Goal: Task Accomplishment & Management: Complete application form

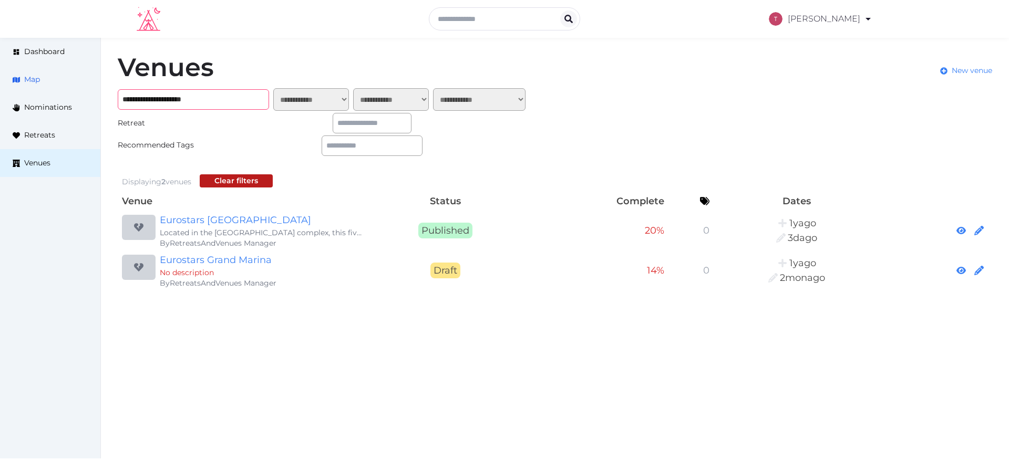
drag, startPoint x: 234, startPoint y: 98, endPoint x: 0, endPoint y: 72, distance: 235.6
click at [0, 72] on div "**********" at bounding box center [504, 172] width 1009 height 269
paste input "text"
type input "**********"
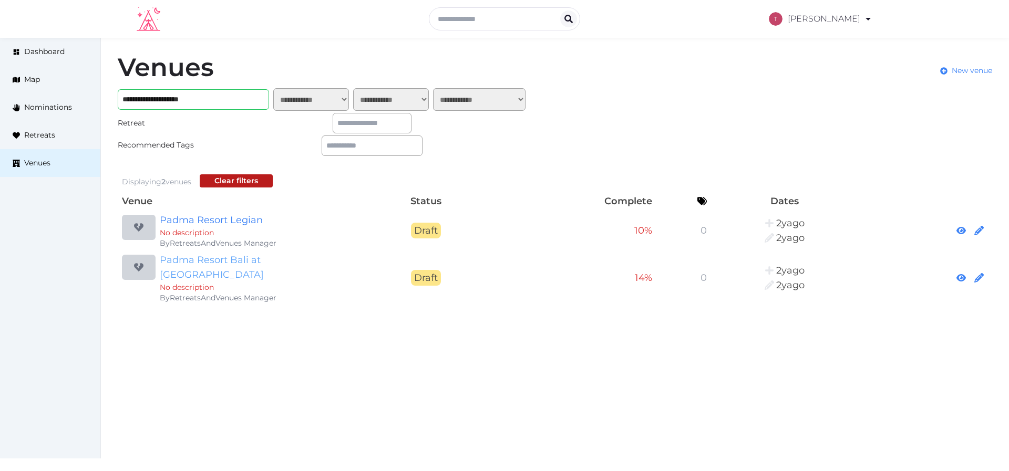
click at [231, 262] on link "Padma Resort Bali at [GEOGRAPHIC_DATA]" at bounding box center [261, 267] width 202 height 29
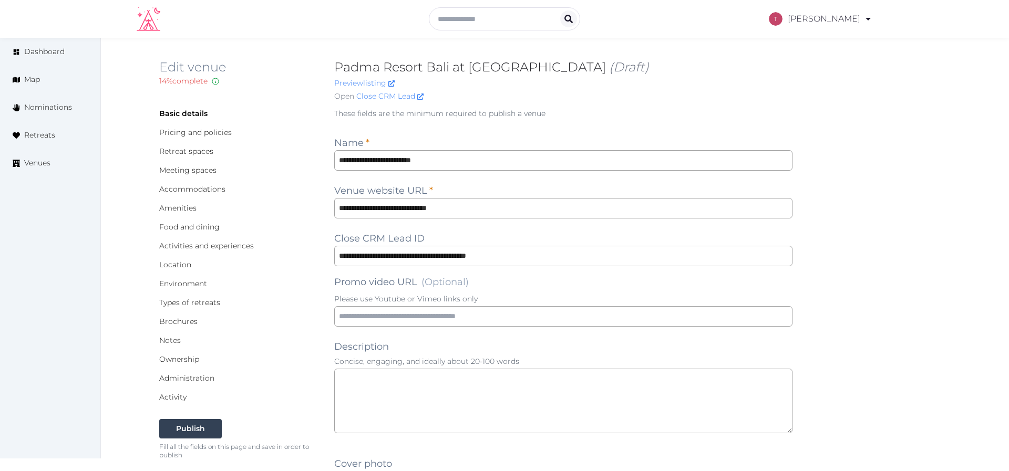
type input "***"
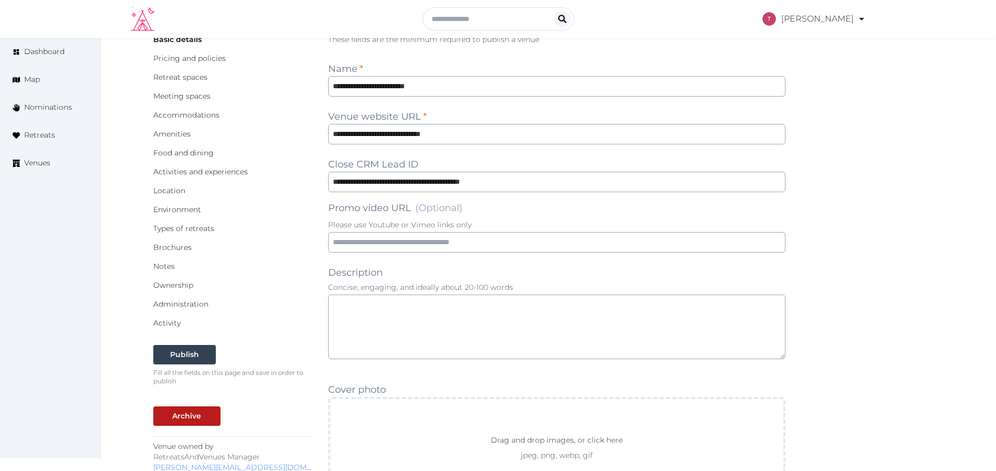
scroll to position [236, 0]
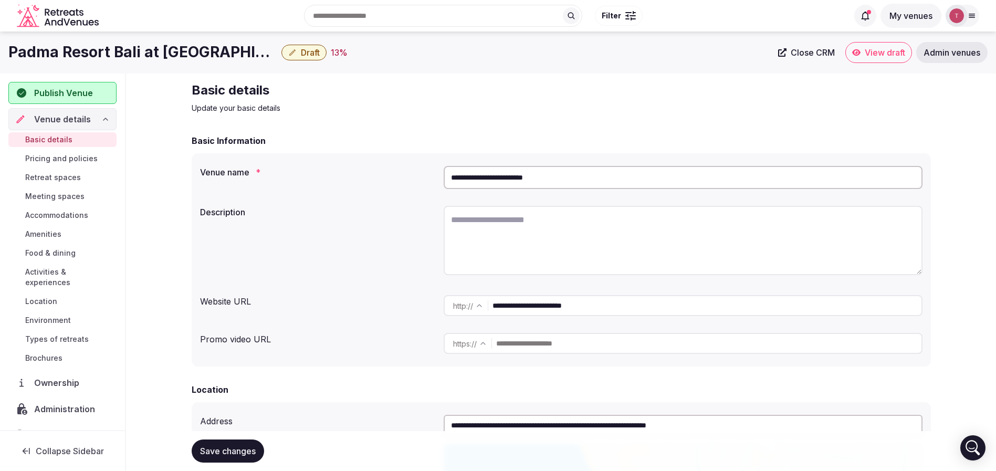
drag, startPoint x: 573, startPoint y: 179, endPoint x: 215, endPoint y: 159, distance: 358.8
click at [215, 159] on div "**********" at bounding box center [562, 259] width 740 height 213
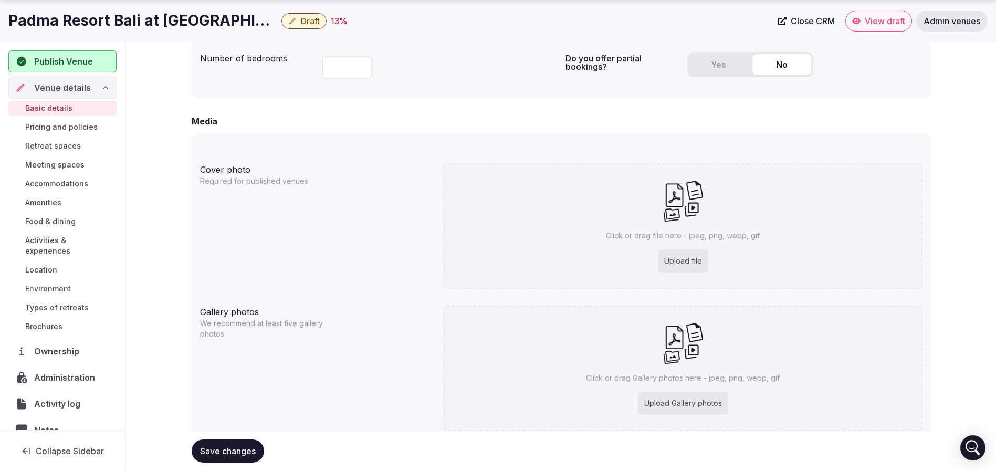
scroll to position [749, 0]
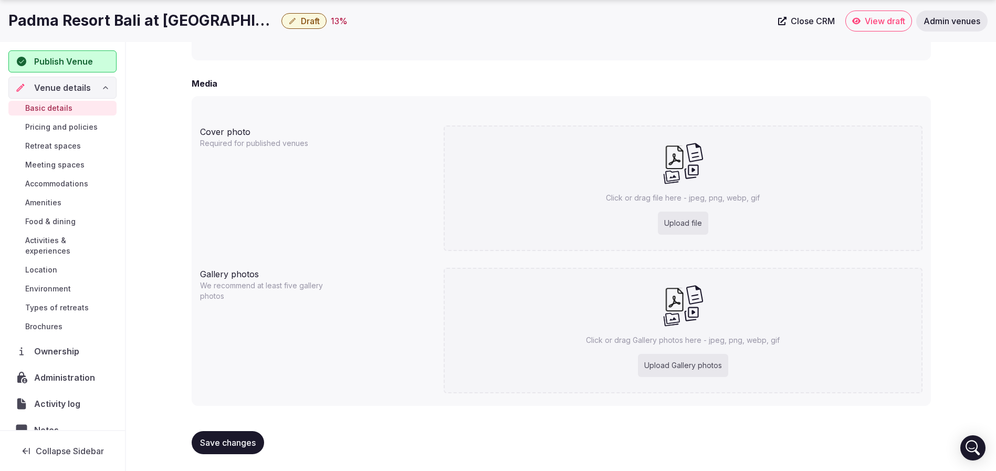
click at [687, 217] on div "Upload file" at bounding box center [683, 223] width 50 height 23
click at [683, 217] on div "Upload file" at bounding box center [683, 223] width 50 height 23
type input "**********"
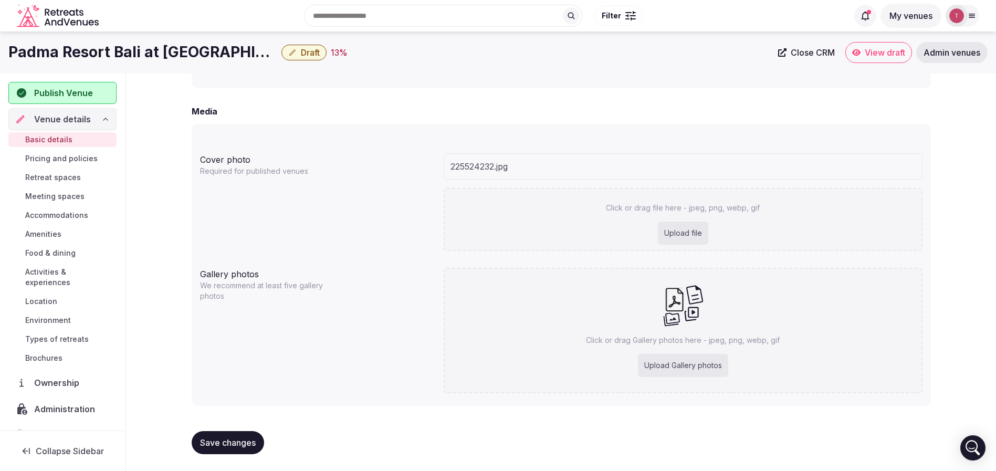
click at [689, 368] on div "Upload Gallery photos" at bounding box center [683, 365] width 90 height 23
type input "**********"
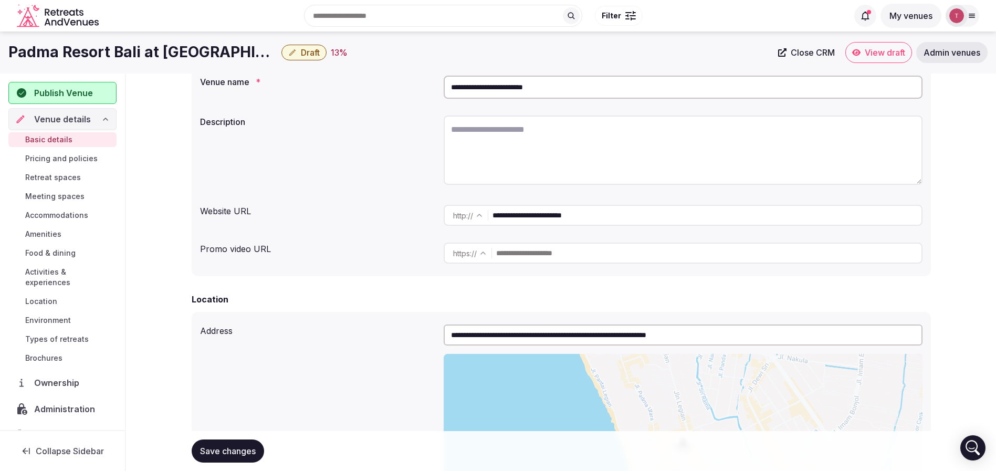
scroll to position [0, 0]
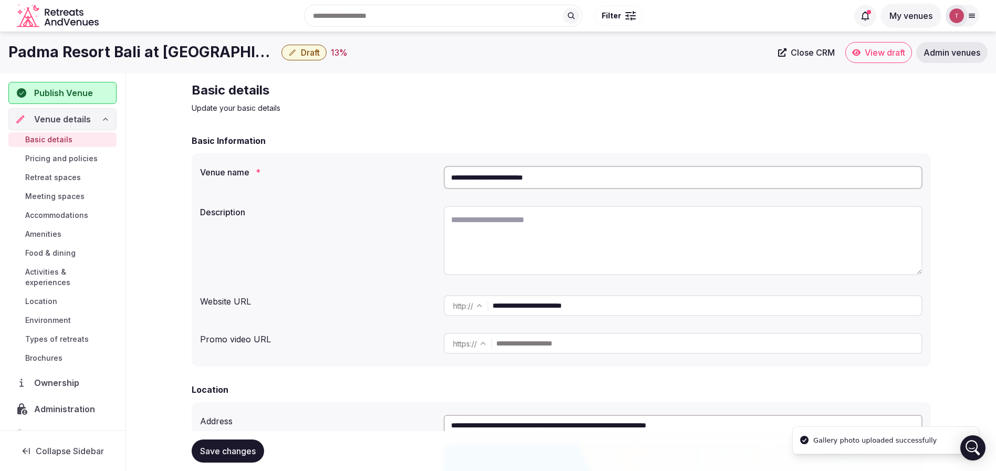
click at [483, 229] on textarea at bounding box center [683, 240] width 479 height 69
paste textarea "**********"
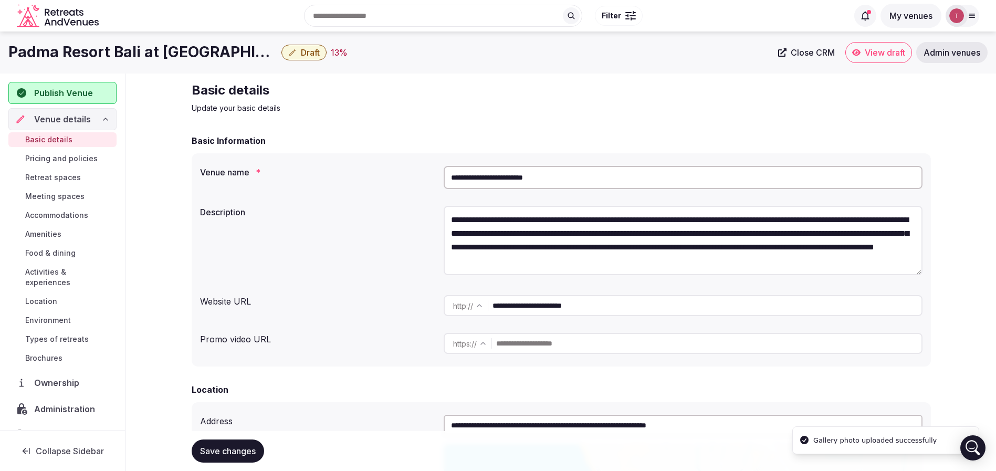
type textarea "**********"
click at [337, 214] on label "Description" at bounding box center [317, 212] width 235 height 8
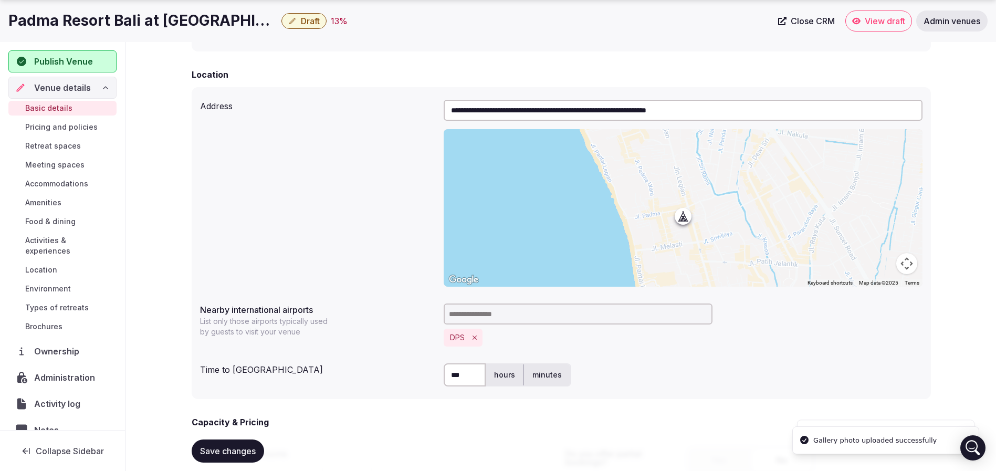
scroll to position [473, 0]
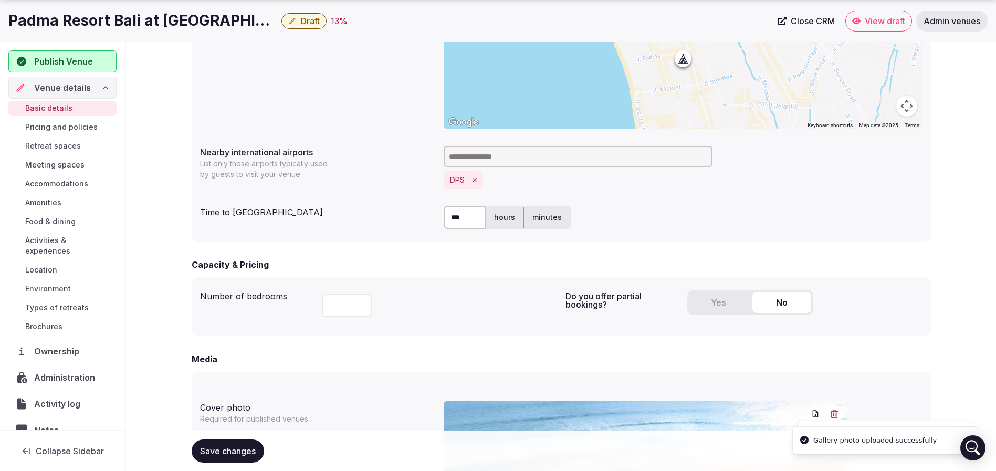
click at [713, 305] on button "Yes" at bounding box center [719, 302] width 59 height 21
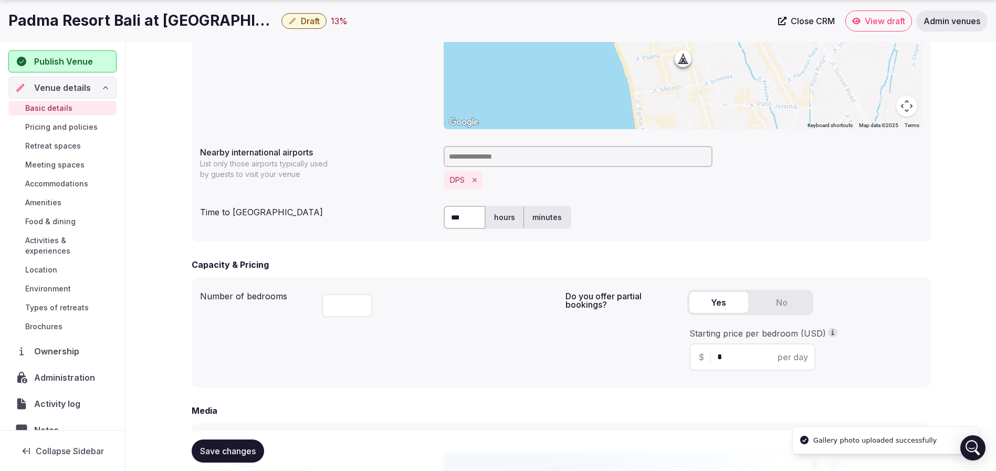
drag, startPoint x: 739, startPoint y: 354, endPoint x: 626, endPoint y: 352, distance: 112.9
click at [630, 354] on div "Do you offer partial bookings? Yes No Starting price per bedroom (USD) $ * per …" at bounding box center [744, 333] width 357 height 94
type input "***"
click at [626, 352] on div "Do you offer partial bookings? Yes No Starting price per bedroom (USD) $ *** pe…" at bounding box center [744, 333] width 357 height 94
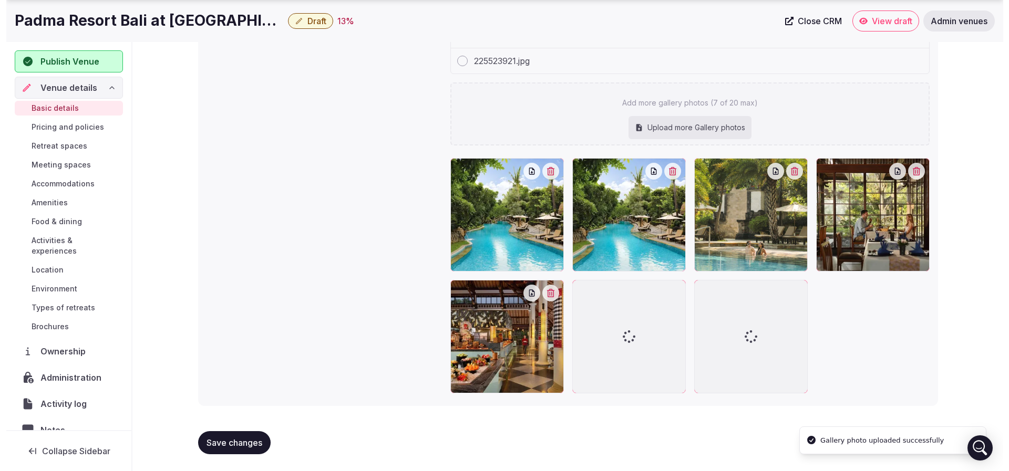
scroll to position [1413, 0]
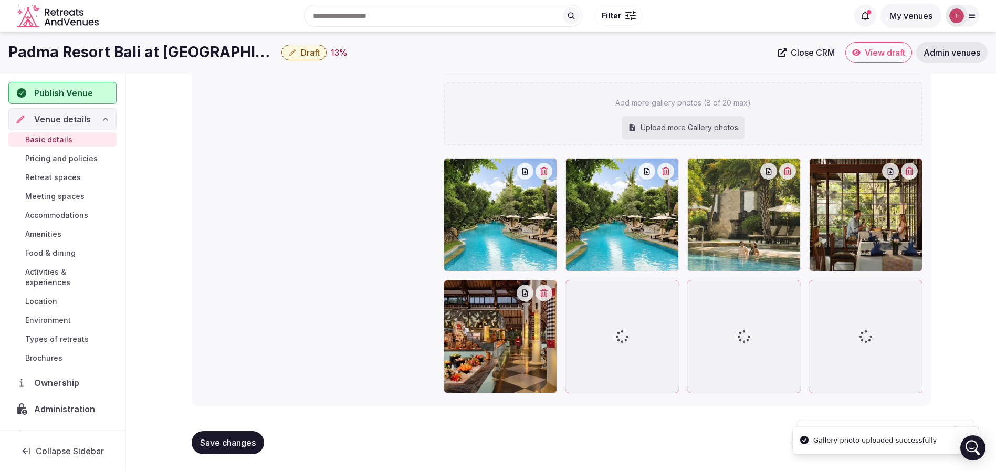
click at [550, 174] on button "button" at bounding box center [544, 171] width 17 height 17
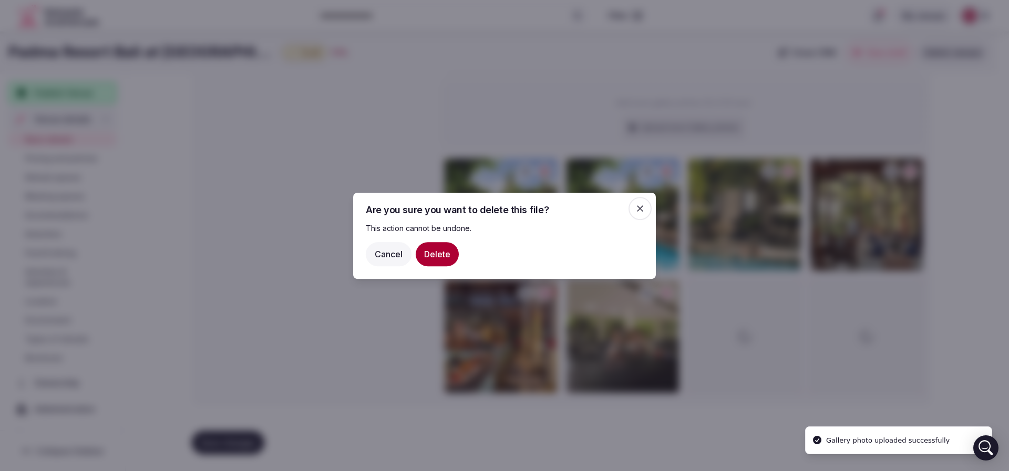
click at [437, 262] on button "Delete" at bounding box center [436, 254] width 43 height 24
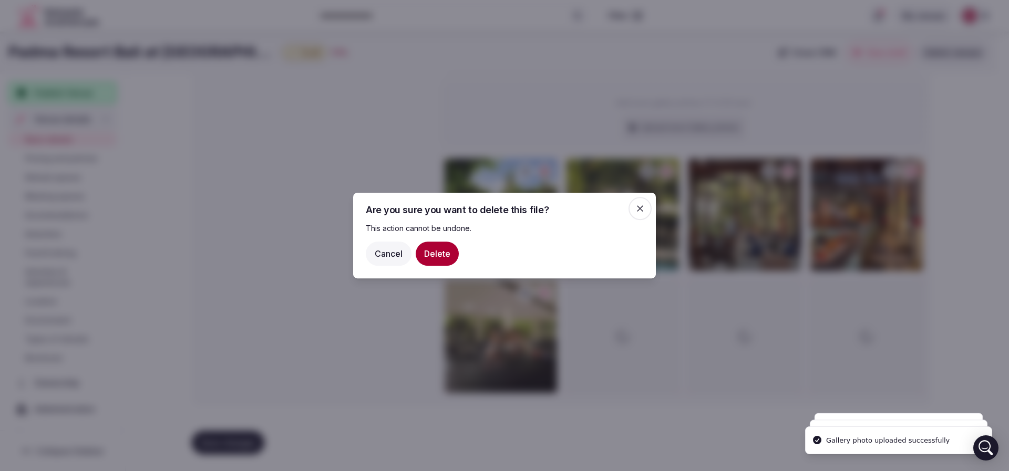
scroll to position [1387, 0]
click at [440, 255] on button "Delete" at bounding box center [436, 254] width 43 height 24
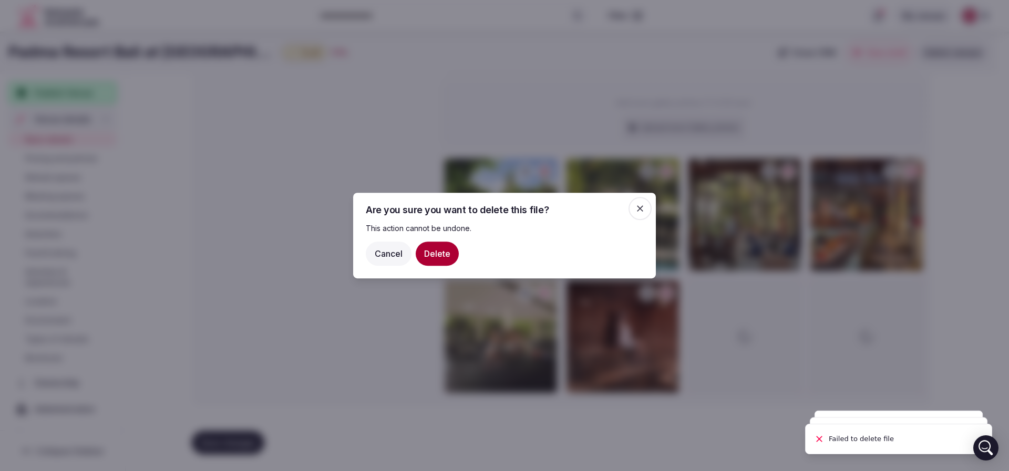
click at [232, 197] on div at bounding box center [504, 235] width 1009 height 471
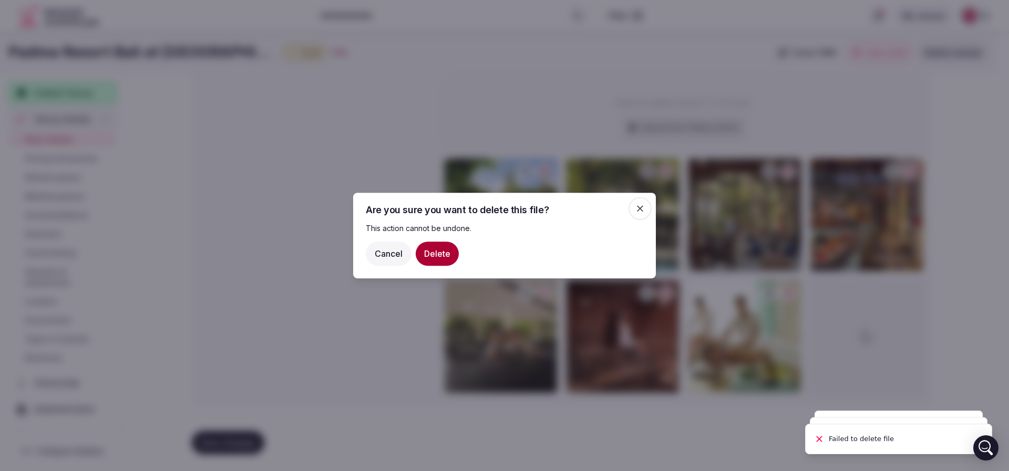
click at [648, 209] on span "button" at bounding box center [639, 208] width 23 height 23
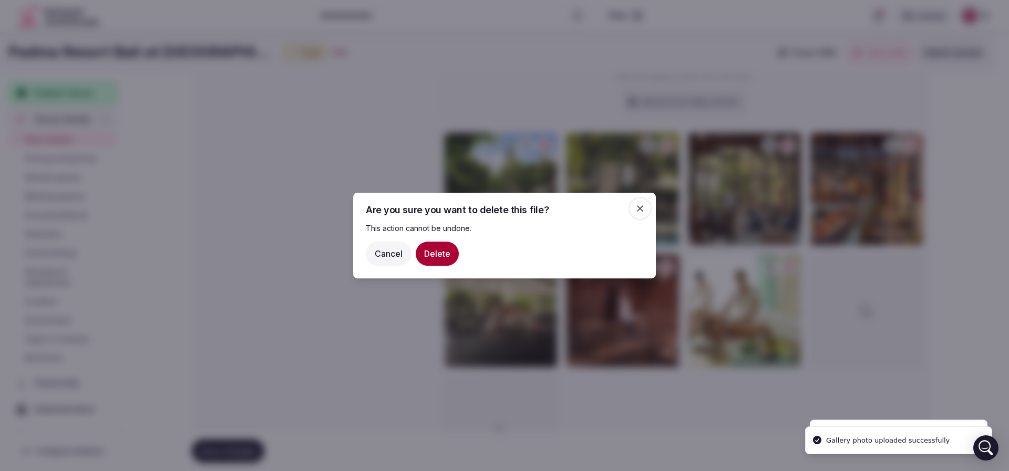
click at [645, 209] on span "button" at bounding box center [639, 208] width 23 height 23
click at [322, 139] on div at bounding box center [504, 235] width 1009 height 471
click at [405, 248] on button "Cancel" at bounding box center [389, 254] width 46 height 24
click at [387, 252] on button "Cancel" at bounding box center [389, 254] width 46 height 24
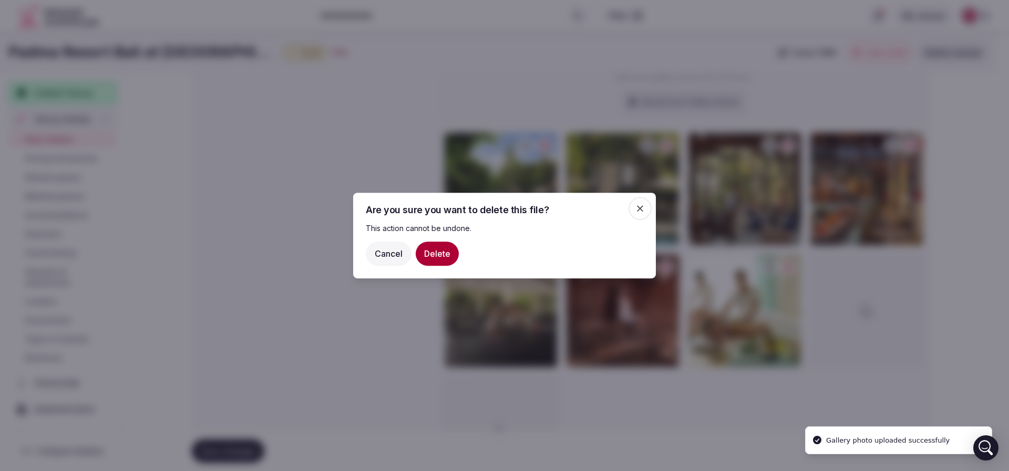
click at [387, 252] on button "Cancel" at bounding box center [389, 254] width 46 height 24
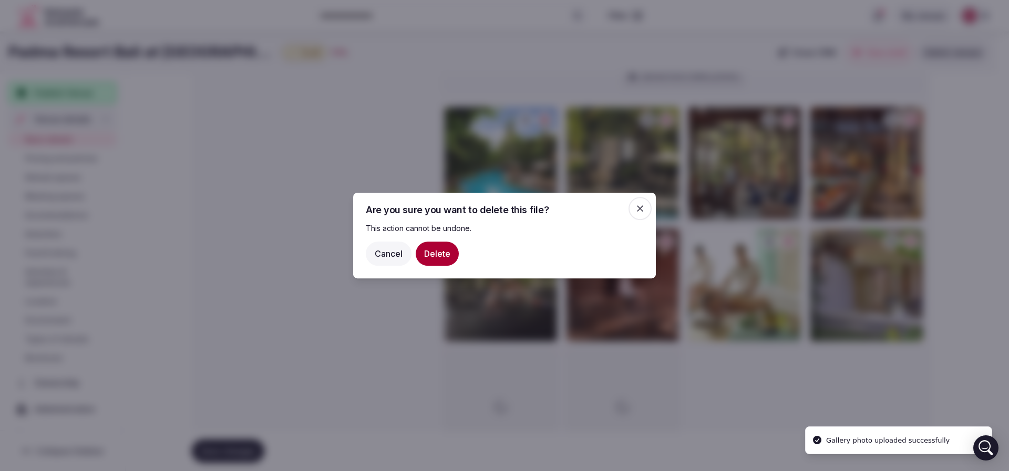
click at [358, 123] on div at bounding box center [504, 235] width 1009 height 471
click at [645, 204] on icon "button" at bounding box center [640, 208] width 11 height 11
click at [644, 206] on icon "button" at bounding box center [640, 208] width 11 height 11
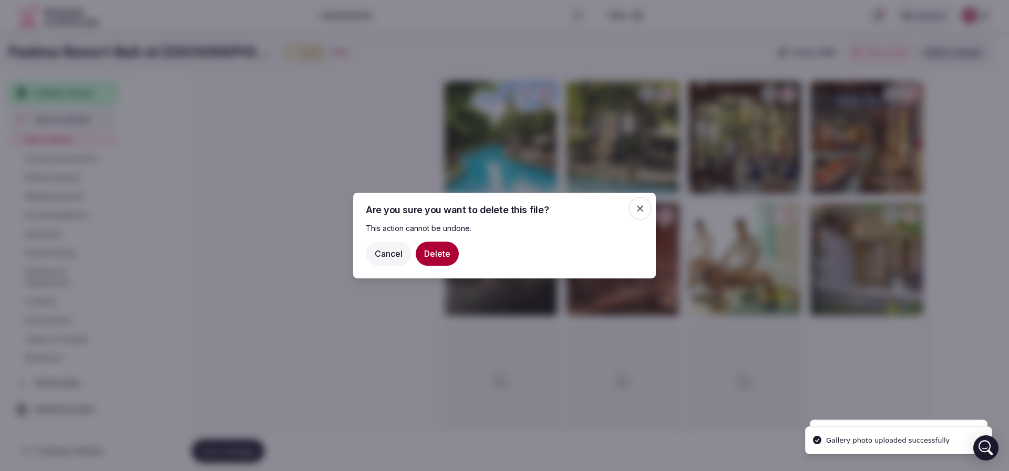
click at [299, 118] on div at bounding box center [504, 235] width 1009 height 471
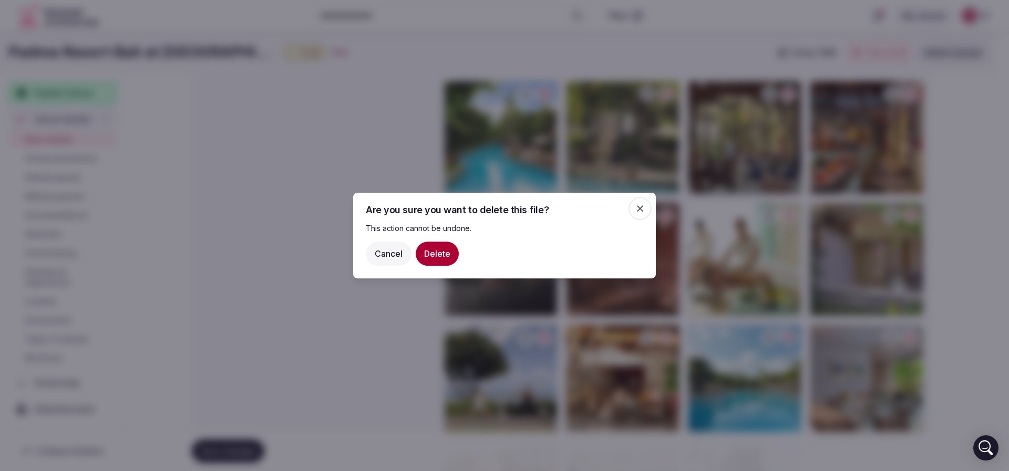
scroll to position [1233, 0]
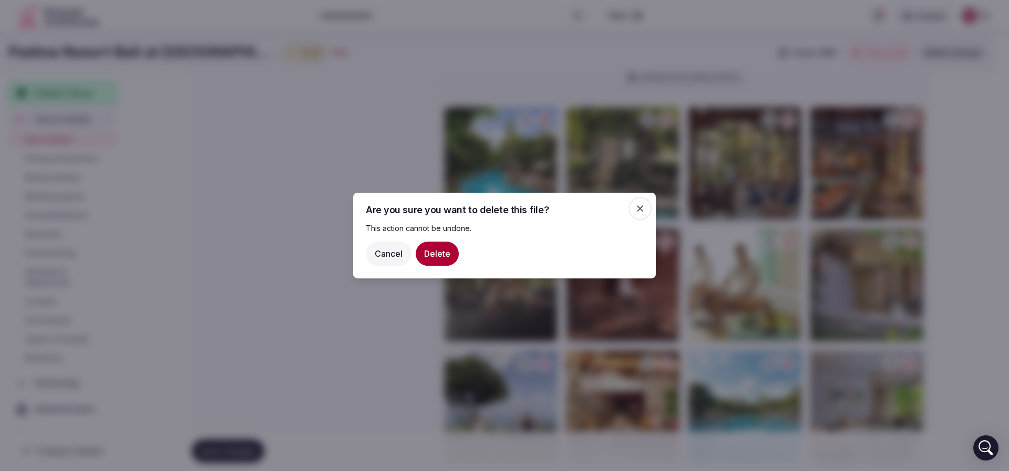
click at [642, 208] on icon "button" at bounding box center [640, 208] width 11 height 11
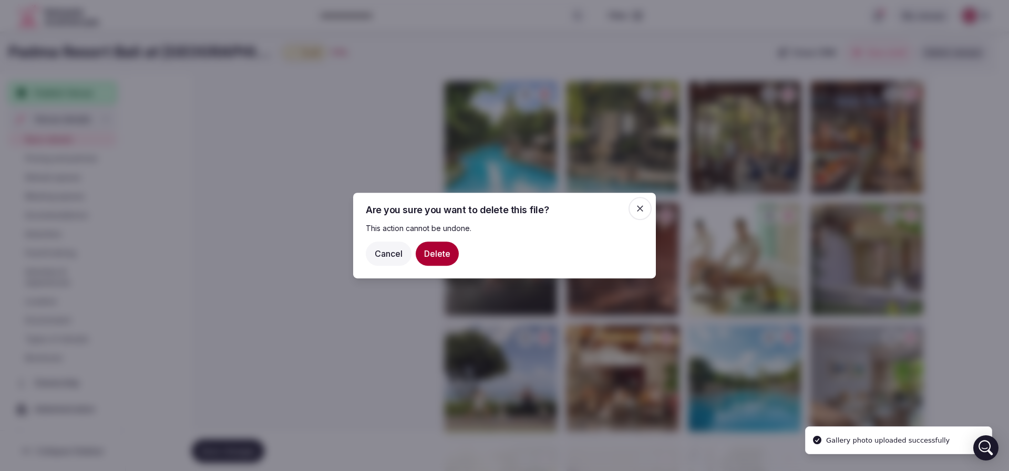
click at [642, 208] on icon "button" at bounding box center [640, 208] width 11 height 11
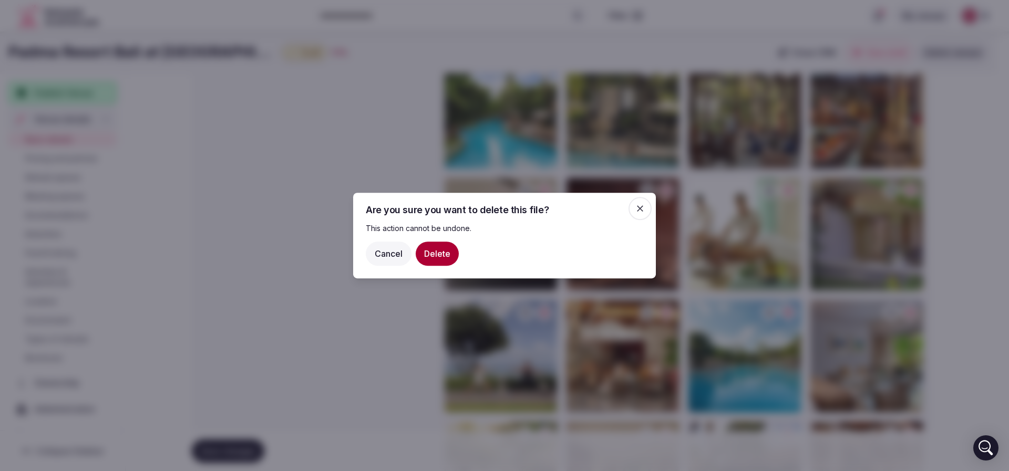
scroll to position [1182, 0]
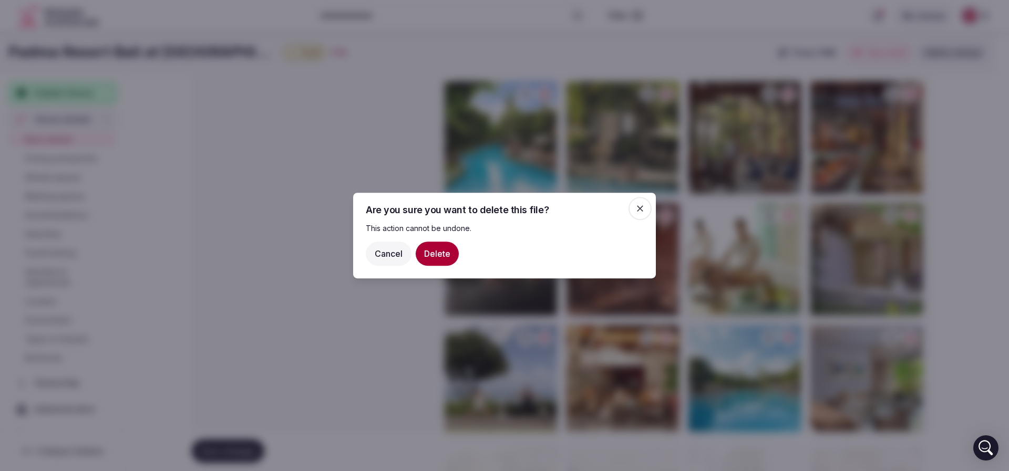
click at [441, 259] on button "Delete" at bounding box center [436, 254] width 43 height 24
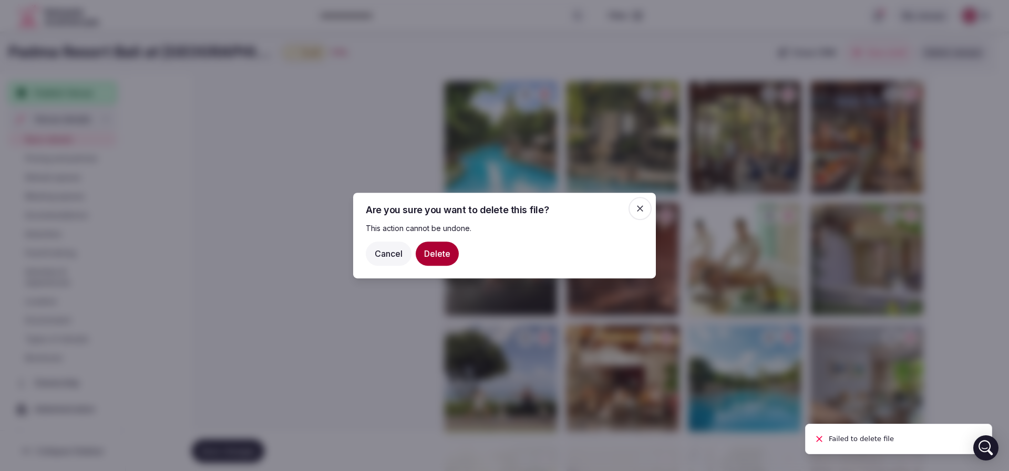
click at [645, 206] on icon "button" at bounding box center [640, 208] width 11 height 11
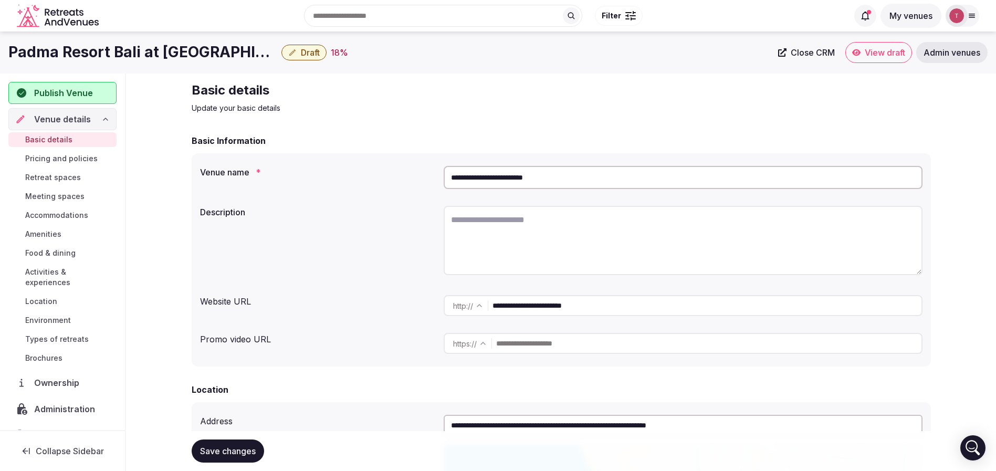
click at [526, 222] on textarea at bounding box center [683, 240] width 479 height 69
paste textarea "**********"
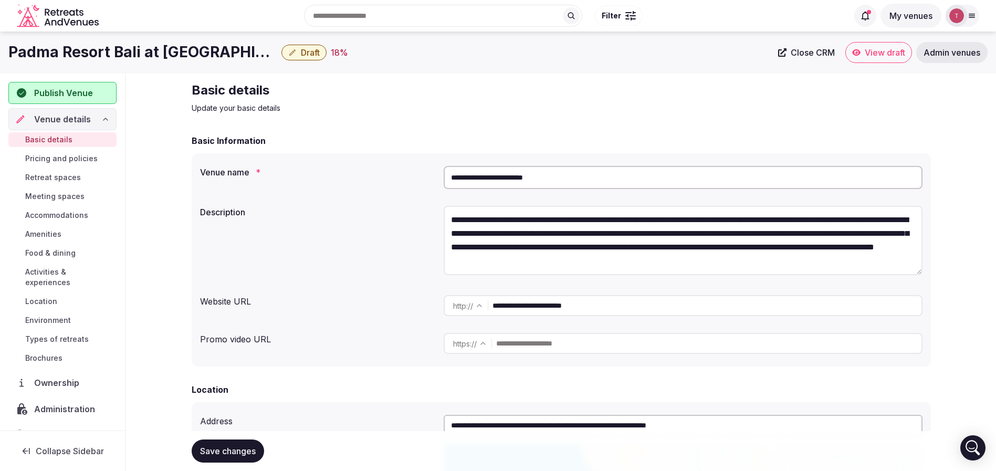
type textarea "**********"
click at [346, 221] on div "**********" at bounding box center [561, 242] width 723 height 81
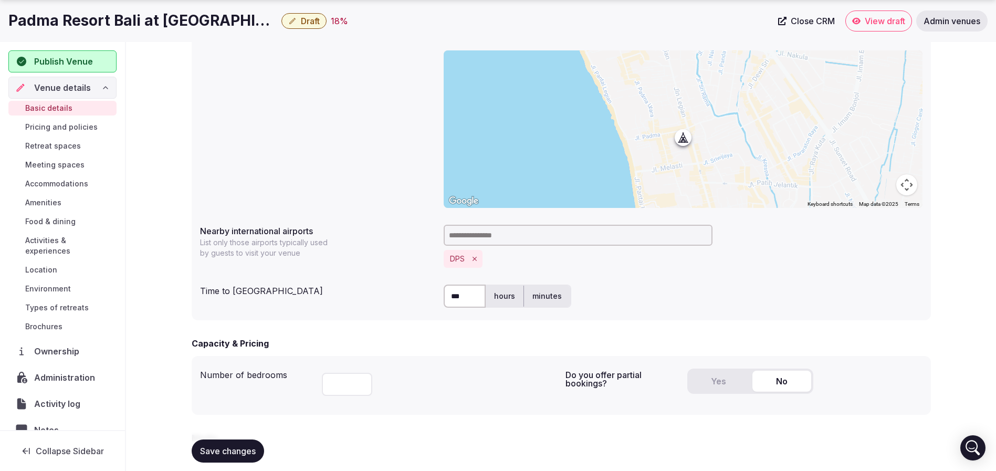
scroll to position [473, 0]
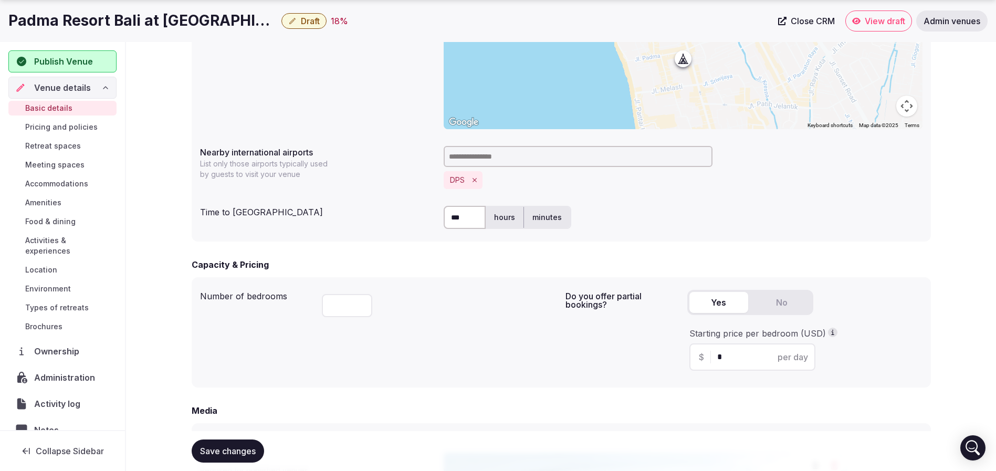
click at [727, 301] on button "Yes" at bounding box center [719, 302] width 59 height 21
drag, startPoint x: 730, startPoint y: 358, endPoint x: 619, endPoint y: 363, distance: 111.0
click at [621, 363] on div "Do you offer partial bookings? Yes No Starting price per bedroom (USD) $ * per …" at bounding box center [744, 333] width 357 height 94
type input "***"
click at [665, 234] on div "**********" at bounding box center [562, 86] width 740 height 312
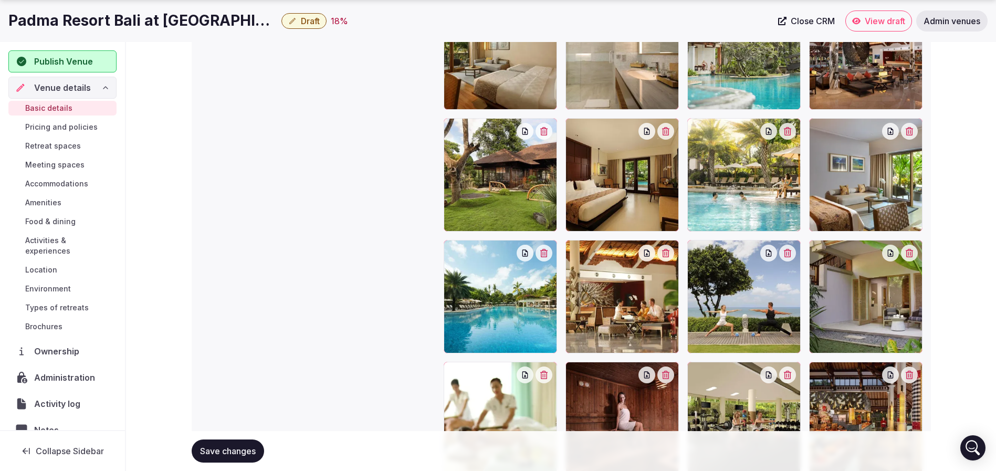
scroll to position [1461, 0]
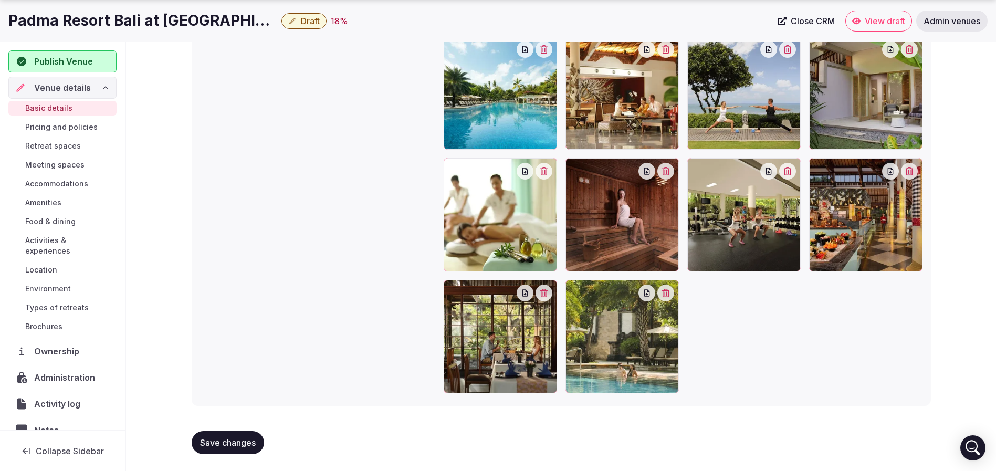
click at [234, 440] on span "Save changes" at bounding box center [228, 443] width 56 height 11
click at [282, 23] on button "Draft" at bounding box center [304, 21] width 45 height 16
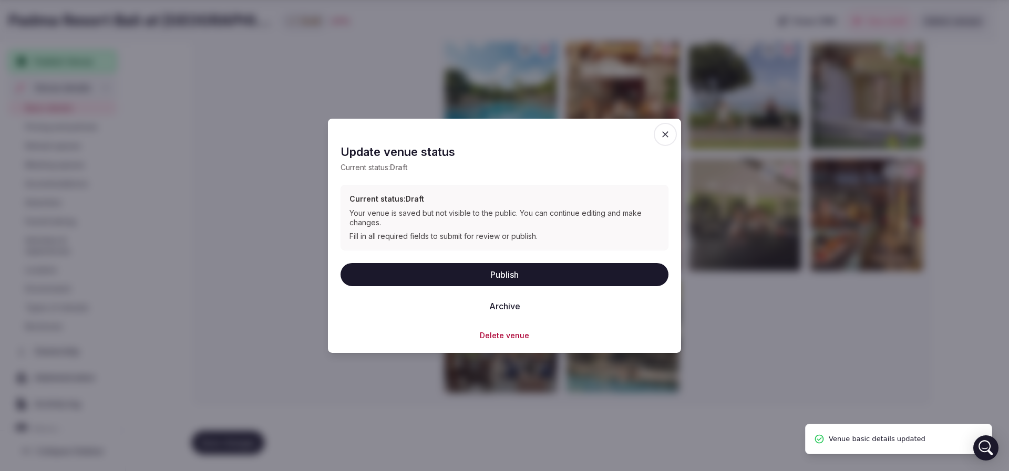
click at [497, 276] on button "Publish" at bounding box center [504, 274] width 328 height 23
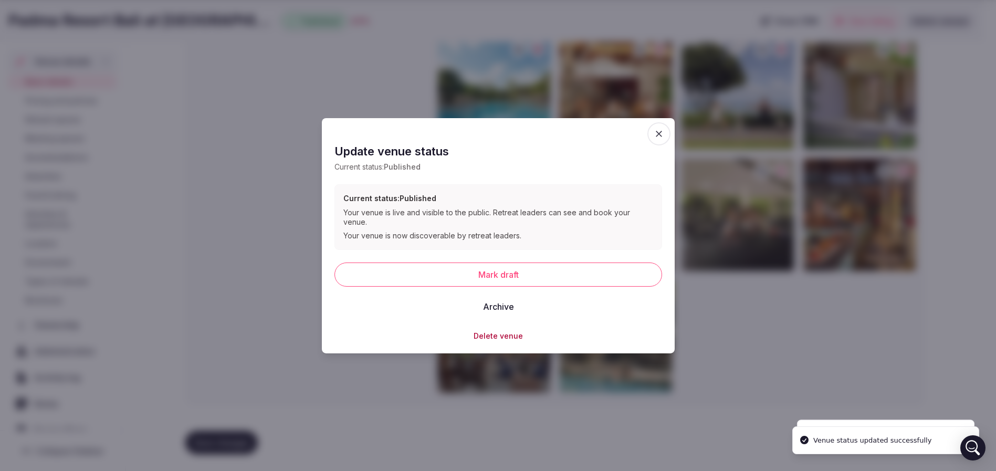
click at [672, 134] on div at bounding box center [615, 92] width 113 height 113
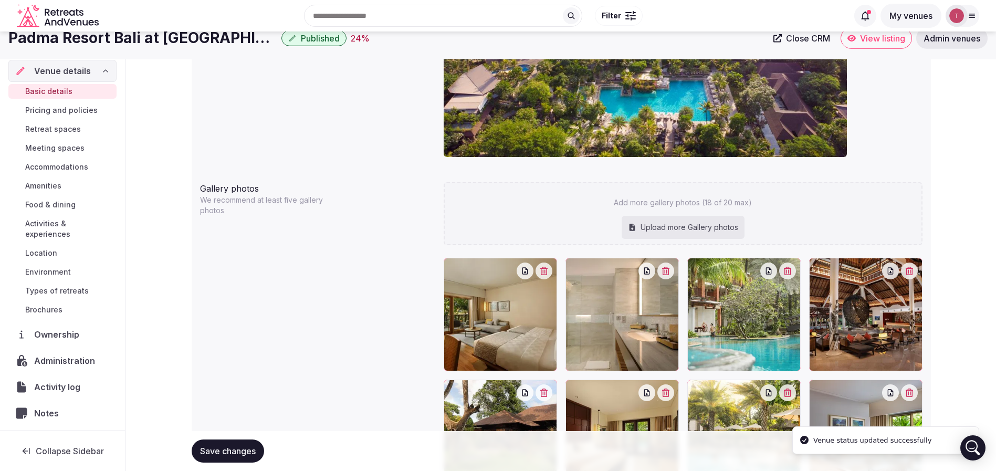
scroll to position [988, 0]
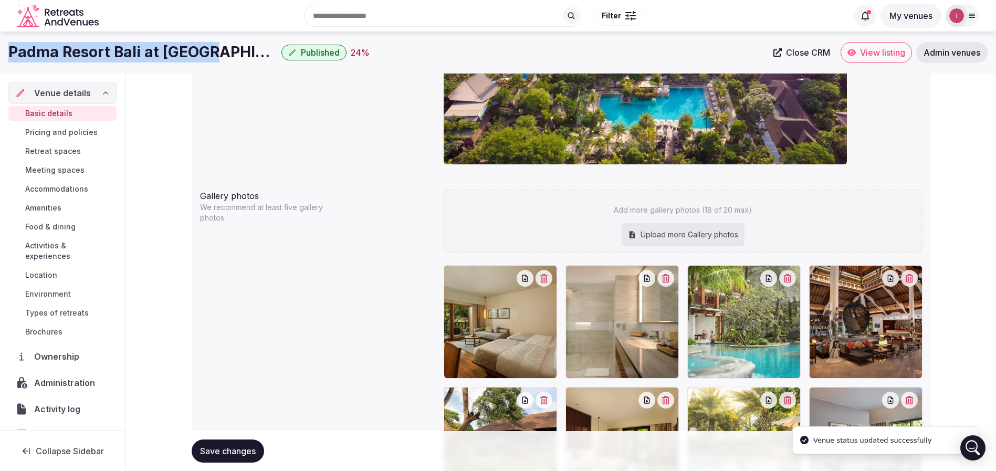
drag, startPoint x: 9, startPoint y: 53, endPoint x: 203, endPoint y: 56, distance: 194.4
click at [203, 56] on h1 "Padma Resort Bali at Legian" at bounding box center [142, 52] width 269 height 20
copy h1 "Padma Resort Bali at Legian"
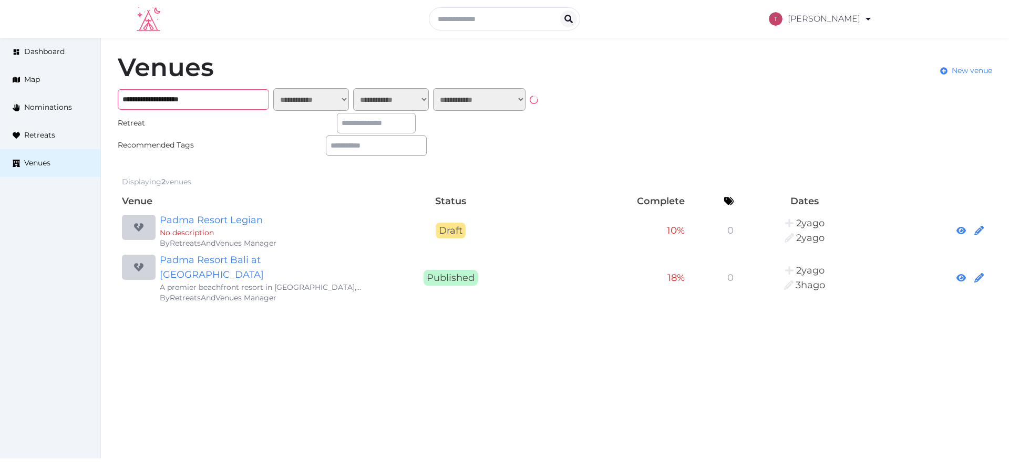
click at [219, 99] on input "**********" at bounding box center [193, 99] width 151 height 20
type input "**********"
click at [206, 261] on link "Padma Resort Bali at [GEOGRAPHIC_DATA]" at bounding box center [261, 267] width 202 height 29
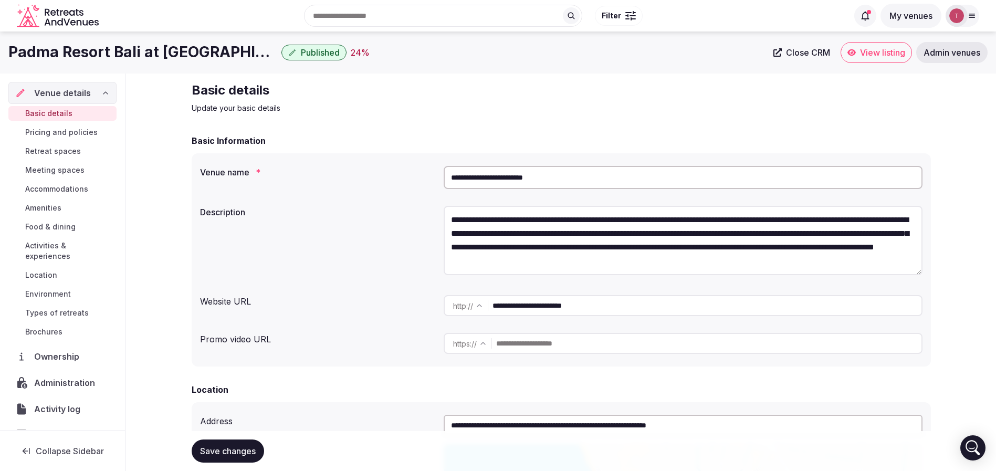
click at [809, 50] on span "Close CRM" at bounding box center [808, 52] width 44 height 11
click at [889, 47] on span "View listing" at bounding box center [882, 52] width 45 height 11
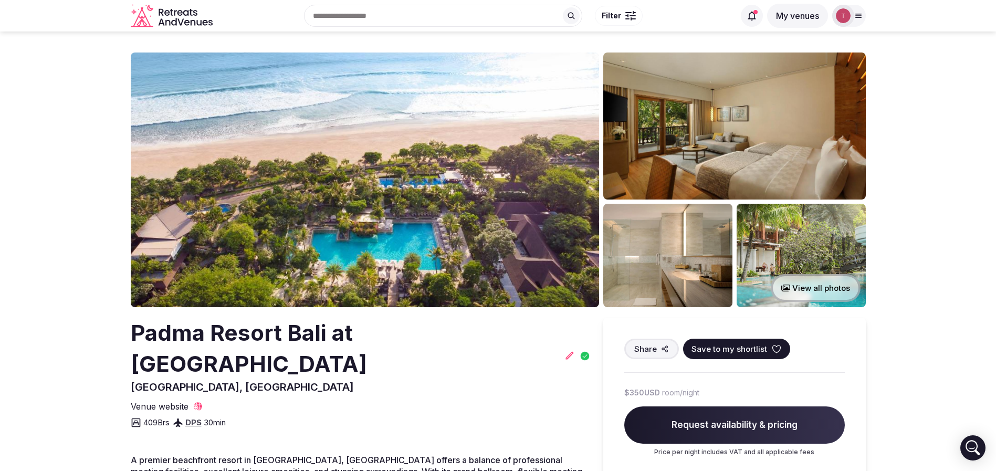
click at [778, 347] on icon at bounding box center [777, 349] width 8 height 7
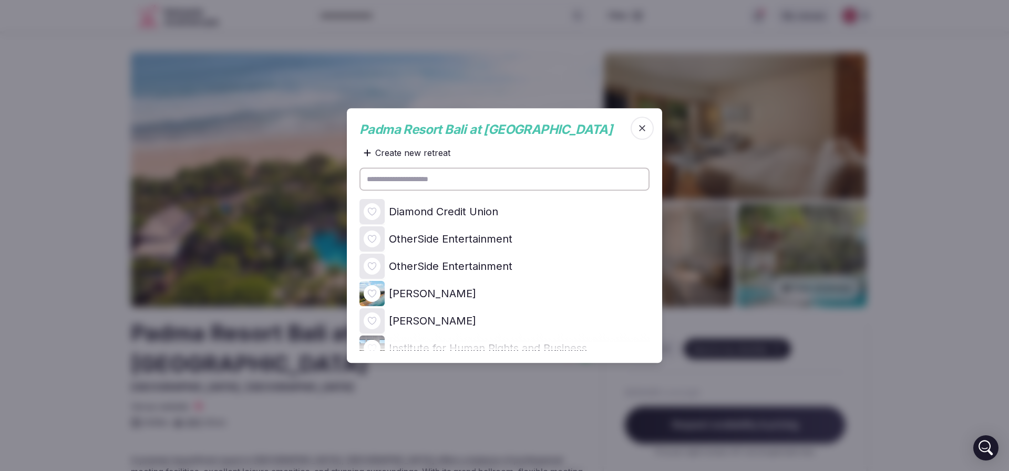
click at [0, 0] on icon at bounding box center [0, 0] width 0 height 0
click at [636, 131] on span "button" at bounding box center [641, 128] width 23 height 23
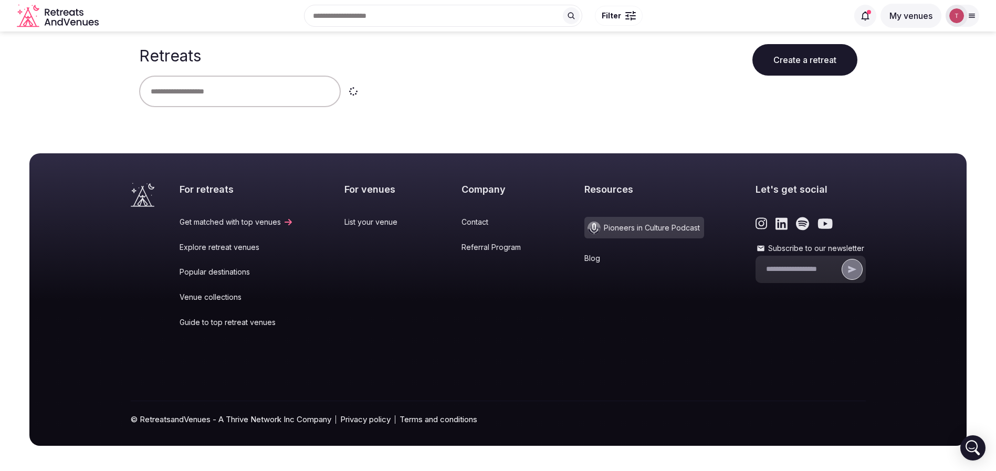
click at [266, 95] on input "text" at bounding box center [240, 92] width 202 height 32
click at [491, 88] on div at bounding box center [498, 92] width 719 height 32
click at [195, 105] on input "text" at bounding box center [240, 92] width 202 height 32
type input "******"
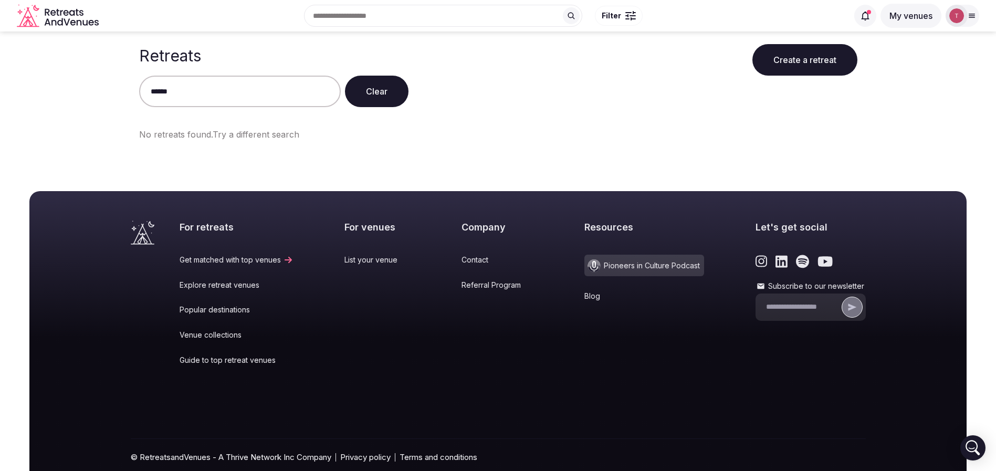
click at [791, 57] on button "Create a retreat" at bounding box center [805, 60] width 105 height 32
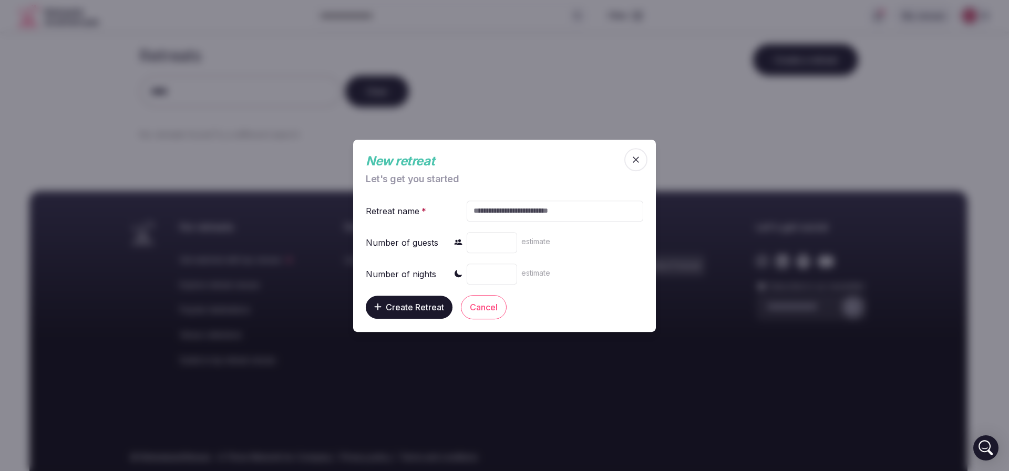
click at [534, 209] on input "text" at bounding box center [554, 210] width 176 height 21
paste input "**********"
type input "**********"
click at [491, 244] on input "number" at bounding box center [491, 242] width 50 height 21
click at [488, 274] on input "number" at bounding box center [491, 273] width 50 height 21
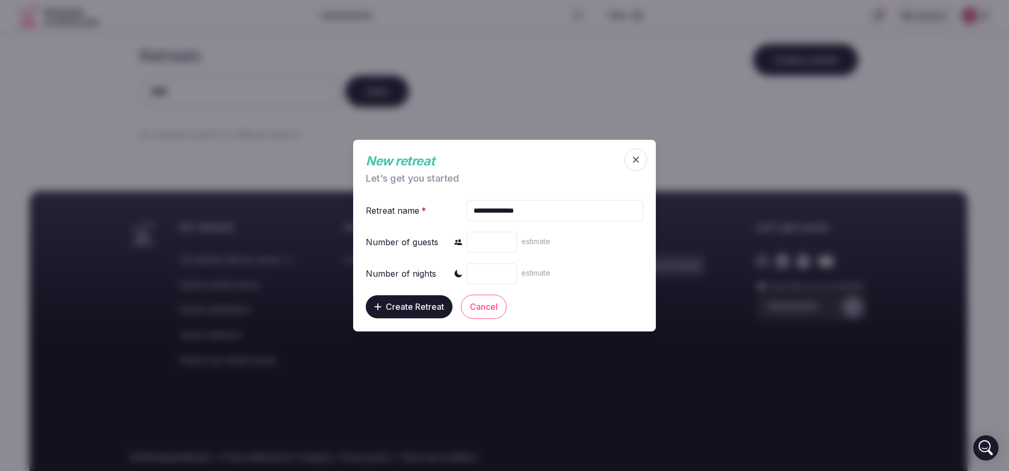
type input "***"
click at [492, 245] on input "number" at bounding box center [491, 242] width 50 height 21
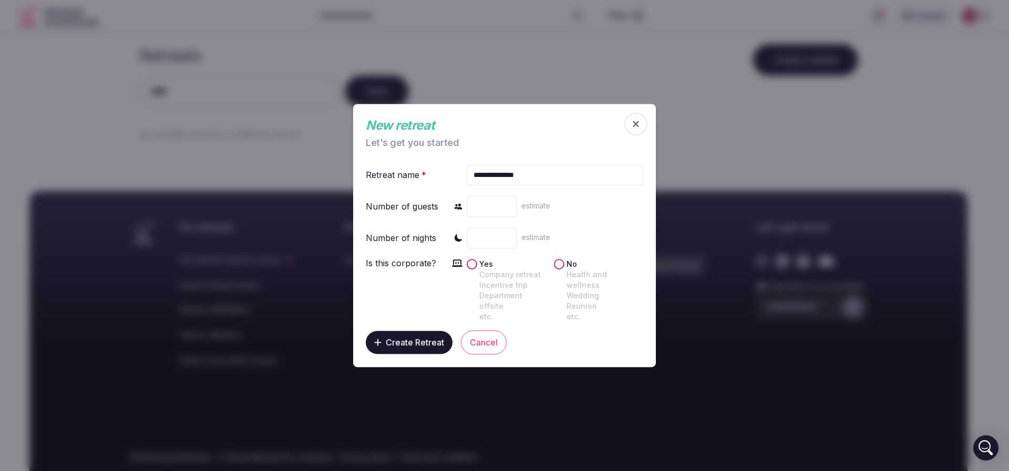
type input "***"
drag, startPoint x: 488, startPoint y: 236, endPoint x: 471, endPoint y: 242, distance: 17.8
click at [471, 242] on input "***" at bounding box center [491, 237] width 50 height 21
type input "*"
click at [409, 339] on span "Create Retreat" at bounding box center [415, 342] width 58 height 11
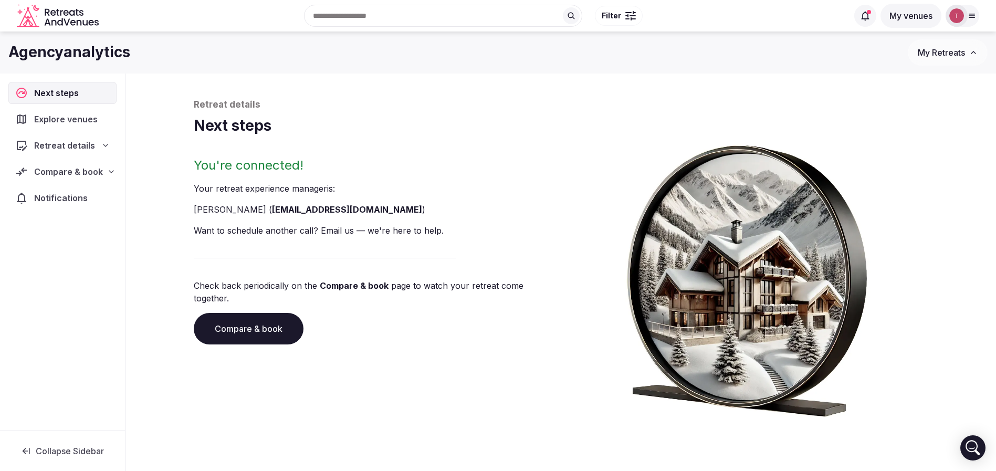
click at [100, 169] on span "Compare & book" at bounding box center [68, 171] width 69 height 13
click at [83, 143] on span "Retreat details" at bounding box center [64, 145] width 61 height 13
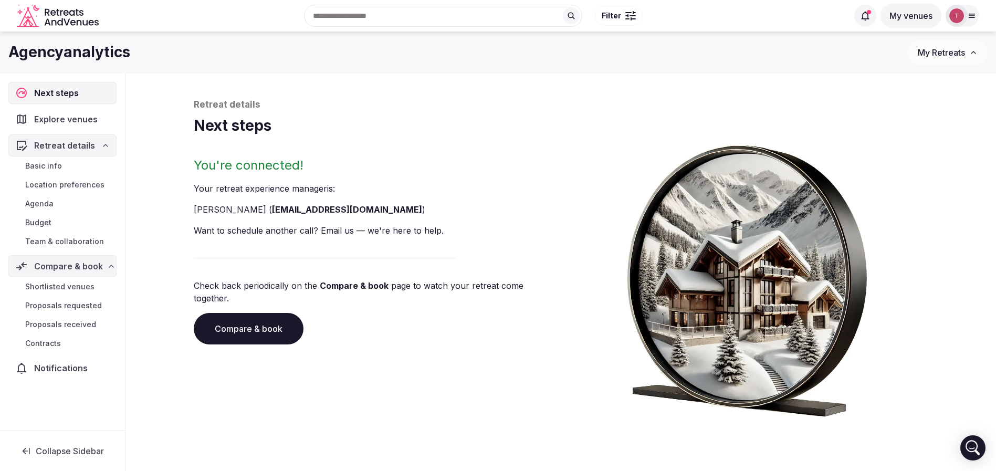
click at [67, 242] on span "Team & collaboration" at bounding box center [64, 241] width 79 height 11
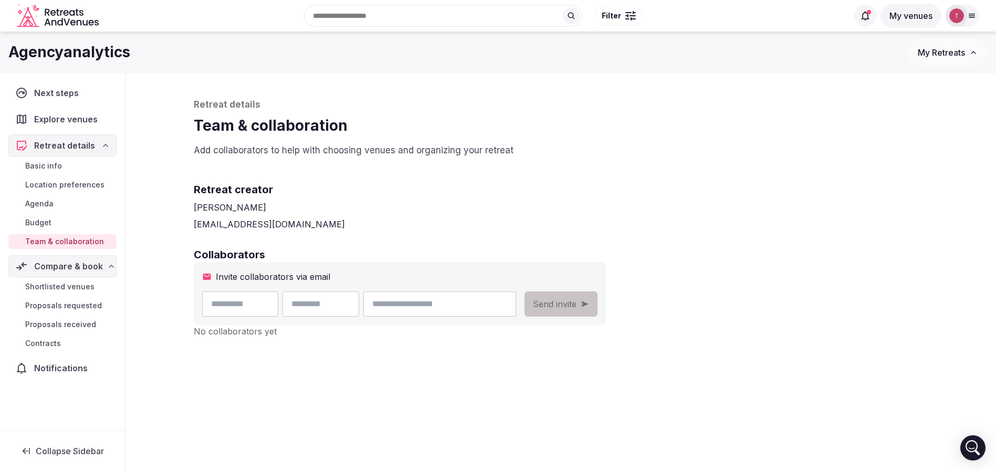
click at [258, 307] on input "text" at bounding box center [240, 304] width 77 height 25
type input "********"
click at [359, 302] on input "text" at bounding box center [321, 304] width 77 height 25
click at [454, 313] on input "email" at bounding box center [439, 304] width 152 height 25
click at [336, 316] on input "text" at bounding box center [321, 304] width 77 height 25
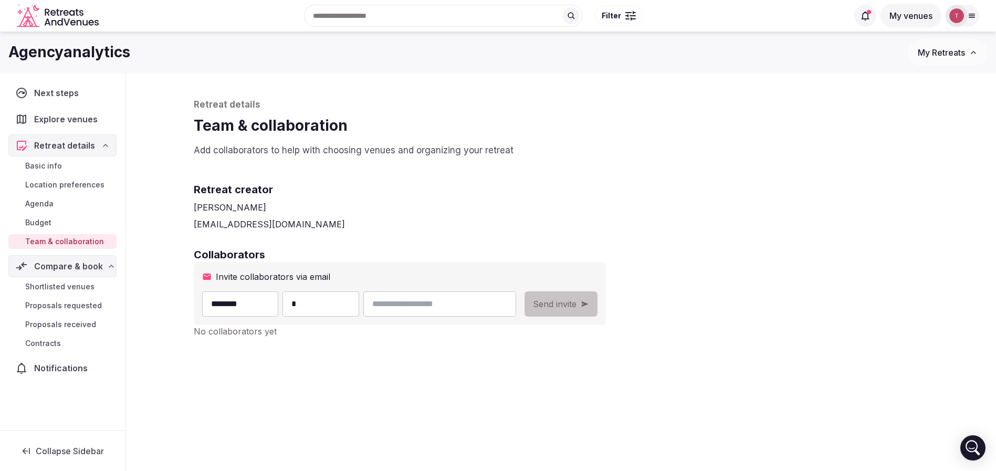
type input "****"
click at [441, 297] on input "email" at bounding box center [439, 304] width 152 height 25
type input "**********"
click at [658, 242] on div "**********" at bounding box center [561, 277] width 756 height 407
click at [598, 295] on button "Send invite" at bounding box center [561, 304] width 73 height 25
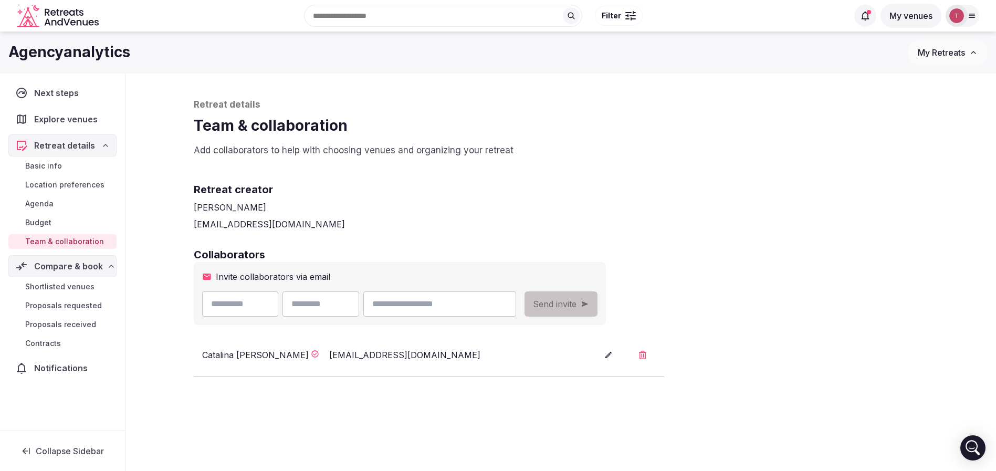
click at [582, 182] on h2 "Retreat creator" at bounding box center [561, 189] width 735 height 15
click at [80, 271] on span "Compare & book" at bounding box center [68, 266] width 69 height 13
click at [80, 271] on span "Compare & book" at bounding box center [68, 266] width 68 height 13
click at [460, 185] on h2 "Retreat creator" at bounding box center [561, 189] width 735 height 15
click at [47, 221] on span "Budget" at bounding box center [38, 222] width 26 height 11
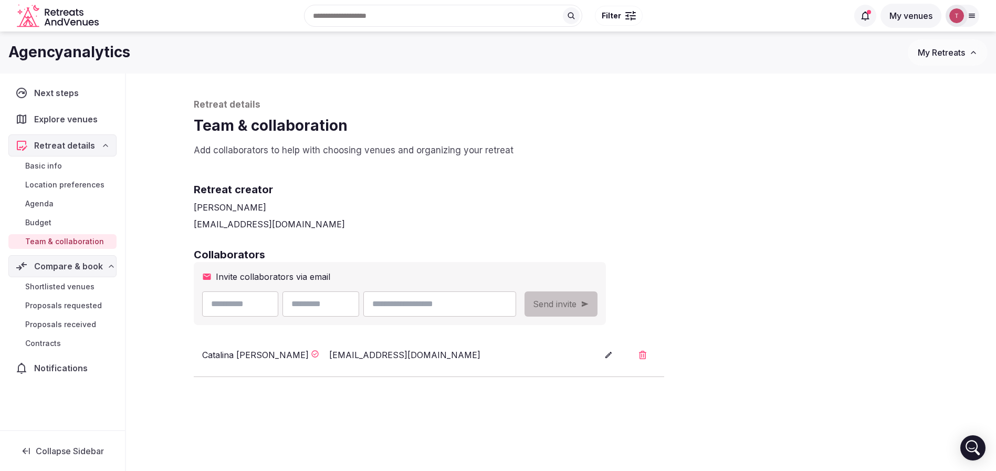
click at [47, 221] on span "Budget" at bounding box center [38, 222] width 26 height 11
click at [46, 223] on span "Budget" at bounding box center [38, 222] width 26 height 11
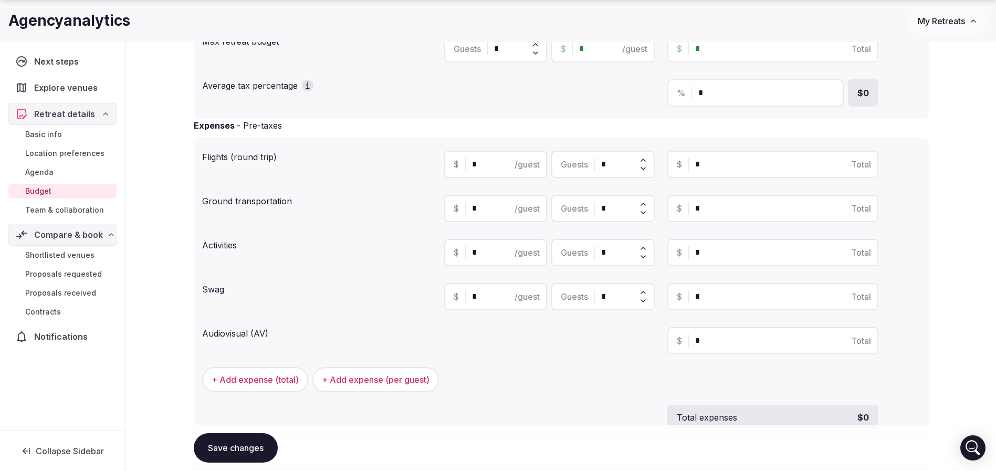
scroll to position [236, 0]
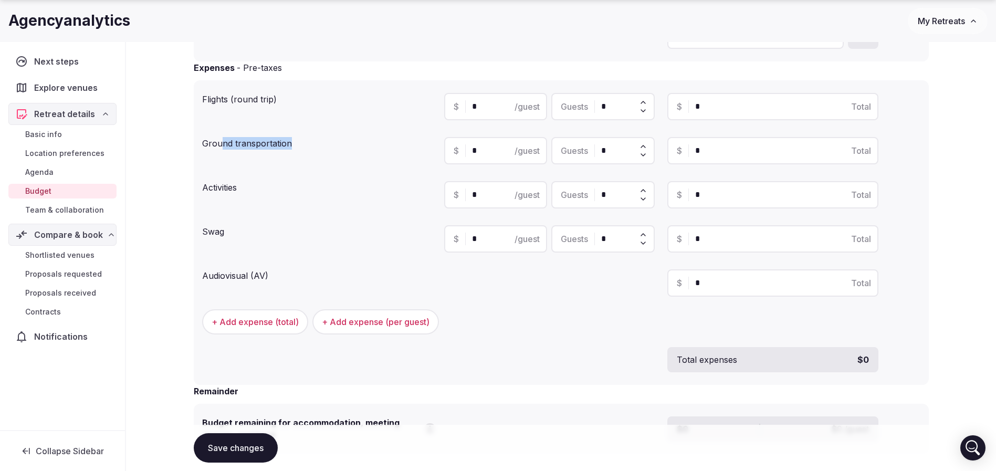
drag, startPoint x: 220, startPoint y: 143, endPoint x: 299, endPoint y: 149, distance: 79.0
click at [299, 149] on div "Ground transportation" at bounding box center [319, 141] width 234 height 17
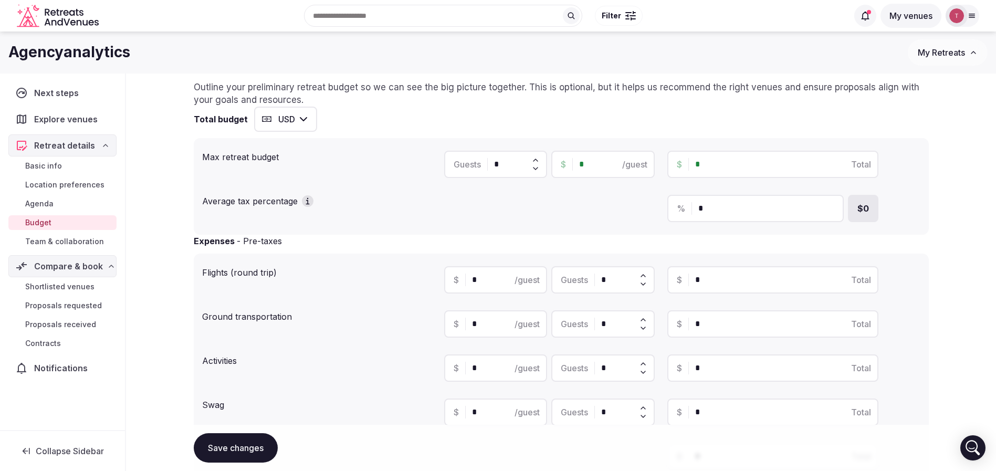
scroll to position [39, 0]
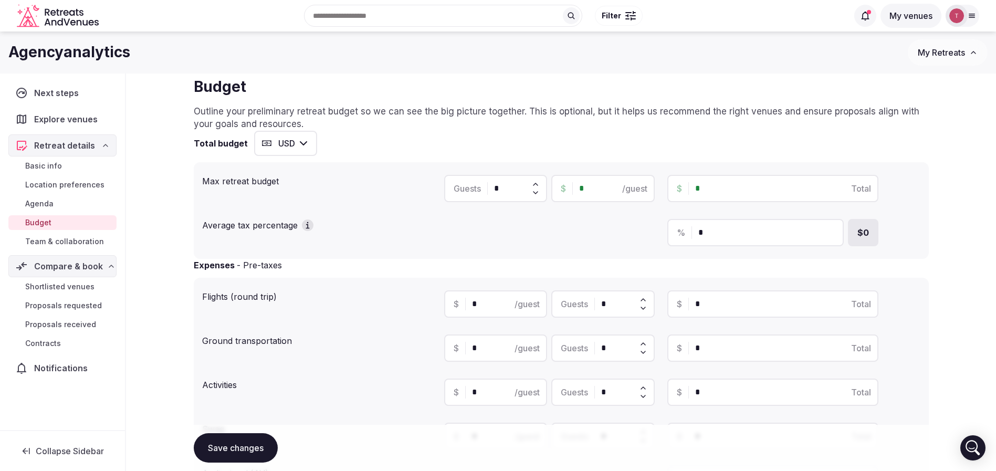
click at [741, 188] on input "*" at bounding box center [781, 188] width 173 height 13
drag, startPoint x: 741, startPoint y: 188, endPoint x: 671, endPoint y: 189, distance: 69.3
click at [671, 189] on div "$ * Total" at bounding box center [773, 188] width 211 height 27
type input "***"
type input "**"
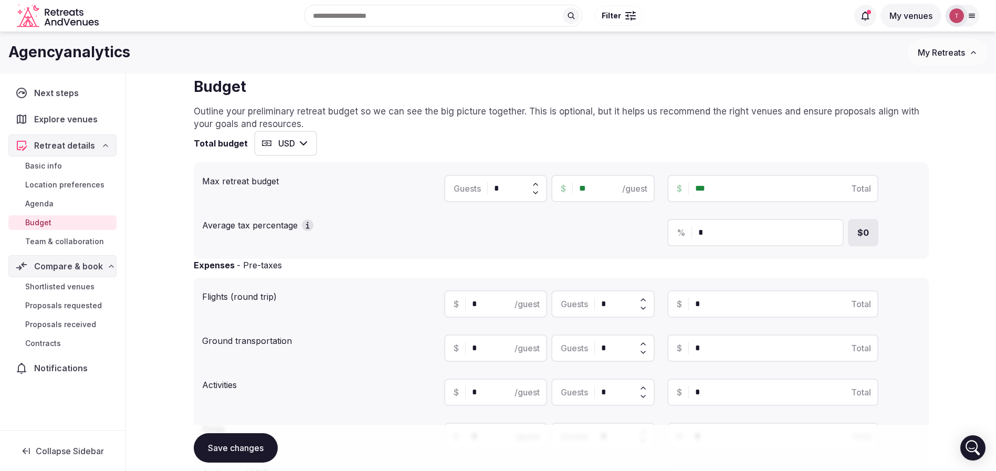
type input "*"
type input "***"
type input "*******"
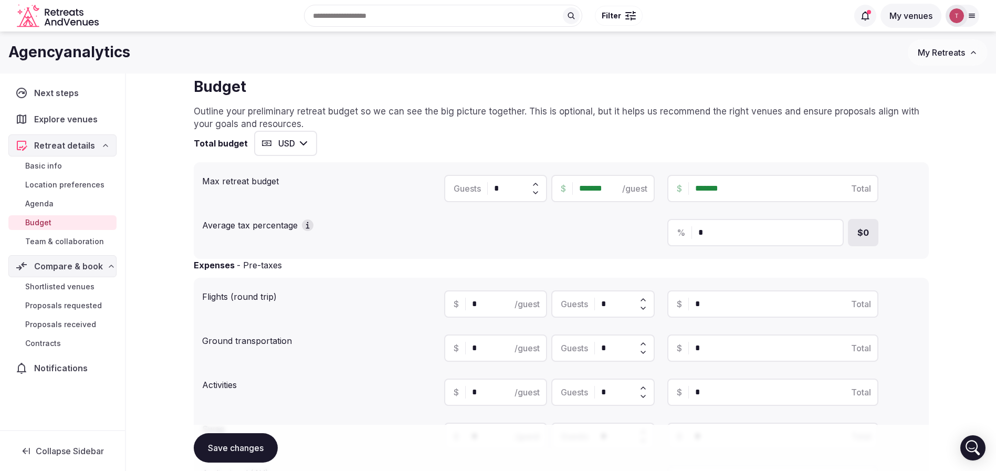
click at [290, 151] on button "USD" at bounding box center [285, 143] width 63 height 25
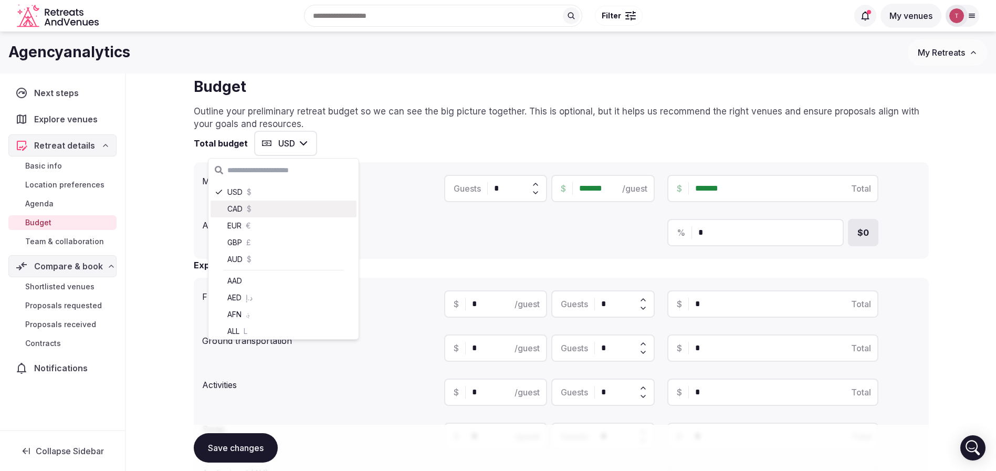
click at [277, 215] on div "CAD $" at bounding box center [284, 209] width 146 height 17
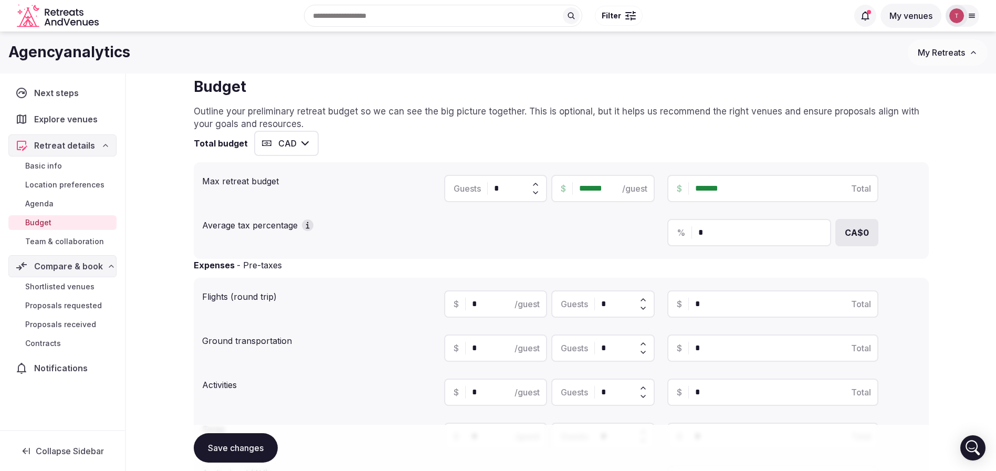
click at [538, 156] on div "Total budget CAD Max retreat budget Guests * $ ******* /guest $ ******* Total A…" at bounding box center [561, 195] width 735 height 128
click at [968, 173] on div "Retreat details Budget Outline your preliminary retreat budget so we can see th…" at bounding box center [561, 475] width 870 height 880
drag, startPoint x: 752, startPoint y: 232, endPoint x: 559, endPoint y: 234, distance: 192.3
click at [559, 234] on div "% * CA$0" at bounding box center [682, 232] width 476 height 27
type input "***"
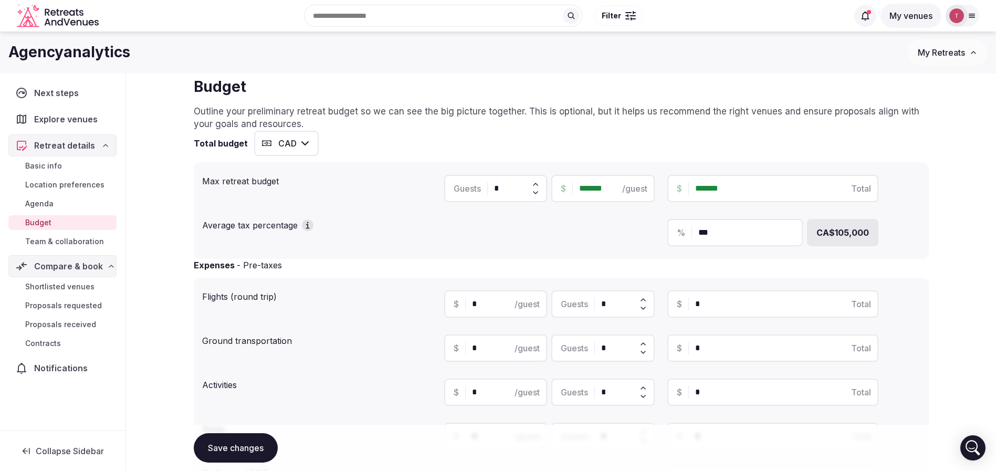
click at [956, 209] on div "Retreat details Budget Outline your preliminary retreat budget so we can see th…" at bounding box center [561, 411] width 870 height 752
click at [953, 210] on div "Retreat details Budget Outline your preliminary retreat budget so we can see th…" at bounding box center [561, 411] width 870 height 752
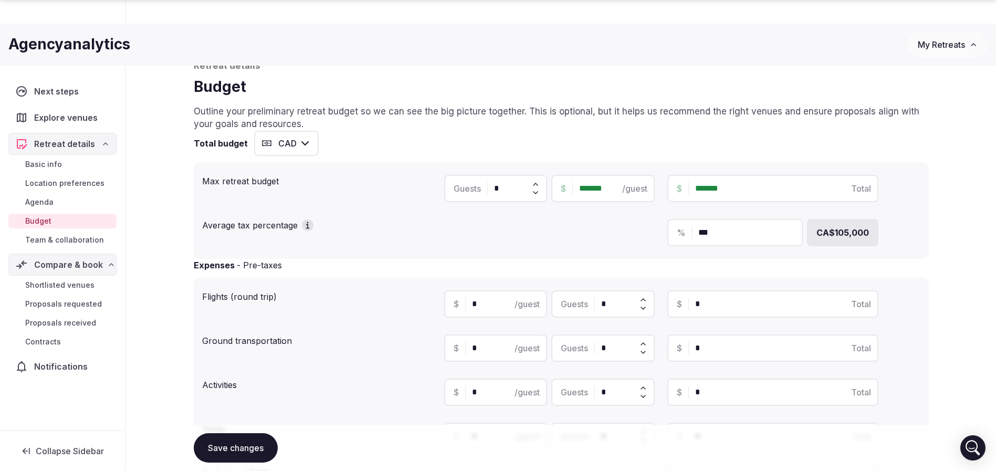
scroll to position [354, 0]
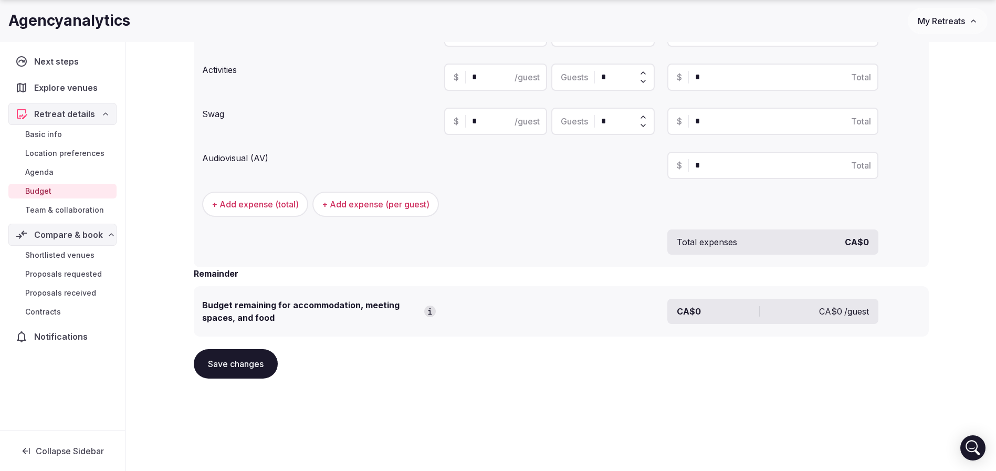
click at [504, 378] on div "Save changes" at bounding box center [561, 363] width 735 height 29
drag, startPoint x: 251, startPoint y: 367, endPoint x: 256, endPoint y: 366, distance: 5.4
click at [250, 367] on button "Save changes" at bounding box center [236, 363] width 84 height 29
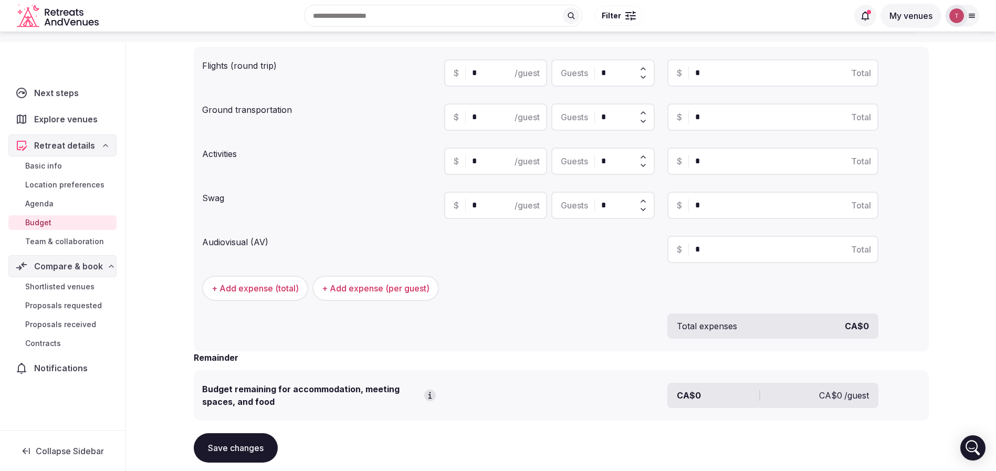
scroll to position [315, 0]
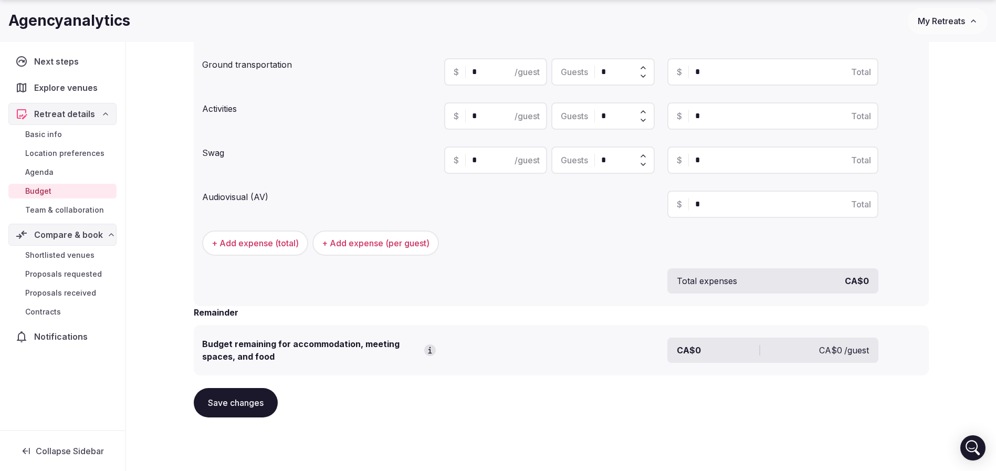
click at [245, 398] on button "Save changes" at bounding box center [236, 402] width 84 height 29
click at [245, 397] on button "Save changes" at bounding box center [236, 402] width 84 height 29
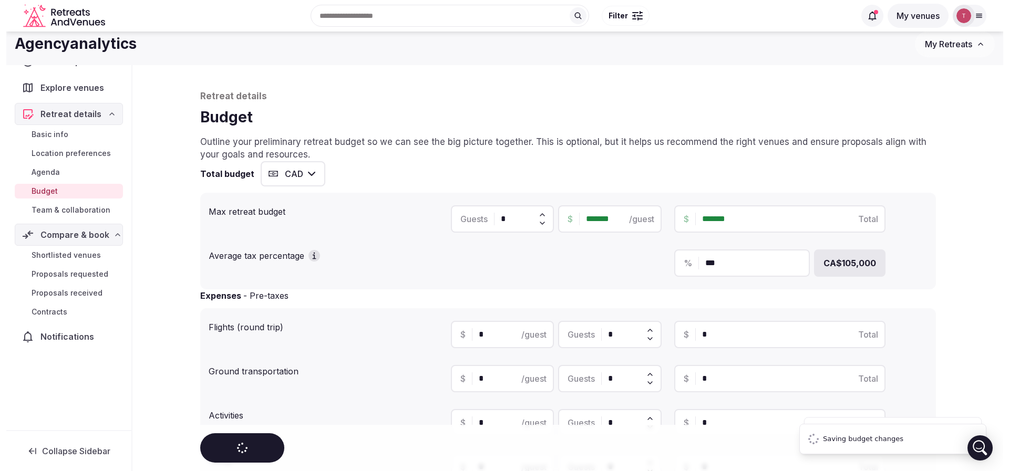
scroll to position [0, 0]
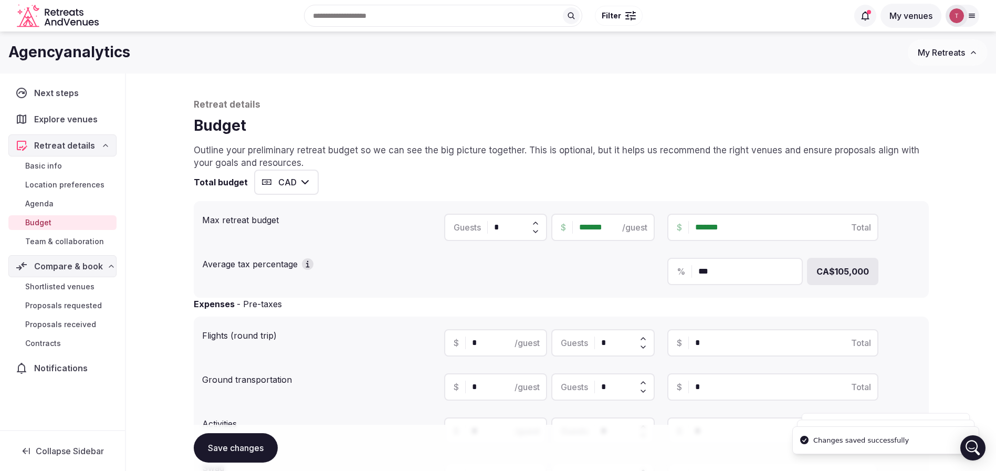
click at [376, 121] on h1 "Budget" at bounding box center [561, 126] width 735 height 20
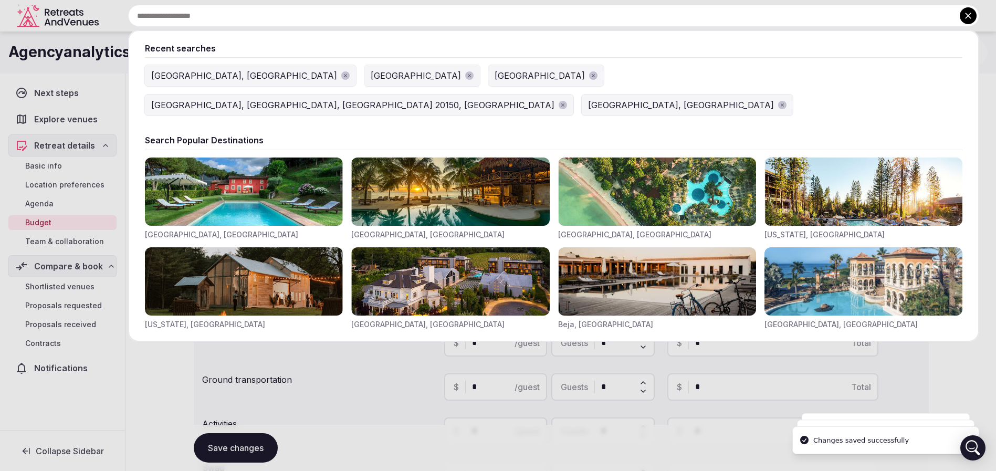
click at [365, 20] on input "text" at bounding box center [553, 16] width 851 height 22
click at [366, 18] on input "text" at bounding box center [553, 16] width 851 height 22
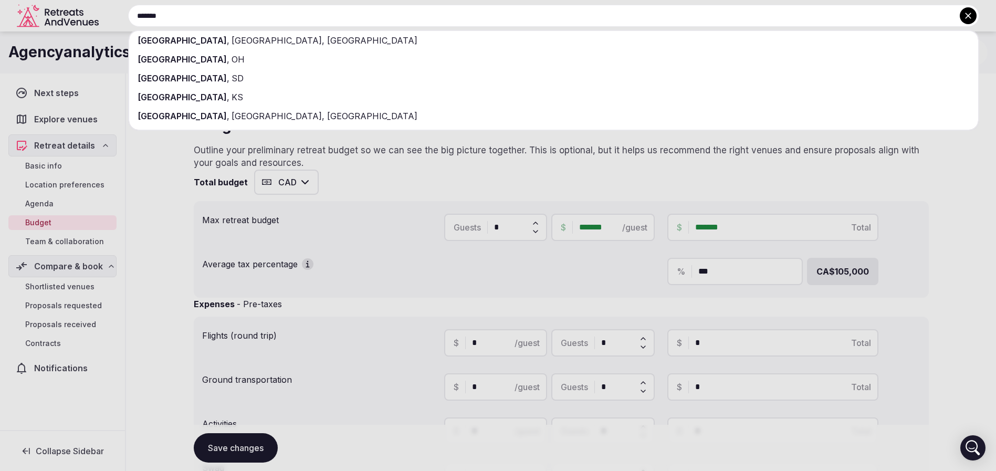
type input "*******"
click at [336, 38] on div "Toronto , ON, Canada" at bounding box center [553, 40] width 849 height 19
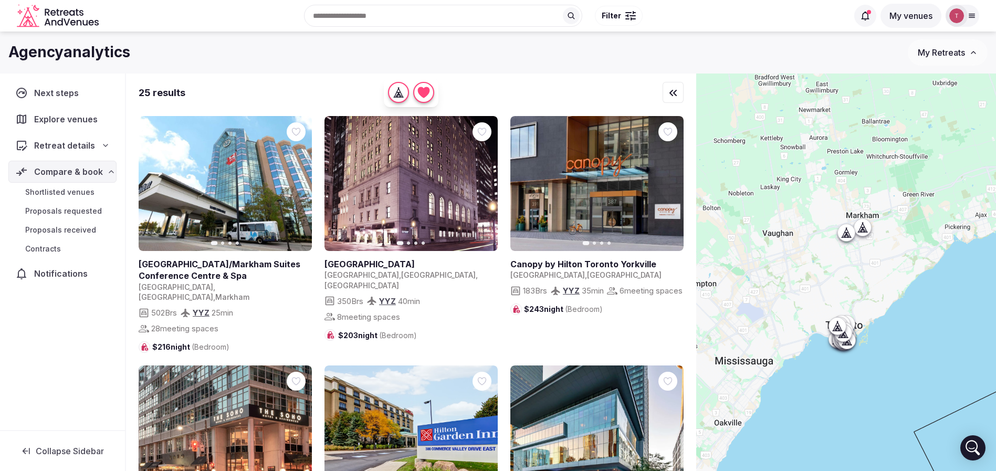
click at [611, 16] on span "Filter" at bounding box center [611, 16] width 19 height 11
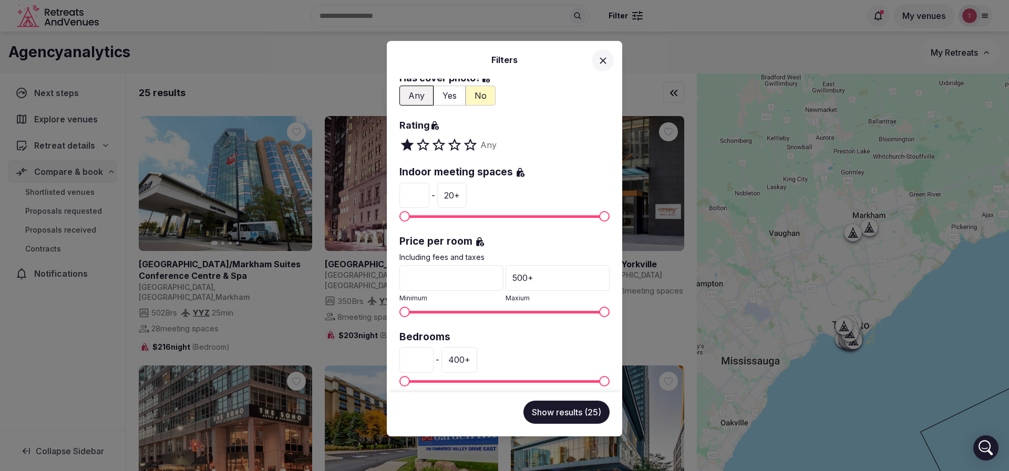
scroll to position [79, 0]
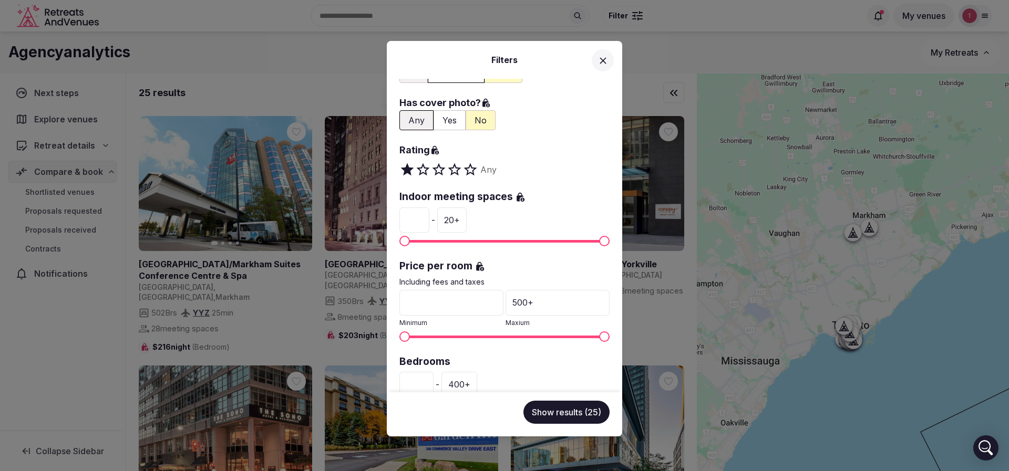
drag, startPoint x: 431, startPoint y: 221, endPoint x: 396, endPoint y: 221, distance: 35.2
click at [396, 221] on div "Venue name Status All Published Draft Has cover photo? Any Yes No Rating Any In…" at bounding box center [504, 236] width 235 height 314
click at [532, 155] on label "Rating" at bounding box center [504, 150] width 210 height 15
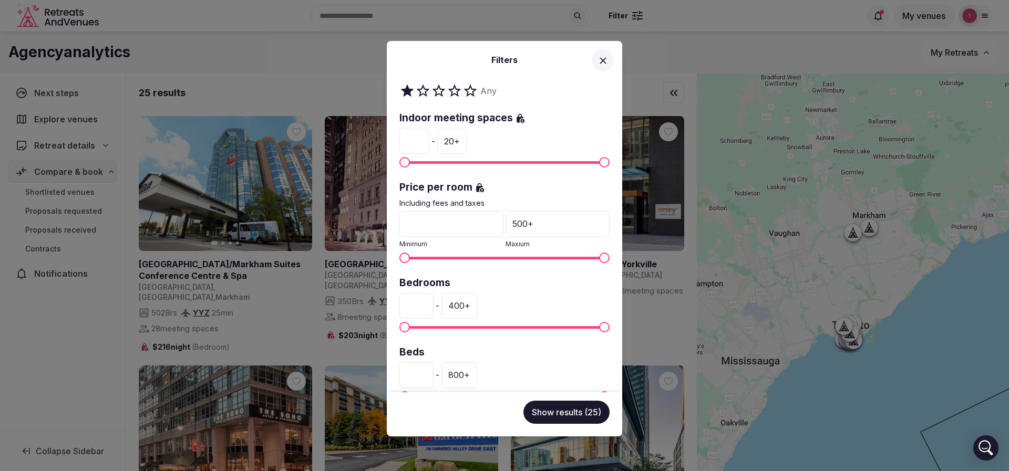
scroll to position [236, 0]
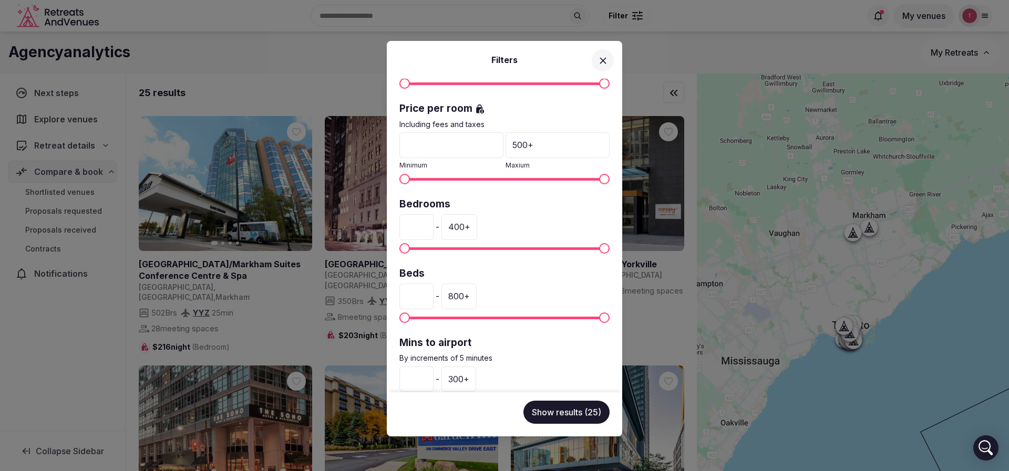
drag, startPoint x: 421, startPoint y: 228, endPoint x: 369, endPoint y: 230, distance: 52.0
click at [369, 230] on div "Filters Venue name Status All Published Draft Has cover photo? Any Yes No Ratin…" at bounding box center [504, 235] width 1009 height 471
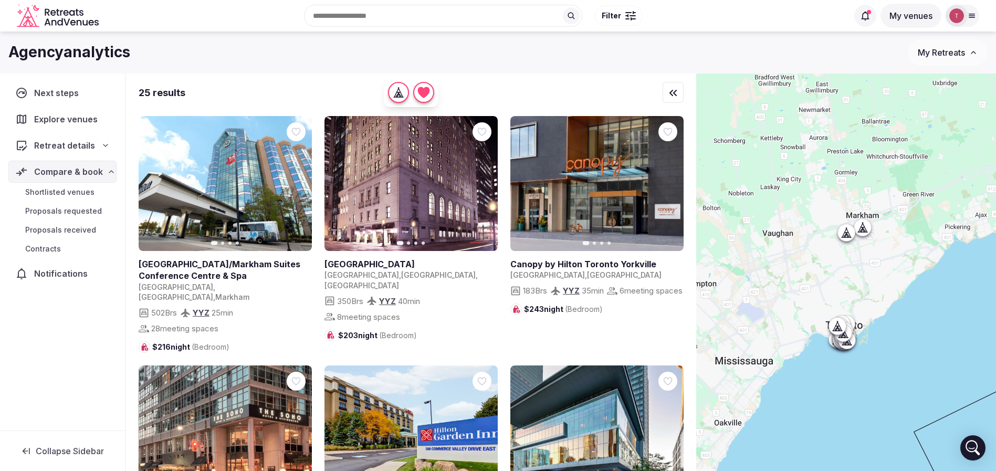
click at [628, 9] on button "Filter" at bounding box center [619, 16] width 48 height 20
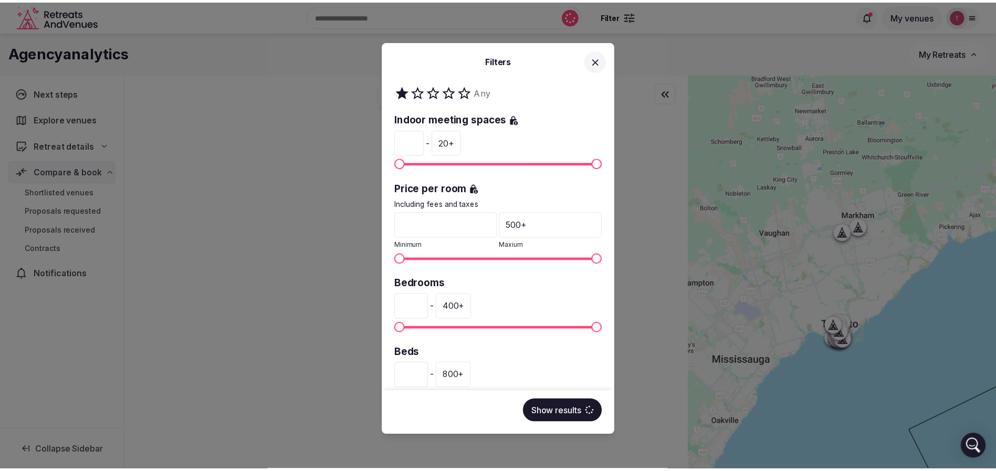
scroll to position [158, 0]
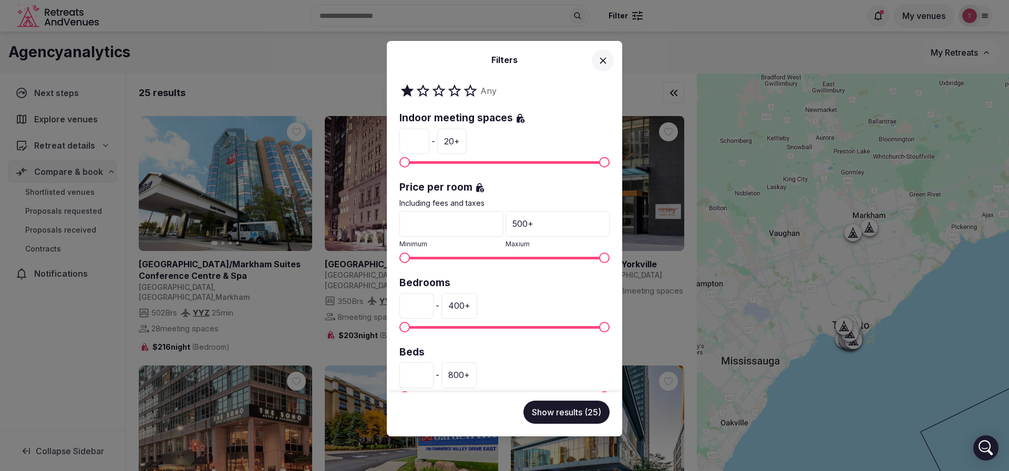
drag, startPoint x: 418, startPoint y: 299, endPoint x: 401, endPoint y: 303, distance: 16.7
click at [401, 303] on input "*" at bounding box center [416, 305] width 34 height 25
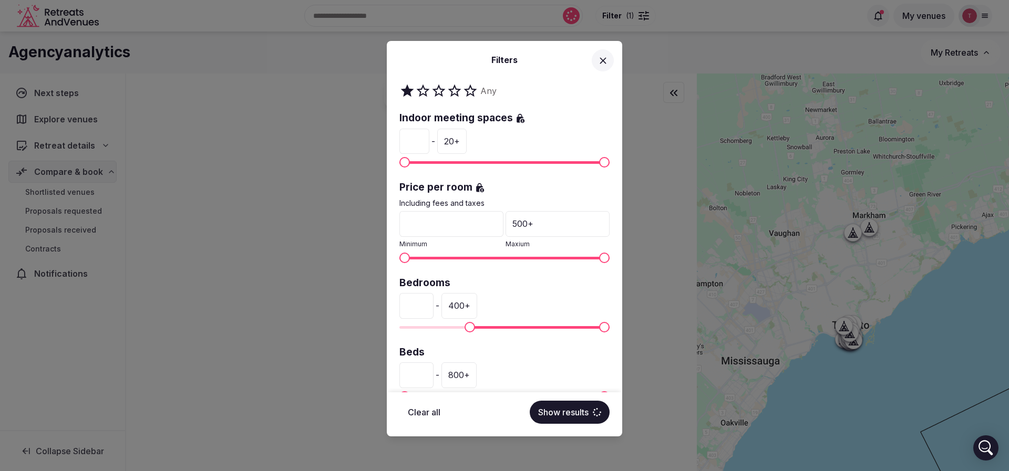
type input "***"
click at [572, 412] on button "Show results" at bounding box center [569, 412] width 80 height 23
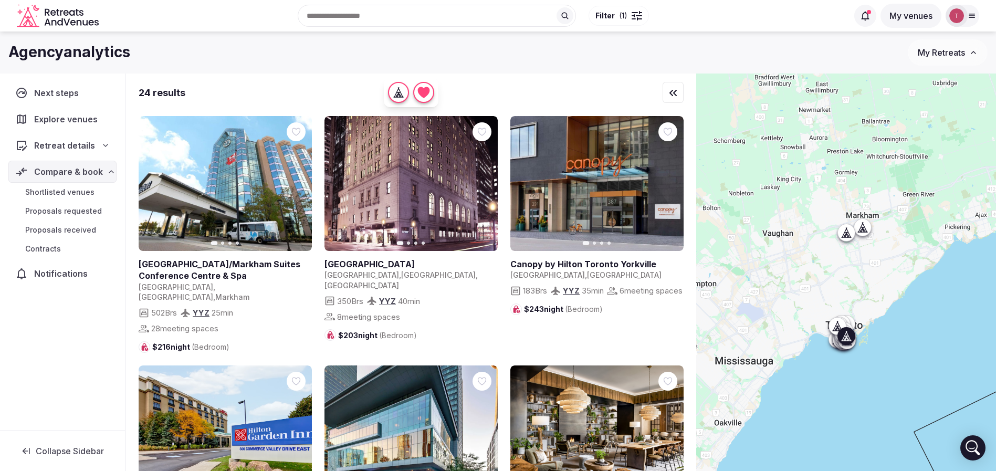
click at [483, 184] on icon "button" at bounding box center [483, 184] width 8 height 8
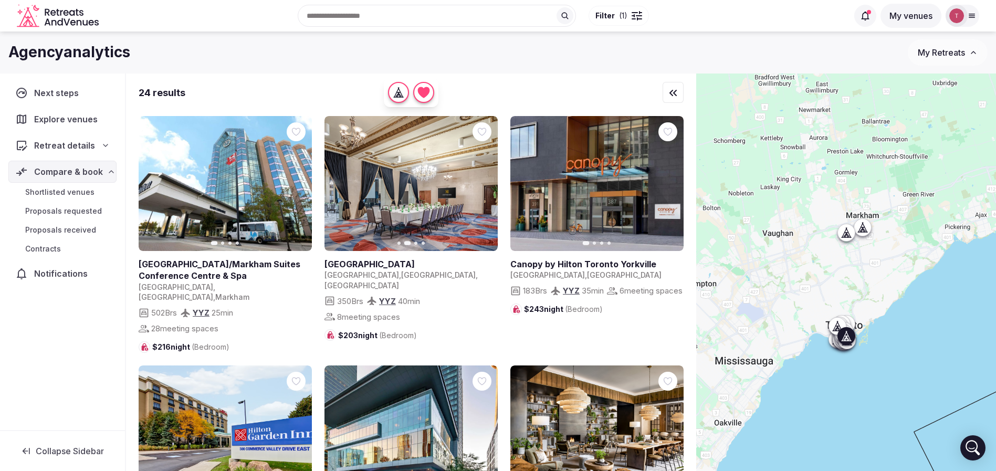
click at [484, 184] on icon "button" at bounding box center [484, 183] width 4 height 7
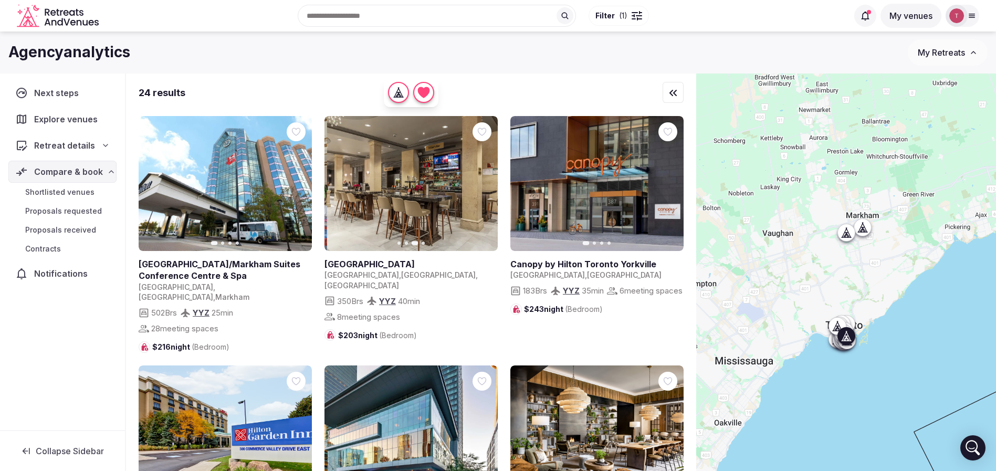
click at [484, 184] on icon "button" at bounding box center [484, 183] width 4 height 7
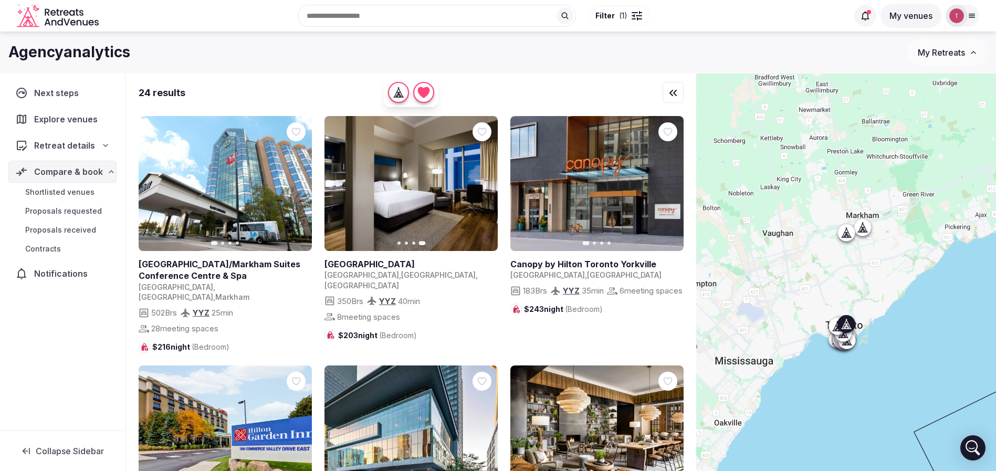
click at [674, 182] on button "Next slide" at bounding box center [669, 183] width 17 height 17
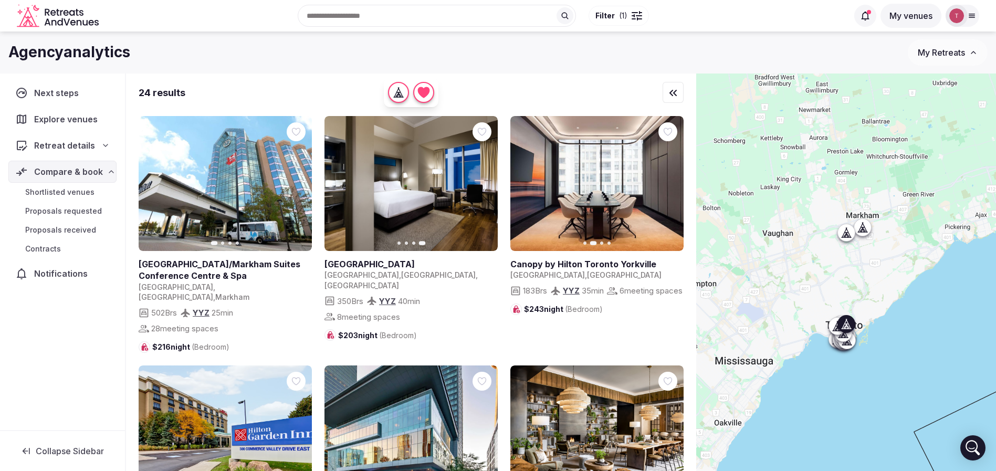
click at [672, 182] on icon "button" at bounding box center [669, 184] width 8 height 8
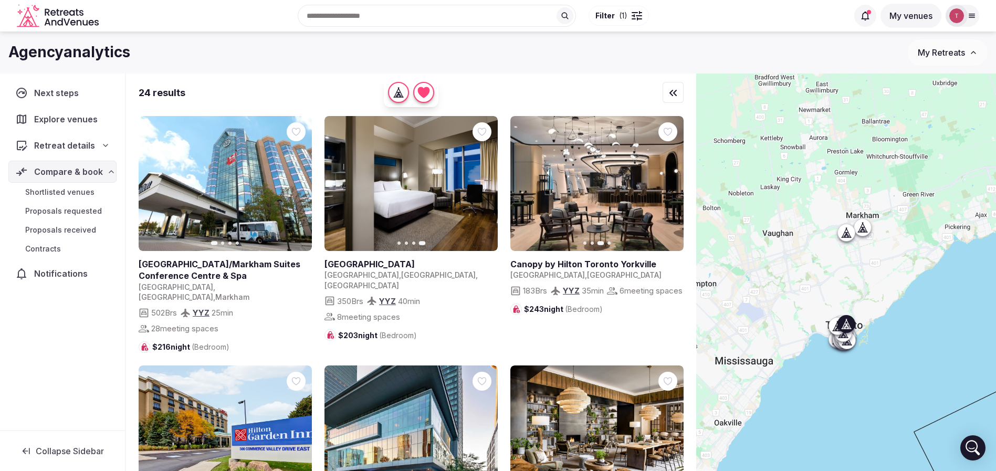
click at [672, 182] on icon "button" at bounding box center [669, 184] width 8 height 8
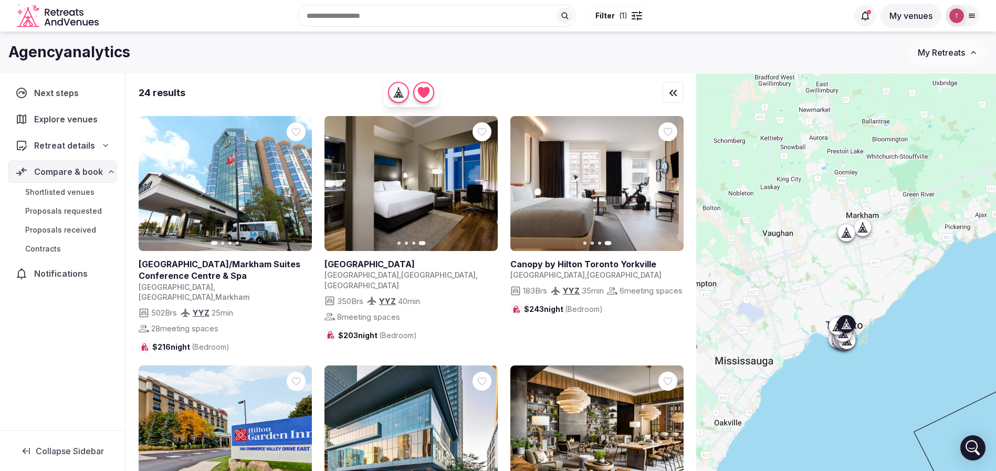
click at [0, 0] on icon at bounding box center [0, 0] width 0 height 0
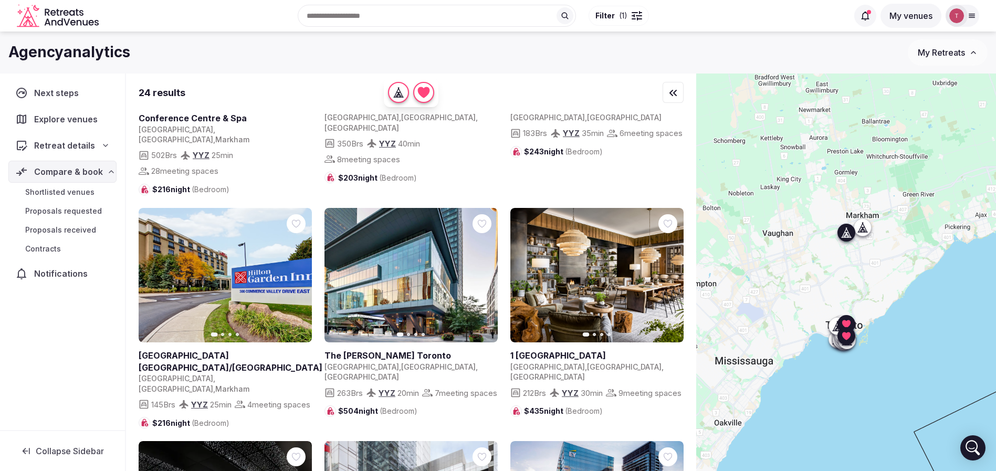
click at [297, 271] on icon "button" at bounding box center [297, 275] width 8 height 8
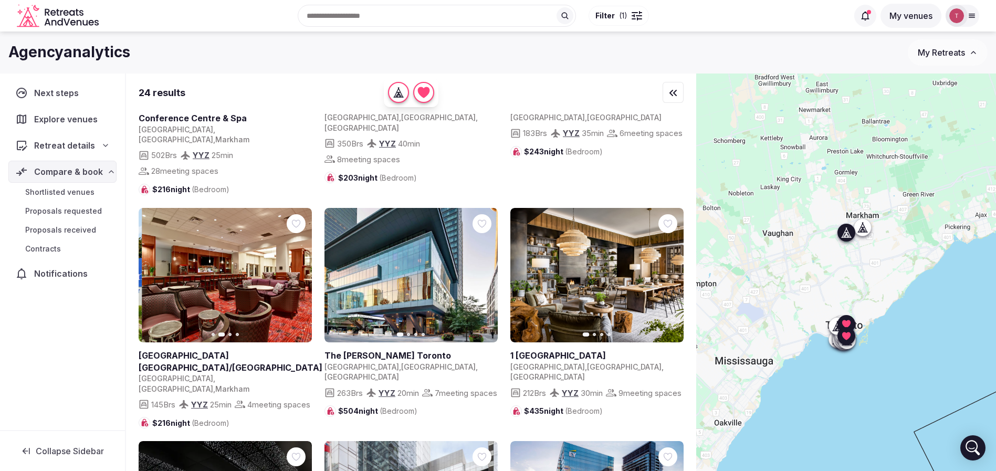
click at [297, 271] on icon "button" at bounding box center [297, 275] width 8 height 8
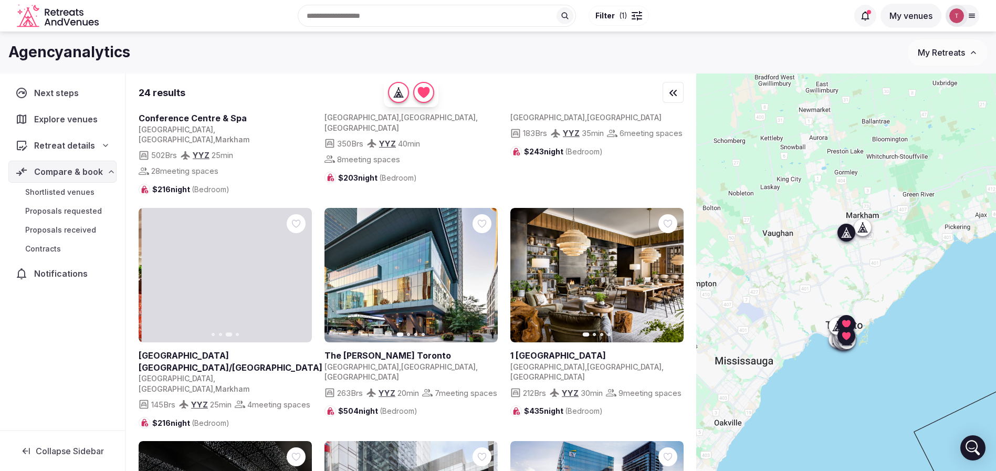
click at [297, 271] on icon "button" at bounding box center [297, 275] width 8 height 8
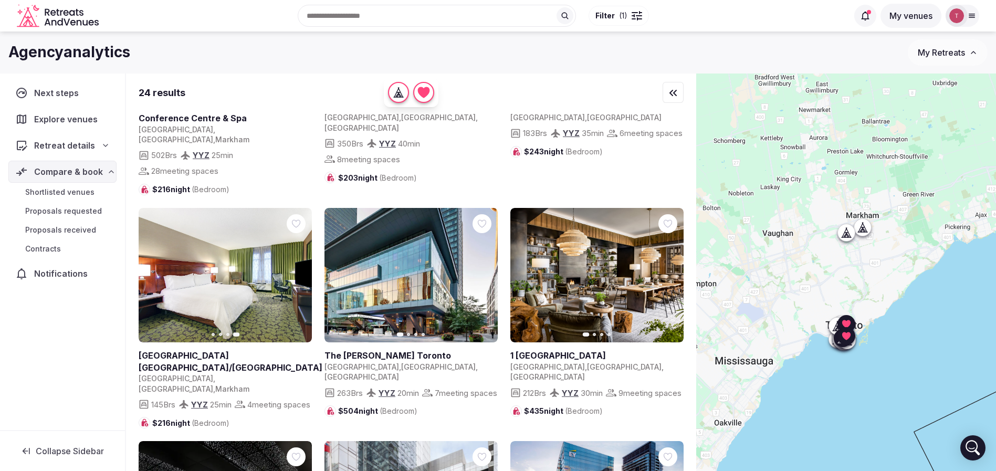
click at [485, 272] on icon "button" at bounding box center [484, 275] width 4 height 7
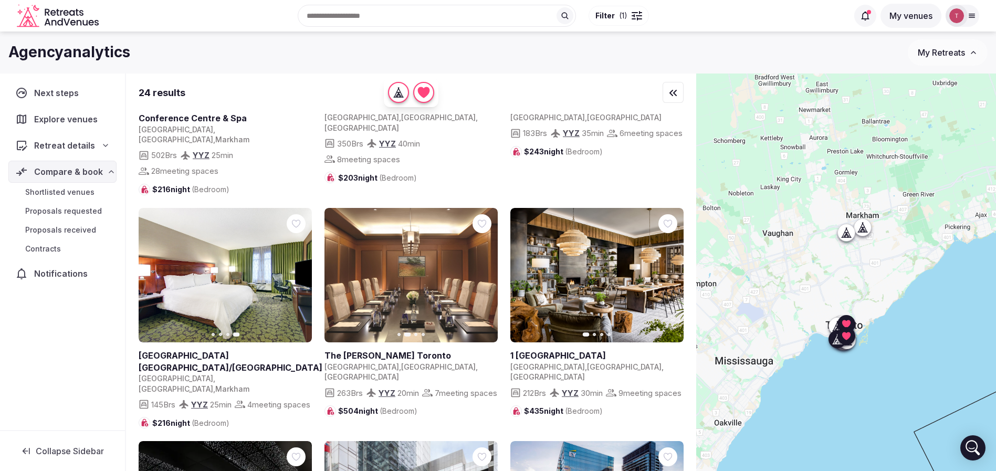
click at [667, 271] on icon "button" at bounding box center [669, 275] width 8 height 8
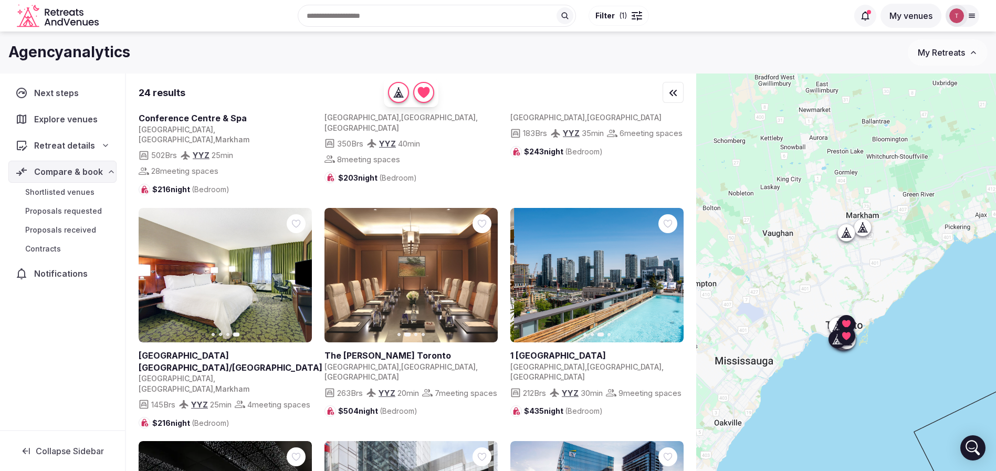
click at [667, 271] on icon "button" at bounding box center [669, 275] width 8 height 8
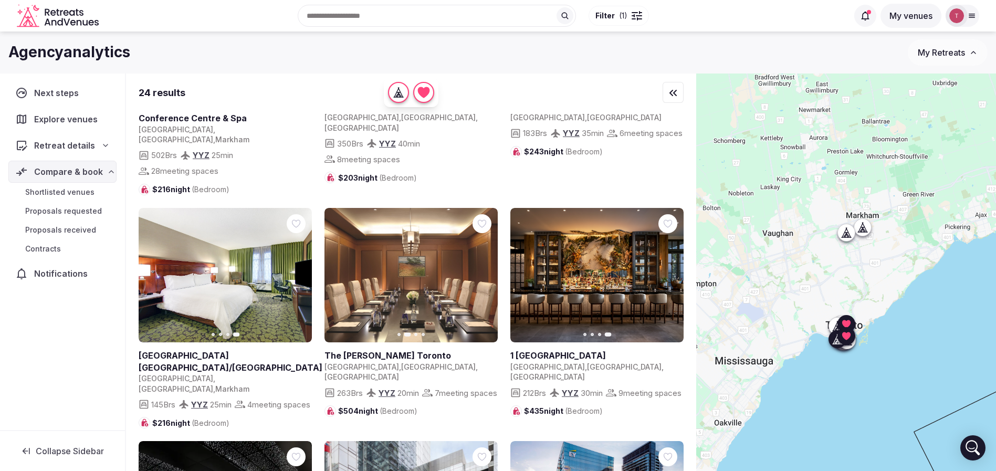
click at [0, 0] on icon at bounding box center [0, 0] width 0 height 0
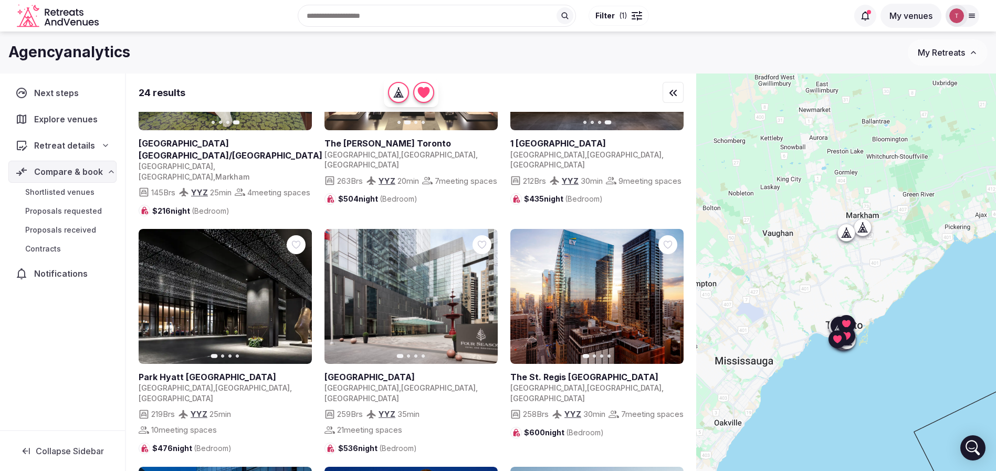
scroll to position [394, 0]
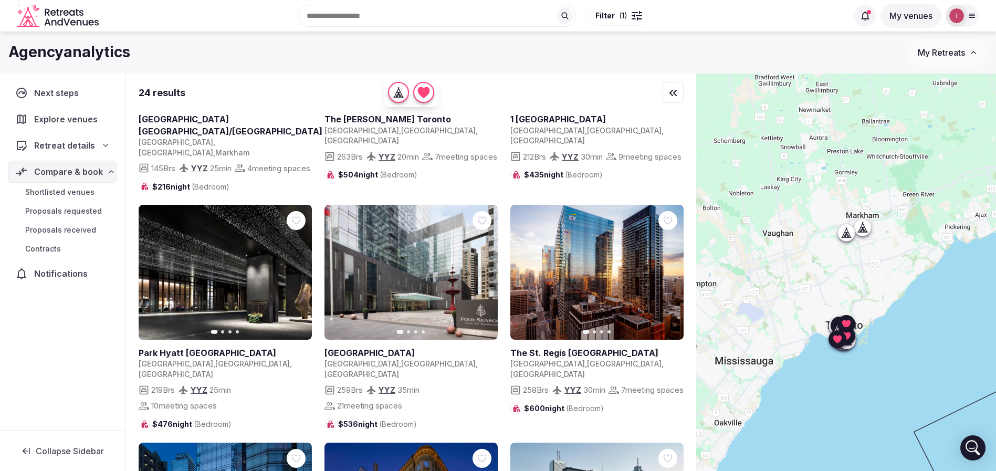
click at [300, 268] on icon "button" at bounding box center [297, 272] width 8 height 8
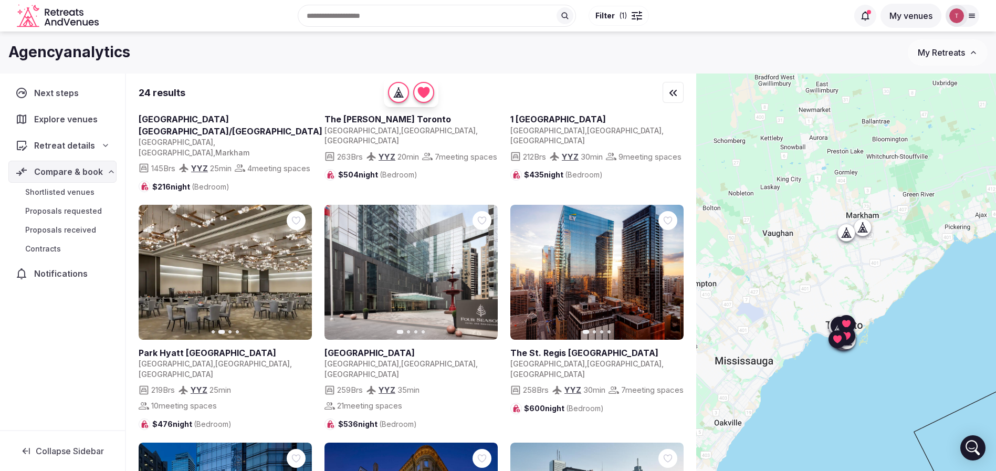
click at [299, 268] on icon "button" at bounding box center [297, 272] width 8 height 8
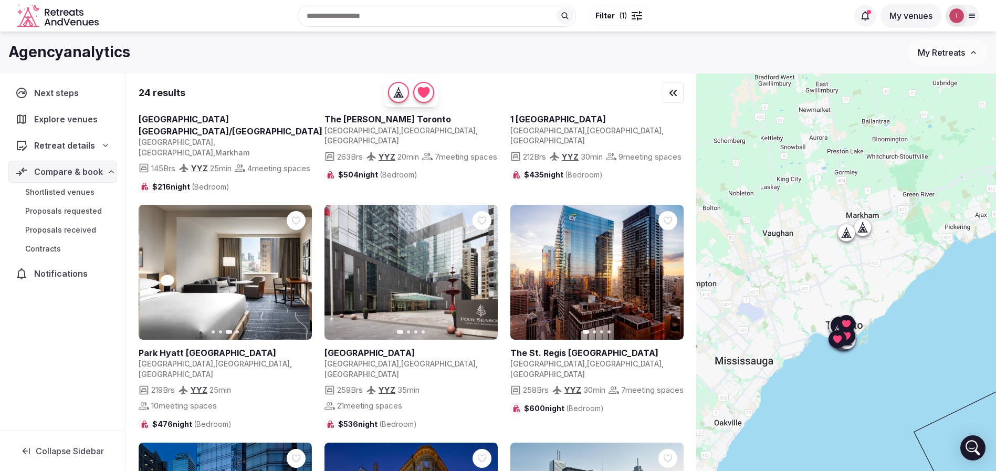
click at [299, 268] on icon "button" at bounding box center [297, 272] width 8 height 8
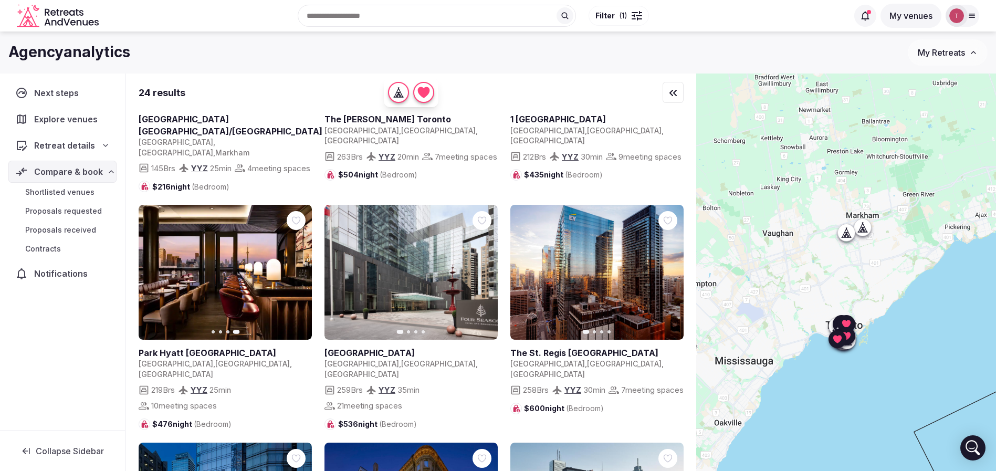
click at [483, 268] on icon "button" at bounding box center [483, 272] width 8 height 8
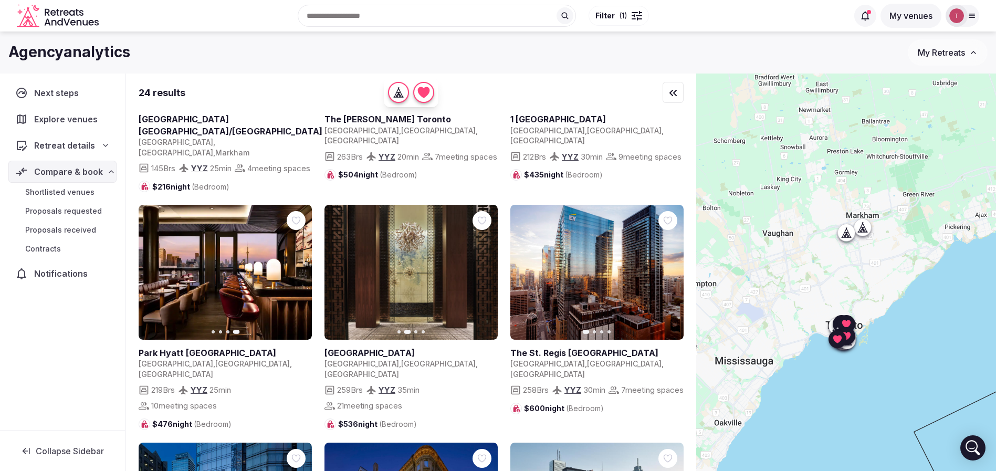
click at [483, 268] on icon "button" at bounding box center [483, 272] width 8 height 8
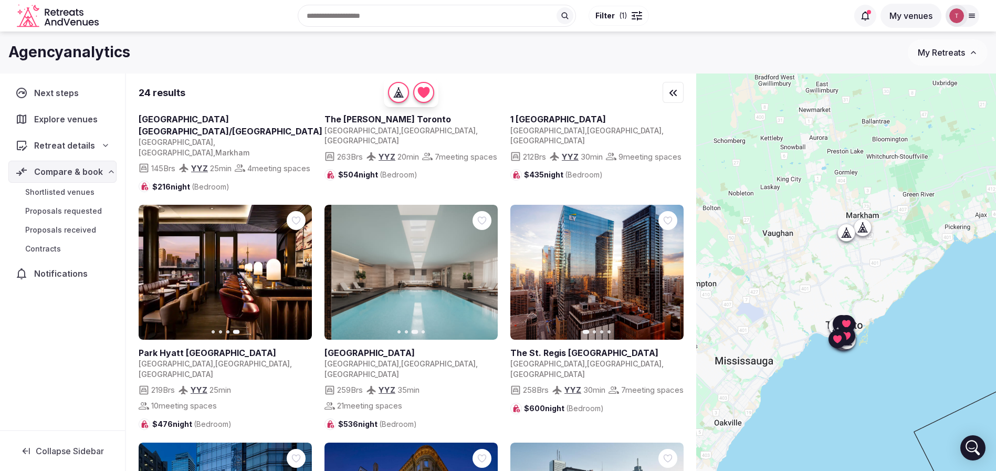
click at [483, 268] on icon "button" at bounding box center [483, 272] width 8 height 8
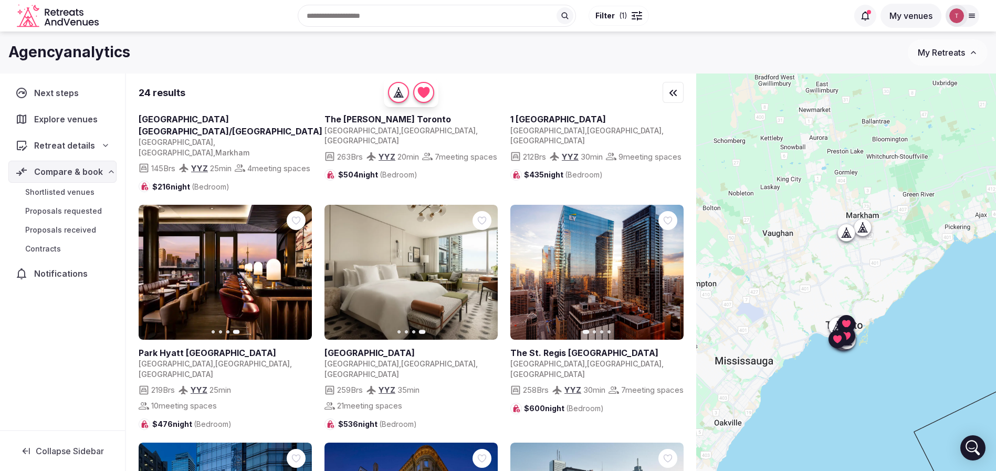
click at [670, 269] on icon "button" at bounding box center [670, 272] width 4 height 7
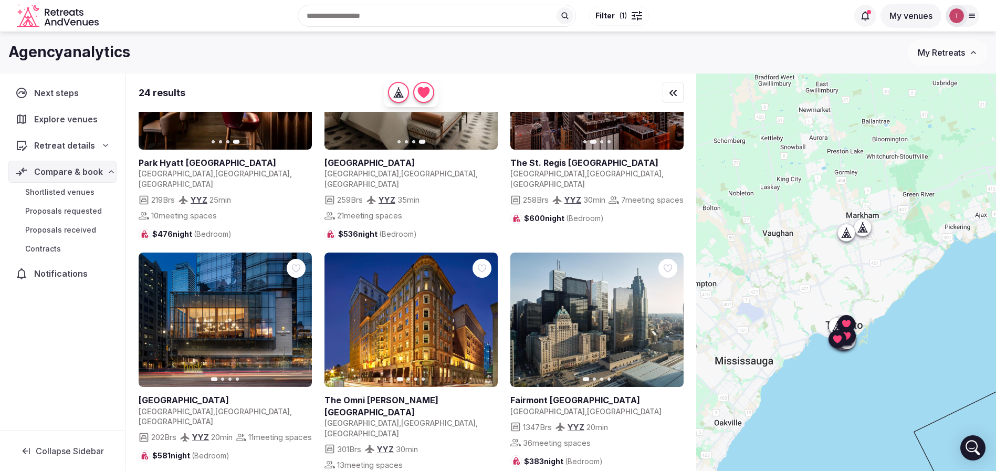
scroll to position [630, 0]
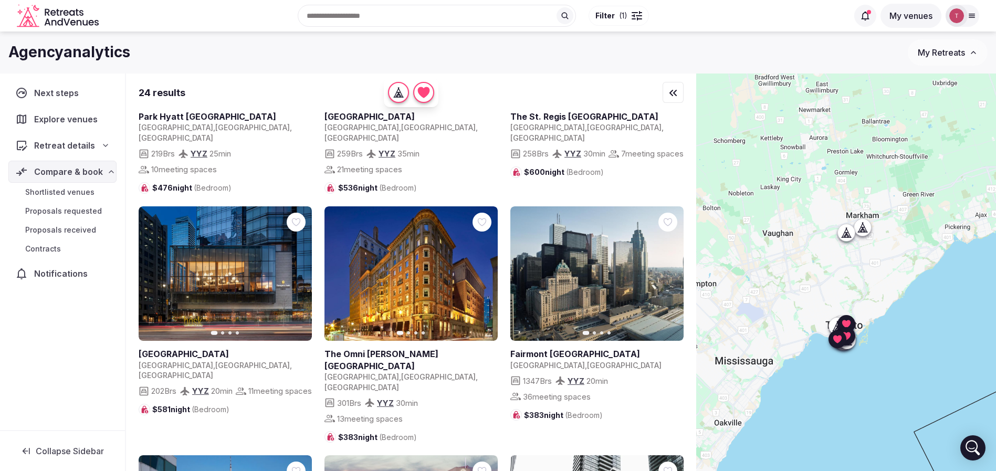
click at [302, 265] on button "Next slide" at bounding box center [297, 273] width 17 height 17
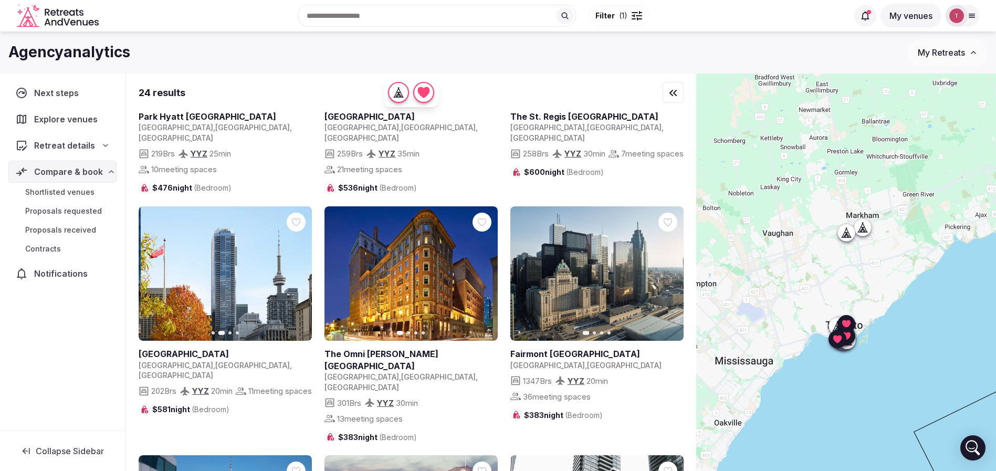
click at [302, 265] on button "Next slide" at bounding box center [297, 273] width 17 height 17
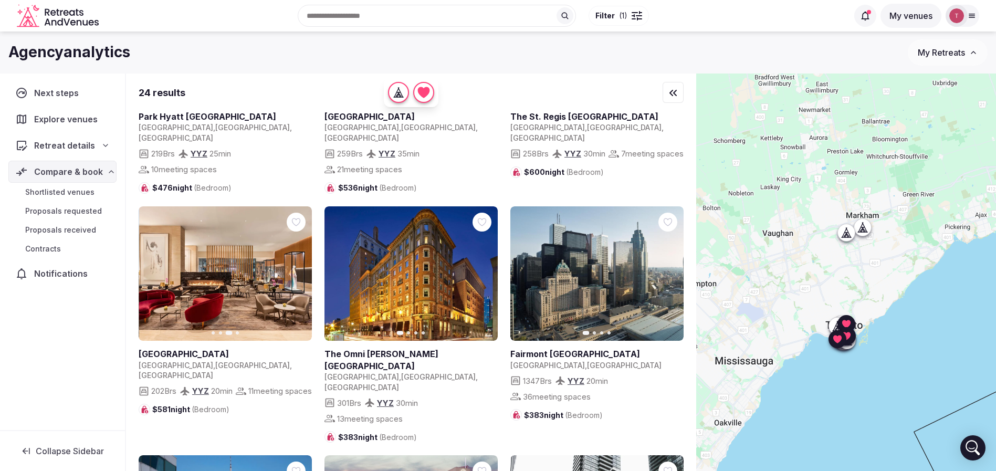
click at [482, 269] on icon "button" at bounding box center [483, 273] width 8 height 8
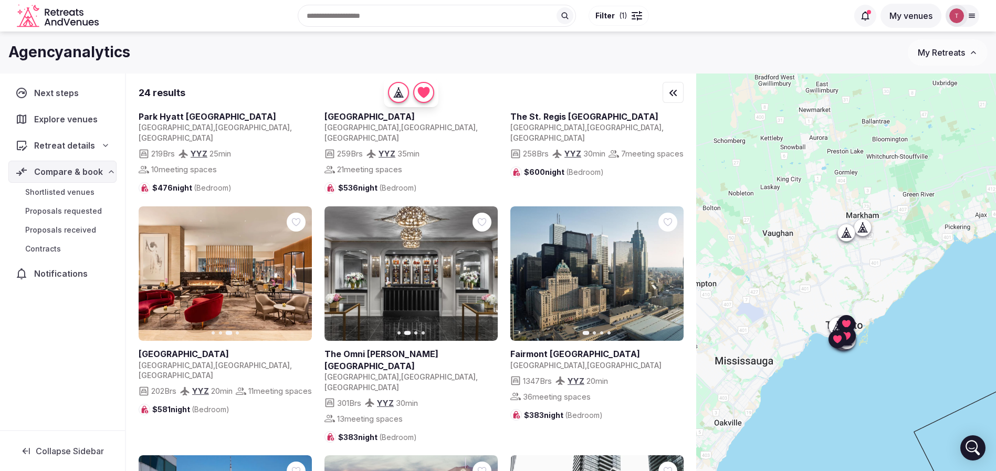
click at [483, 270] on icon "button" at bounding box center [484, 273] width 4 height 7
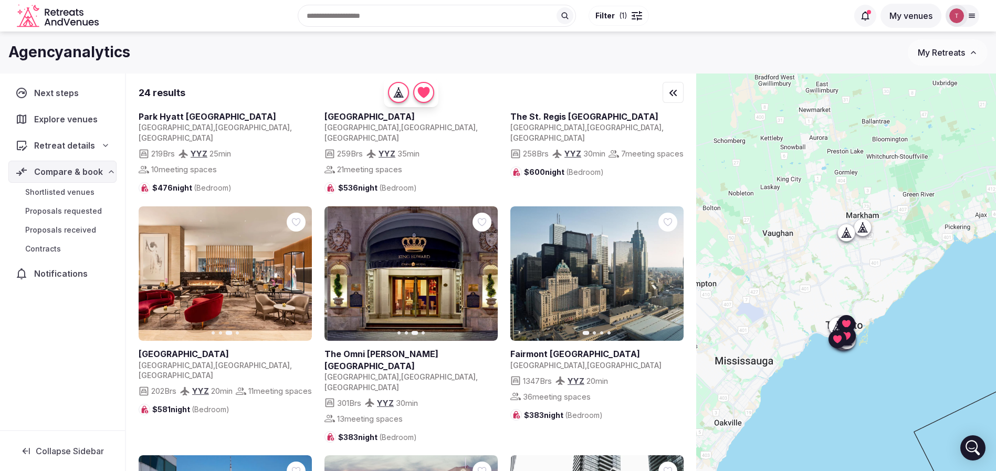
click at [483, 270] on icon "button" at bounding box center [484, 273] width 4 height 7
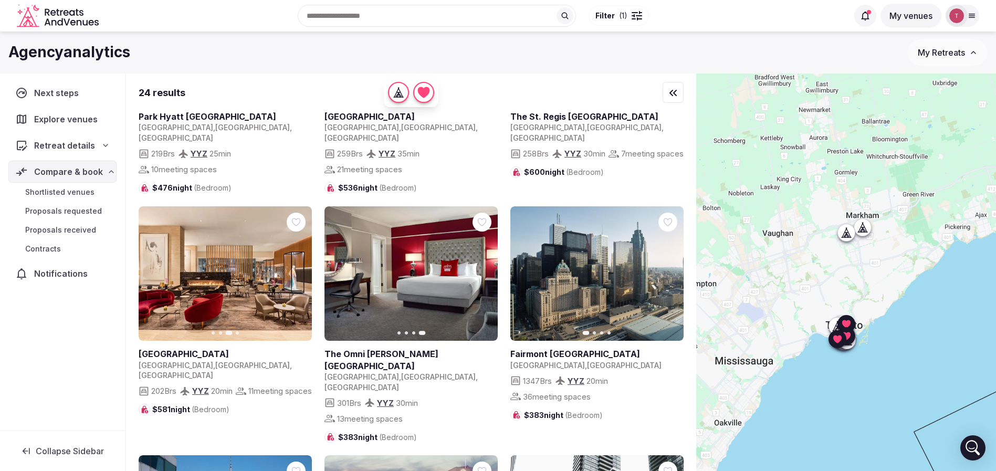
click at [487, 217] on div at bounding box center [482, 222] width 11 height 11
click at [677, 251] on link at bounding box center [597, 273] width 173 height 135
click at [672, 269] on icon "button" at bounding box center [669, 273] width 8 height 8
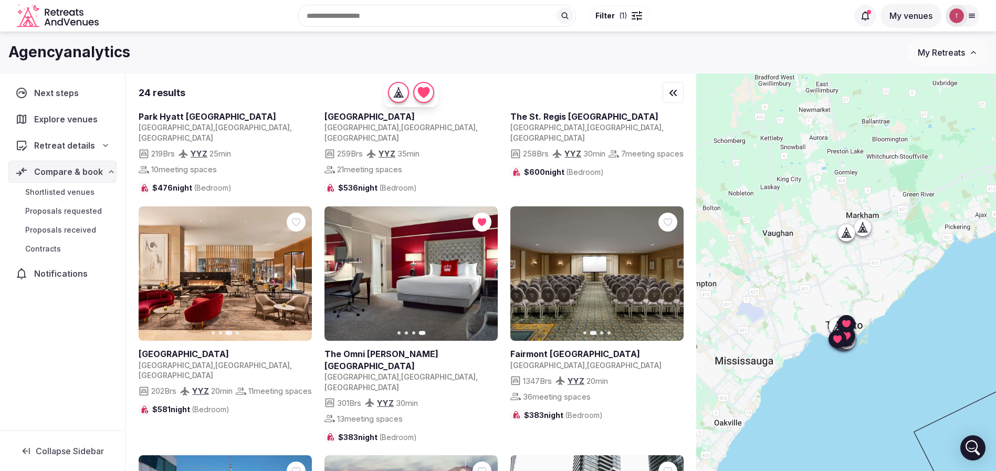
click at [672, 269] on icon "button" at bounding box center [669, 273] width 8 height 8
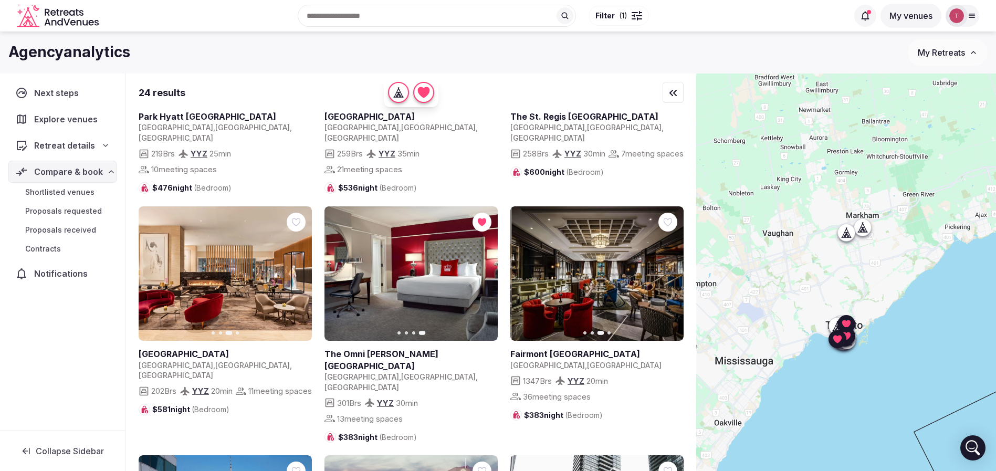
click at [672, 269] on icon "button" at bounding box center [669, 273] width 8 height 8
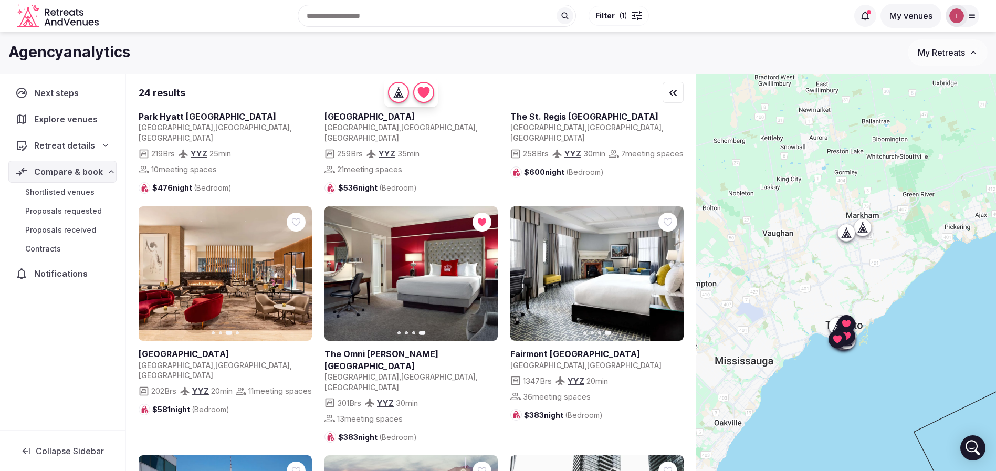
scroll to position [867, 0]
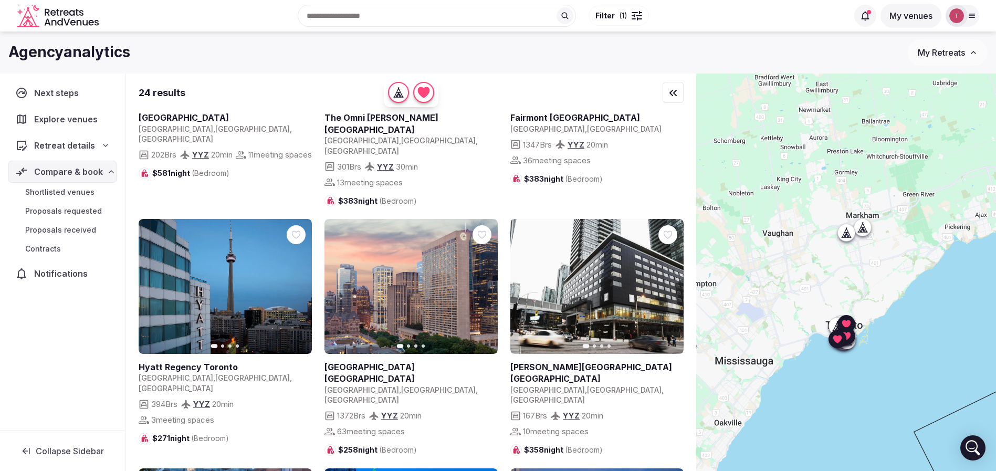
click at [297, 283] on icon "button" at bounding box center [298, 286] width 4 height 7
click at [301, 283] on icon "button" at bounding box center [297, 287] width 8 height 8
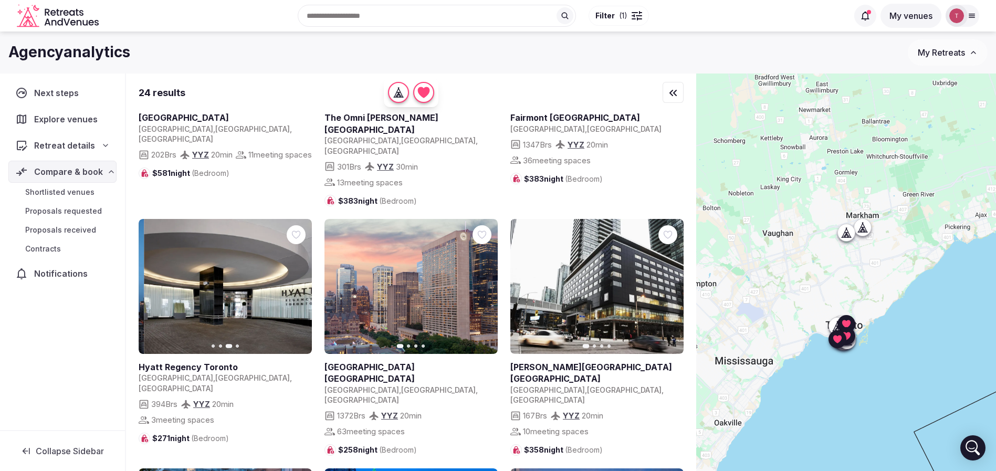
click at [301, 283] on icon "button" at bounding box center [297, 287] width 8 height 8
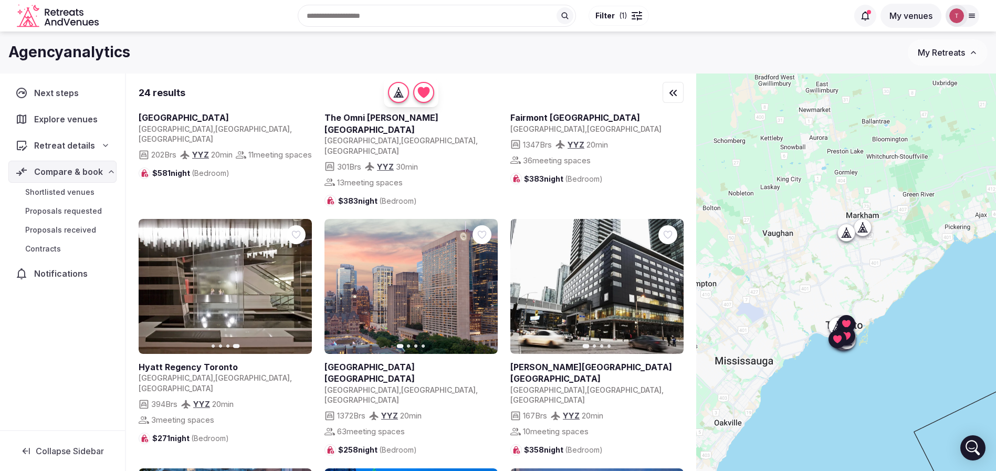
click at [483, 283] on icon "button" at bounding box center [483, 287] width 8 height 8
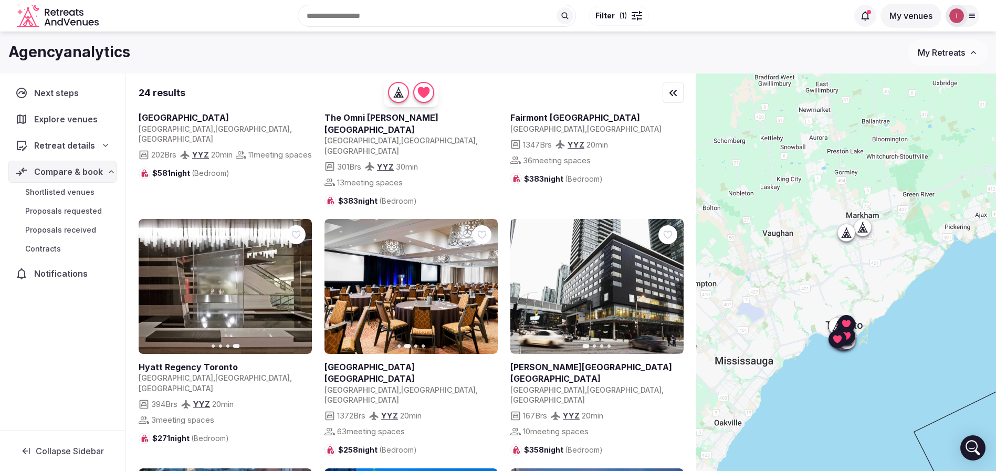
click at [485, 283] on icon "button" at bounding box center [484, 286] width 4 height 7
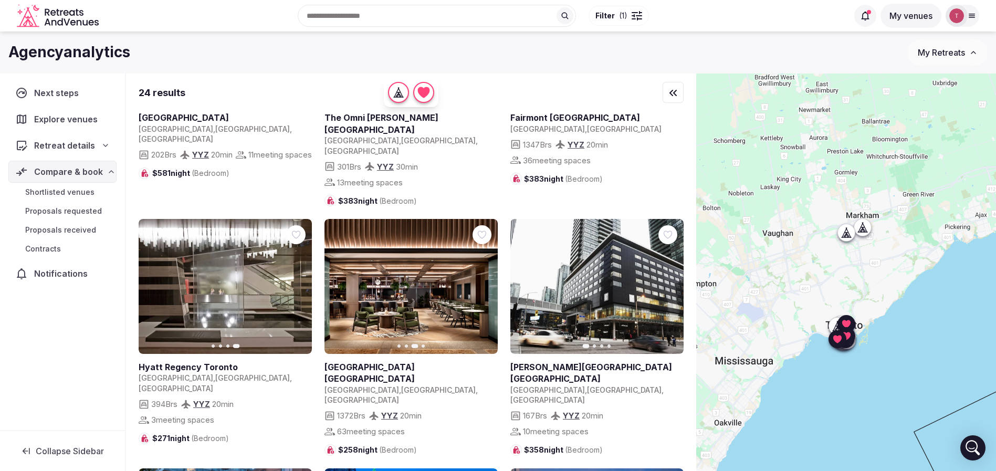
click at [673, 278] on button "Next slide" at bounding box center [669, 286] width 17 height 17
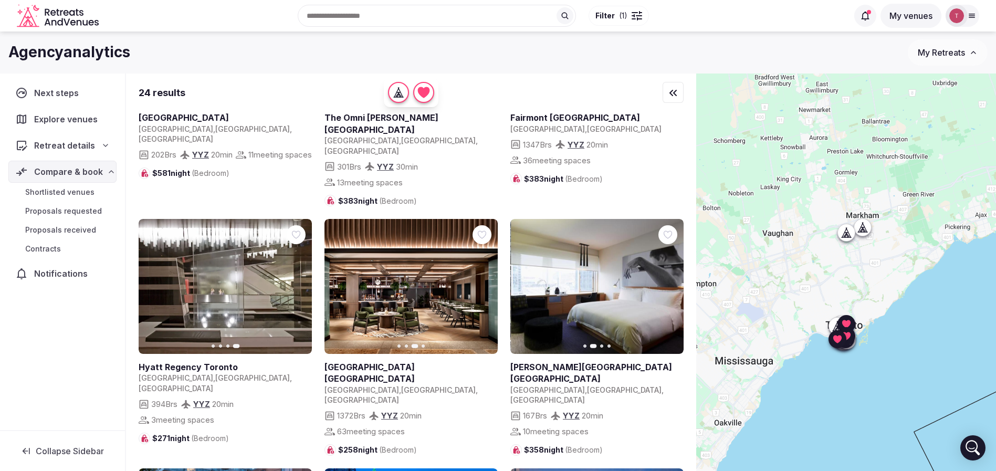
click at [673, 278] on button "Next slide" at bounding box center [669, 286] width 17 height 17
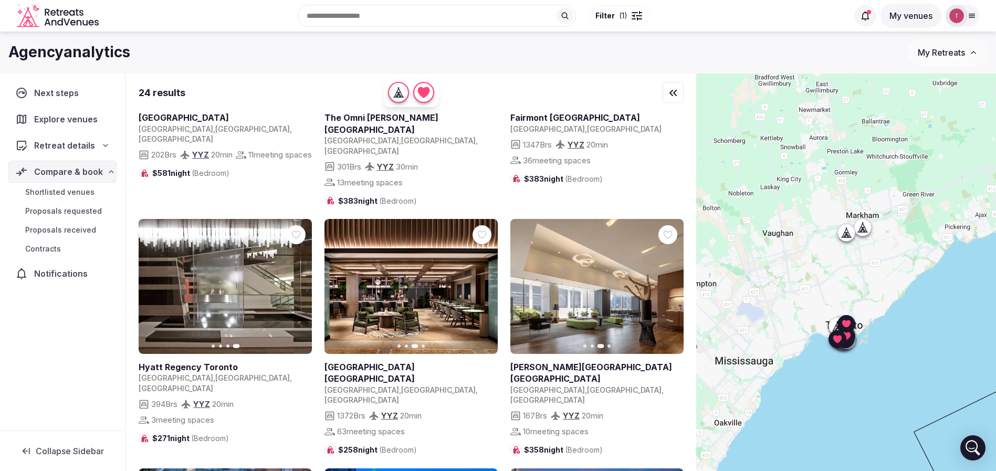
click at [673, 278] on button "Next slide" at bounding box center [669, 286] width 17 height 17
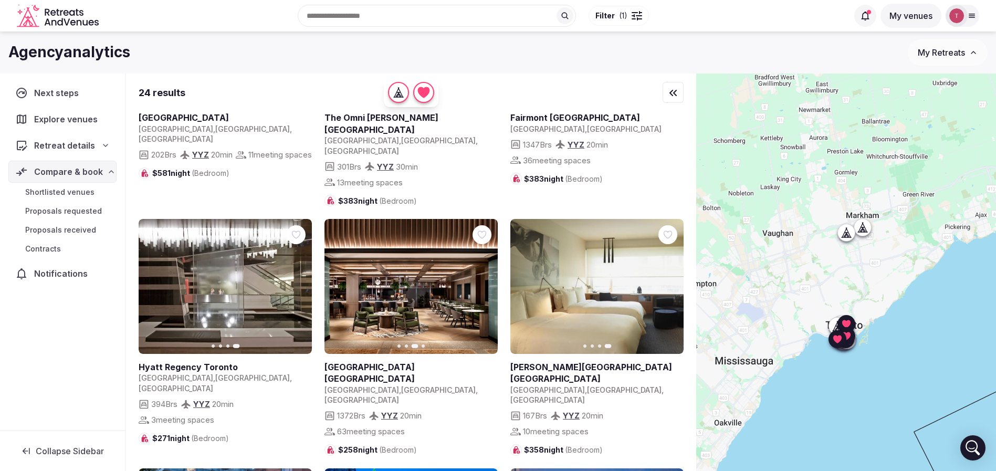
click at [0, 0] on icon at bounding box center [0, 0] width 0 height 0
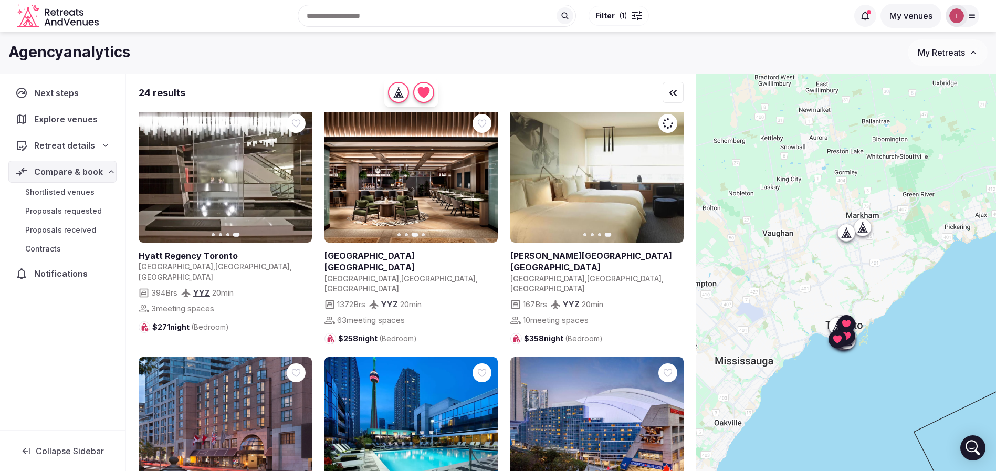
scroll to position [1024, 0]
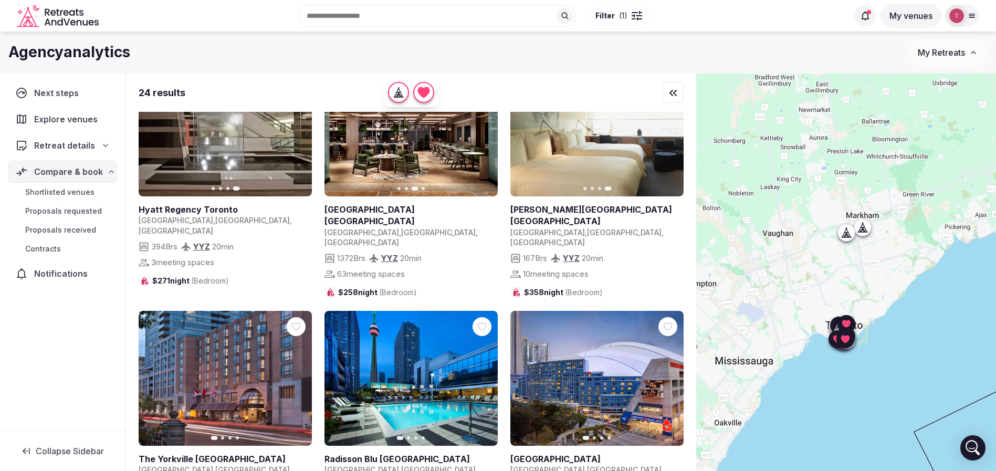
click at [298, 374] on icon "button" at bounding box center [297, 378] width 8 height 8
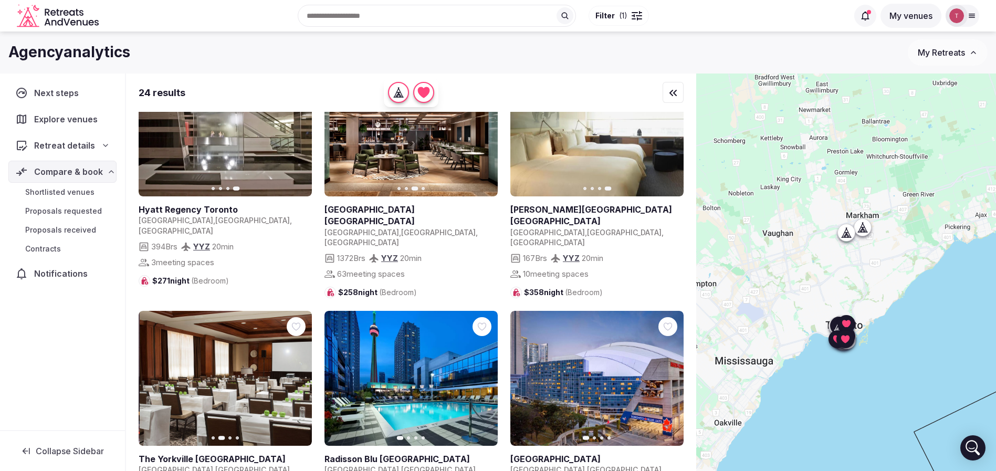
click at [298, 374] on icon "button" at bounding box center [297, 378] width 8 height 8
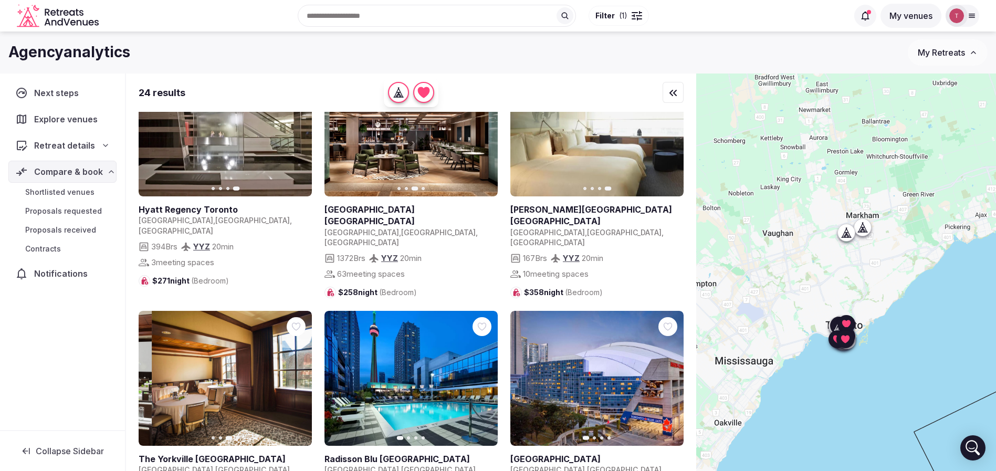
click at [298, 374] on icon "button" at bounding box center [297, 378] width 8 height 8
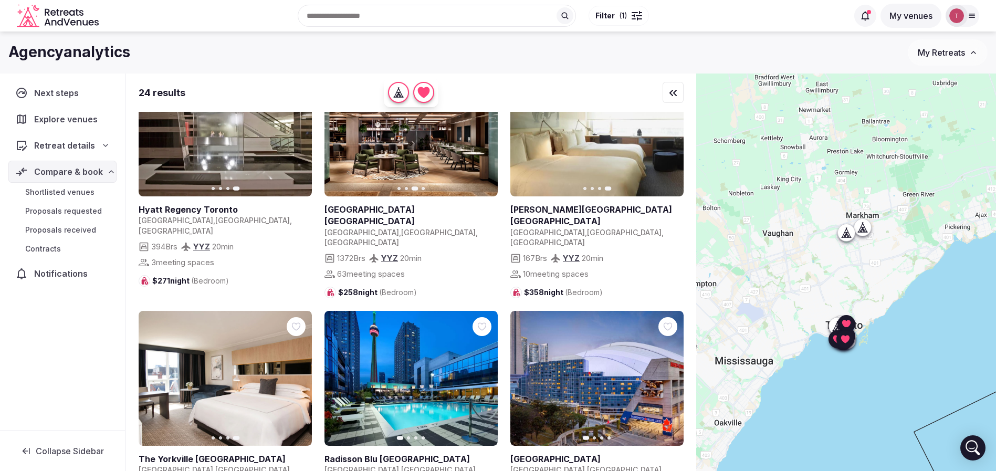
click at [483, 374] on icon "button" at bounding box center [483, 378] width 8 height 8
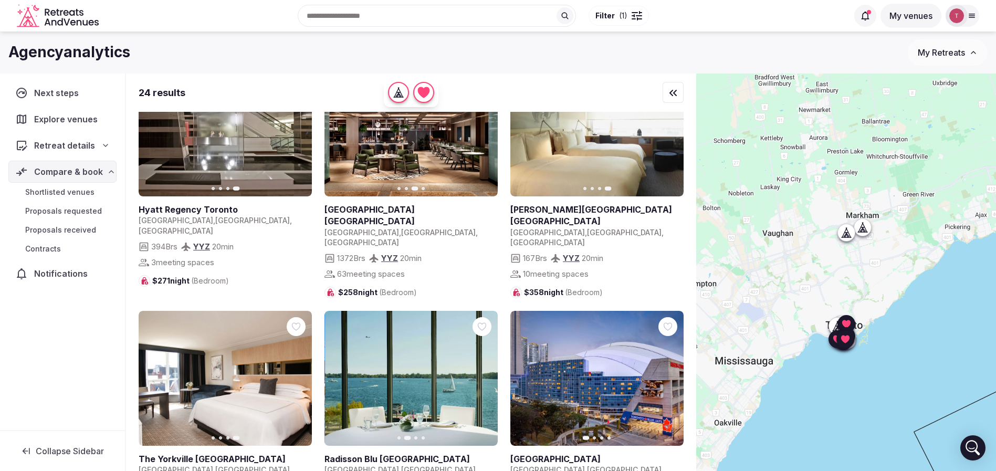
click at [483, 374] on icon "button" at bounding box center [483, 378] width 8 height 8
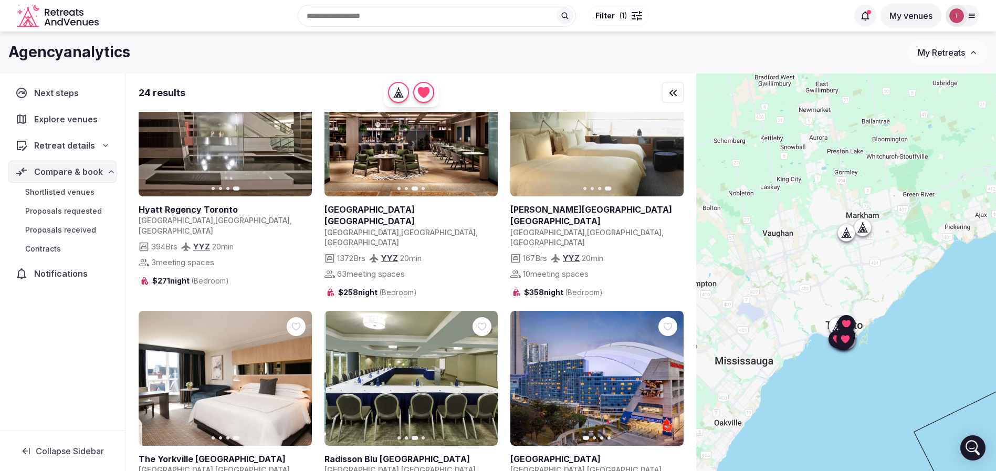
click at [483, 374] on icon "button" at bounding box center [483, 378] width 8 height 8
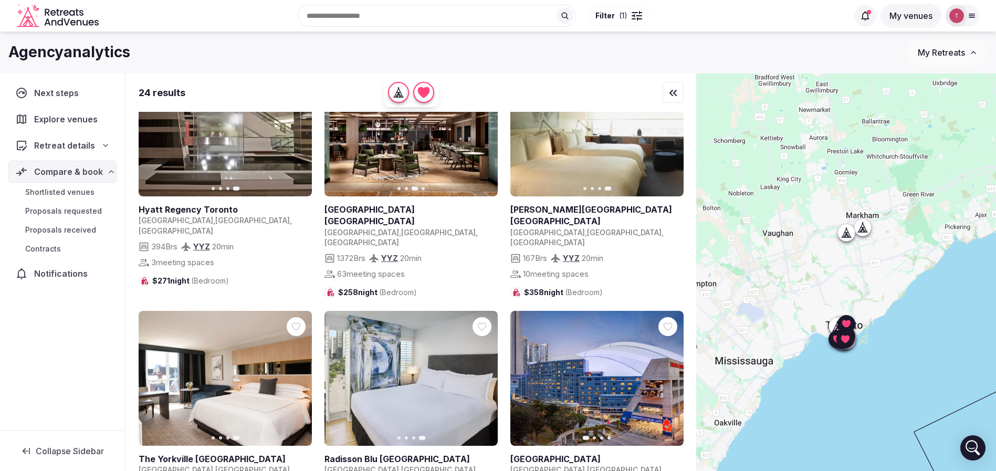
scroll to position [1103, 0]
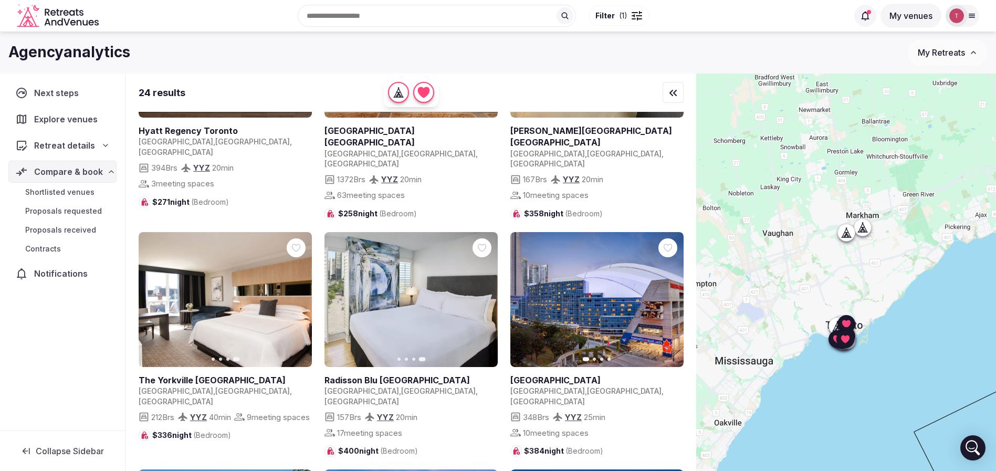
click at [671, 295] on icon "button" at bounding box center [669, 299] width 8 height 8
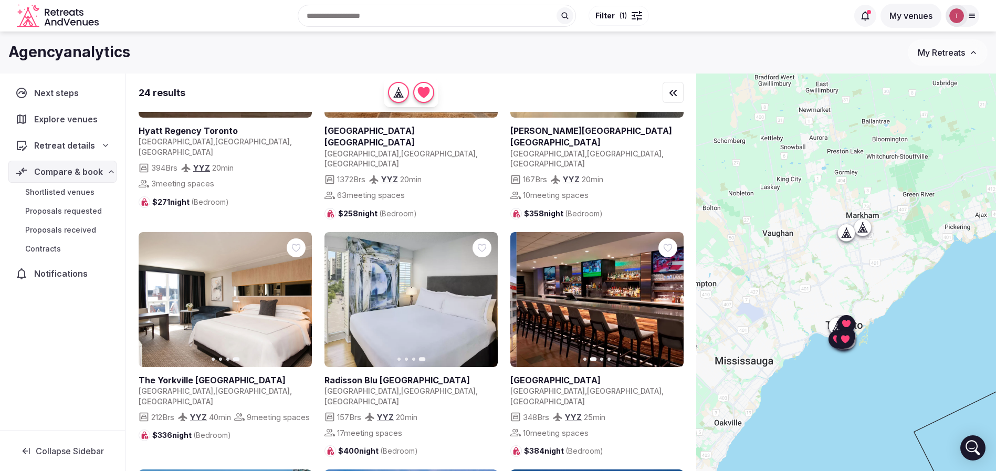
click at [671, 295] on icon "button" at bounding box center [669, 299] width 8 height 8
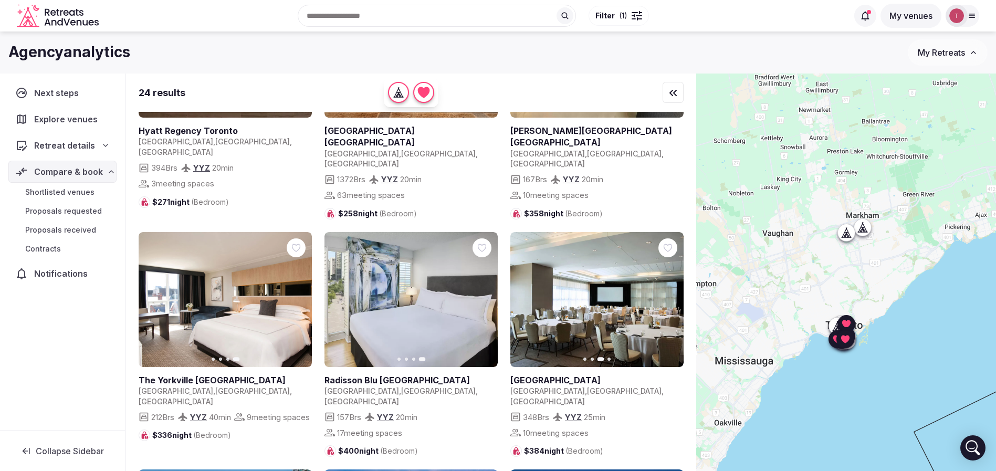
click at [671, 295] on icon "button" at bounding box center [669, 299] width 8 height 8
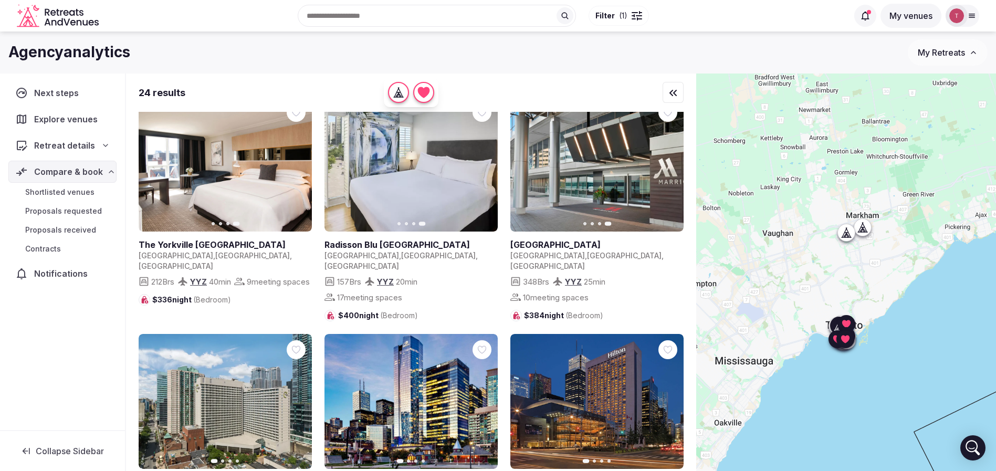
scroll to position [1261, 0]
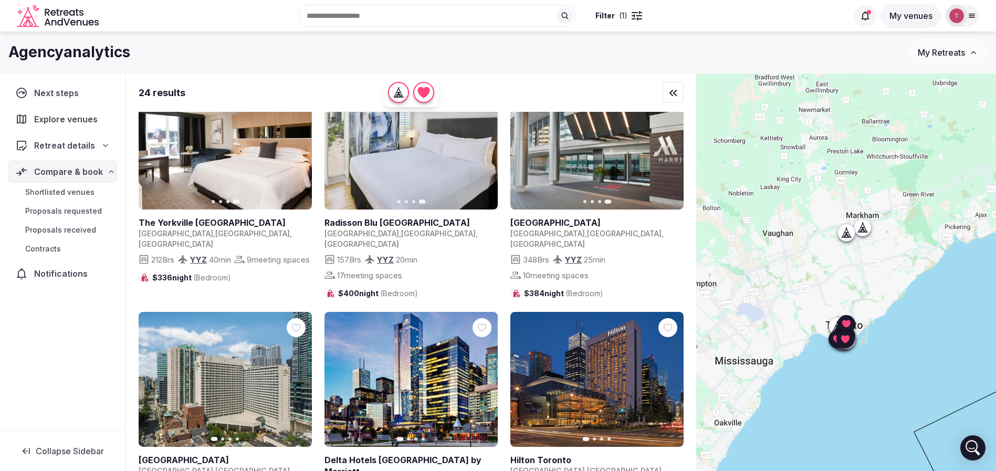
click at [296, 375] on icon "button" at bounding box center [297, 379] width 8 height 8
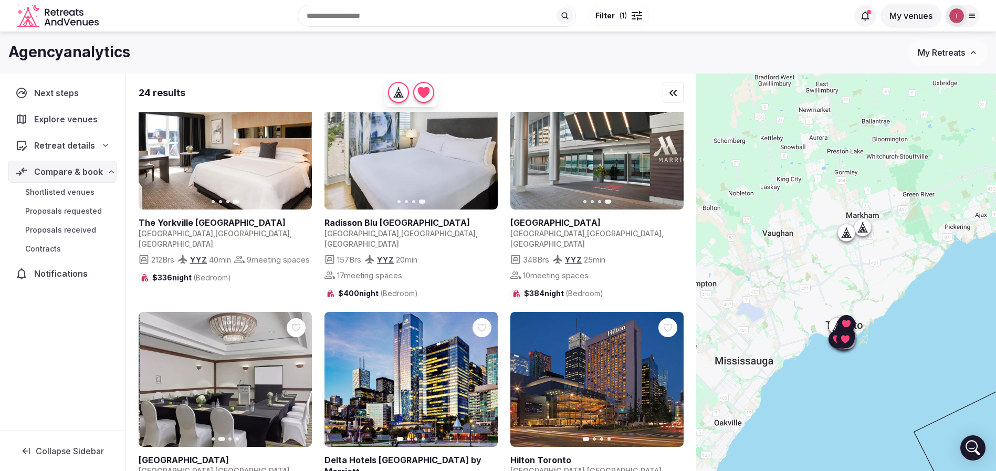
click at [296, 375] on icon "button" at bounding box center [297, 379] width 8 height 8
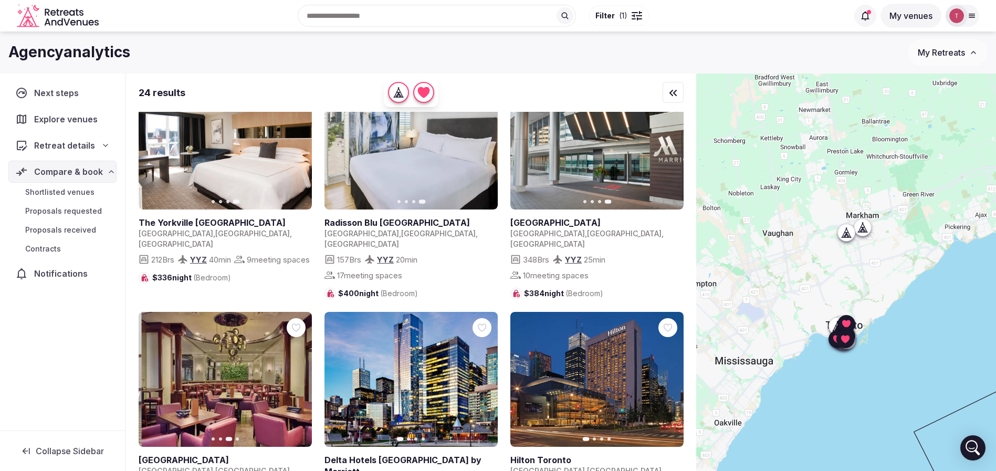
click at [297, 375] on icon "button" at bounding box center [297, 379] width 8 height 8
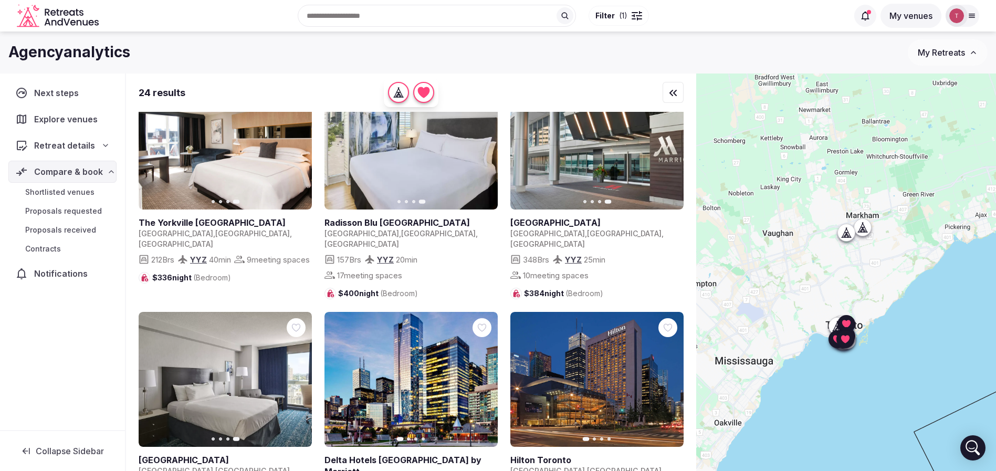
click at [490, 371] on button "Next slide" at bounding box center [483, 379] width 17 height 17
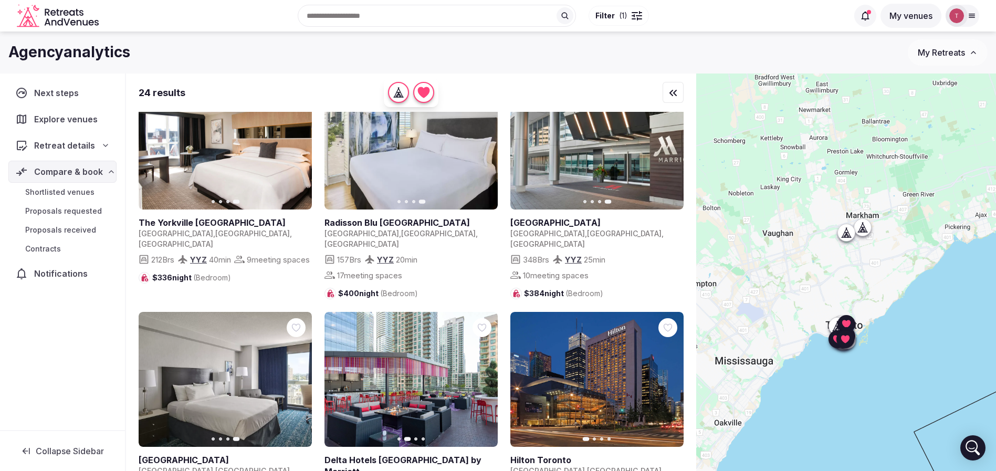
click at [484, 375] on icon "button" at bounding box center [483, 379] width 8 height 8
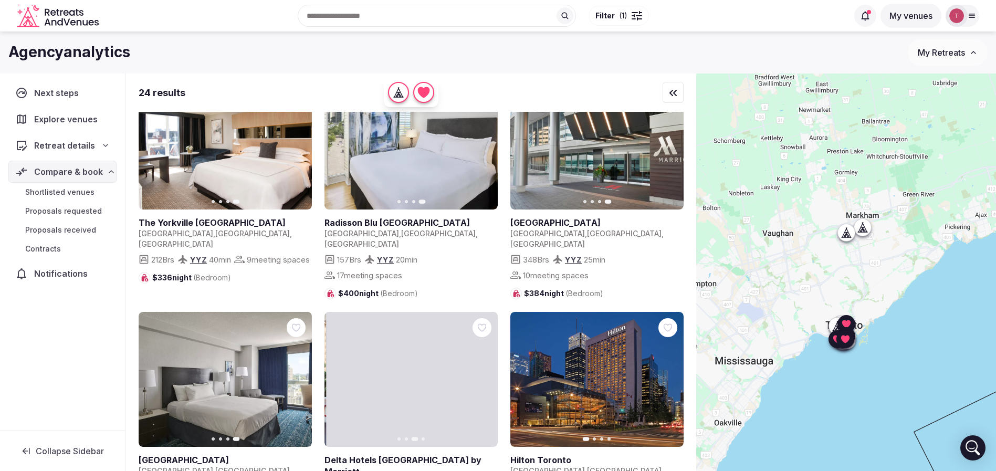
click at [484, 375] on icon "button" at bounding box center [483, 379] width 8 height 8
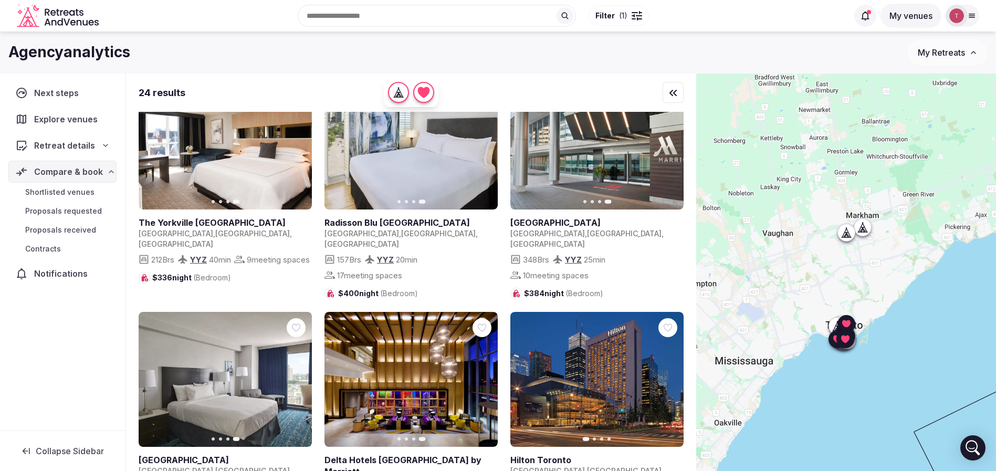
click at [673, 375] on icon "button" at bounding box center [669, 379] width 8 height 8
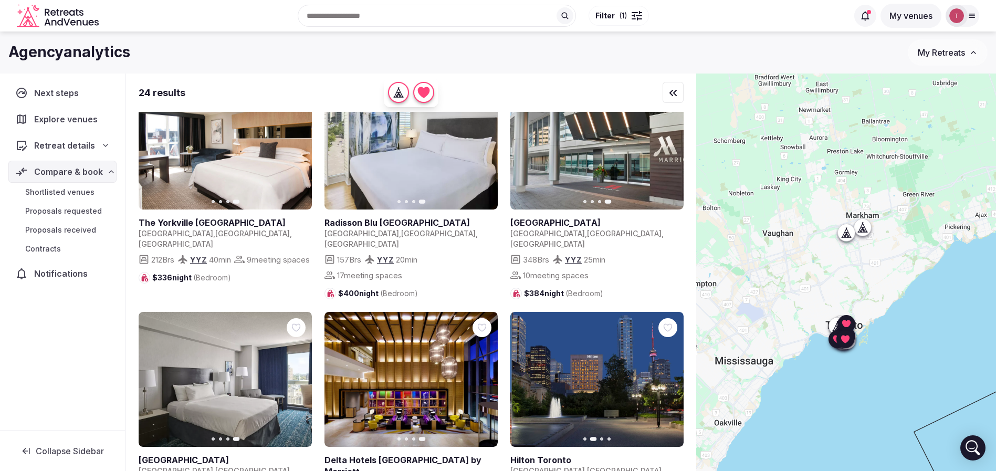
click at [673, 375] on icon "button" at bounding box center [669, 379] width 8 height 8
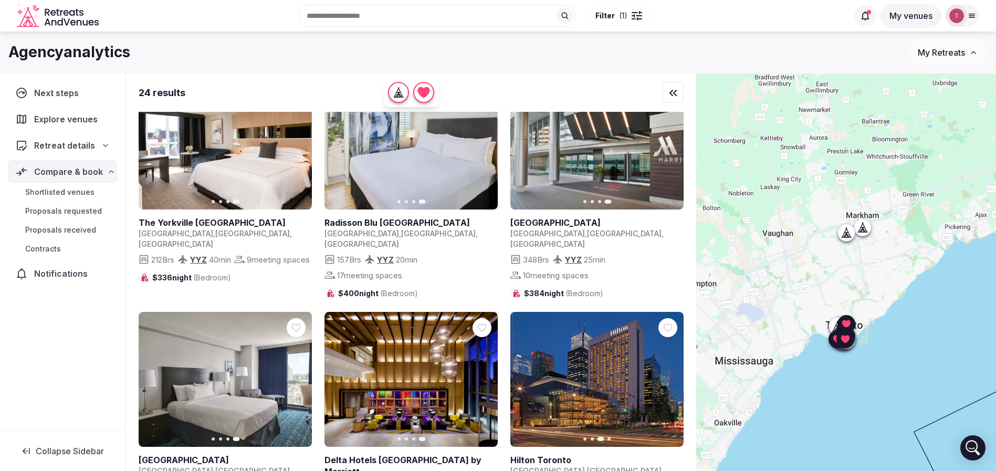
click at [673, 375] on icon "button" at bounding box center [669, 379] width 8 height 8
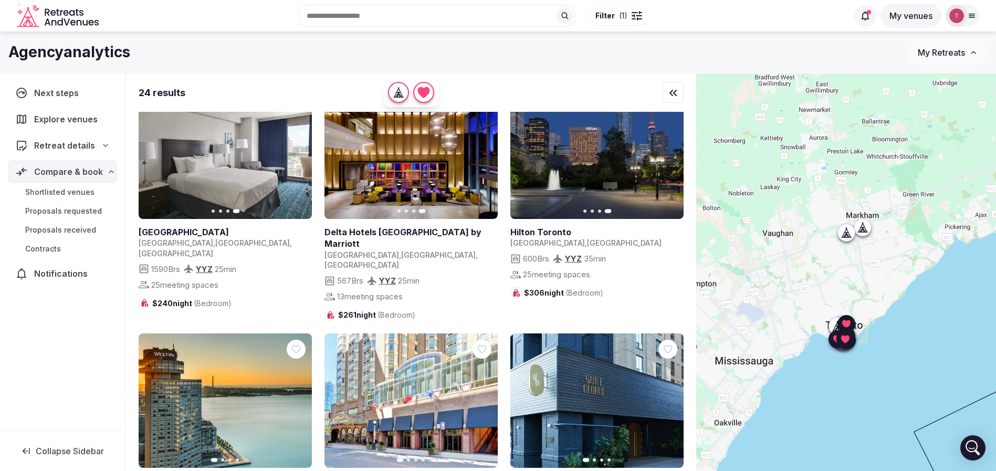
scroll to position [78, 0]
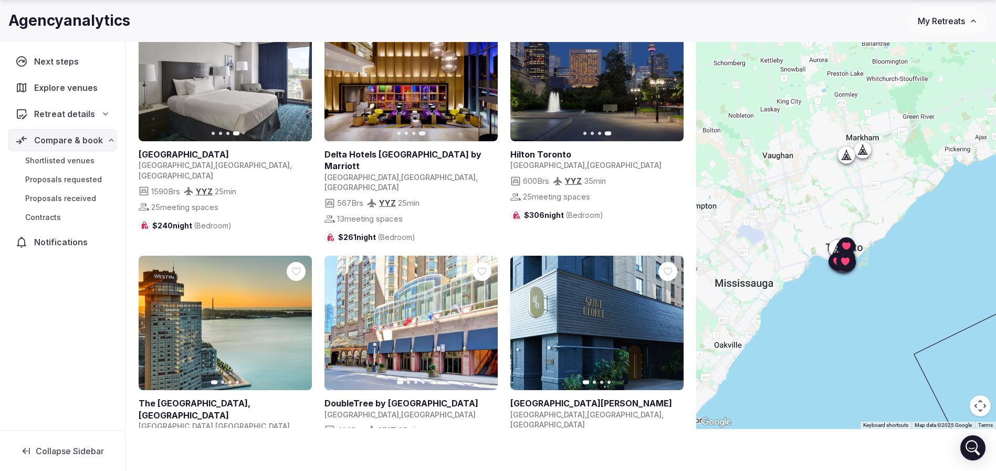
click at [302, 315] on button "Next slide" at bounding box center [297, 323] width 17 height 17
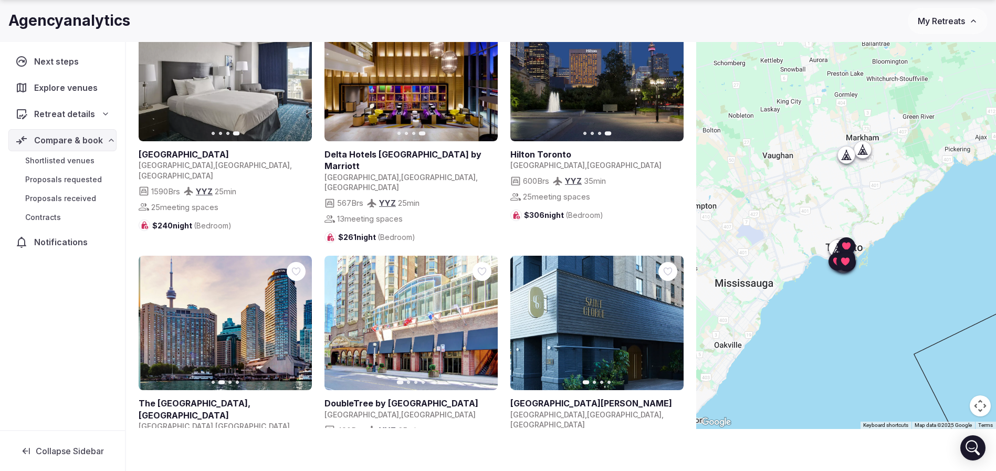
click at [302, 315] on button "Next slide" at bounding box center [297, 323] width 17 height 17
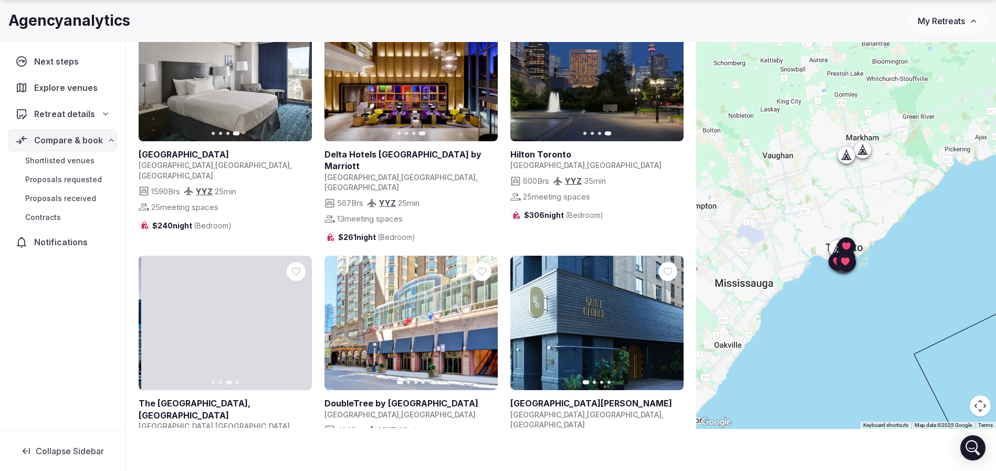
click at [300, 319] on icon "button" at bounding box center [297, 323] width 8 height 8
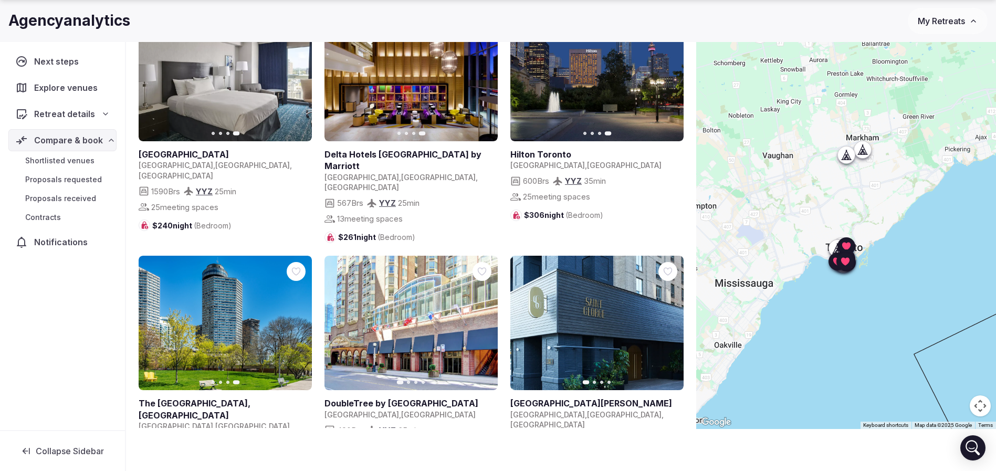
click at [303, 262] on div at bounding box center [296, 271] width 19 height 19
click at [677, 315] on button "Next slide" at bounding box center [669, 323] width 17 height 17
click at [666, 319] on icon "button" at bounding box center [669, 323] width 8 height 8
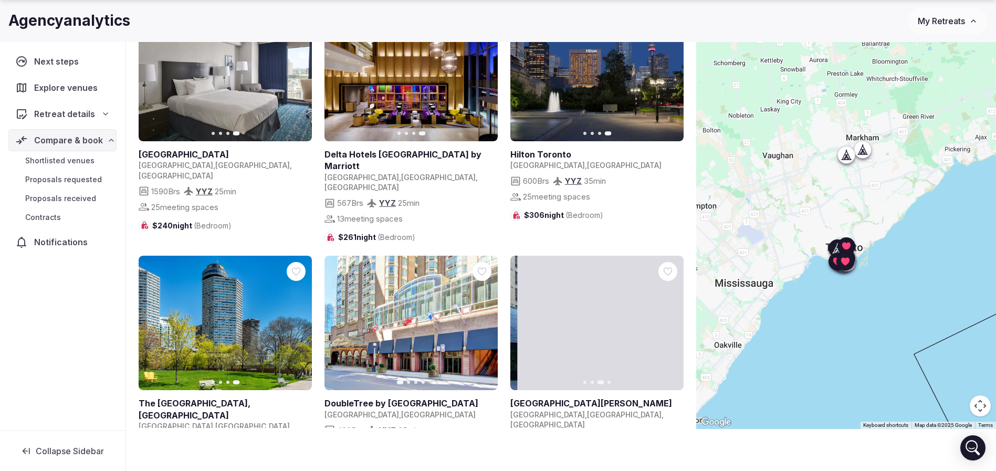
click at [662, 315] on button "Next slide" at bounding box center [669, 323] width 17 height 17
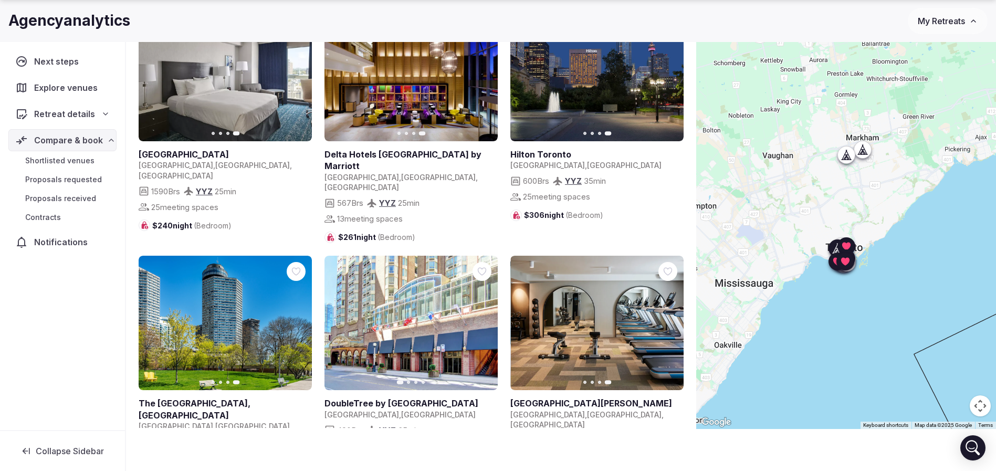
click at [0, 0] on icon at bounding box center [0, 0] width 0 height 0
click at [481, 319] on icon "button" at bounding box center [483, 323] width 8 height 8
click at [482, 319] on icon "button" at bounding box center [483, 323] width 8 height 8
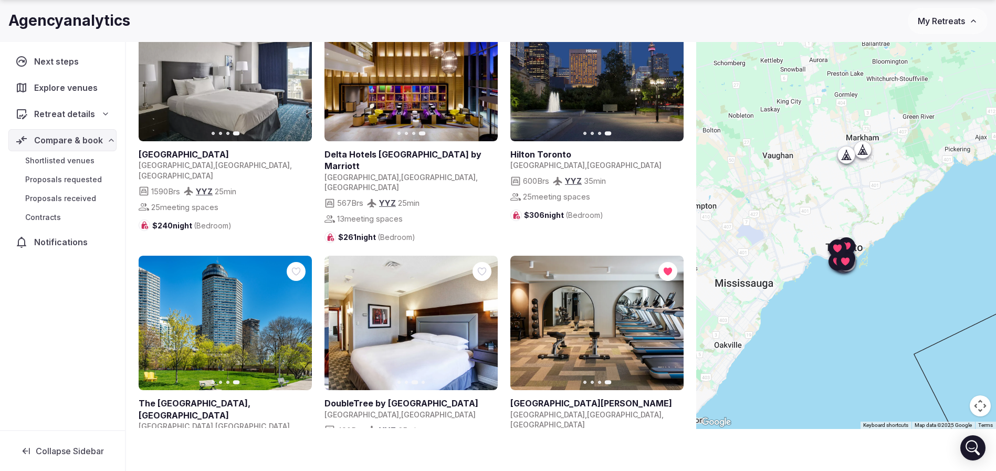
click at [482, 319] on icon "button" at bounding box center [483, 323] width 8 height 8
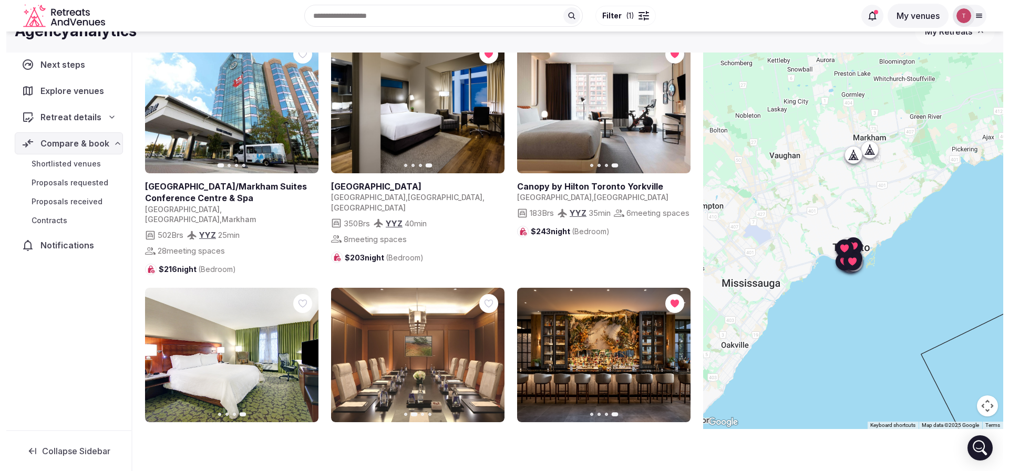
scroll to position [0, 0]
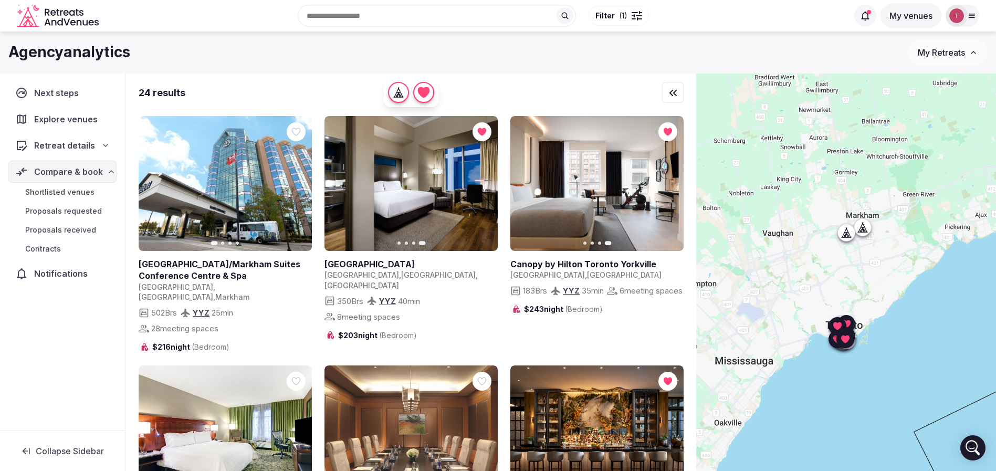
click at [375, 15] on div "Recent searches Toronto, ON, Canada Barcelona, Spain Mexico Costa Rica Pattaya …" at bounding box center [475, 15] width 745 height 45
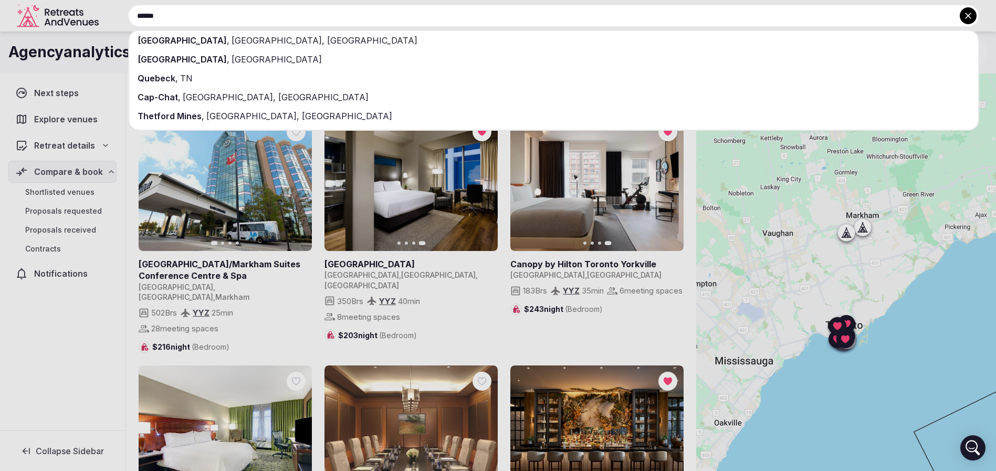
type input "******"
click at [323, 33] on div "Québec , QC, Canada" at bounding box center [553, 40] width 849 height 19
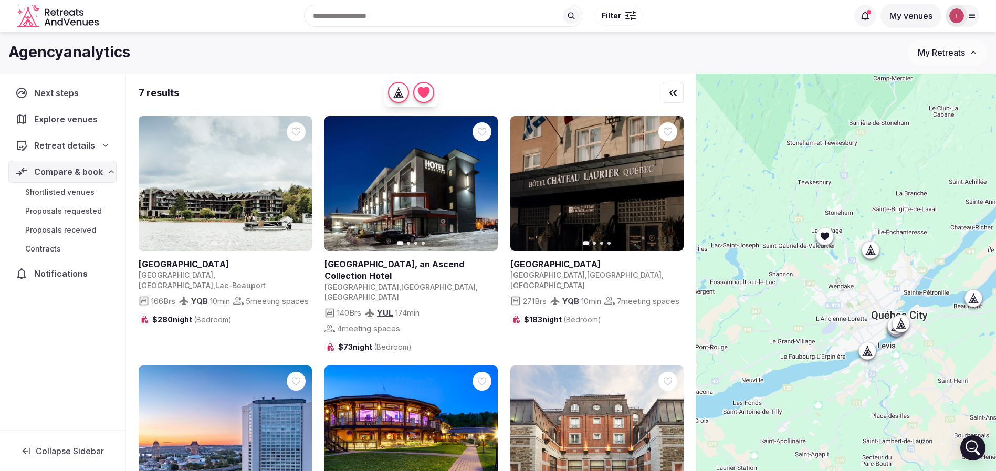
click at [622, 12] on button "Filter" at bounding box center [619, 16] width 48 height 20
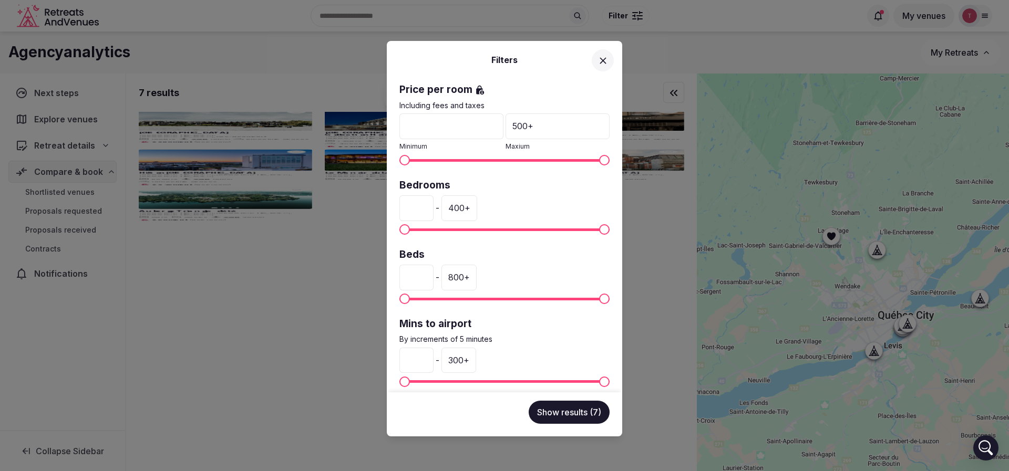
scroll to position [267, 0]
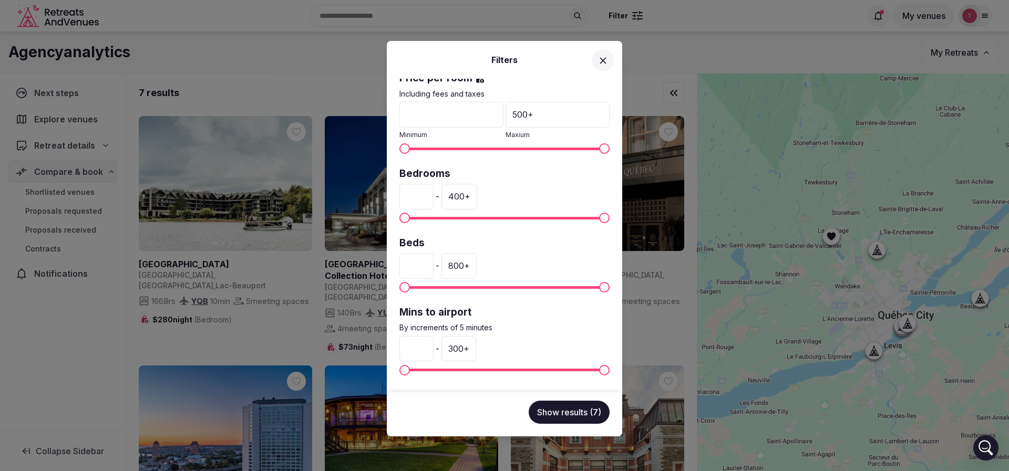
drag, startPoint x: 437, startPoint y: 199, endPoint x: 369, endPoint y: 195, distance: 67.3
click at [369, 195] on div "Filters Venue name Status All Published Draft Has cover photo? Any Yes No Ratin…" at bounding box center [504, 235] width 1009 height 471
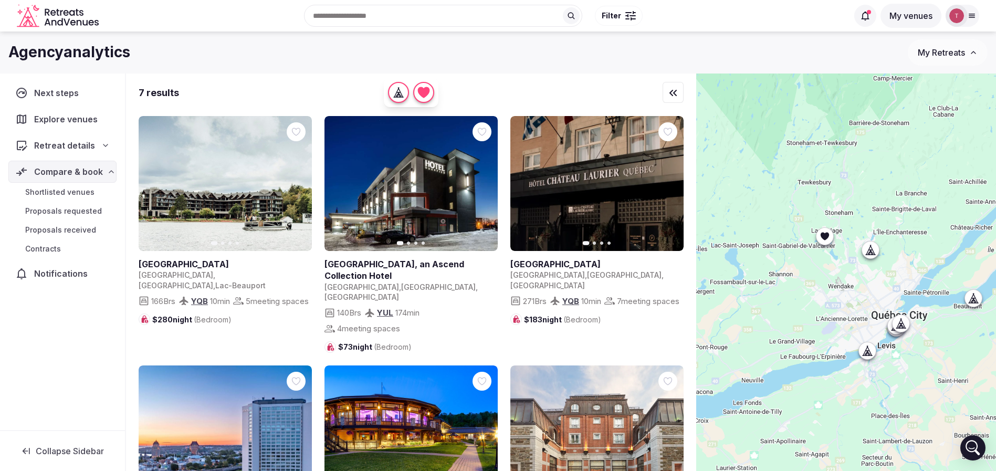
click at [605, 17] on span "Filter" at bounding box center [611, 16] width 19 height 11
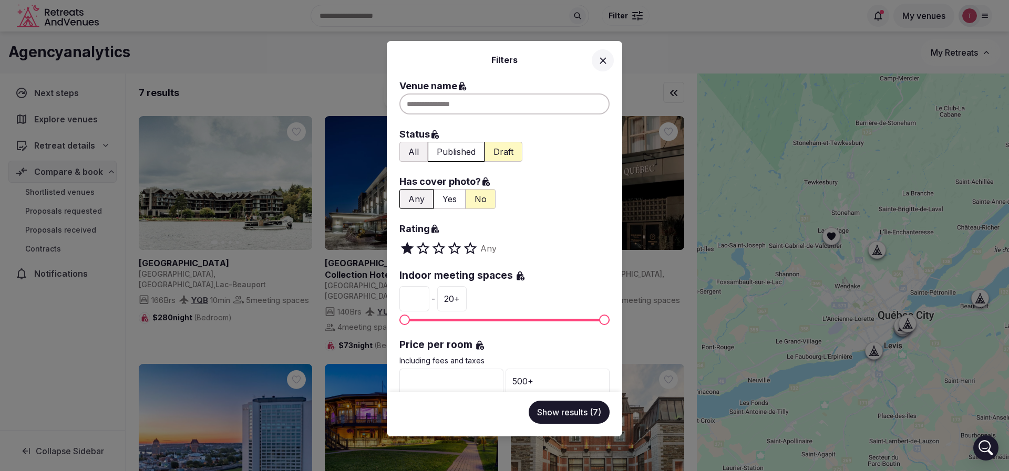
drag, startPoint x: 421, startPoint y: 303, endPoint x: 405, endPoint y: 303, distance: 15.8
click at [405, 303] on input "*" at bounding box center [414, 298] width 30 height 25
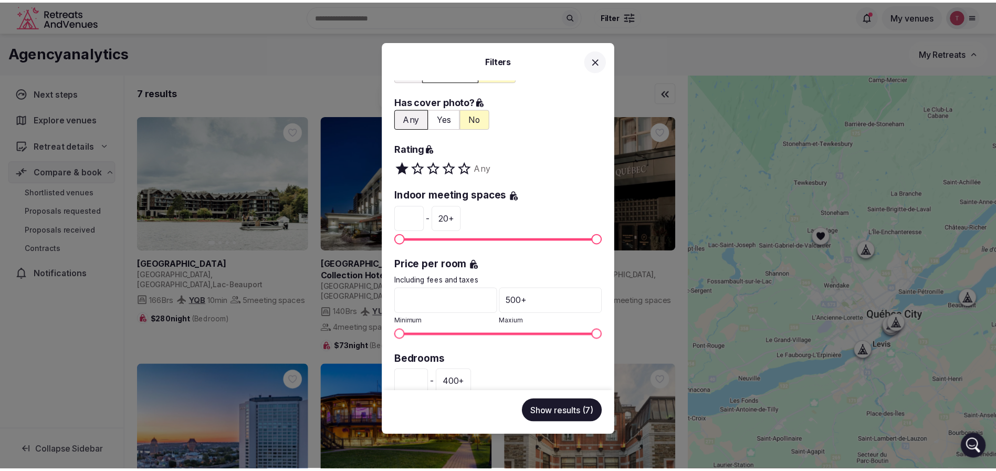
scroll to position [158, 0]
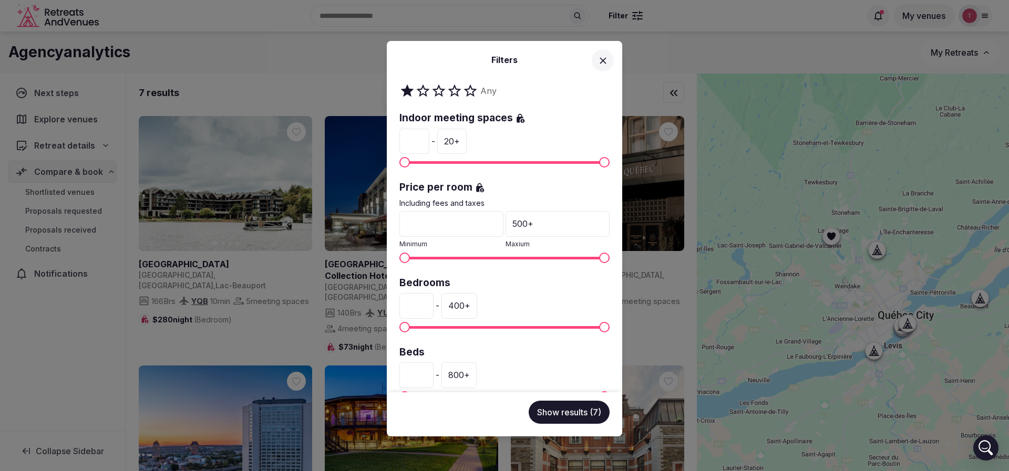
drag, startPoint x: 433, startPoint y: 224, endPoint x: 415, endPoint y: 224, distance: 17.3
click at [415, 224] on input "*" at bounding box center [451, 223] width 104 height 25
drag, startPoint x: 426, startPoint y: 308, endPoint x: 401, endPoint y: 308, distance: 24.7
click at [401, 308] on input "*" at bounding box center [416, 305] width 34 height 25
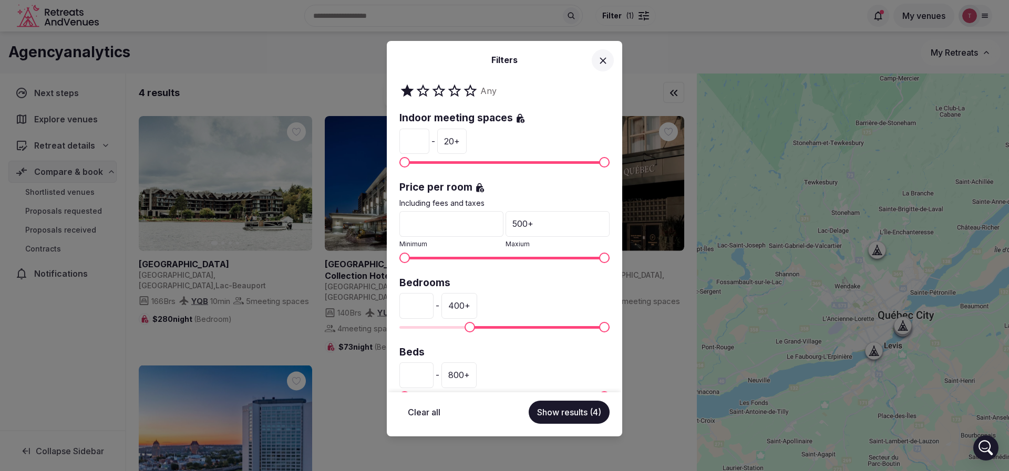
type input "***"
click at [587, 409] on button "Show results (4)" at bounding box center [568, 412] width 81 height 23
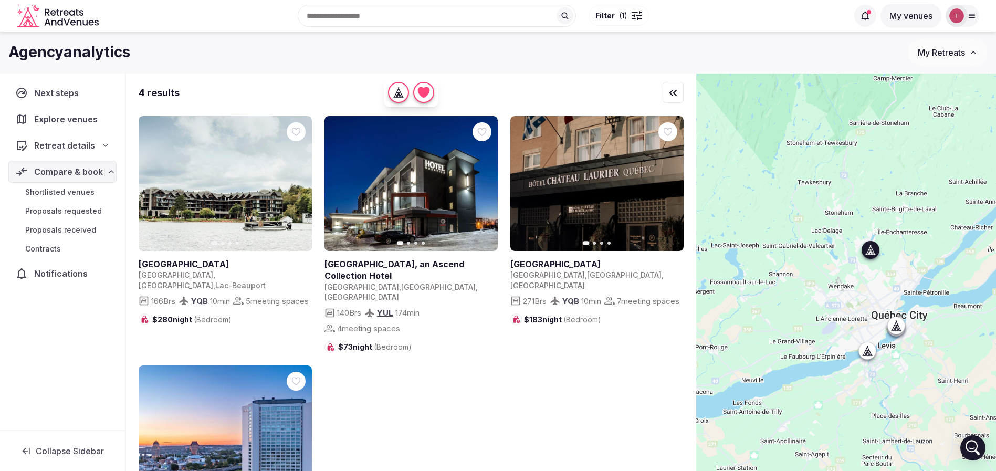
click at [0, 0] on icon at bounding box center [0, 0] width 0 height 0
click at [483, 184] on icon "button" at bounding box center [483, 184] width 8 height 8
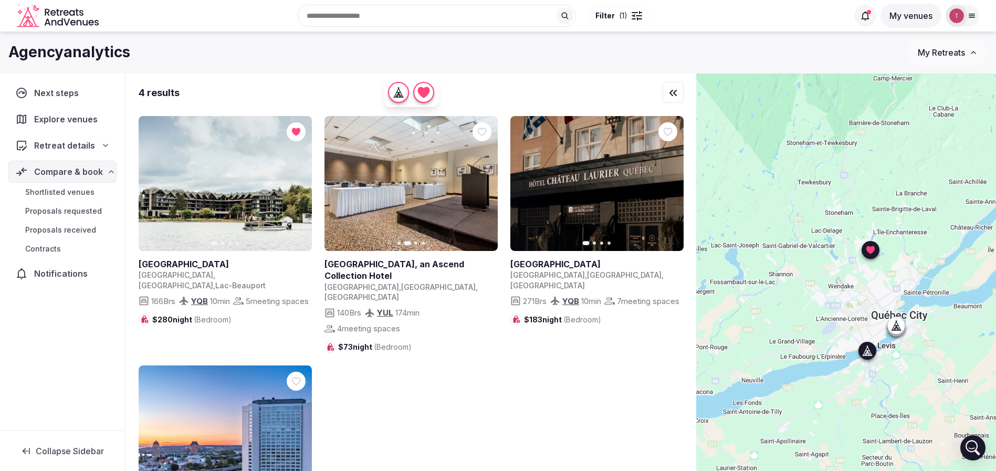
click at [483, 184] on icon "button" at bounding box center [483, 184] width 8 height 8
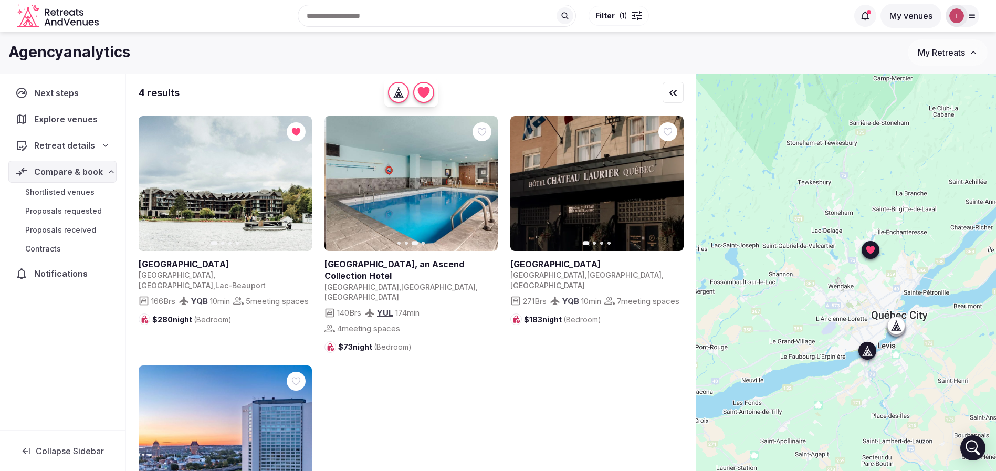
click at [483, 184] on icon "button" at bounding box center [483, 184] width 8 height 8
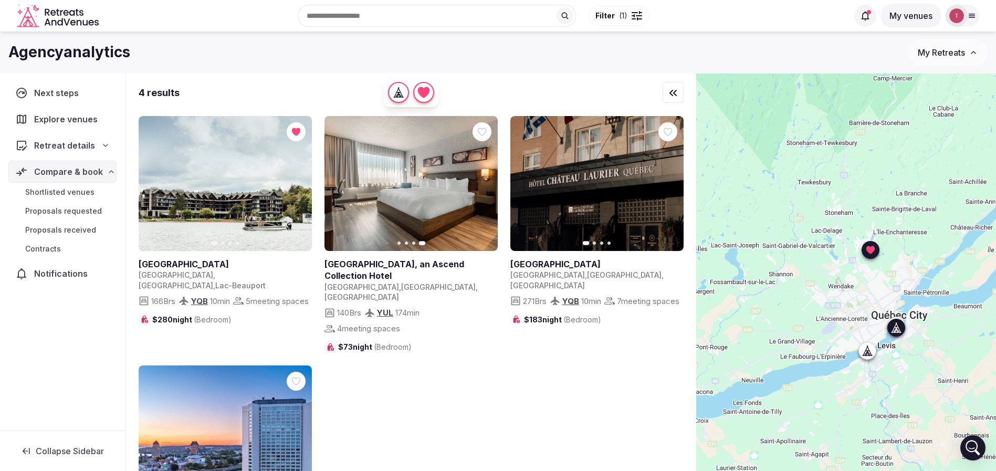
click at [677, 184] on button "Next slide" at bounding box center [669, 183] width 17 height 17
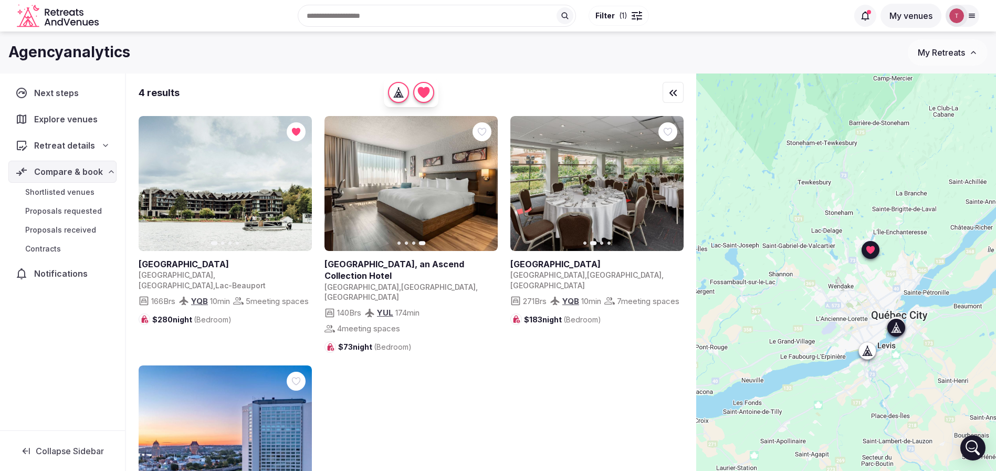
click at [674, 184] on button "Next slide" at bounding box center [669, 183] width 17 height 17
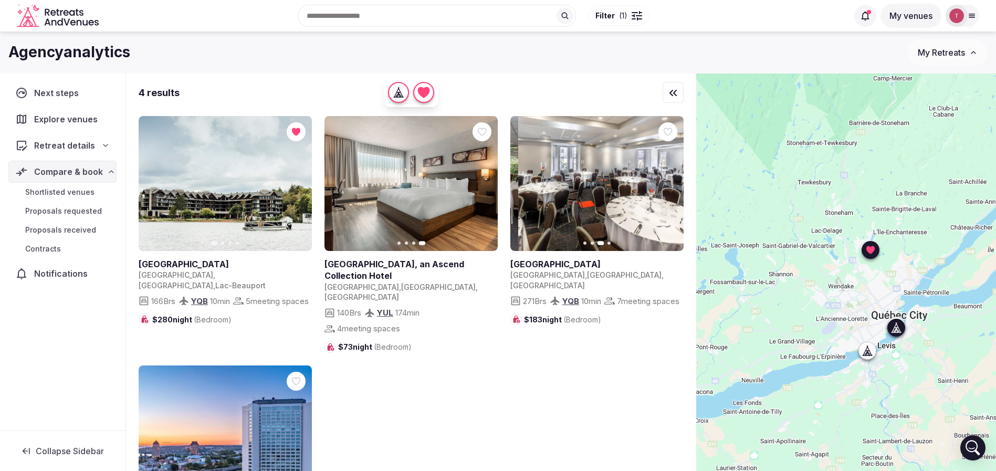
click at [674, 184] on button "Next slide" at bounding box center [669, 183] width 17 height 17
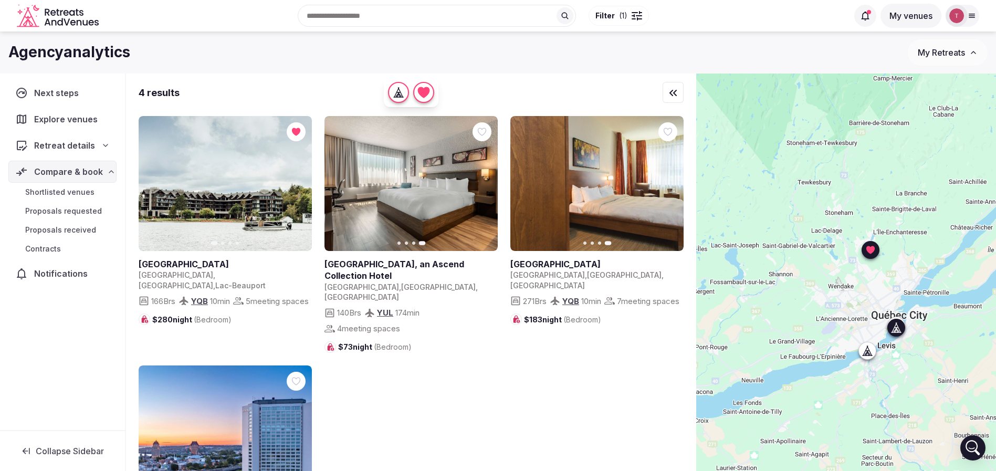
click at [0, 0] on icon at bounding box center [0, 0] width 0 height 0
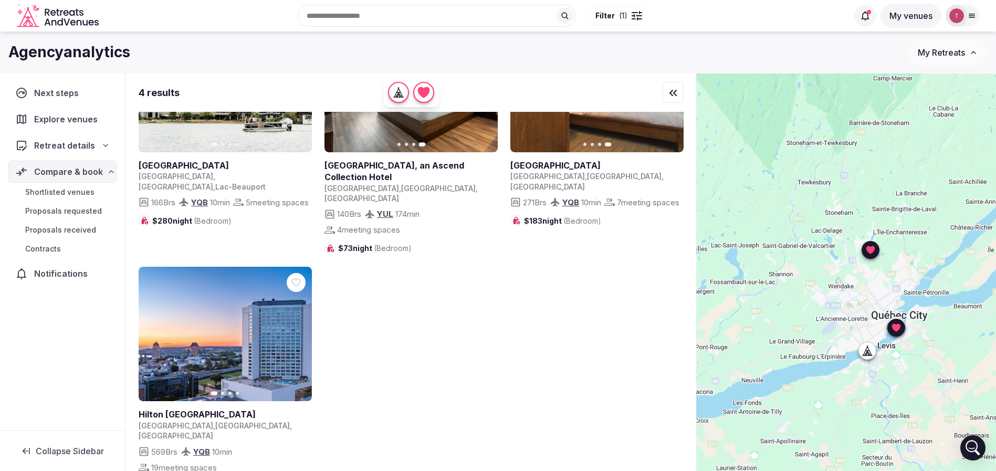
scroll to position [102, 0]
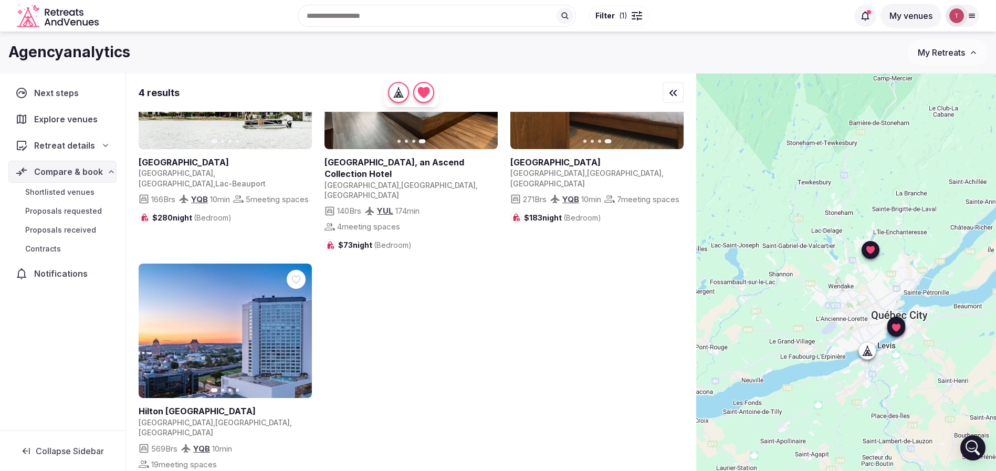
click at [298, 326] on button "Next slide" at bounding box center [297, 331] width 17 height 17
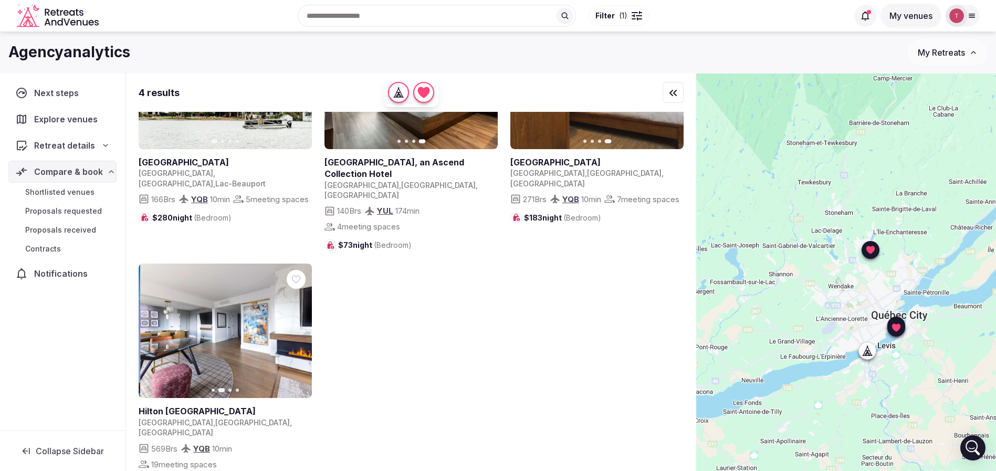
click at [298, 326] on button "Next slide" at bounding box center [297, 331] width 17 height 17
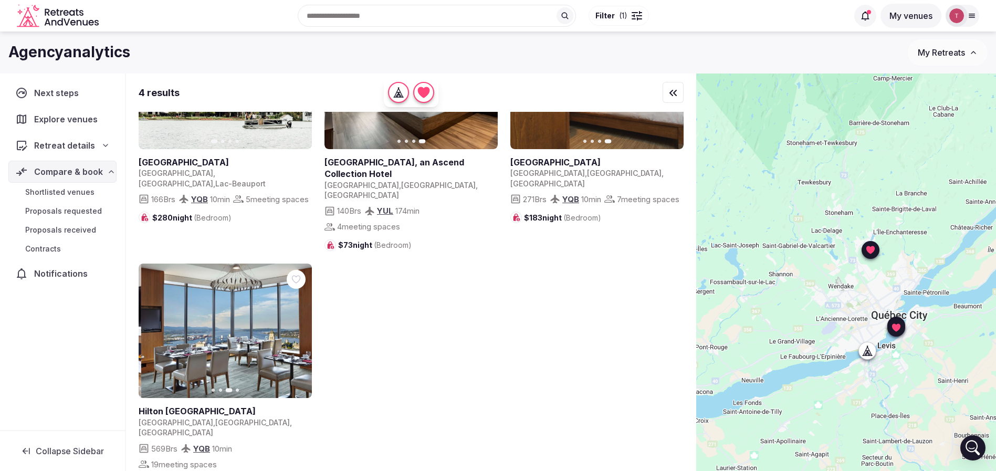
click at [298, 327] on icon "button" at bounding box center [297, 331] width 8 height 8
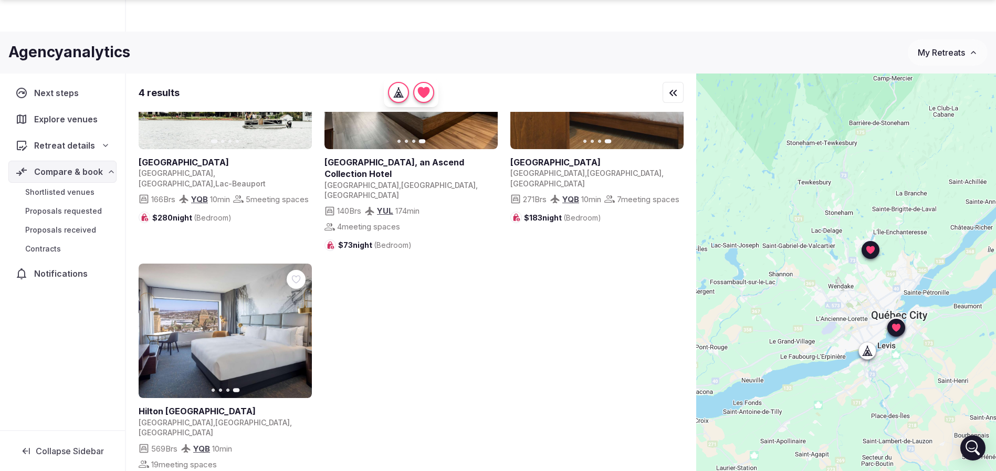
scroll to position [78, 0]
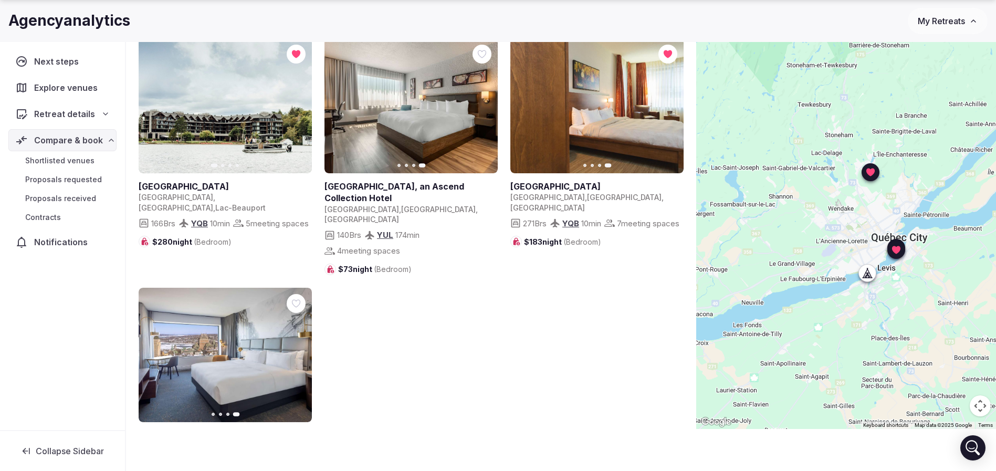
scroll to position [102, 0]
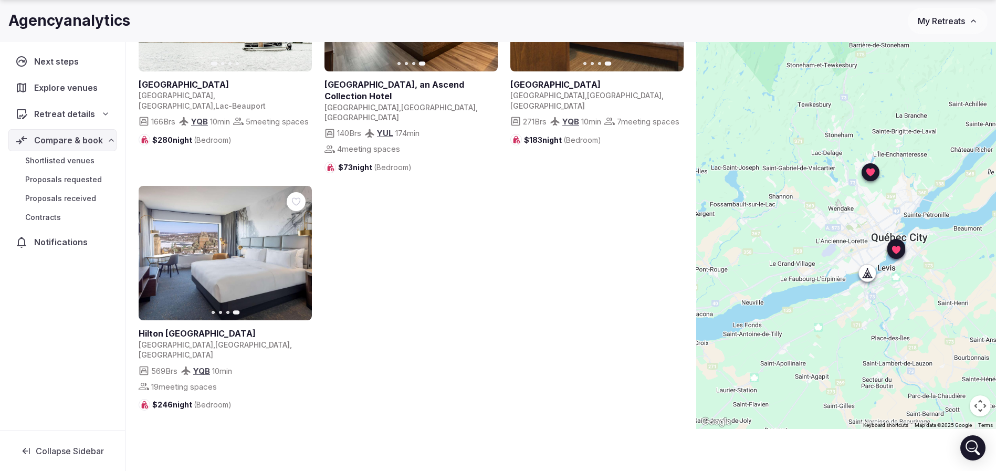
click at [0, 0] on icon at bounding box center [0, 0] width 0 height 0
click at [512, 296] on div "Previous slide Next slide Entourage Resort Canada , Québec , Lac-Beauport 166 B…" at bounding box center [411, 173] width 545 height 474
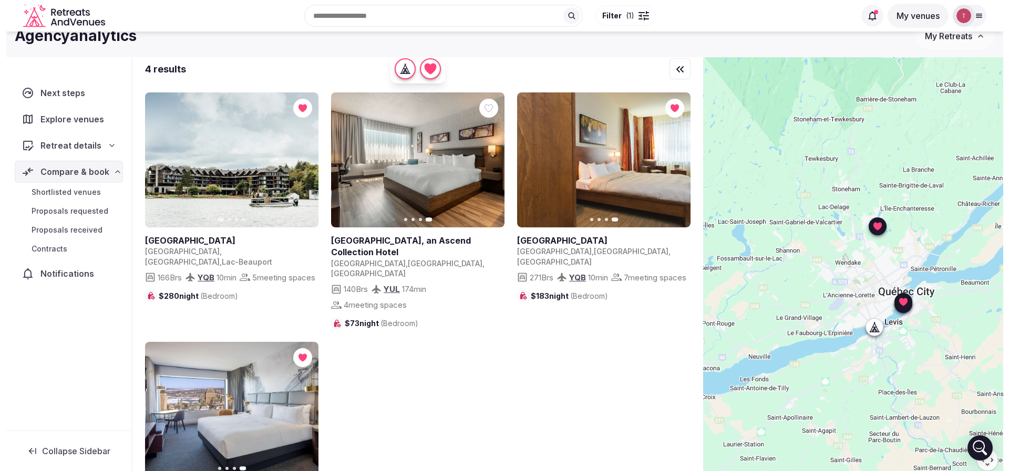
scroll to position [0, 0]
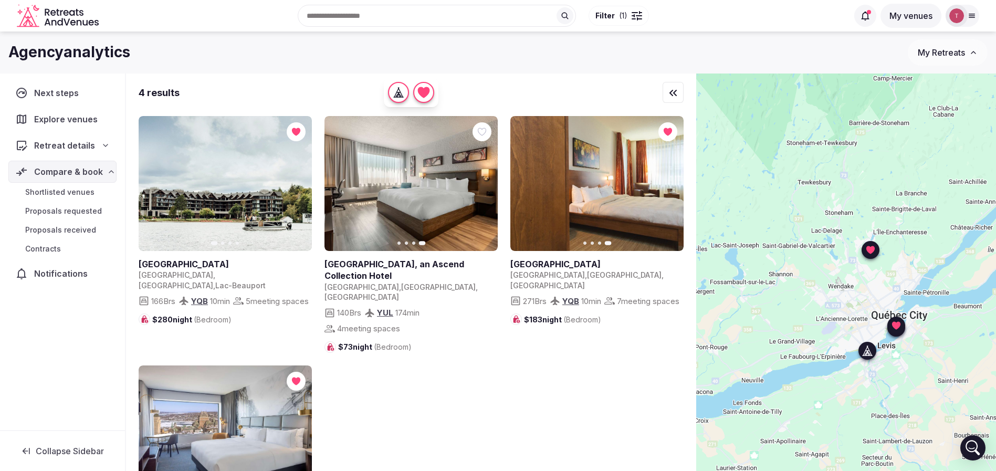
click at [0, 0] on icon at bounding box center [0, 0] width 0 height 0
click at [505, 377] on div "Previous slide Next slide Entourage Resort Canada , Québec , Lac-Beauport 166 B…" at bounding box center [411, 353] width 545 height 474
click at [200, 61] on div "Agencyanalytics" at bounding box center [458, 52] width 900 height 20
click at [121, 56] on h1 "Agencyanalytics" at bounding box center [69, 52] width 122 height 20
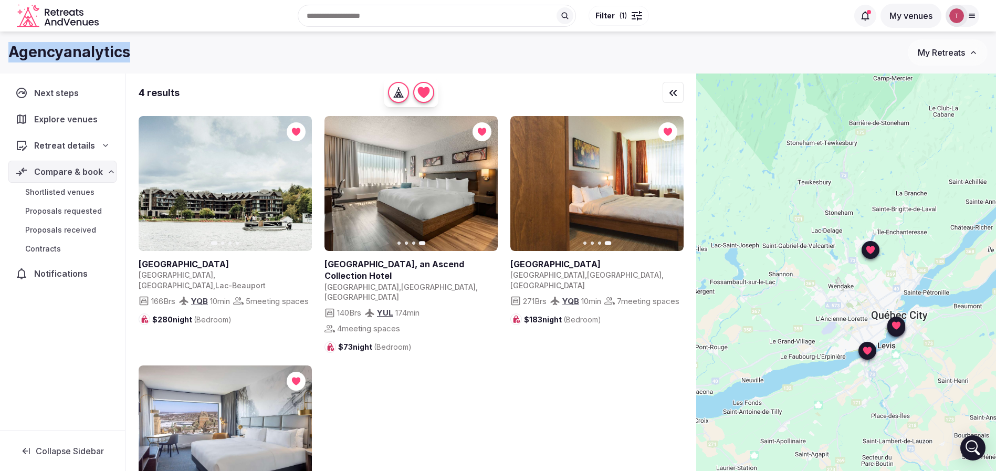
copy h1 "Agencyanalytics"
click at [361, 7] on div "Recent searches Québec City, QC, Canada Toronto, ON, Canada Barcelona, Spain Me…" at bounding box center [475, 15] width 745 height 45
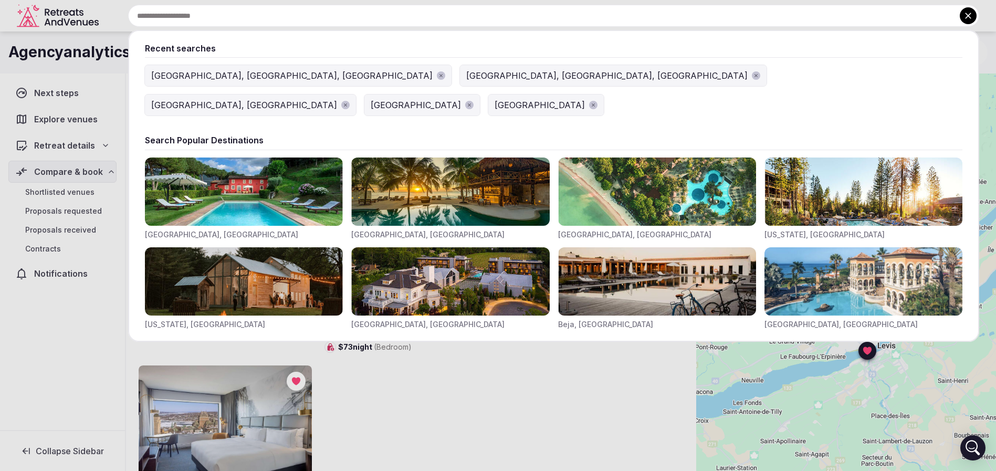
click at [363, 9] on input "text" at bounding box center [553, 16] width 851 height 22
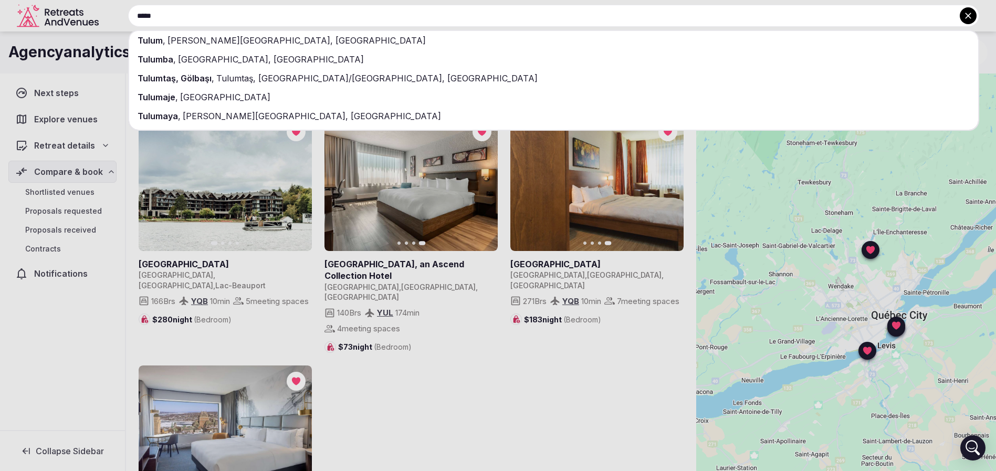
type input "*****"
click at [302, 42] on div "Tulum , Quintana Roo, Mexico" at bounding box center [553, 40] width 849 height 19
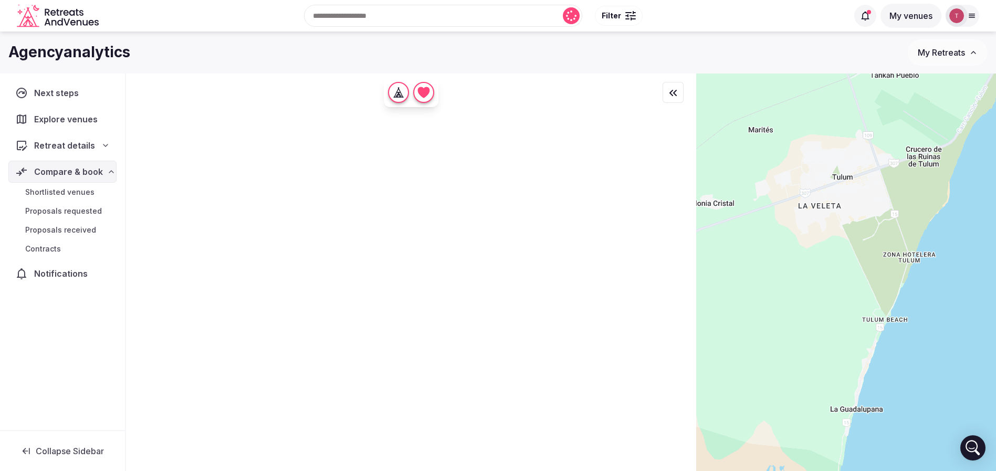
click at [621, 12] on button "Filter" at bounding box center [619, 16] width 48 height 20
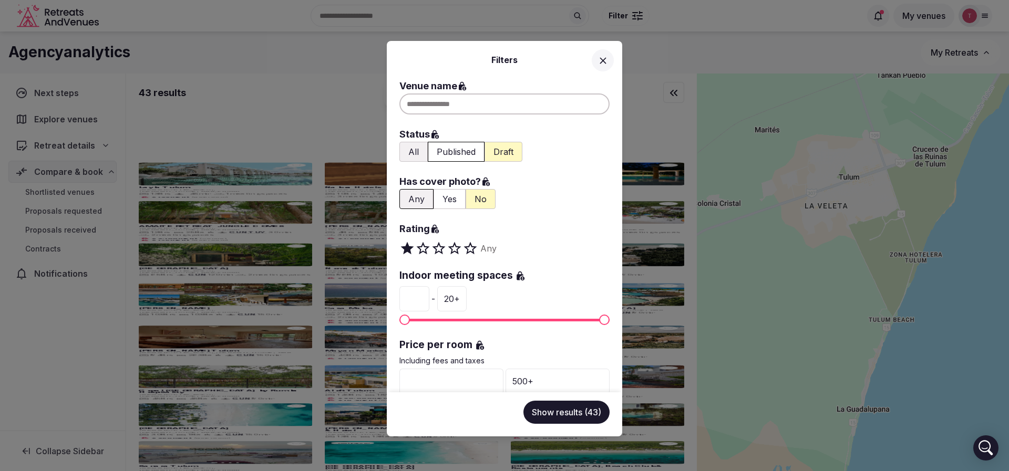
click at [601, 56] on icon at bounding box center [602, 60] width 11 height 11
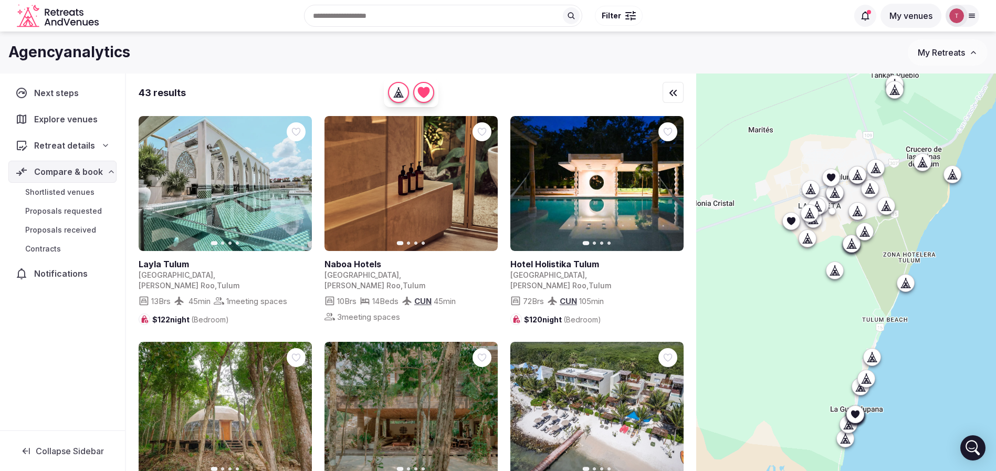
click at [621, 19] on button "Filter" at bounding box center [619, 16] width 48 height 20
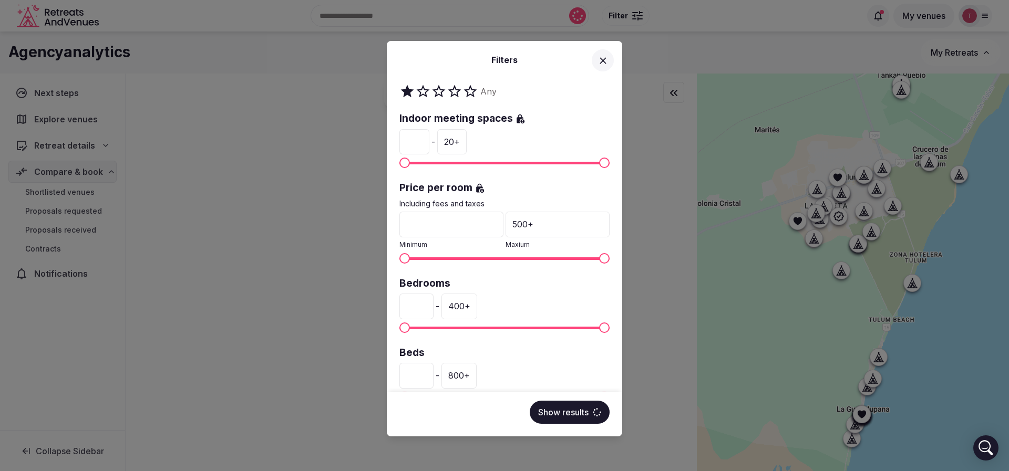
scroll to position [158, 0]
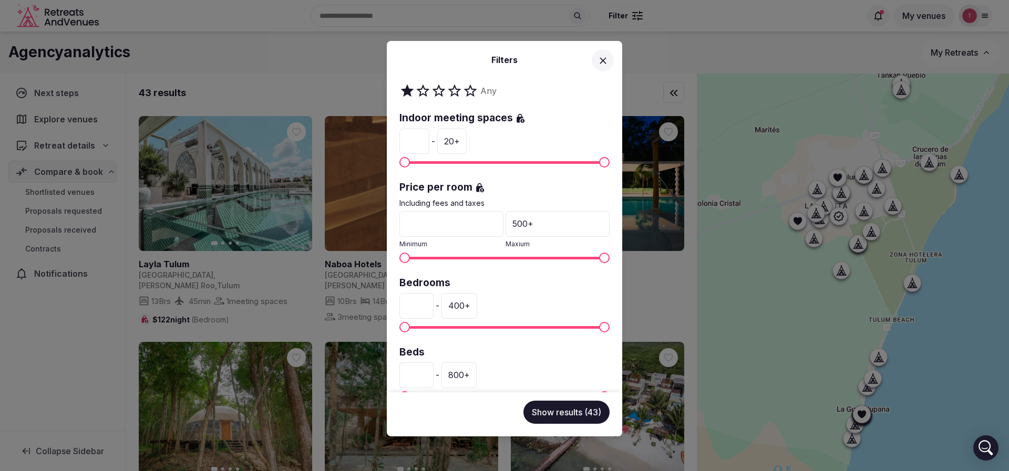
drag, startPoint x: 421, startPoint y: 307, endPoint x: 403, endPoint y: 307, distance: 17.9
click at [403, 307] on input "*" at bounding box center [416, 305] width 34 height 25
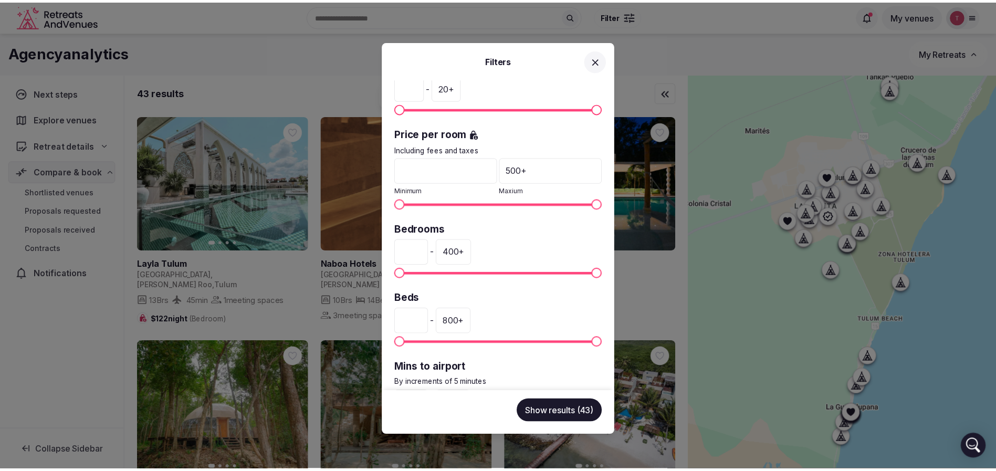
scroll to position [236, 0]
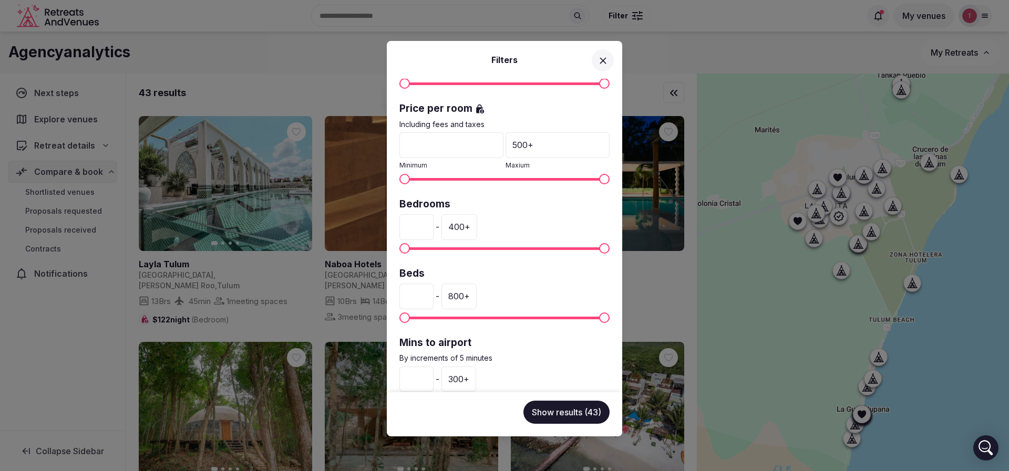
type input "*"
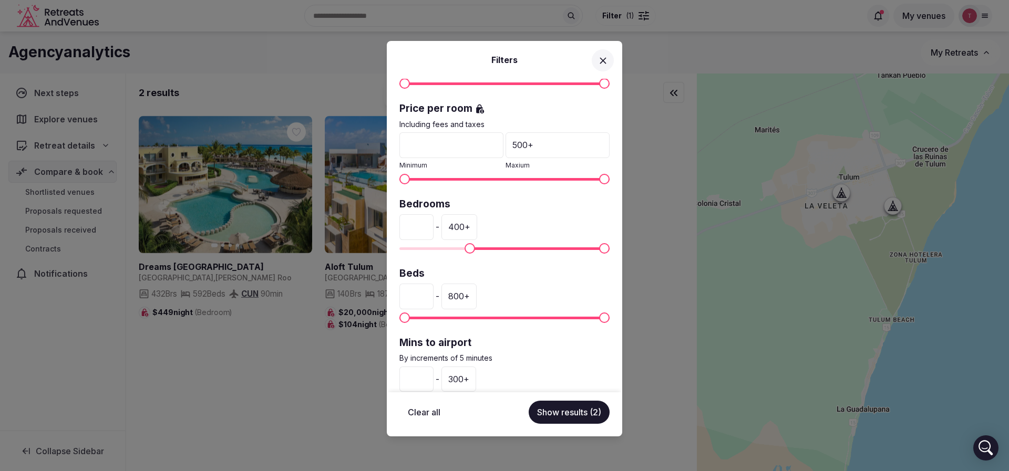
type input "***"
click at [570, 414] on button "Show results (2)" at bounding box center [568, 412] width 81 height 23
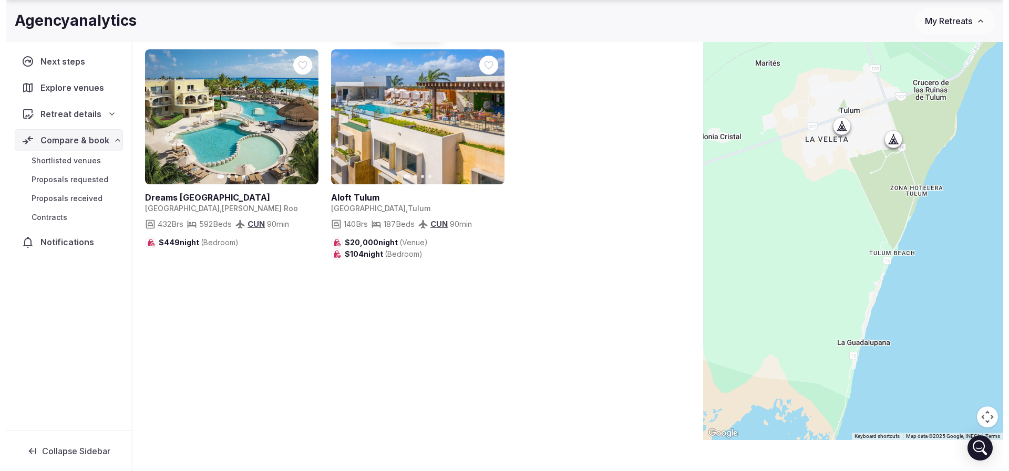
scroll to position [0, 0]
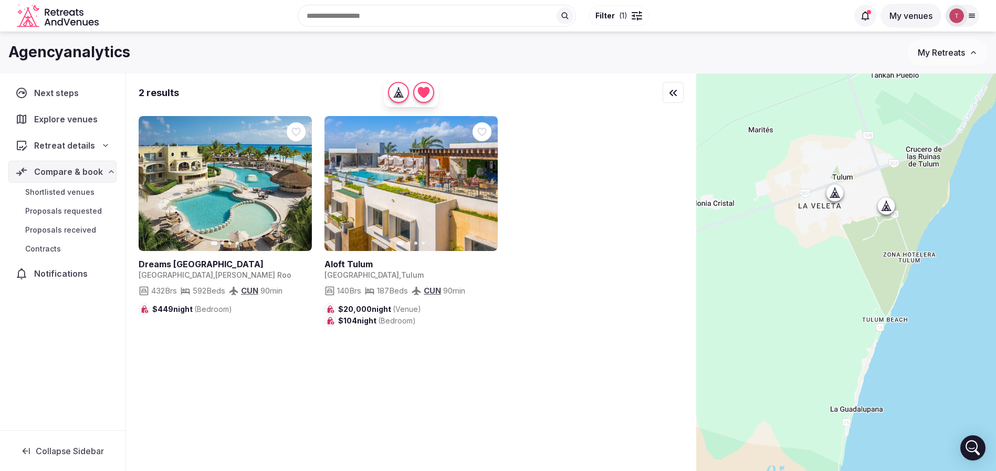
click at [632, 21] on button "Filter ( 1 )" at bounding box center [619, 16] width 60 height 20
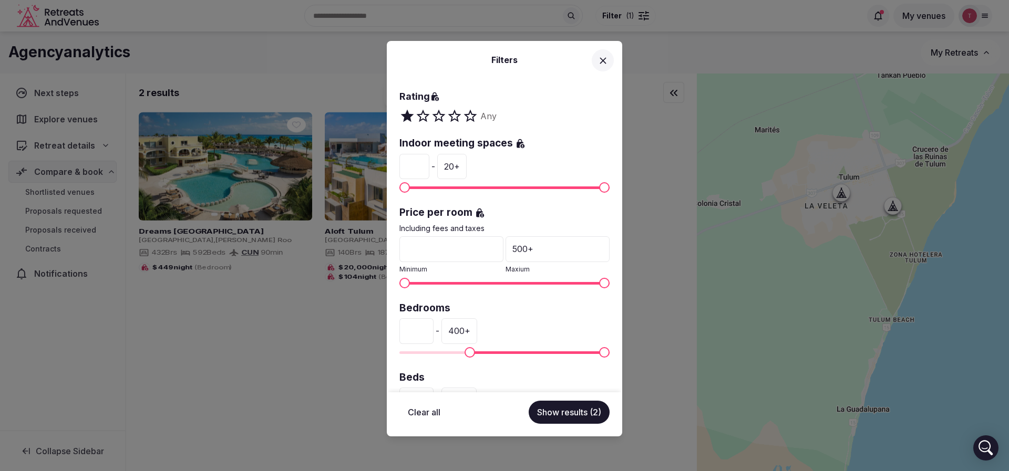
scroll to position [158, 0]
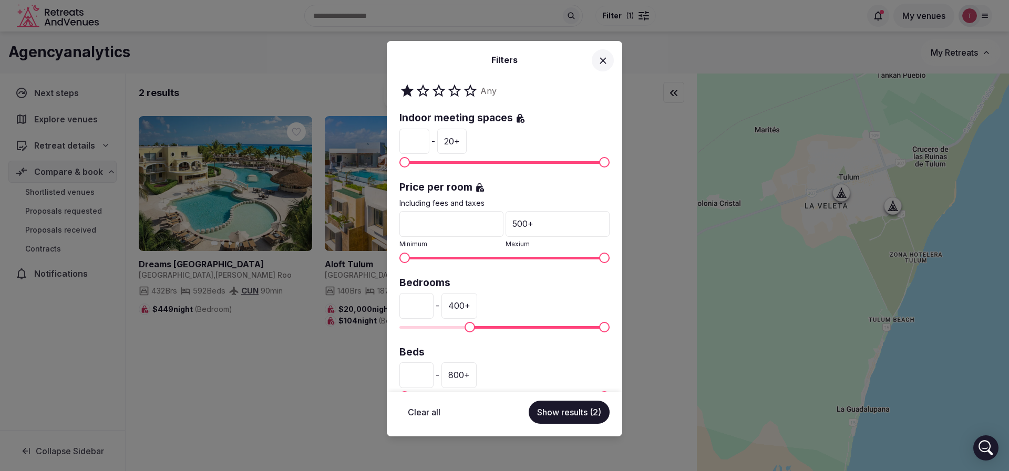
click at [571, 414] on button "Show results (2)" at bounding box center [568, 412] width 81 height 23
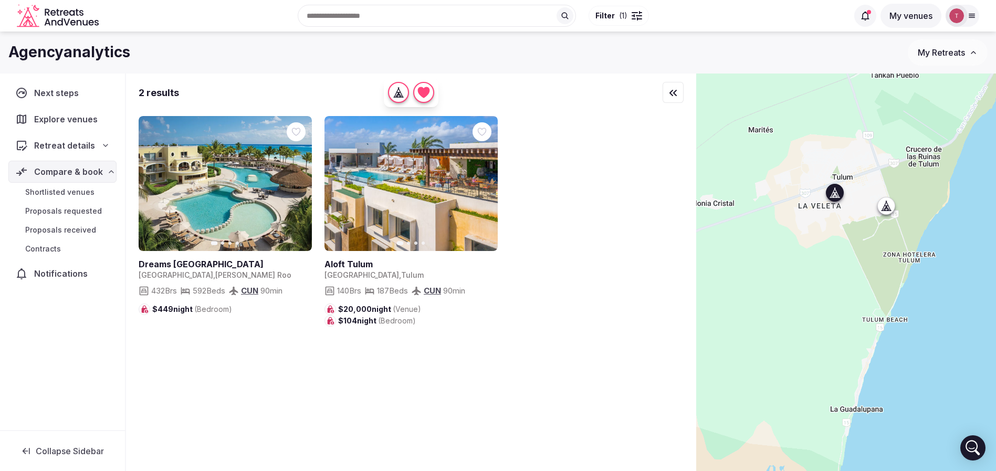
click at [295, 182] on icon "button" at bounding box center [297, 184] width 8 height 8
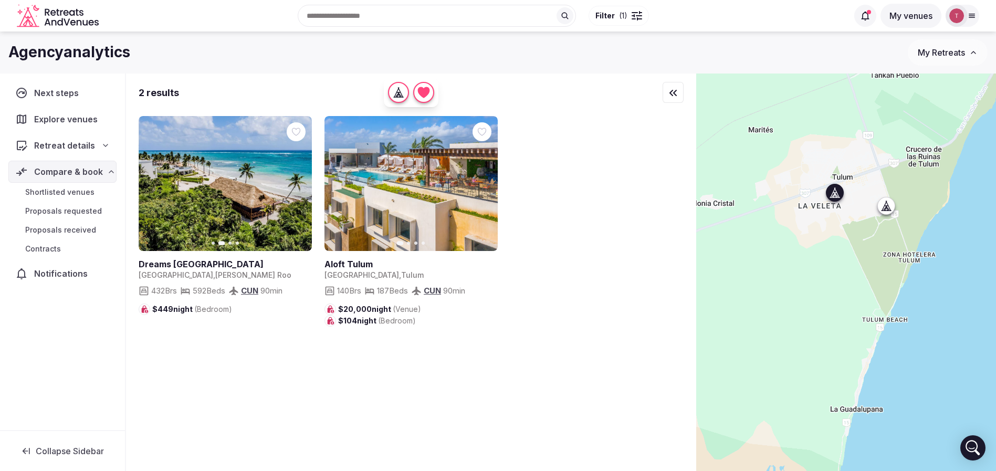
click at [295, 182] on icon "button" at bounding box center [297, 184] width 8 height 8
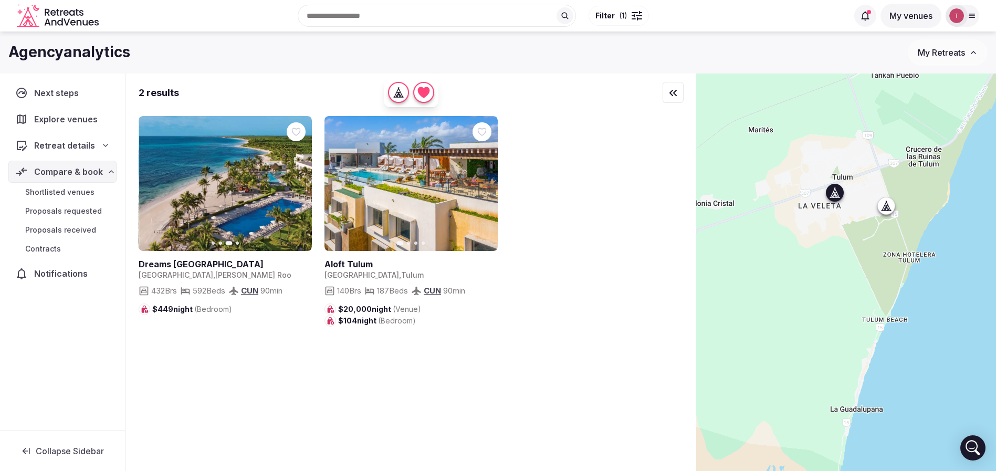
click at [295, 184] on icon "button" at bounding box center [297, 184] width 8 height 8
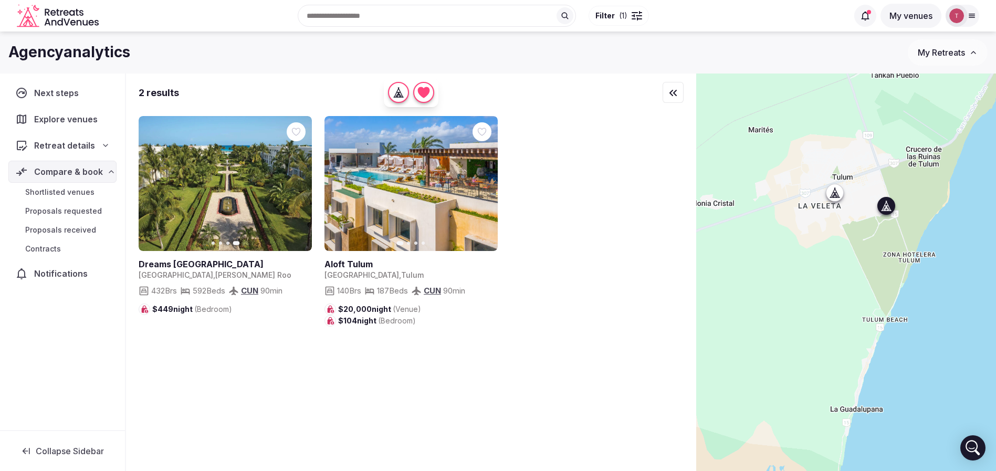
click at [487, 183] on button "Next slide" at bounding box center [483, 183] width 17 height 17
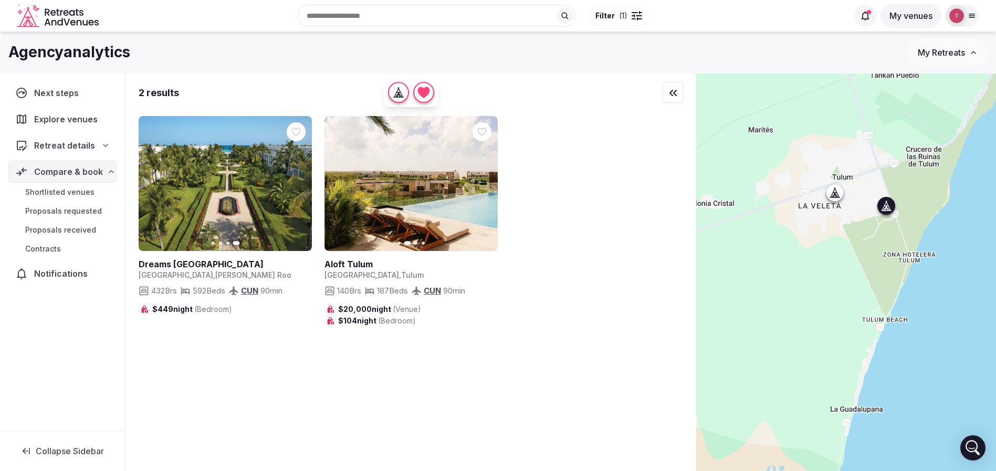
click at [487, 183] on button "Next slide" at bounding box center [483, 183] width 17 height 17
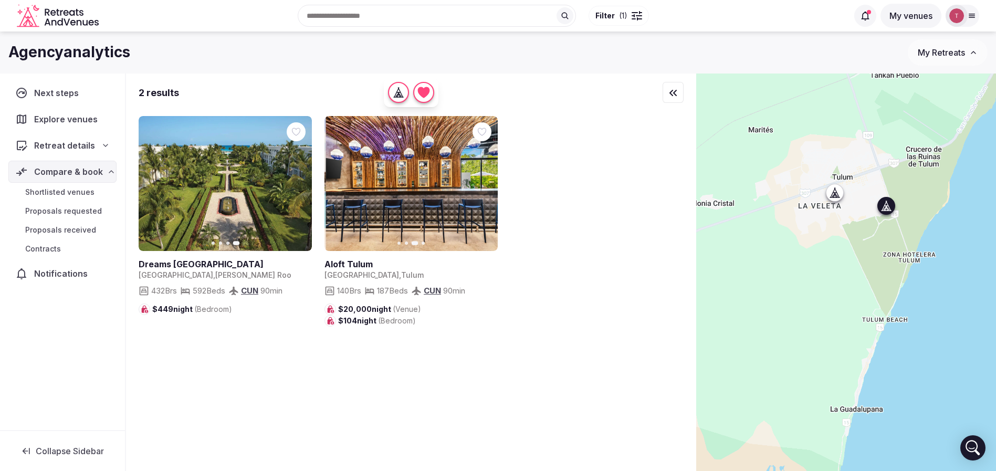
click at [487, 181] on button "Next slide" at bounding box center [483, 183] width 17 height 17
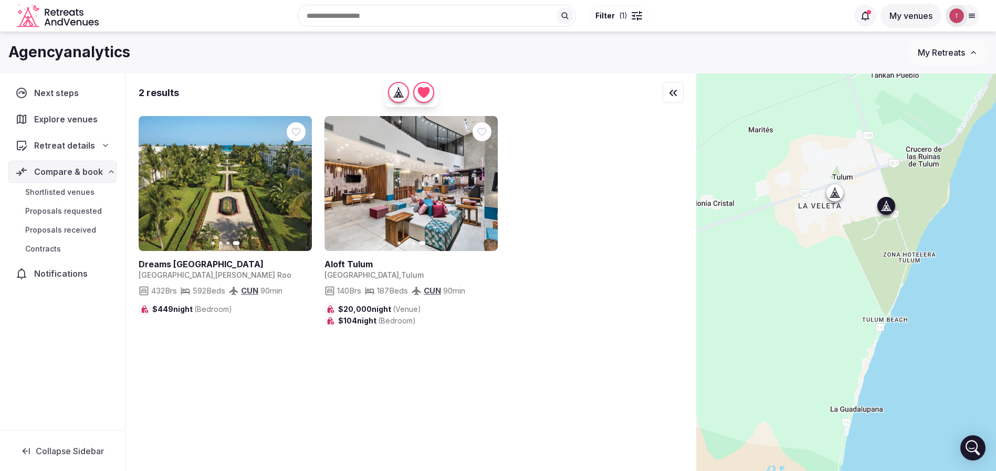
click at [0, 0] on icon at bounding box center [0, 0] width 0 height 0
click at [155, 182] on icon "button" at bounding box center [153, 184] width 8 height 8
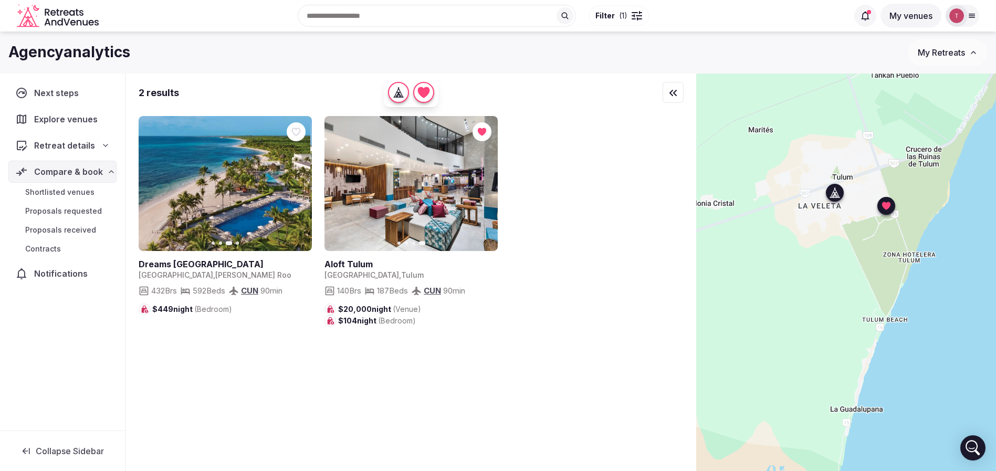
click at [155, 182] on icon "button" at bounding box center [153, 184] width 8 height 8
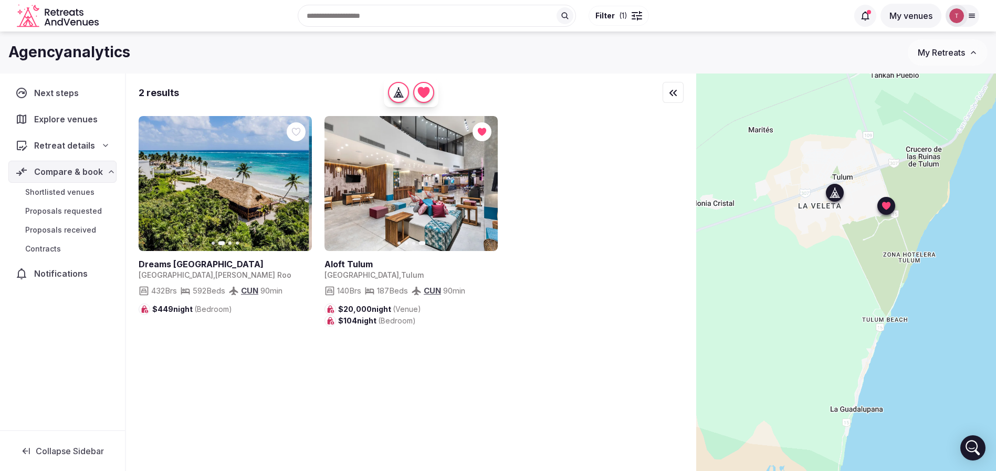
click at [155, 182] on icon "button" at bounding box center [153, 184] width 8 height 8
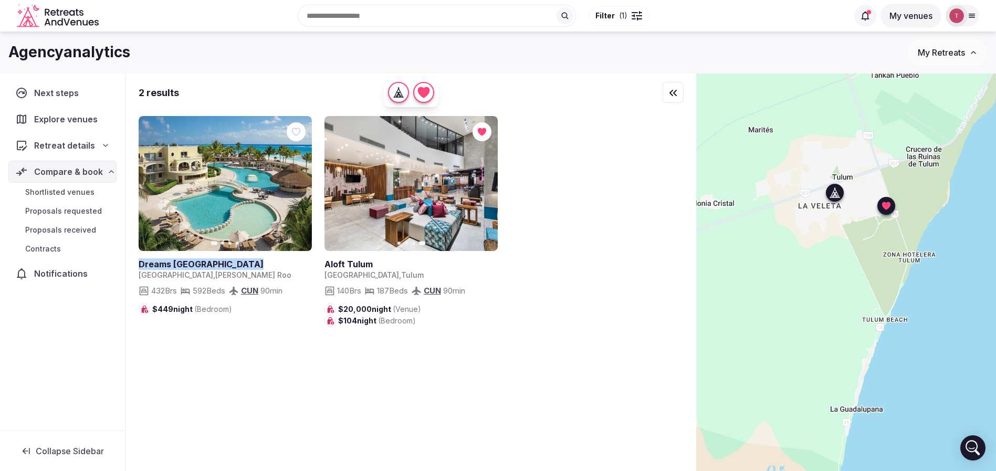
drag, startPoint x: 133, startPoint y: 260, endPoint x: 256, endPoint y: 263, distance: 122.9
click at [256, 263] on div "2 results Previous slide Next slide Dreams Tulum Resort & Spa Mexico , Quintana…" at bounding box center [411, 290] width 570 height 432
copy h2 "Dreams Tulum Resort & Spa"
click at [604, 150] on div "Previous slide Next slide Dreams Tulum Resort & Spa Mexico , Quintana Roo 432 B…" at bounding box center [411, 221] width 545 height 211
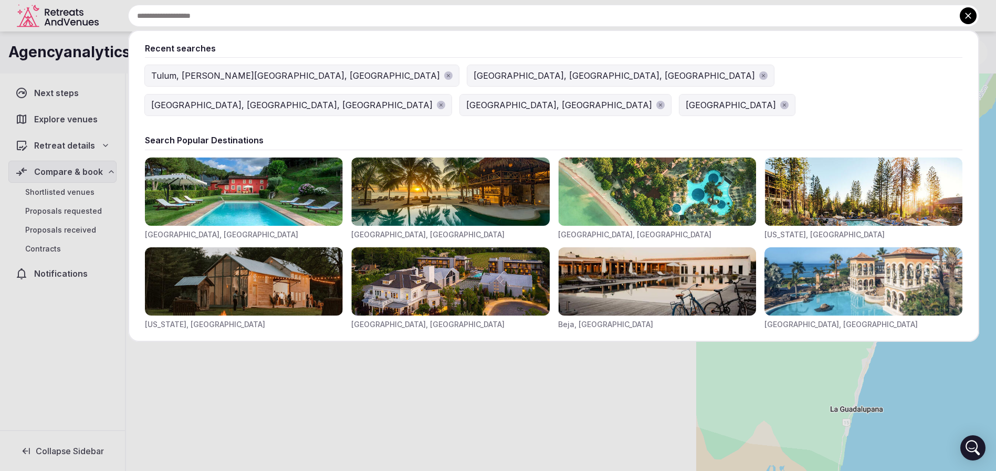
click at [418, 11] on input "text" at bounding box center [553, 16] width 851 height 22
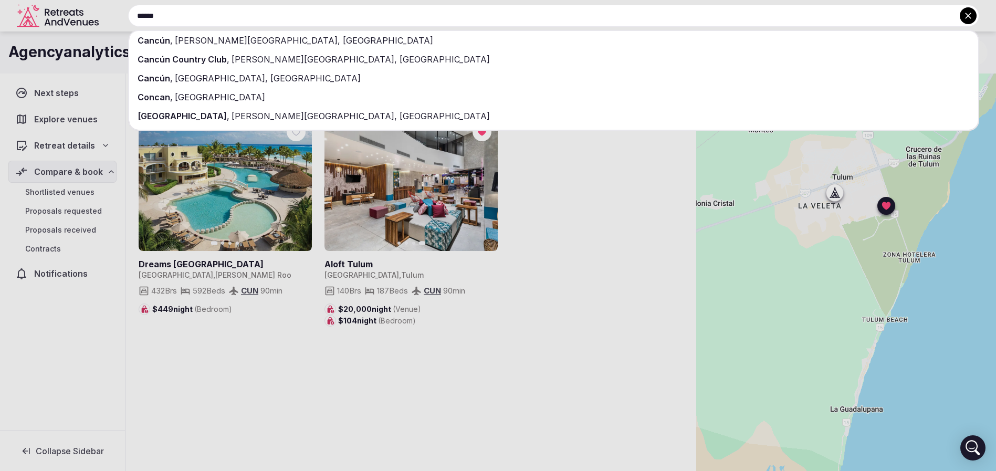
type input "******"
click at [342, 37] on div "Cancún , Quintana Roo, Mexico" at bounding box center [553, 40] width 849 height 19
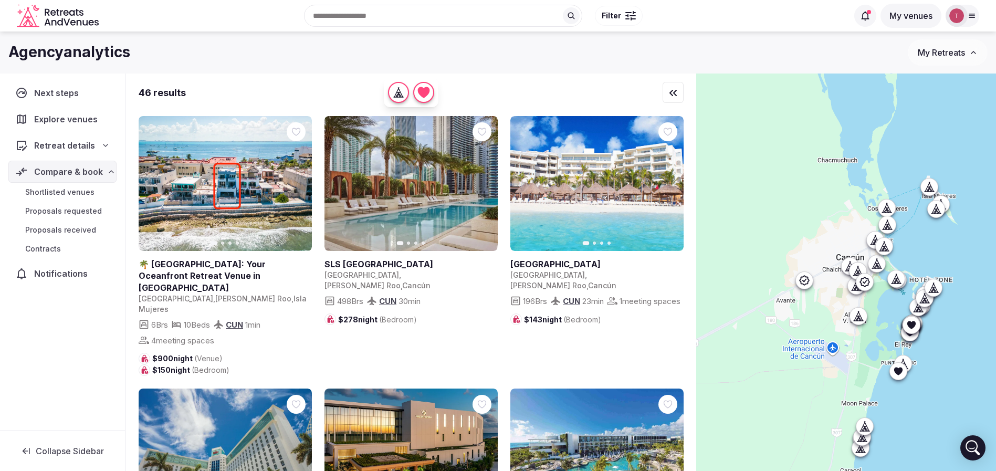
click at [611, 18] on span "Filter" at bounding box center [611, 16] width 19 height 11
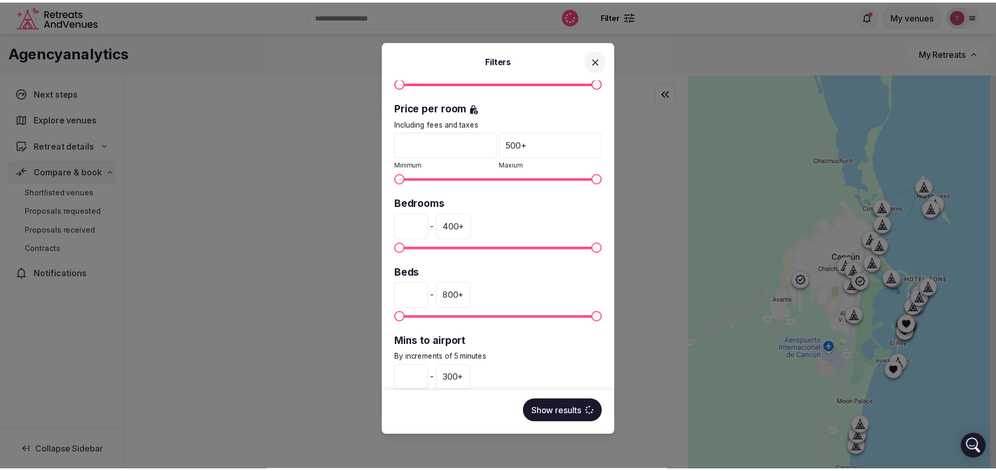
scroll to position [267, 0]
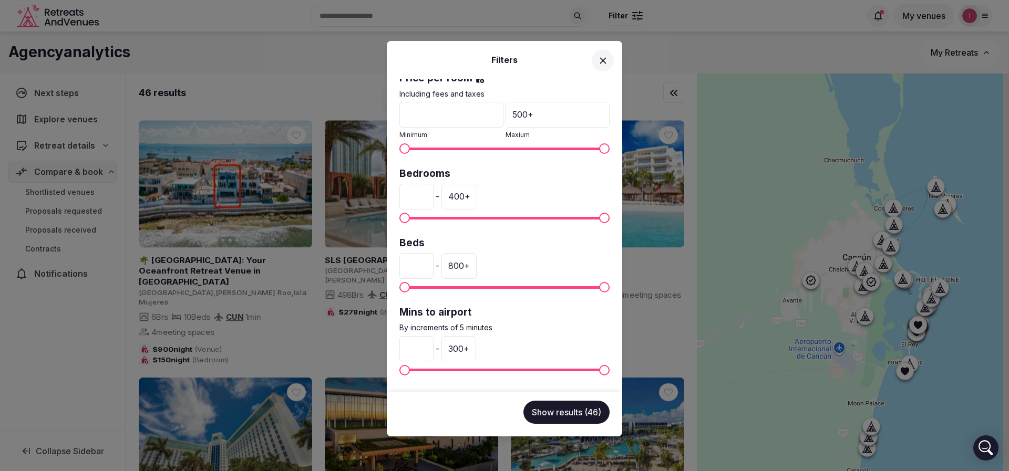
drag, startPoint x: 426, startPoint y: 193, endPoint x: 399, endPoint y: 193, distance: 26.8
click at [399, 193] on input "*" at bounding box center [416, 196] width 34 height 25
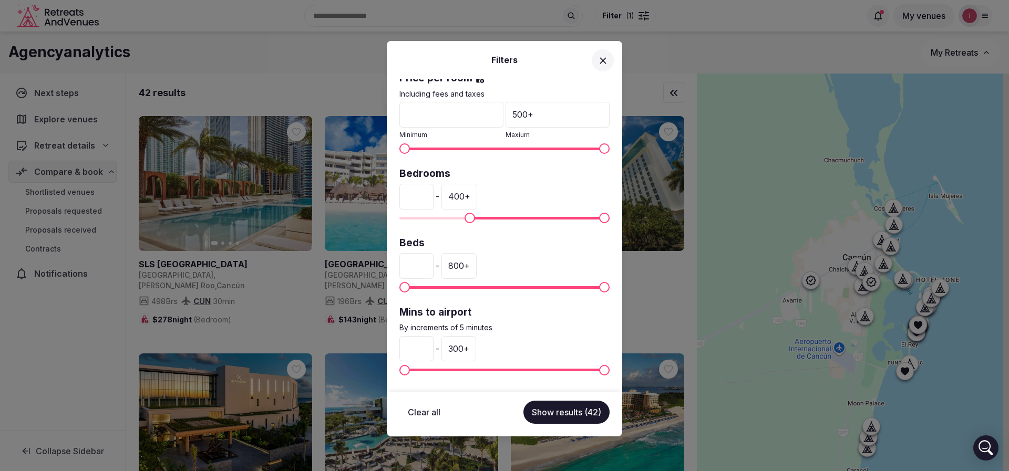
type input "***"
click at [576, 407] on button "Show results (42)" at bounding box center [566, 412] width 86 height 23
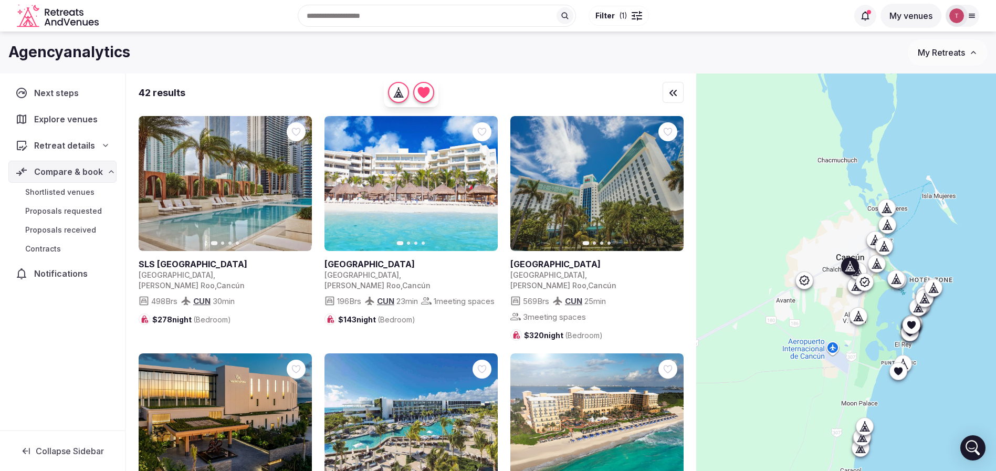
click at [295, 181] on icon "button" at bounding box center [297, 184] width 8 height 8
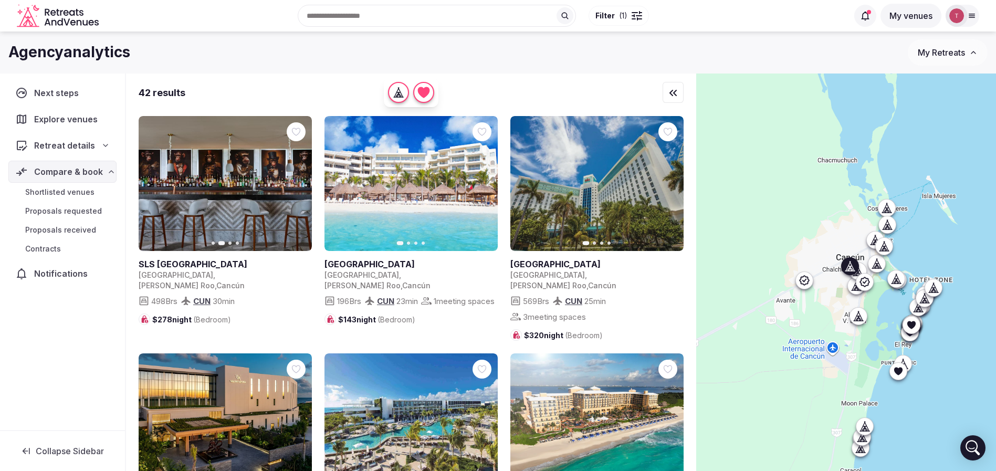
click at [294, 183] on icon "button" at bounding box center [297, 184] width 8 height 8
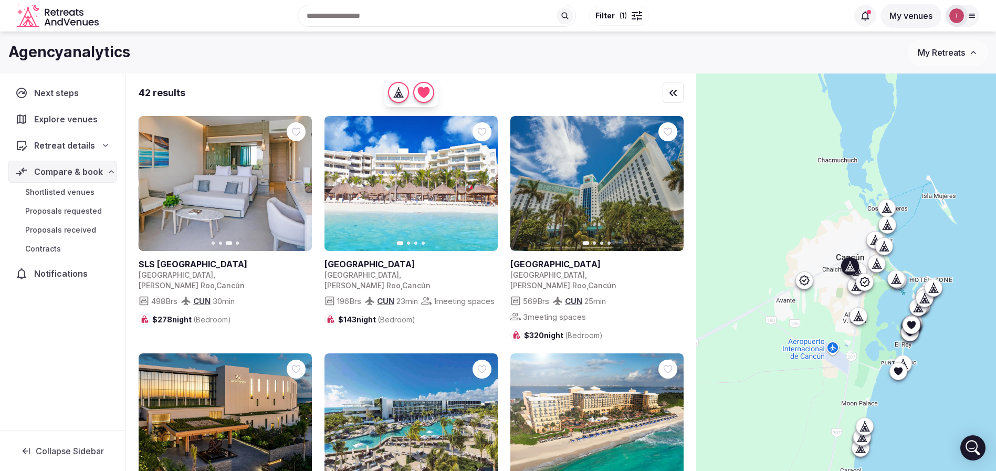
click at [294, 183] on icon "button" at bounding box center [297, 184] width 8 height 8
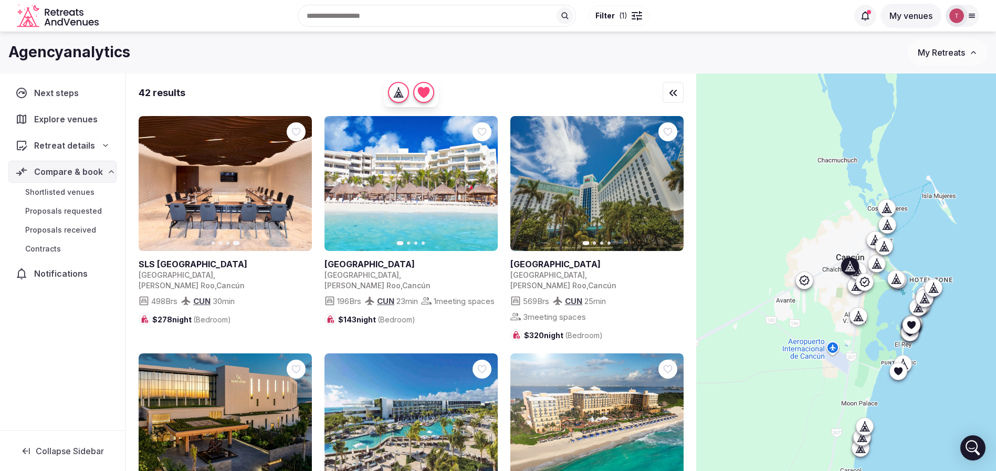
click at [0, 0] on icon at bounding box center [0, 0] width 0 height 0
click at [484, 183] on icon "button" at bounding box center [483, 184] width 8 height 8
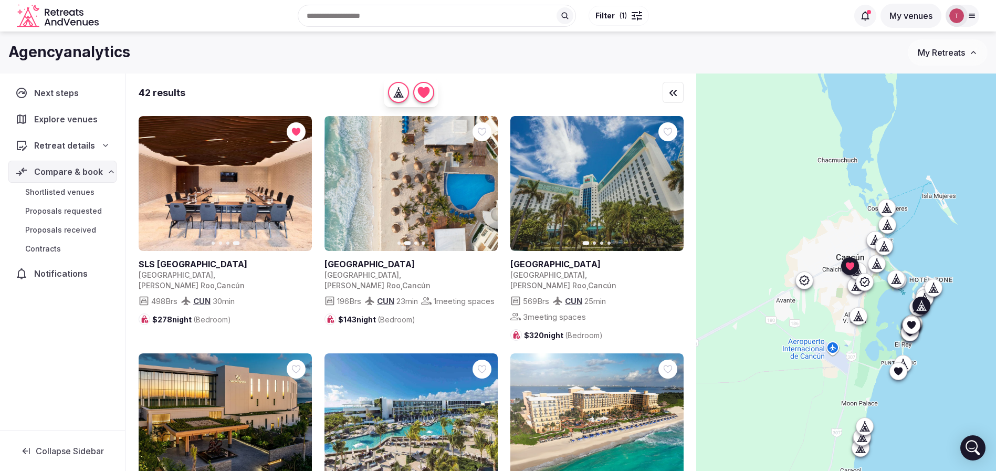
click at [484, 183] on icon "button" at bounding box center [483, 184] width 8 height 8
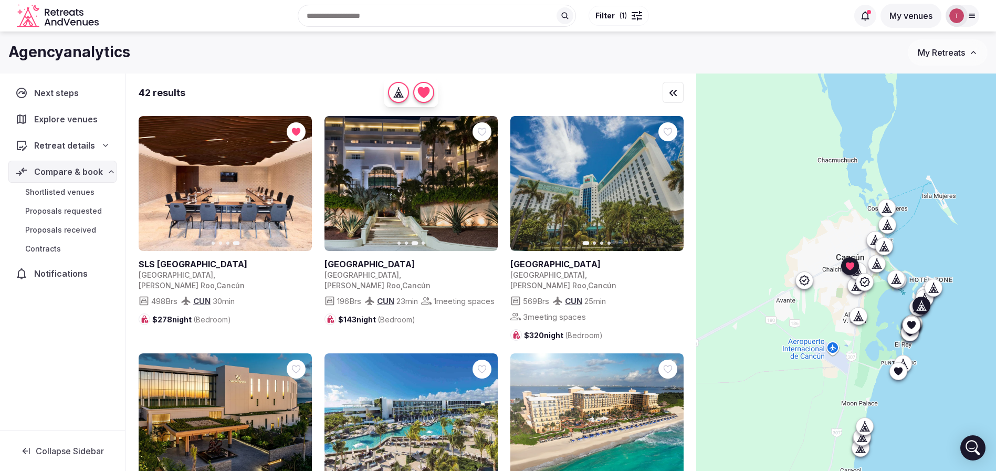
click at [484, 183] on icon "button" at bounding box center [483, 184] width 8 height 8
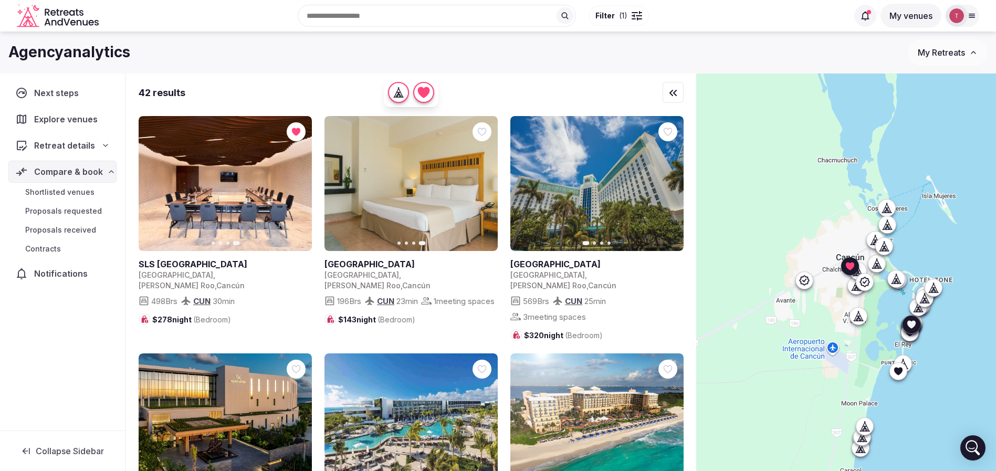
click at [672, 184] on icon "button" at bounding box center [669, 184] width 8 height 8
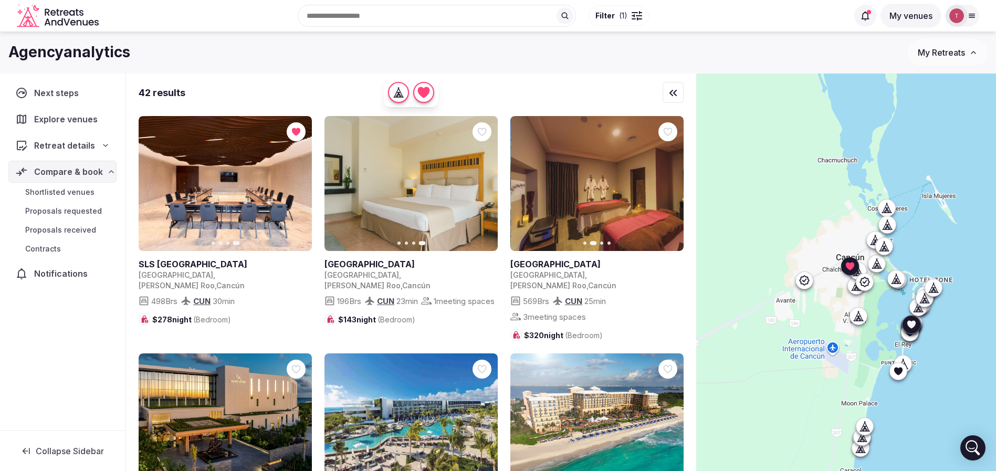
click at [672, 184] on icon "button" at bounding box center [669, 184] width 8 height 8
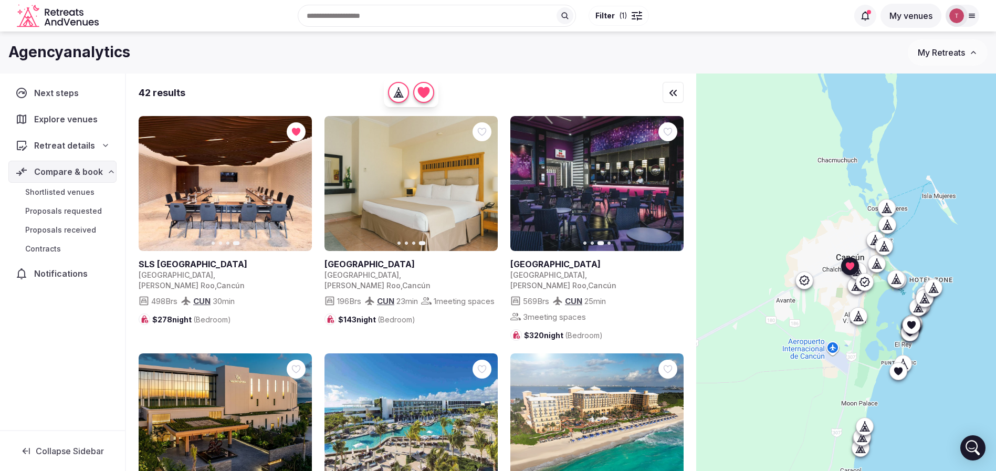
click at [632, 20] on button "Filter ( 1 )" at bounding box center [619, 16] width 60 height 20
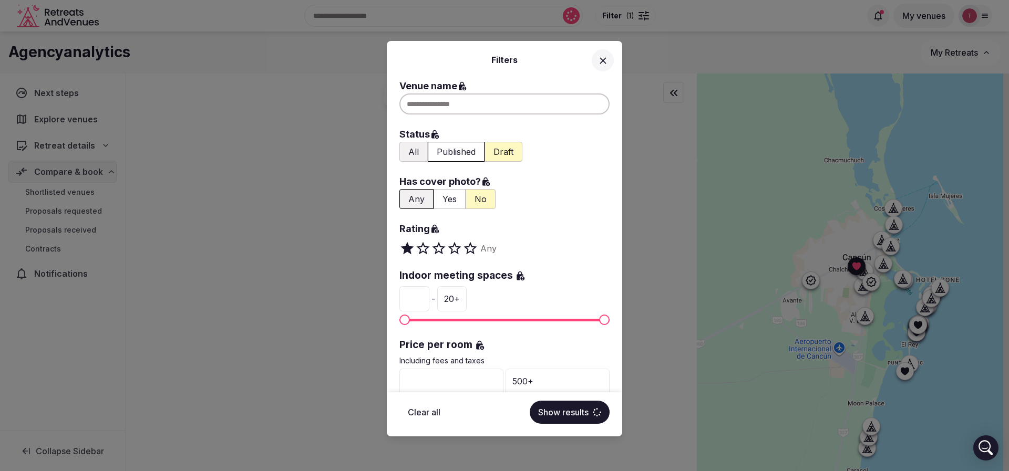
click at [660, 63] on div "Filters Venue name Status All Published Draft Has cover photo? Any Yes No Ratin…" at bounding box center [504, 235] width 1009 height 471
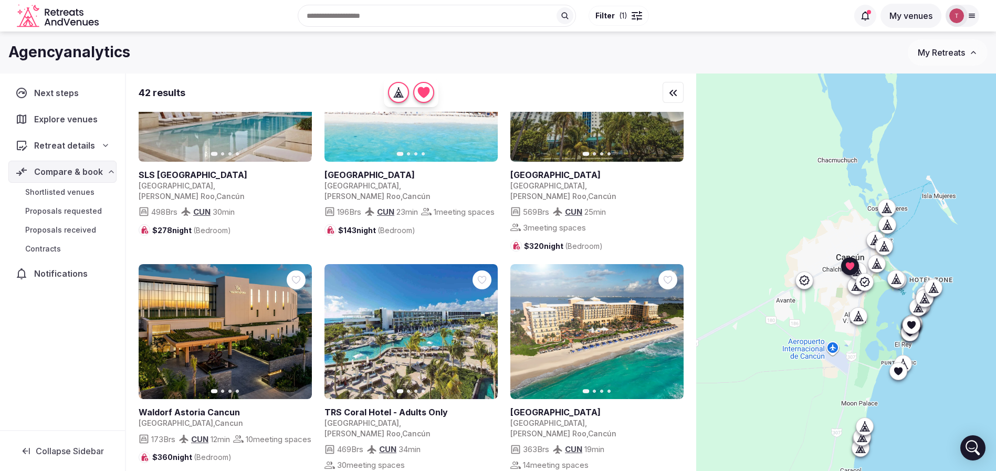
scroll to position [158, 0]
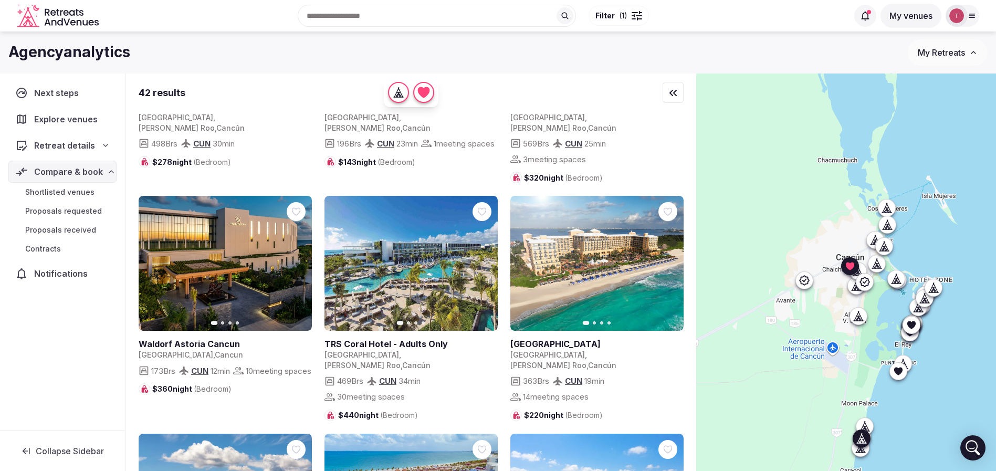
click at [301, 259] on icon "button" at bounding box center [297, 263] width 8 height 8
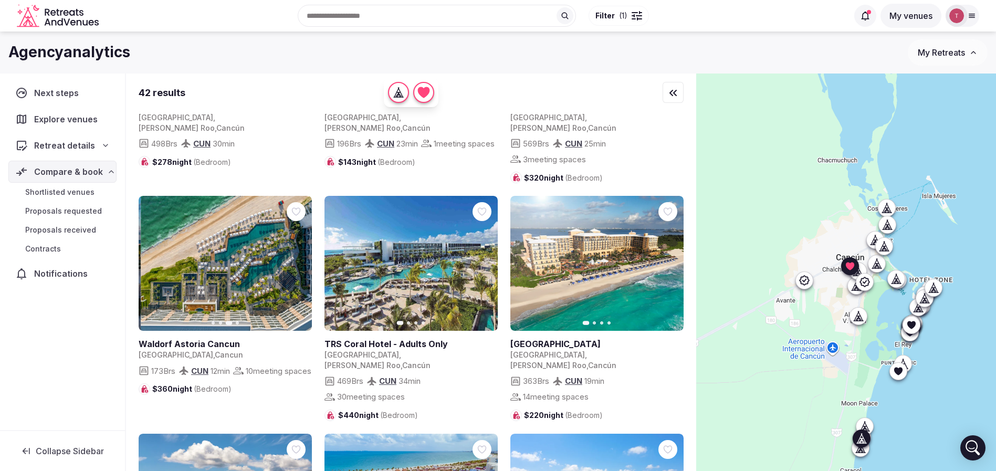
click at [301, 259] on icon "button" at bounding box center [297, 263] width 8 height 8
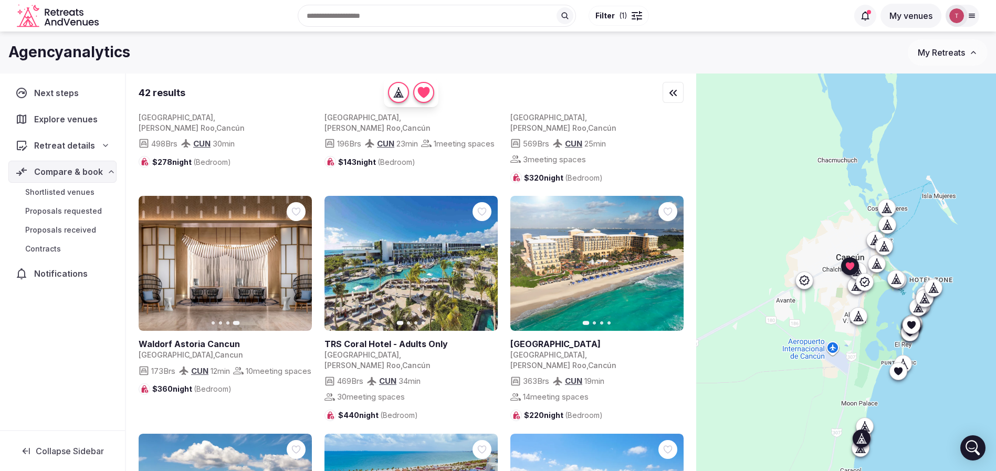
click at [0, 0] on icon at bounding box center [0, 0] width 0 height 0
click at [668, 259] on icon "button" at bounding box center [669, 263] width 8 height 8
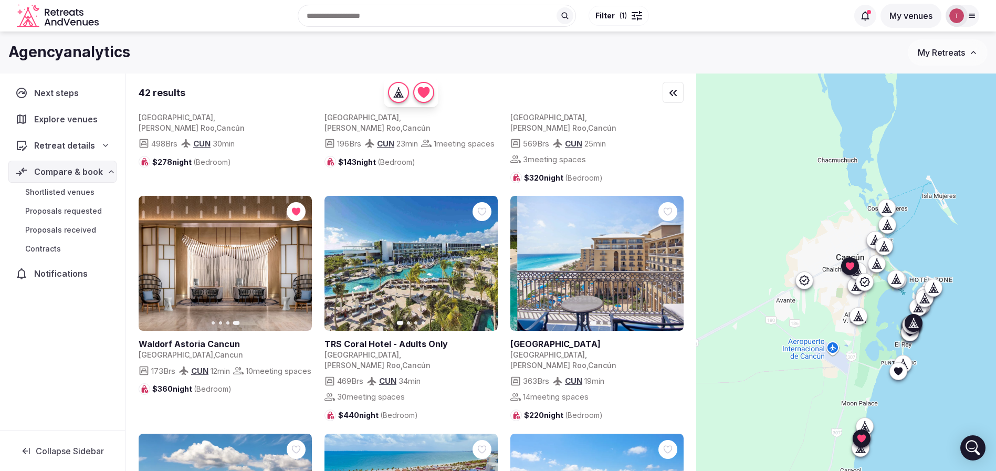
click at [668, 259] on icon "button" at bounding box center [669, 263] width 8 height 8
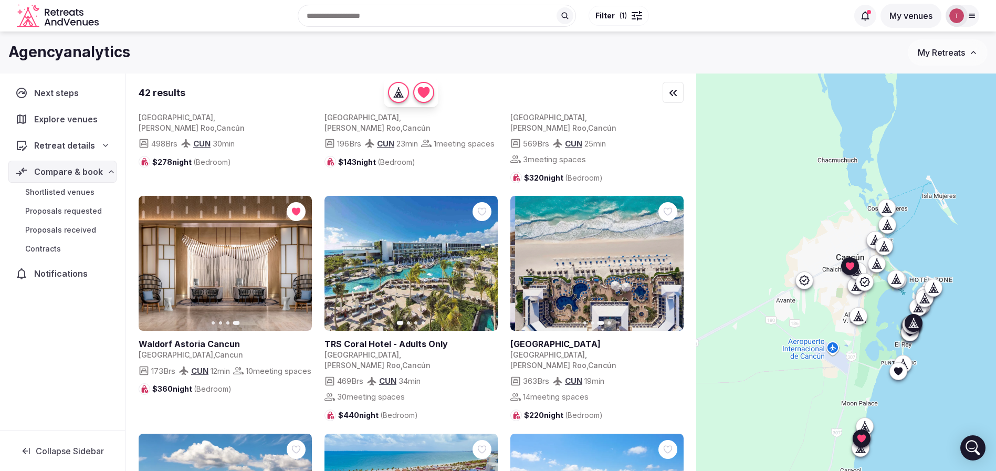
click at [668, 259] on icon "button" at bounding box center [669, 263] width 8 height 8
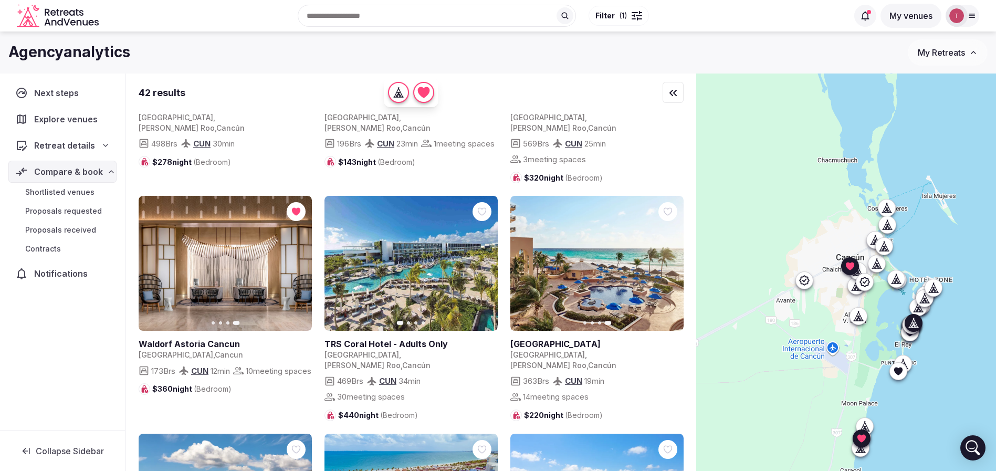
click at [526, 259] on icon "button" at bounding box center [525, 263] width 8 height 8
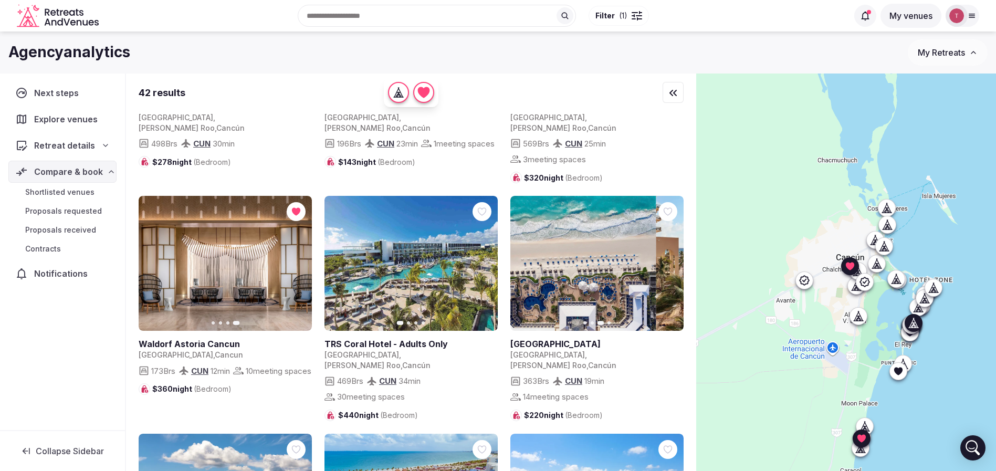
click at [526, 259] on icon "button" at bounding box center [525, 263] width 8 height 8
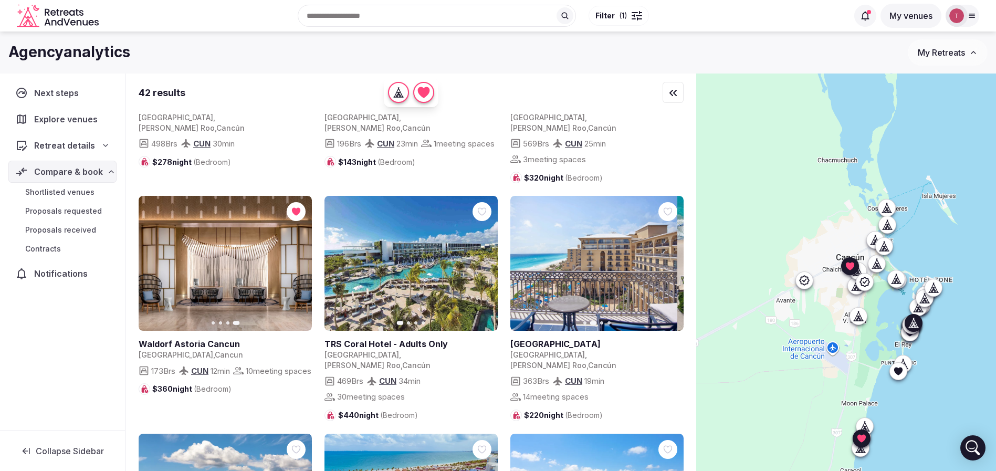
click at [526, 259] on icon "button" at bounding box center [525, 263] width 8 height 8
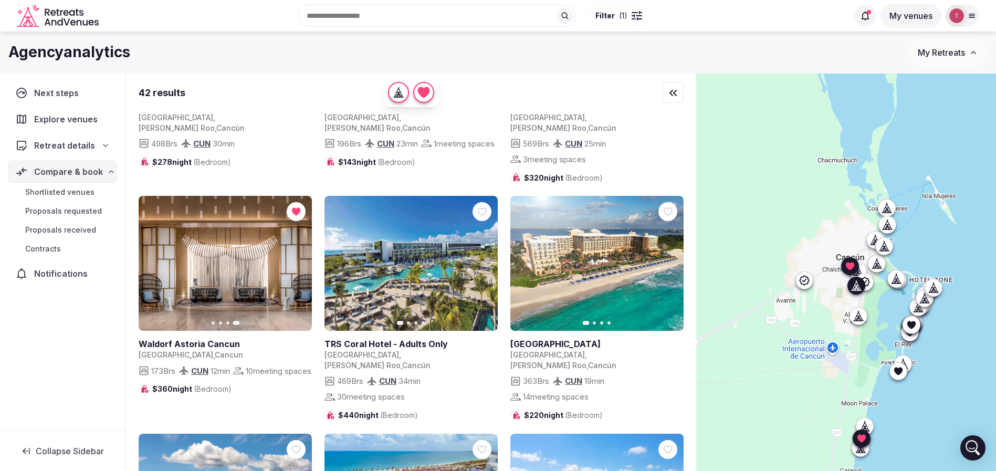
click at [486, 259] on icon "button" at bounding box center [483, 263] width 8 height 8
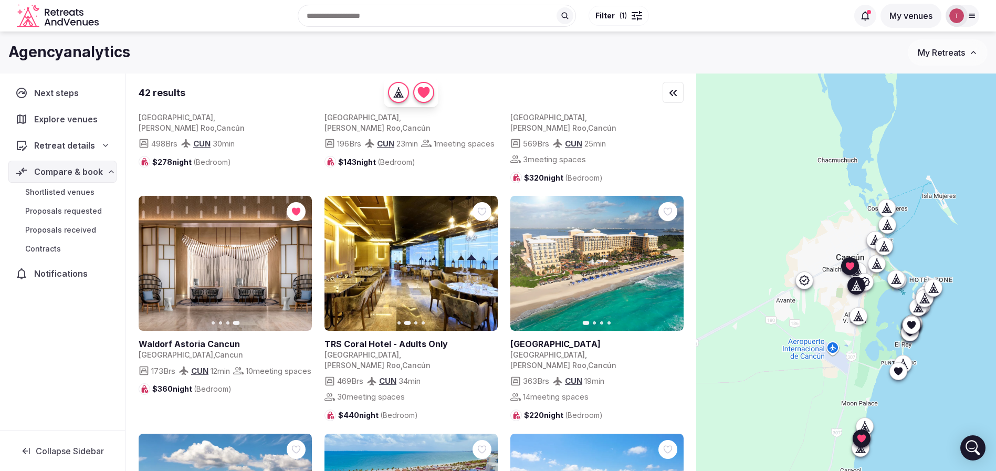
click at [486, 259] on icon "button" at bounding box center [483, 263] width 8 height 8
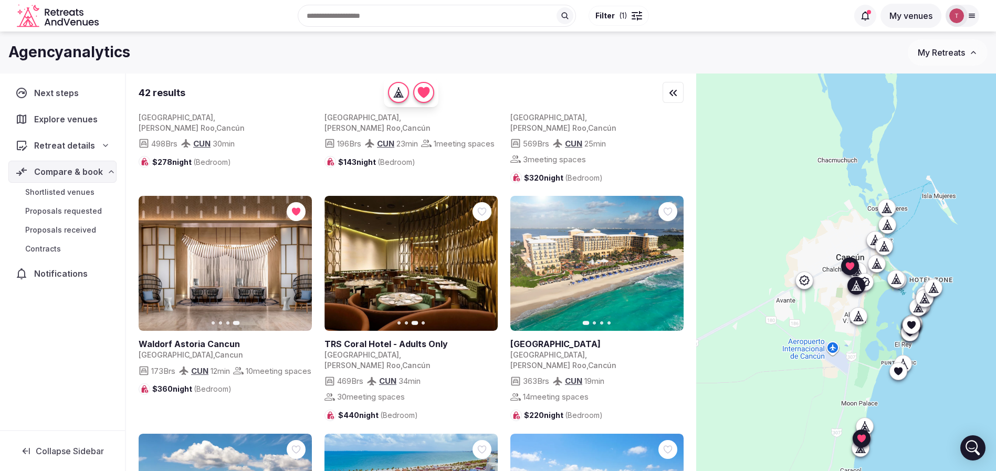
click at [486, 259] on icon "button" at bounding box center [483, 263] width 8 height 8
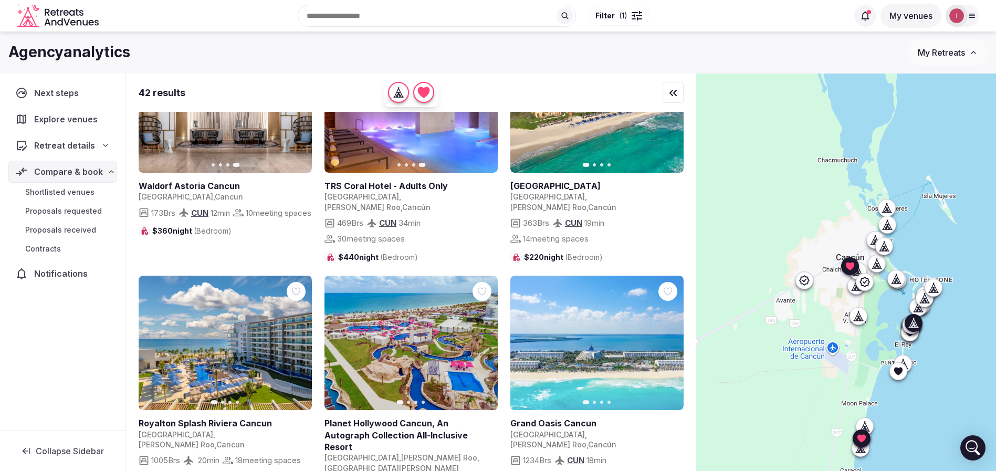
scroll to position [394, 0]
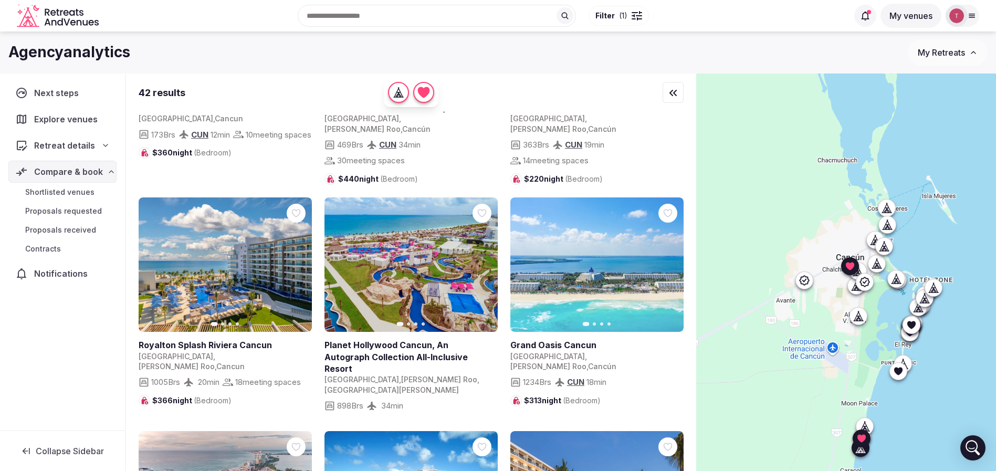
click at [293, 261] on icon "button" at bounding box center [297, 265] width 8 height 8
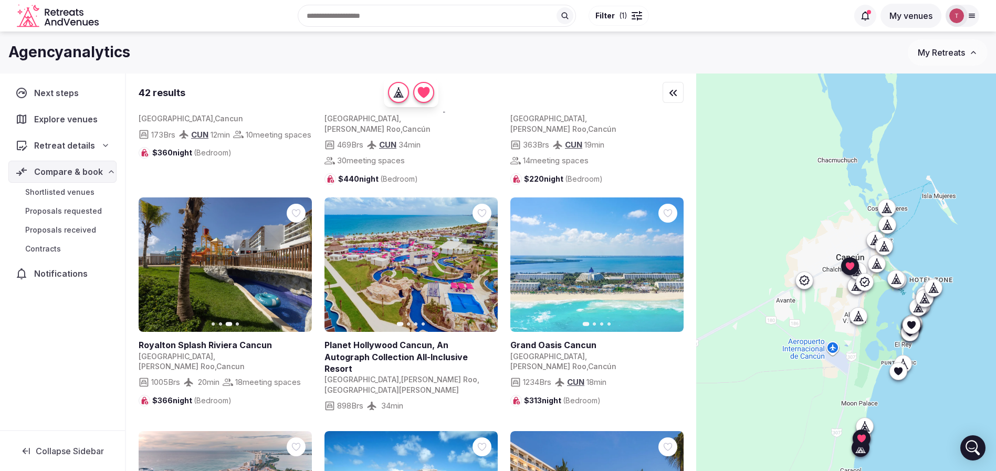
click at [299, 261] on icon "button" at bounding box center [297, 265] width 8 height 8
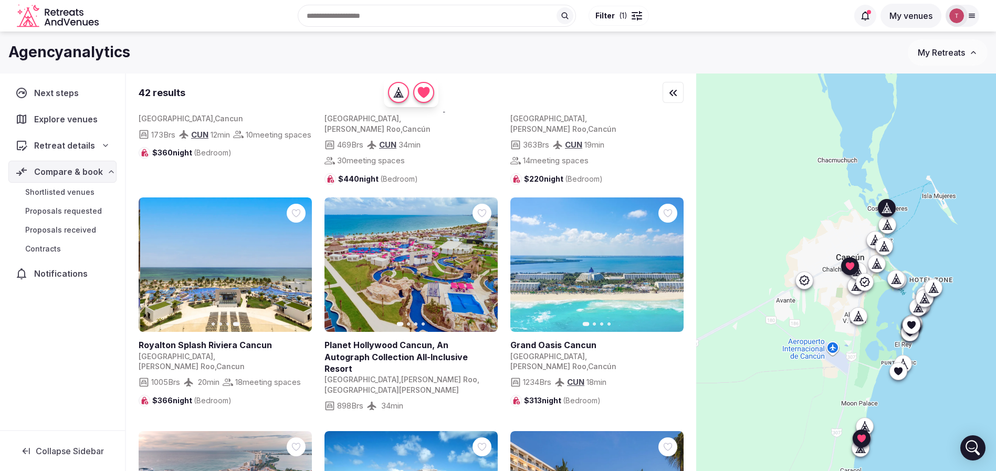
click at [491, 256] on button "Next slide" at bounding box center [483, 264] width 17 height 17
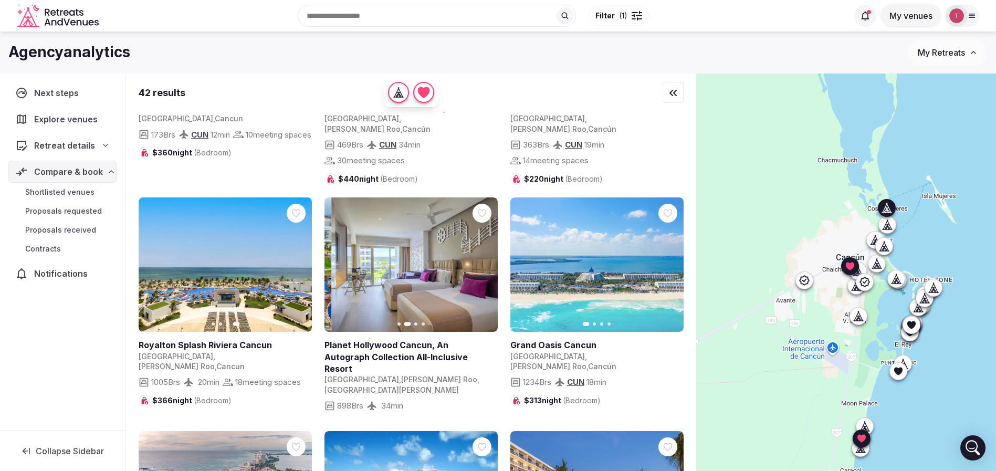
click at [487, 256] on button "Next slide" at bounding box center [483, 264] width 17 height 17
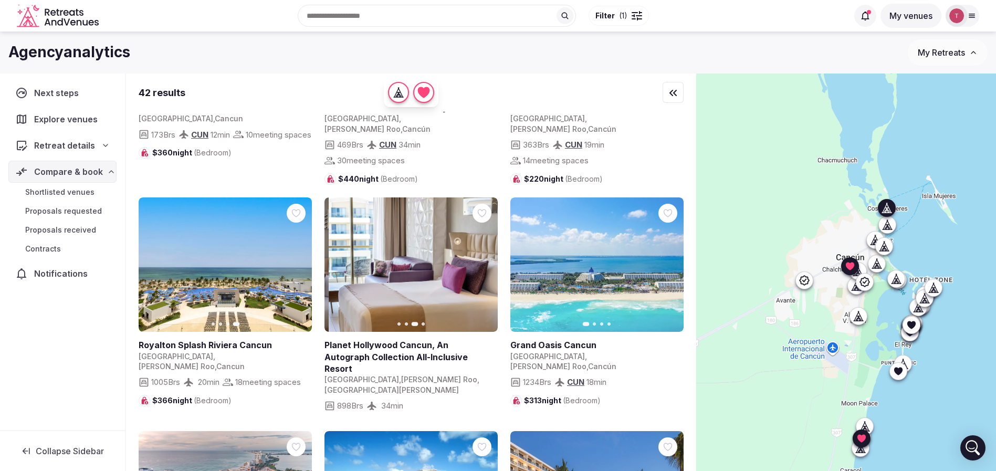
click at [487, 256] on button "Next slide" at bounding box center [483, 264] width 17 height 17
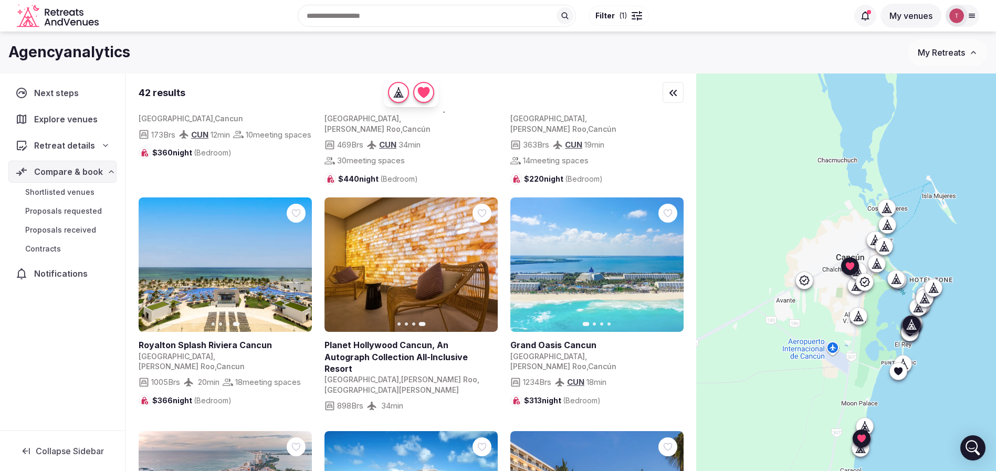
click at [672, 261] on icon "button" at bounding box center [669, 265] width 8 height 8
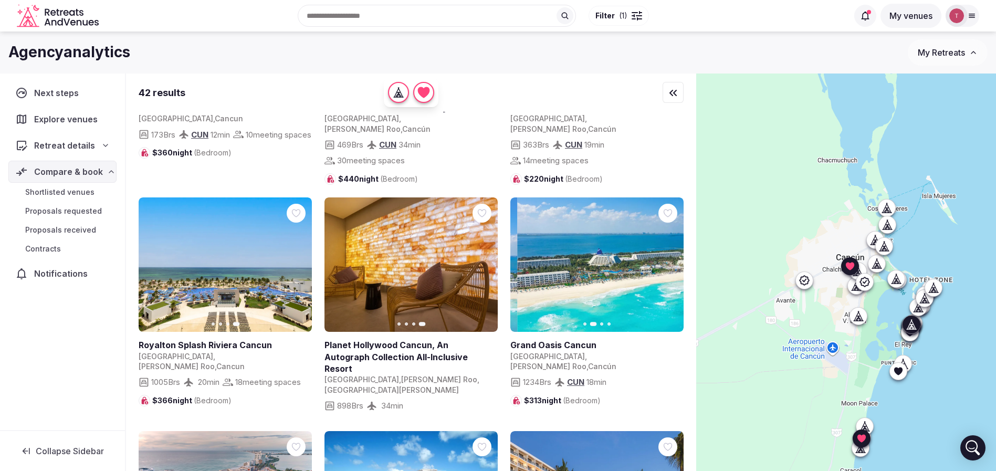
click at [672, 261] on icon "button" at bounding box center [669, 265] width 8 height 8
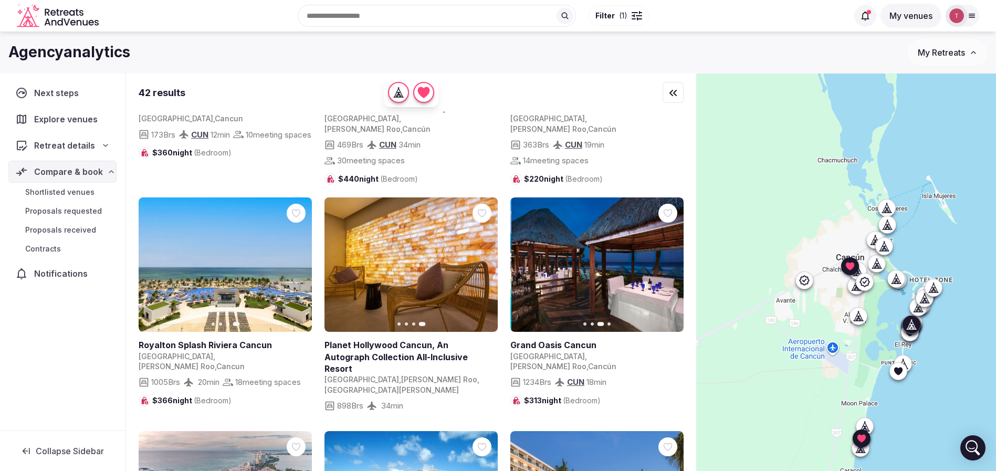
click at [672, 261] on icon "button" at bounding box center [669, 265] width 8 height 8
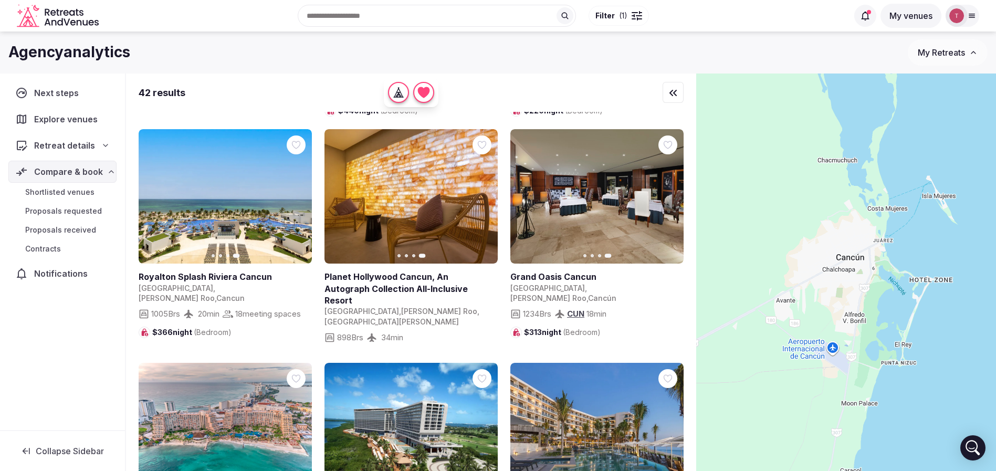
scroll to position [552, 0]
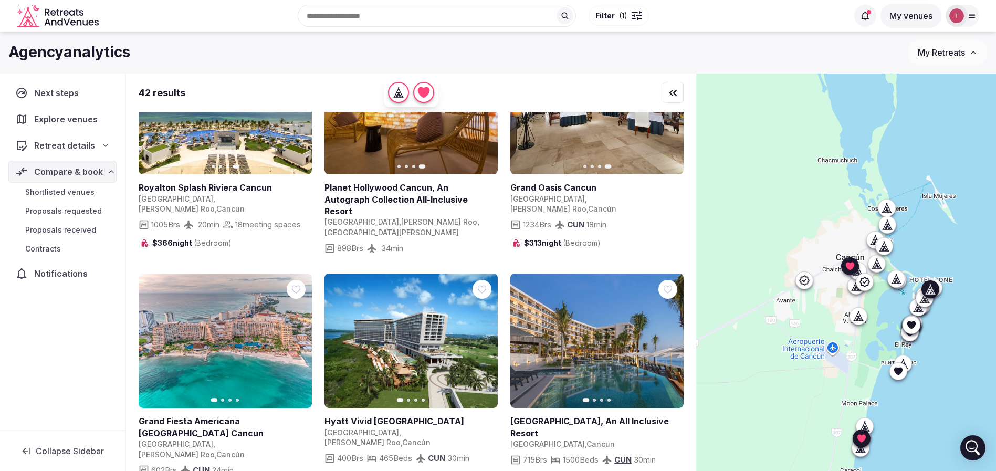
click at [300, 337] on icon "button" at bounding box center [297, 341] width 8 height 8
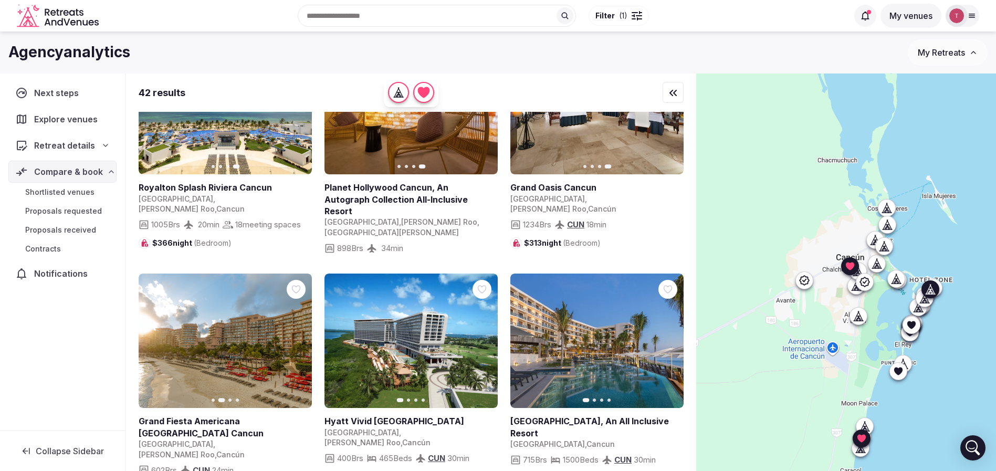
click at [300, 337] on icon "button" at bounding box center [297, 341] width 8 height 8
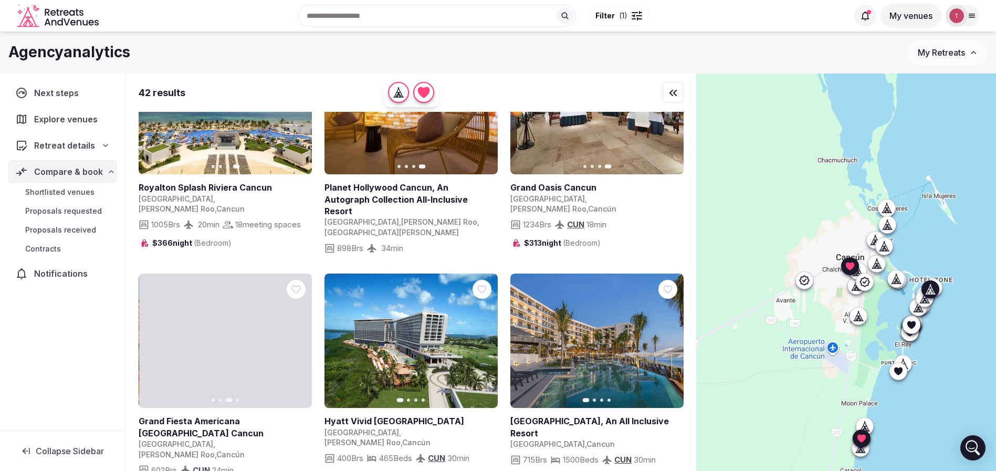
click at [300, 337] on icon "button" at bounding box center [297, 341] width 8 height 8
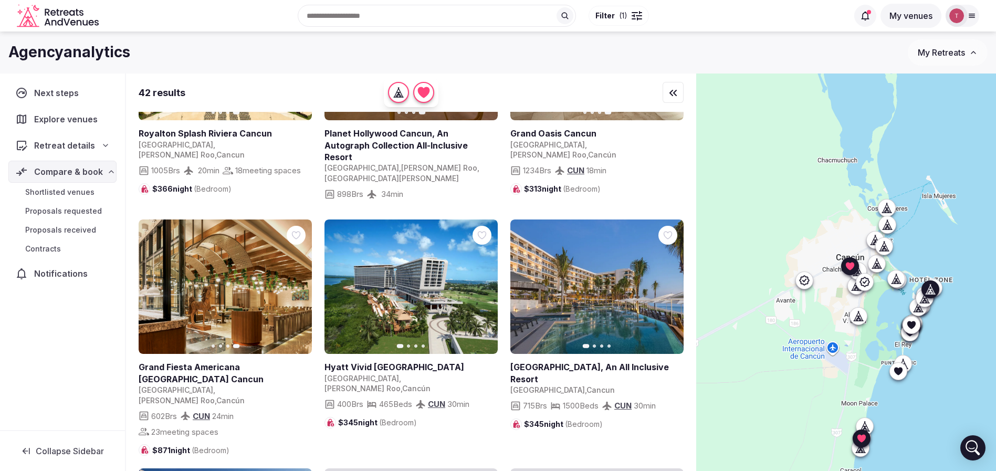
scroll to position [630, 0]
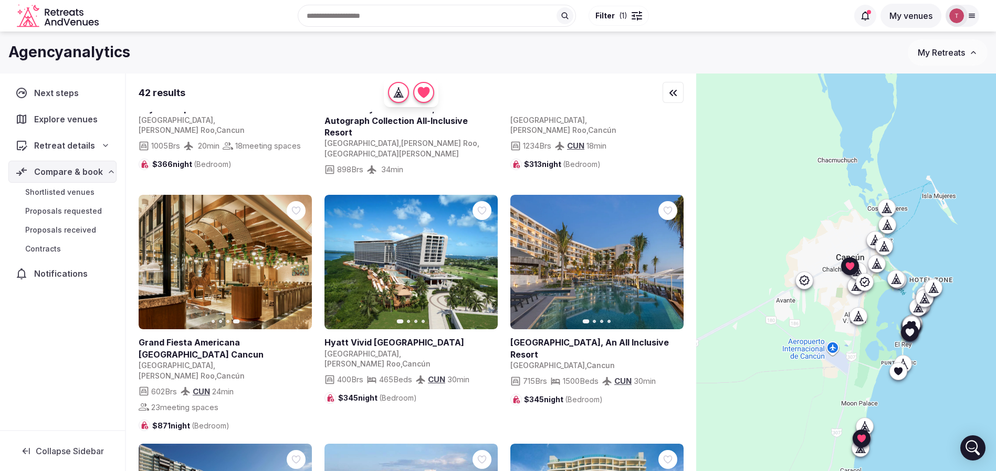
click at [482, 258] on icon "button" at bounding box center [483, 262] width 8 height 8
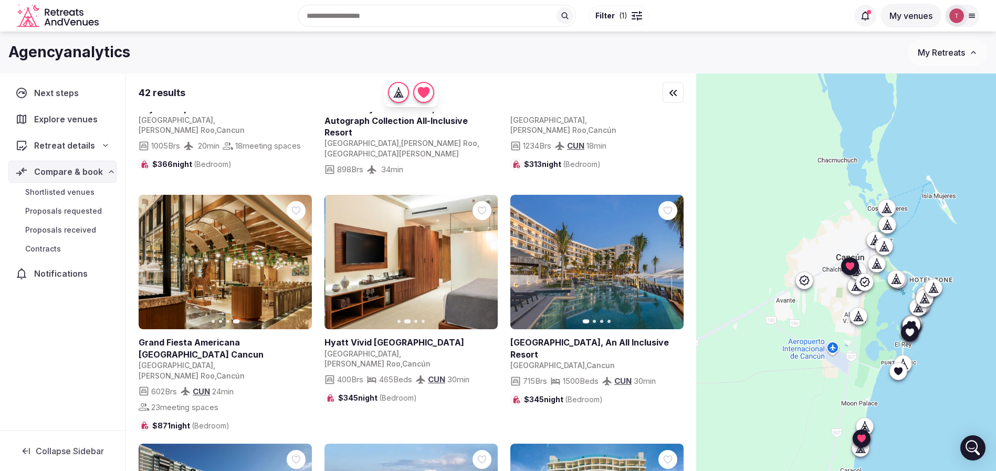
click at [482, 258] on icon "button" at bounding box center [483, 262] width 8 height 8
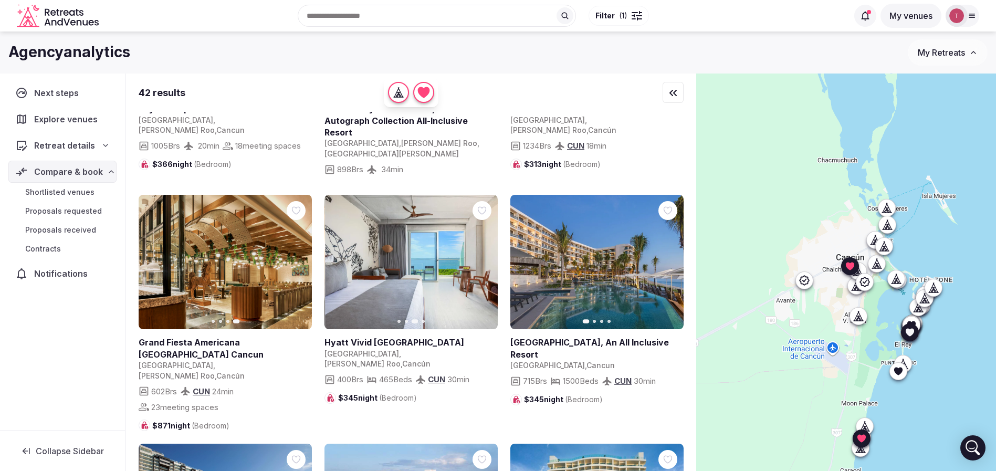
click at [482, 258] on icon "button" at bounding box center [483, 262] width 8 height 8
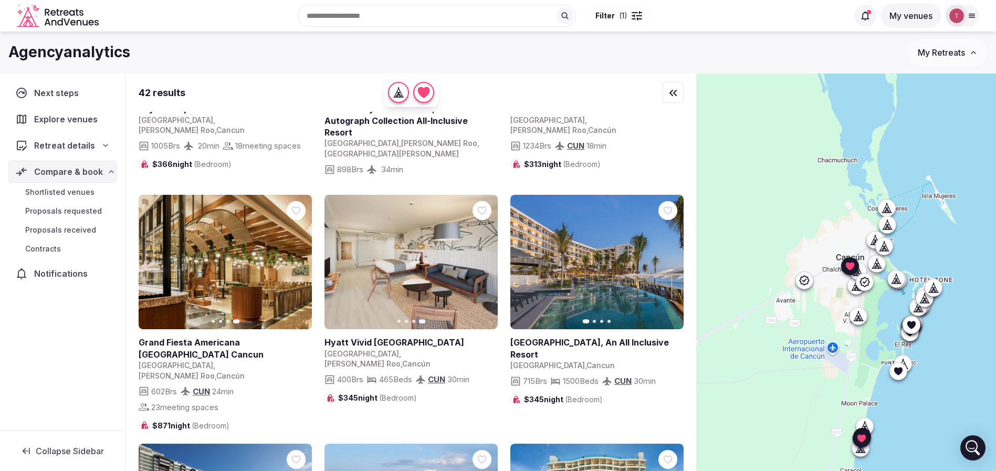
click at [675, 254] on button "Next slide" at bounding box center [669, 262] width 17 height 17
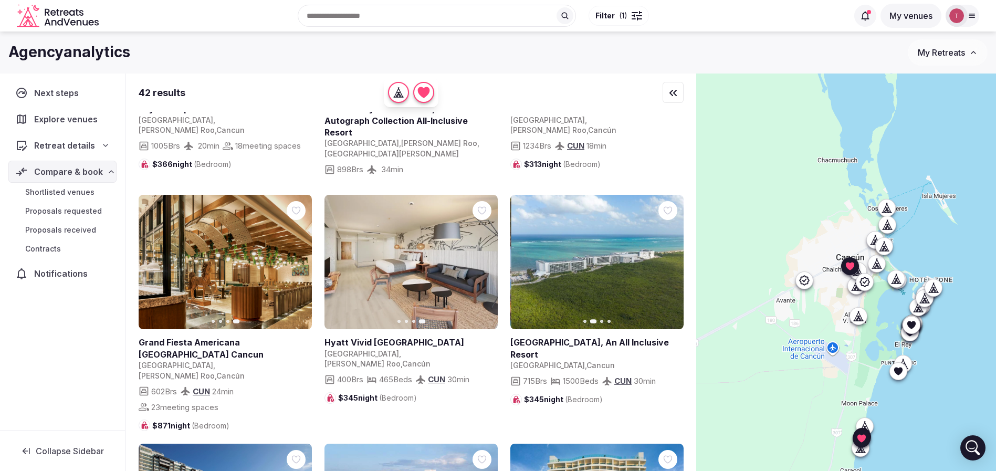
click at [675, 254] on button "Next slide" at bounding box center [669, 262] width 17 height 17
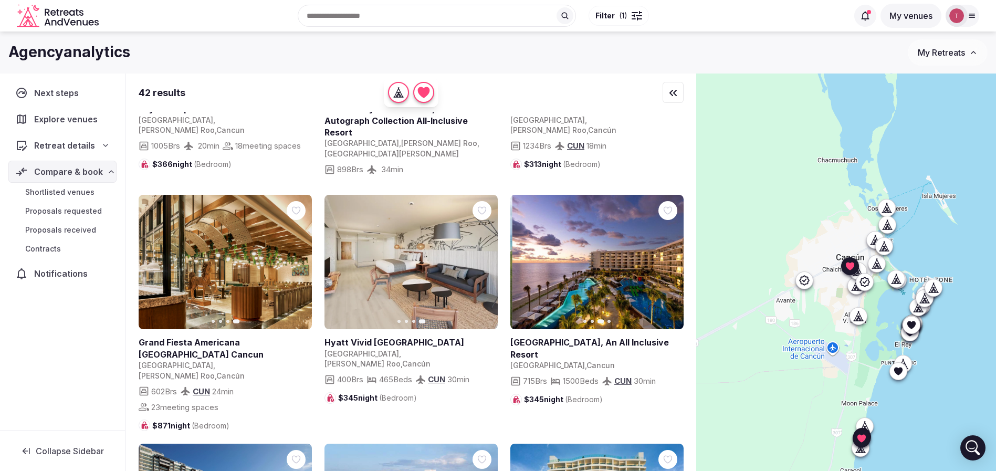
click at [675, 254] on button "Next slide" at bounding box center [669, 262] width 17 height 17
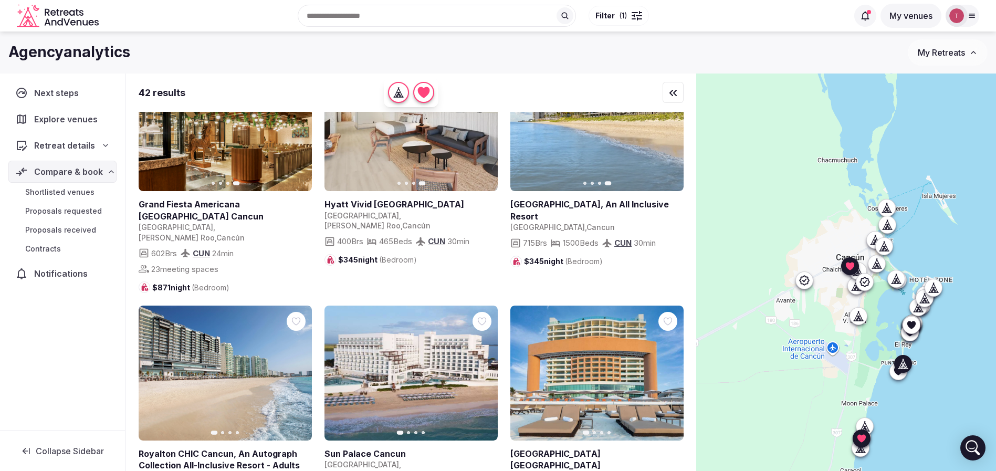
scroll to position [867, 0]
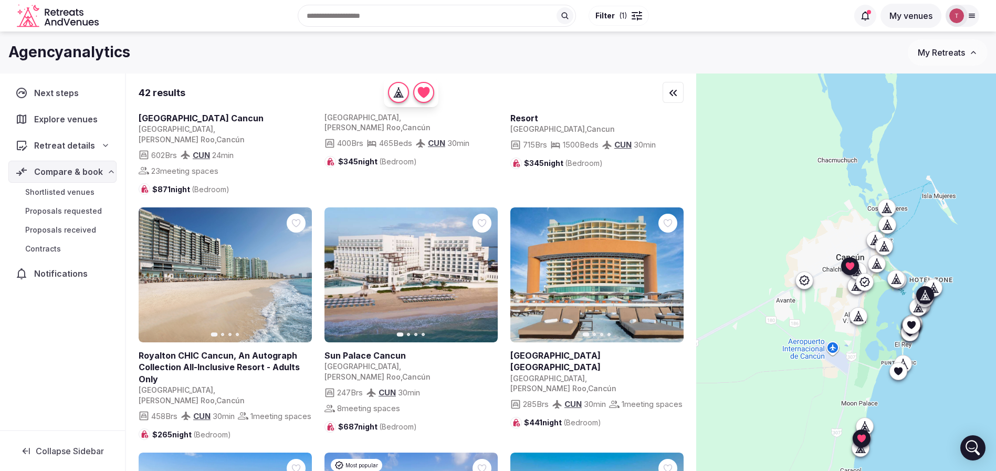
click at [298, 272] on icon "button" at bounding box center [298, 275] width 4 height 7
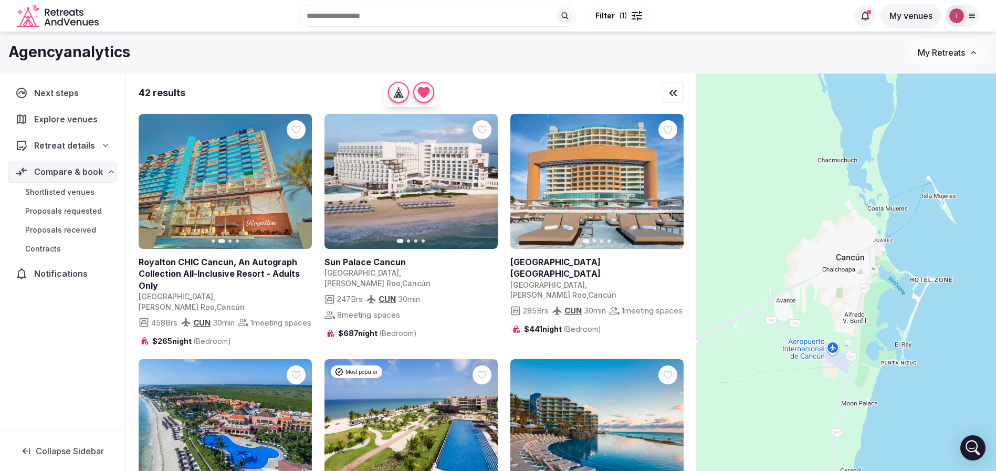
scroll to position [1024, 0]
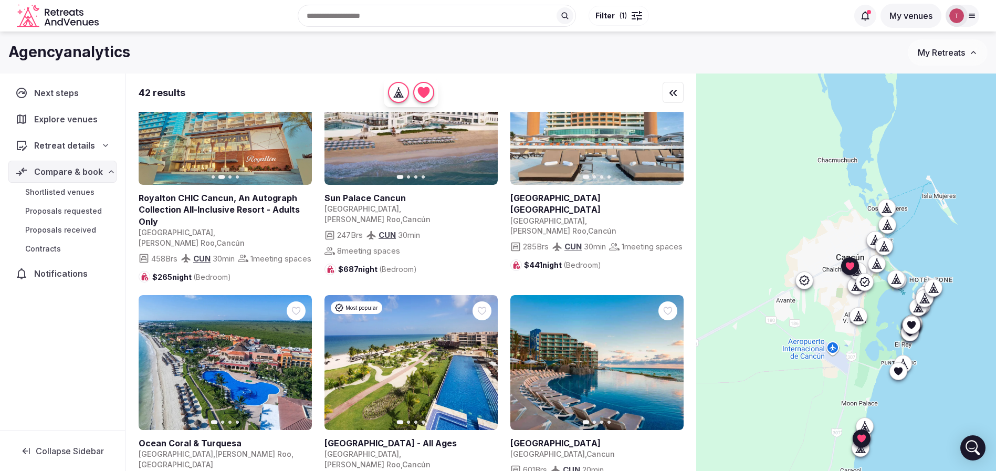
click at [296, 359] on icon "button" at bounding box center [297, 363] width 8 height 8
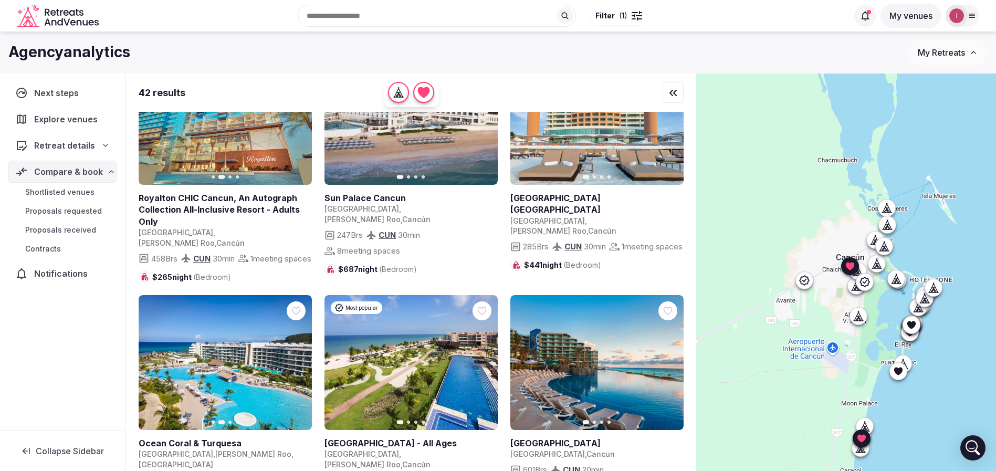
click at [298, 359] on icon "button" at bounding box center [297, 363] width 8 height 8
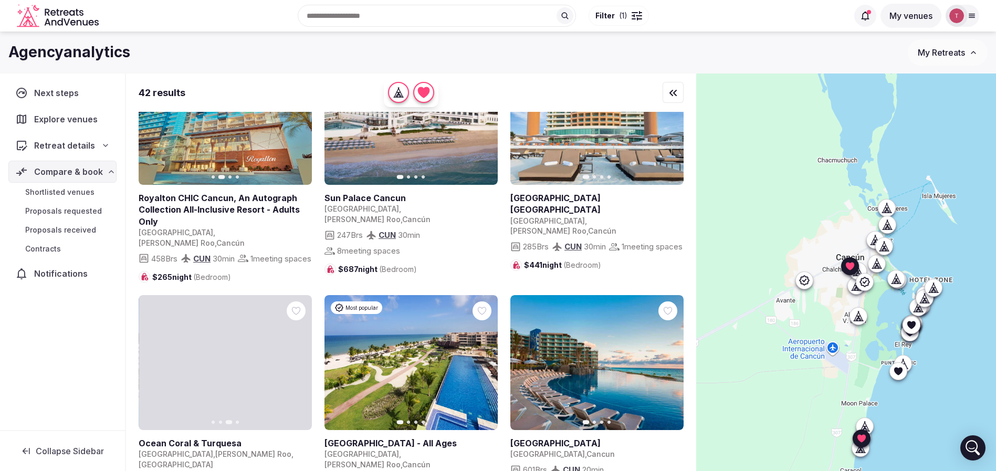
click at [298, 359] on icon "button" at bounding box center [297, 363] width 8 height 8
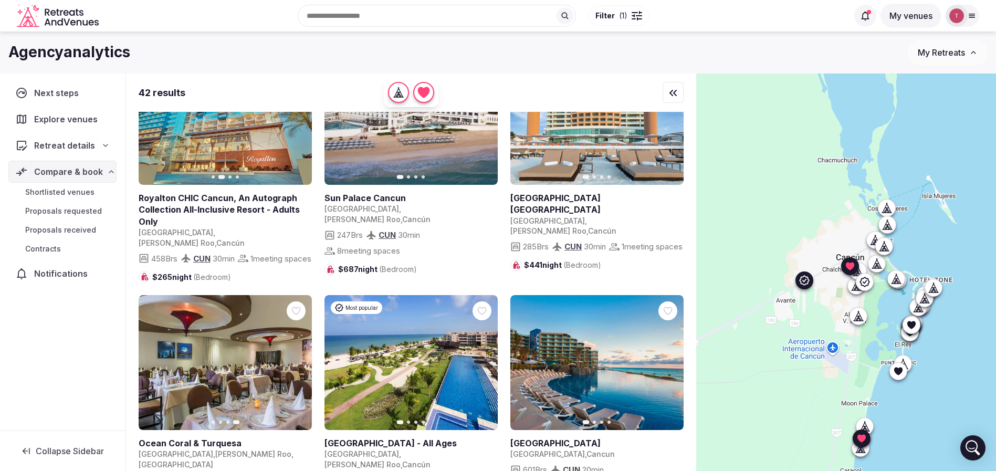
click at [487, 355] on button "Next slide" at bounding box center [483, 363] width 17 height 17
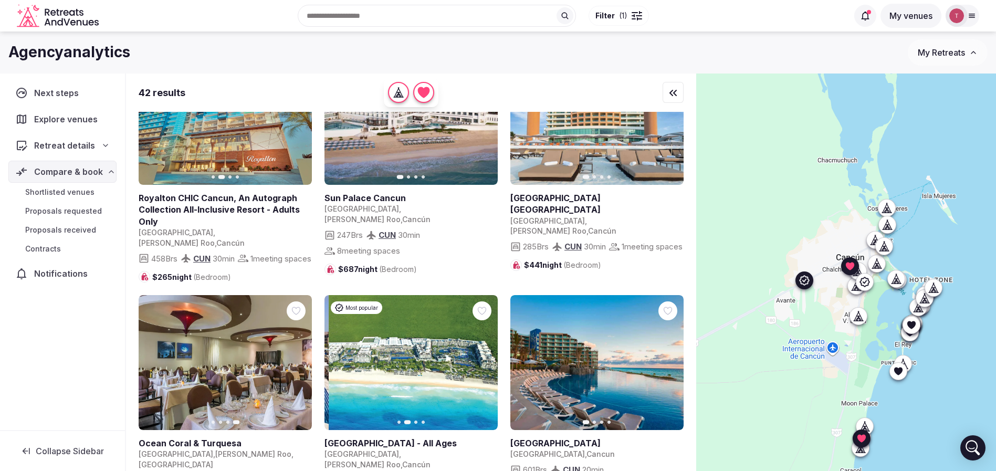
click at [482, 359] on icon "button" at bounding box center [483, 363] width 8 height 8
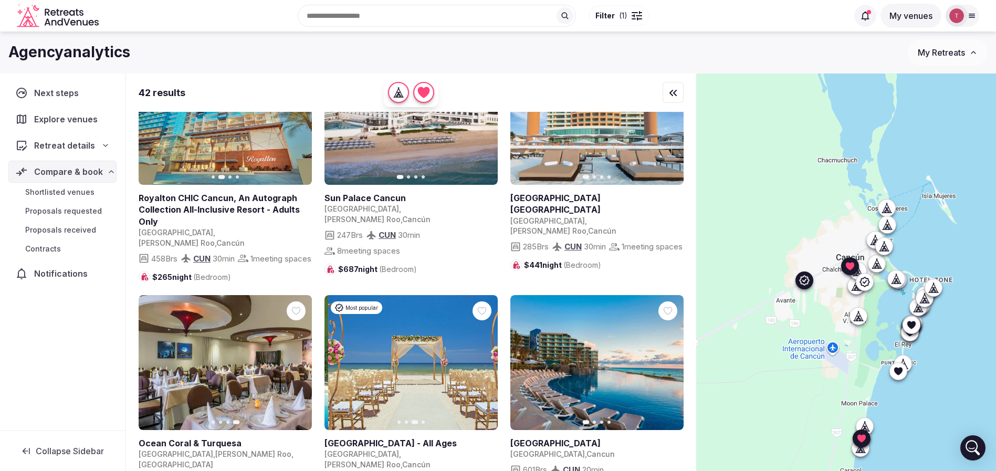
click at [482, 359] on icon "button" at bounding box center [483, 363] width 8 height 8
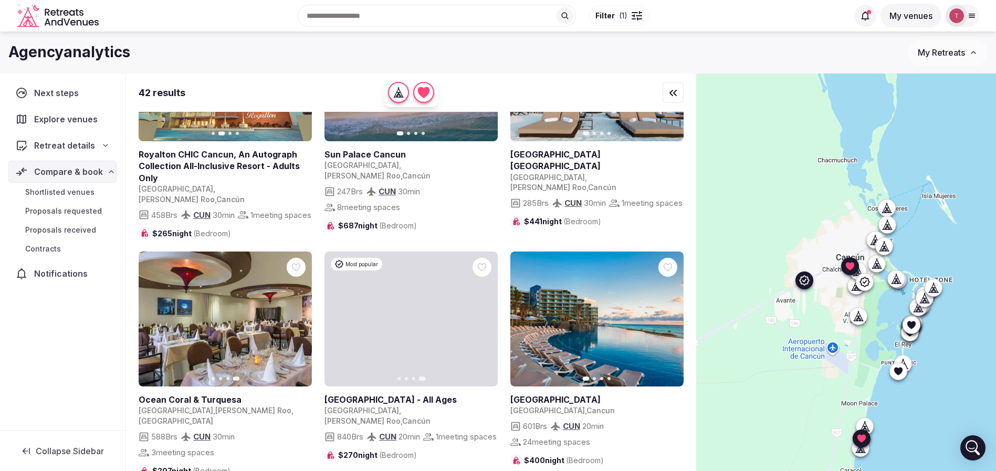
scroll to position [1103, 0]
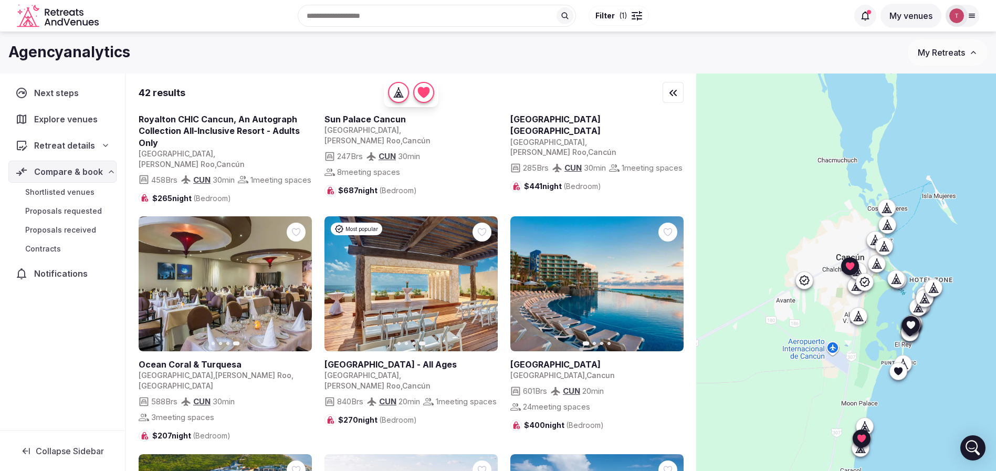
click at [672, 280] on icon "button" at bounding box center [669, 284] width 8 height 8
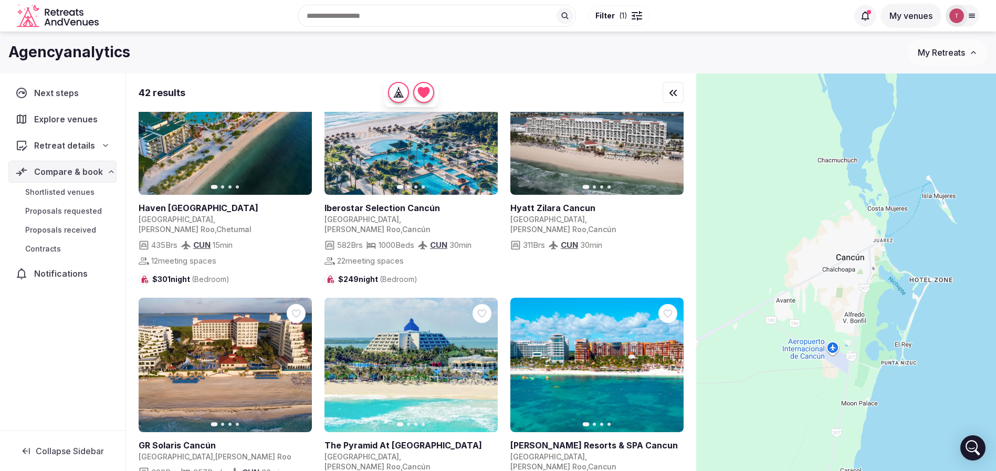
scroll to position [1733, 0]
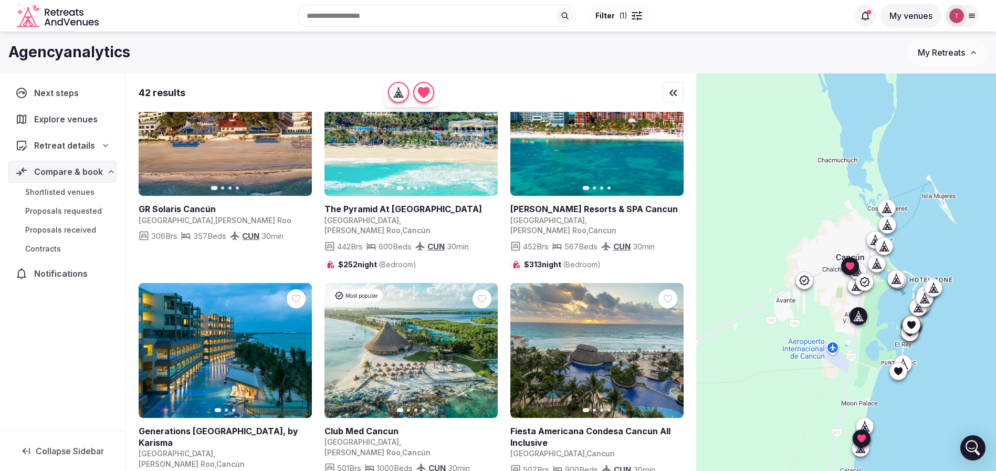
click at [302, 342] on button "Next slide" at bounding box center [297, 350] width 17 height 17
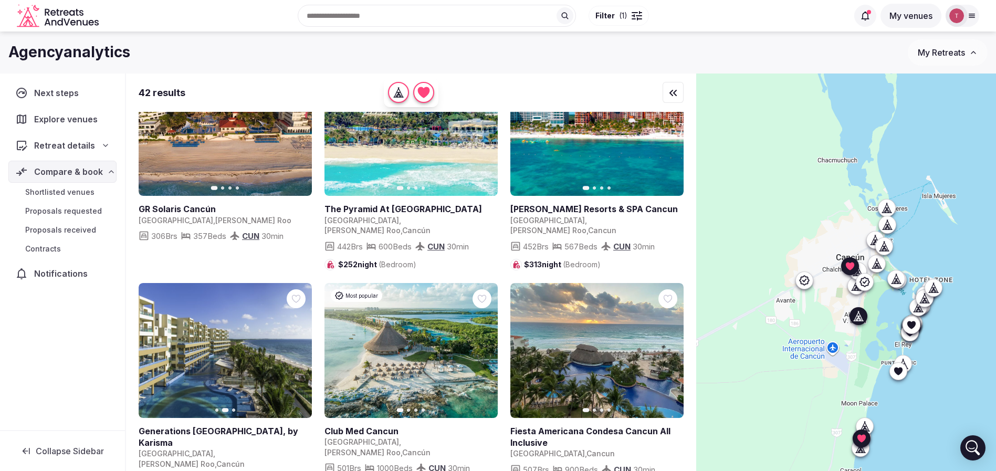
click at [302, 342] on button "Next slide" at bounding box center [297, 350] width 17 height 17
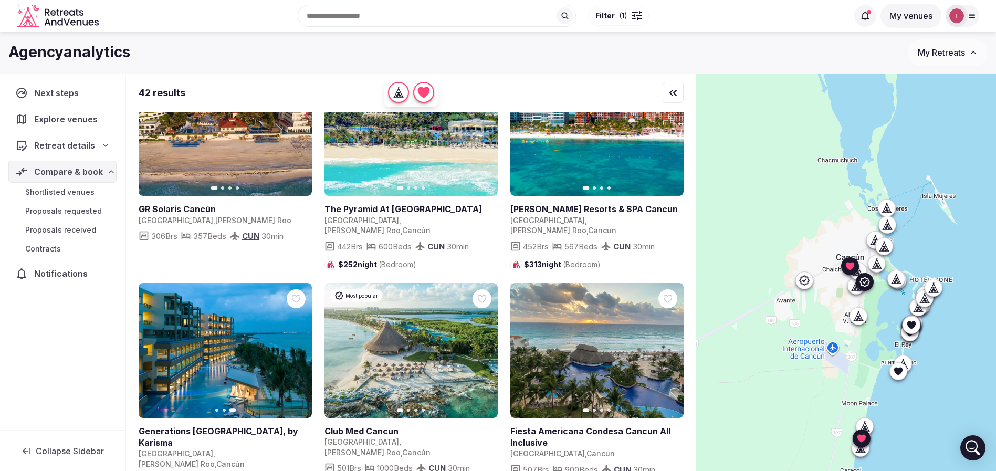
click at [486, 346] on icon "button" at bounding box center [483, 350] width 8 height 8
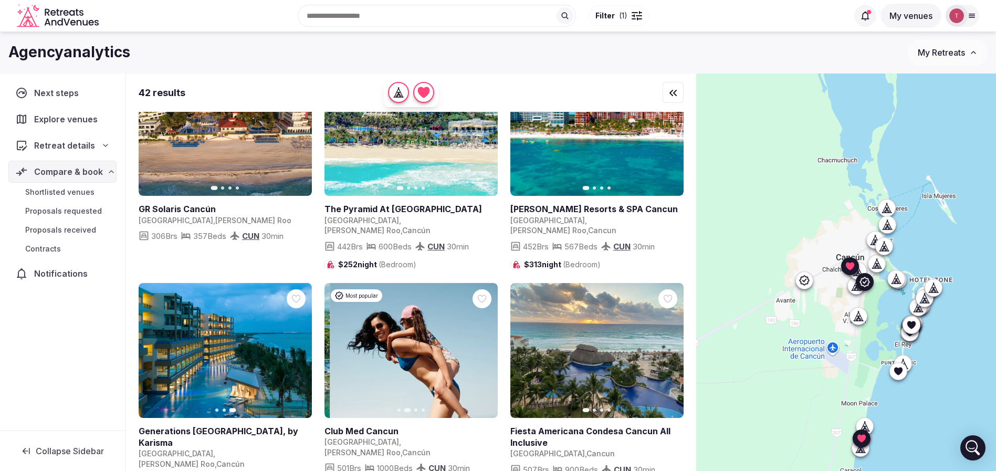
click at [486, 346] on icon "button" at bounding box center [483, 350] width 8 height 8
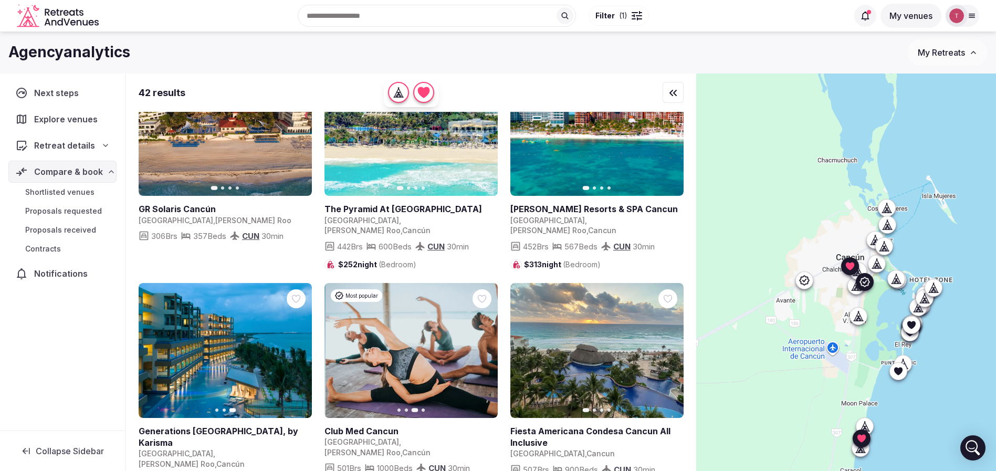
click at [486, 346] on icon "button" at bounding box center [483, 350] width 8 height 8
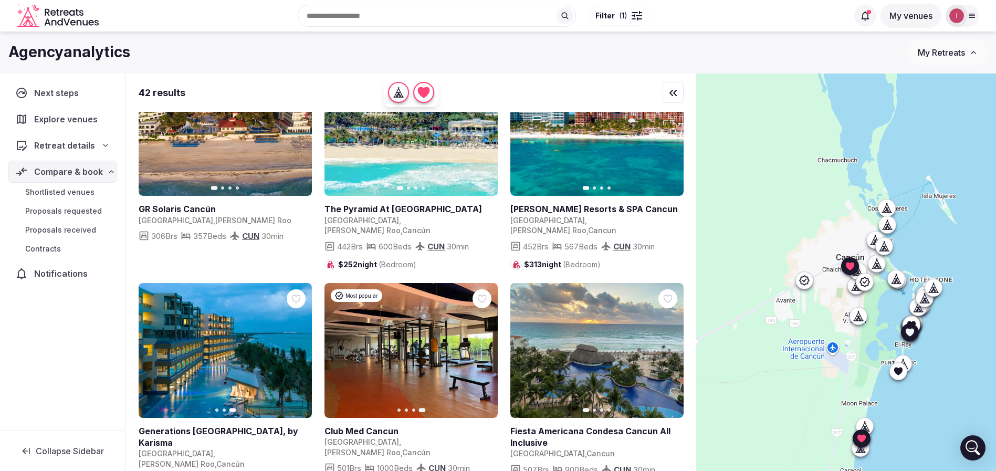
click at [666, 346] on icon "button" at bounding box center [669, 350] width 8 height 8
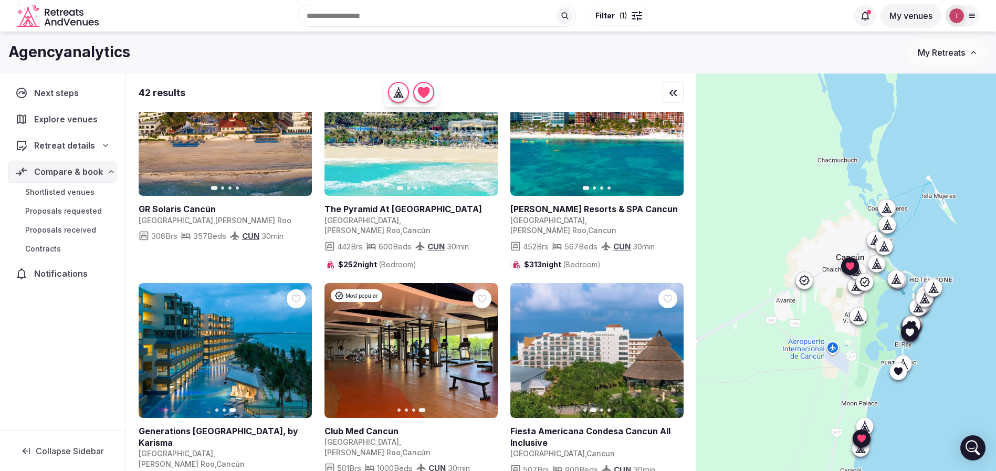
click at [666, 346] on icon "button" at bounding box center [669, 350] width 8 height 8
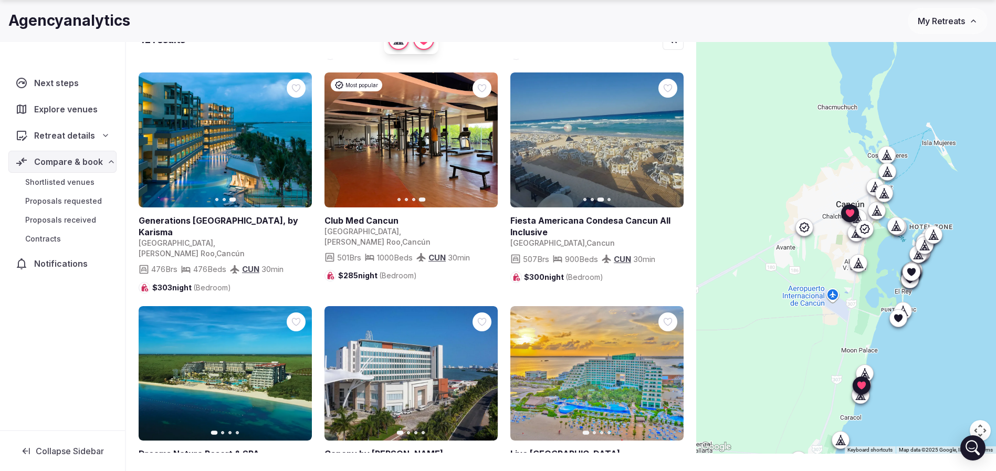
scroll to position [78, 0]
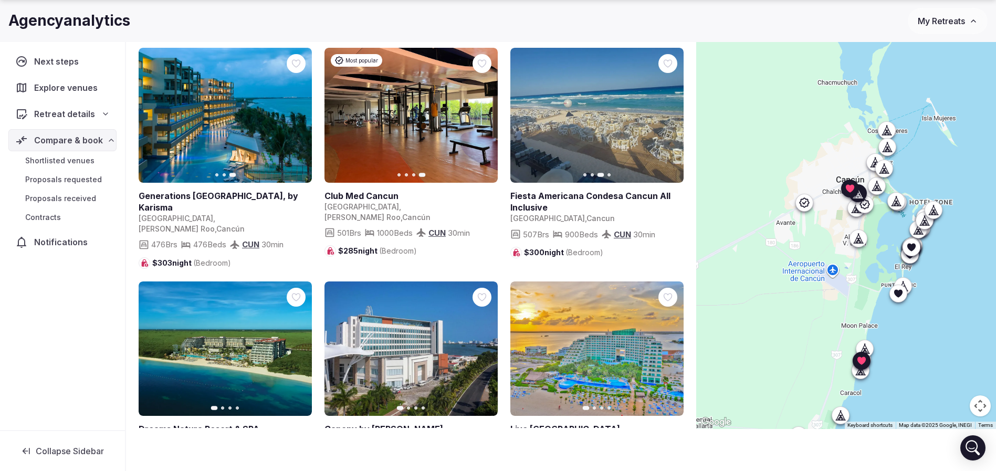
click at [299, 345] on icon "button" at bounding box center [297, 349] width 8 height 8
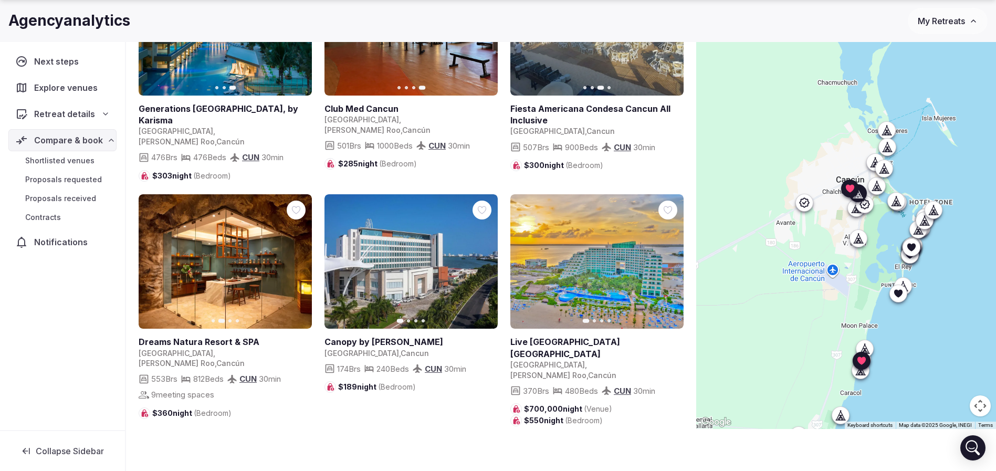
scroll to position [1891, 0]
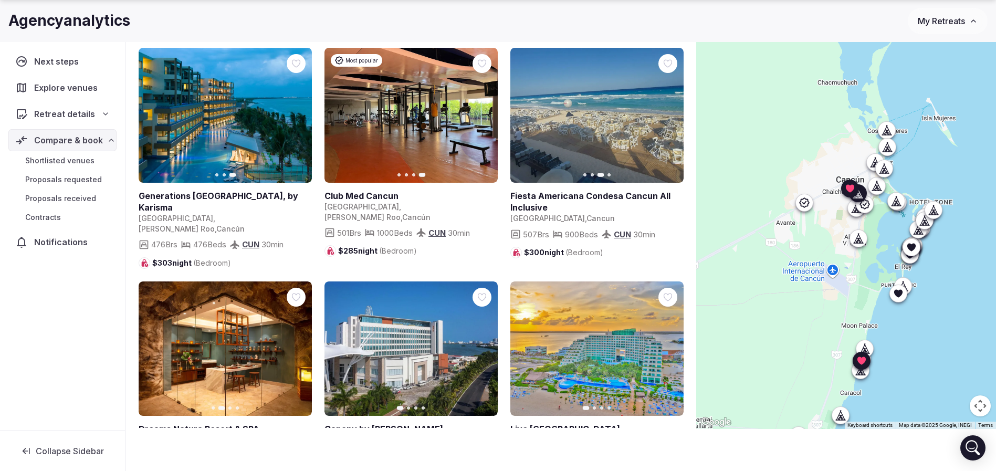
click at [296, 345] on icon "button" at bounding box center [297, 349] width 8 height 8
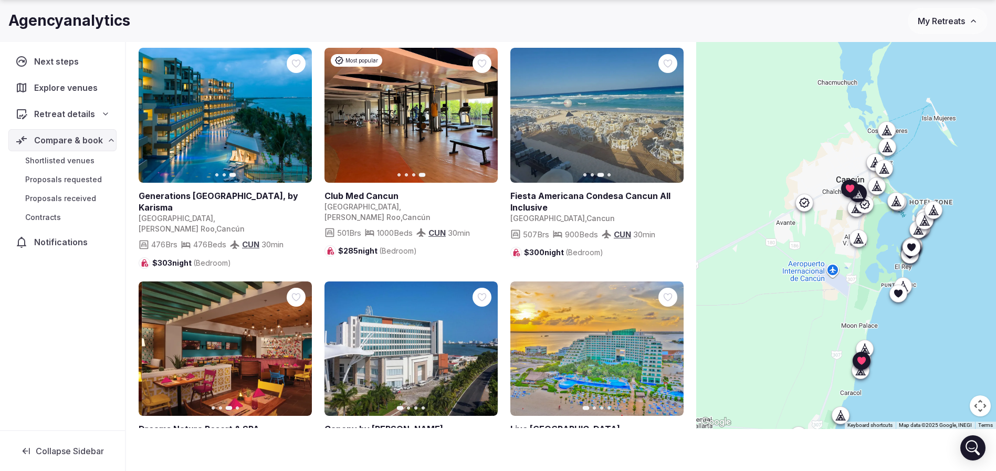
click at [297, 345] on icon "button" at bounding box center [297, 349] width 8 height 8
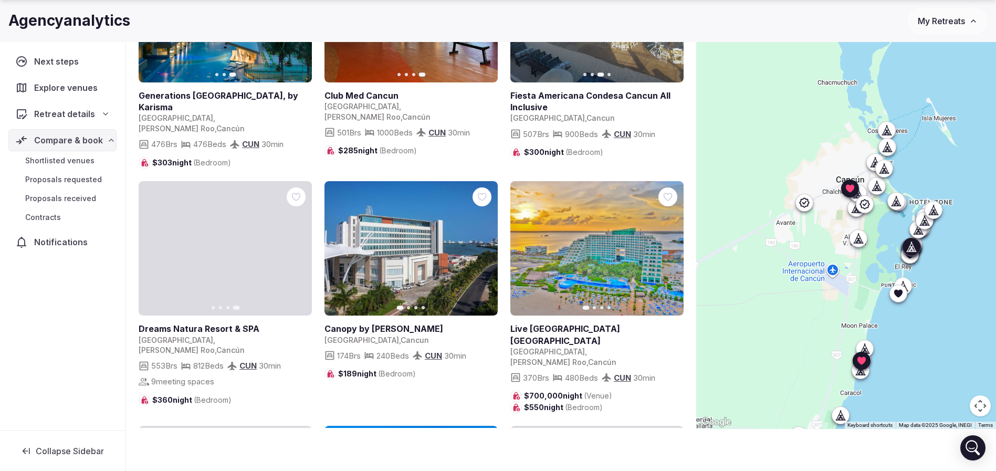
scroll to position [2127, 0]
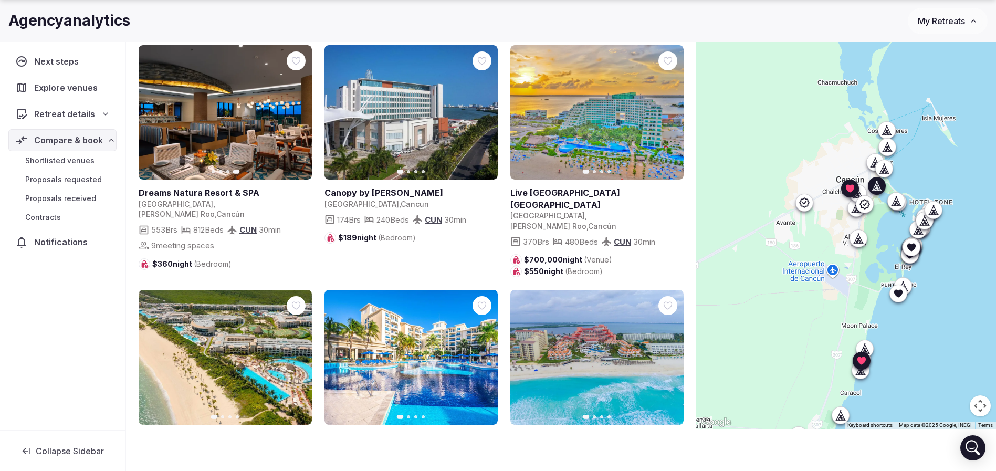
click at [302, 349] on button "Next slide" at bounding box center [297, 357] width 17 height 17
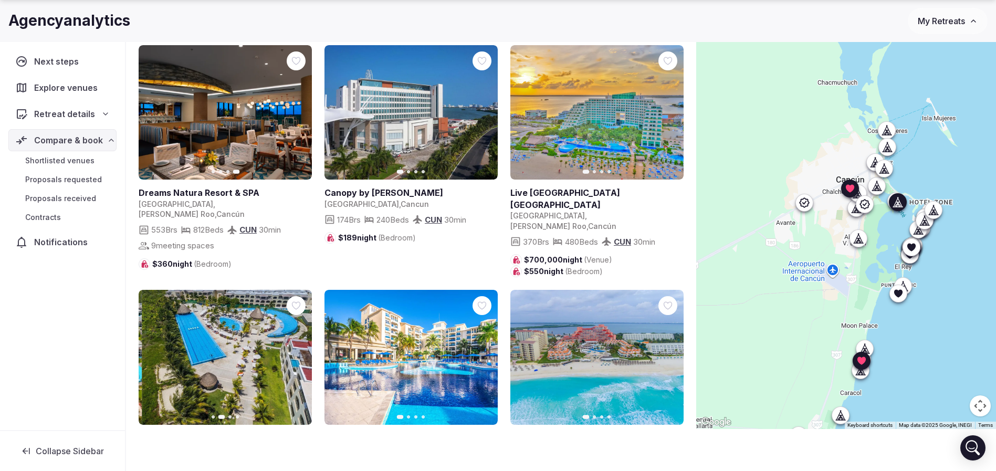
click at [491, 349] on button "Next slide" at bounding box center [483, 357] width 17 height 17
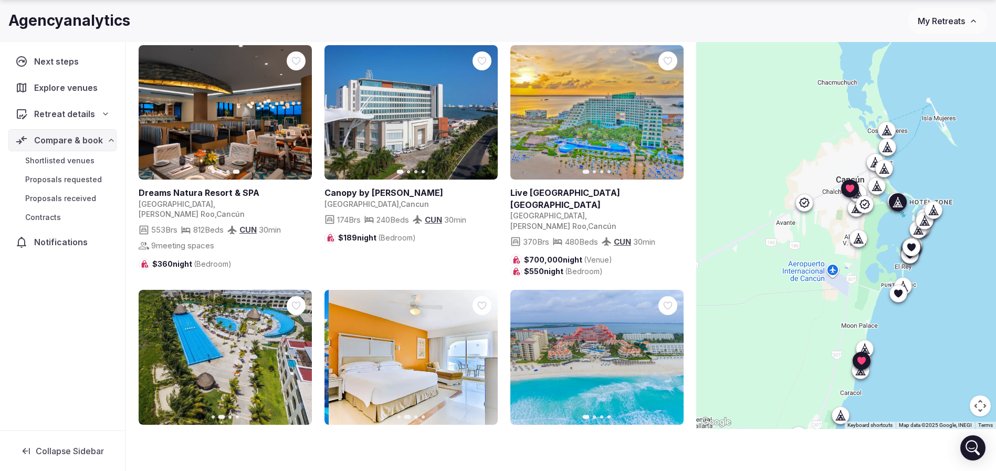
click at [488, 349] on button "Next slide" at bounding box center [483, 357] width 17 height 17
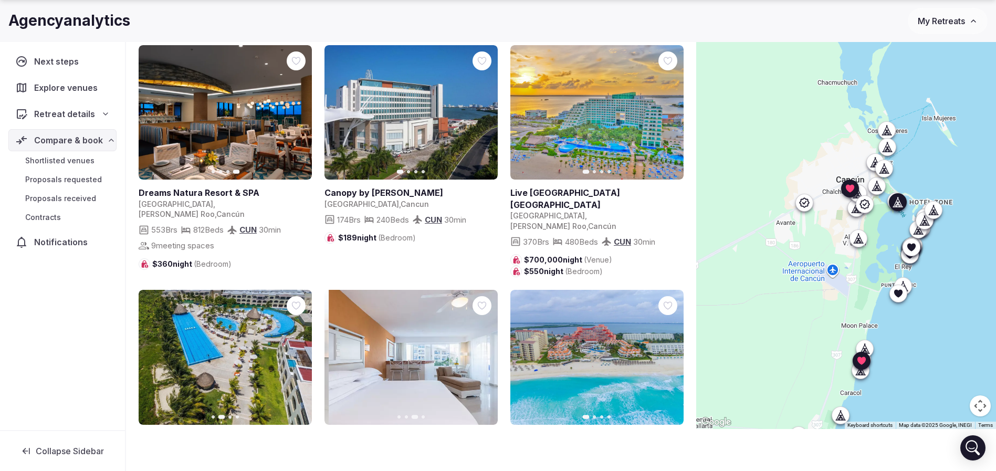
scroll to position [2364, 0]
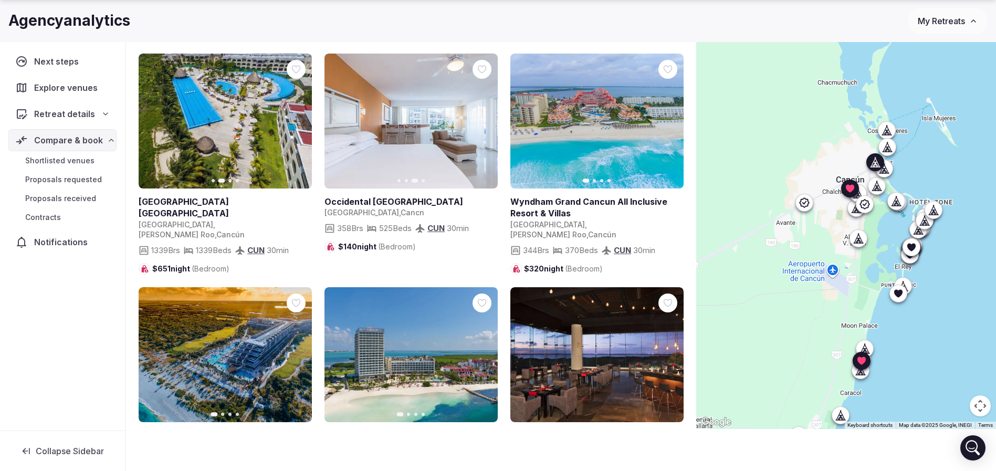
click at [295, 350] on icon "button" at bounding box center [297, 354] width 8 height 8
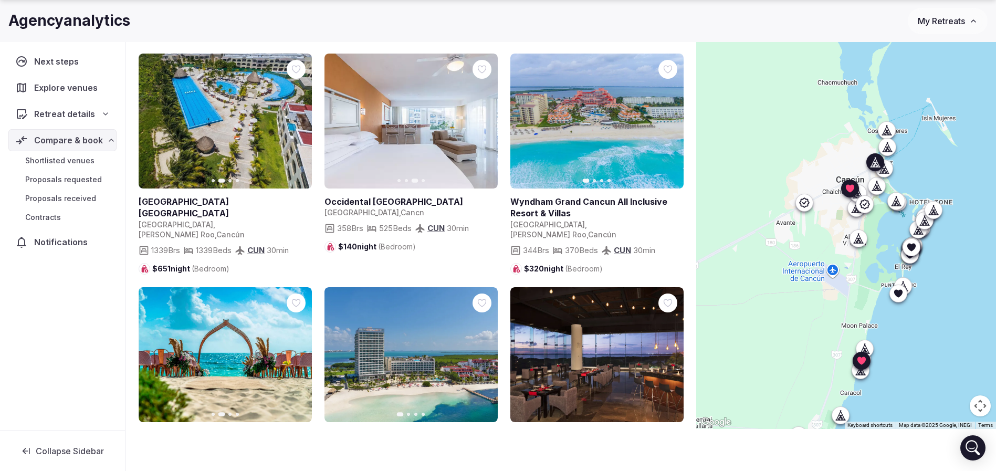
click at [295, 350] on icon "button" at bounding box center [297, 354] width 8 height 8
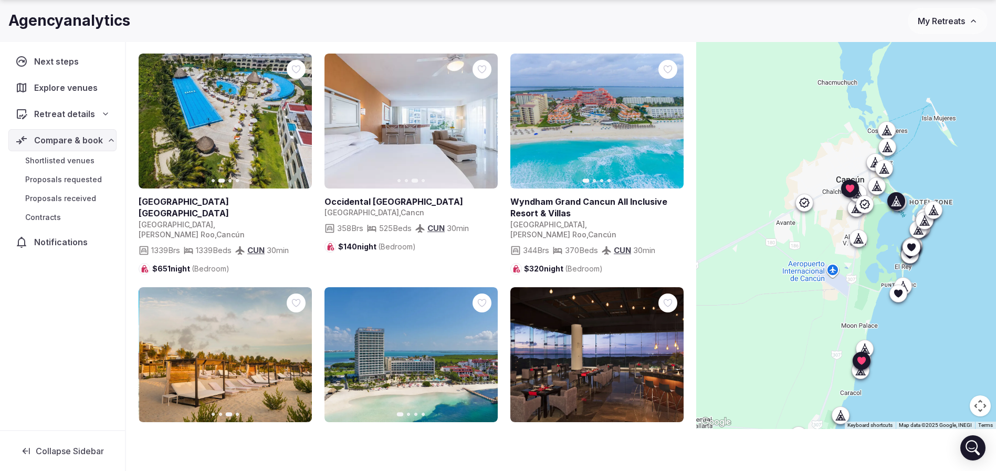
click at [484, 350] on icon "button" at bounding box center [483, 354] width 8 height 8
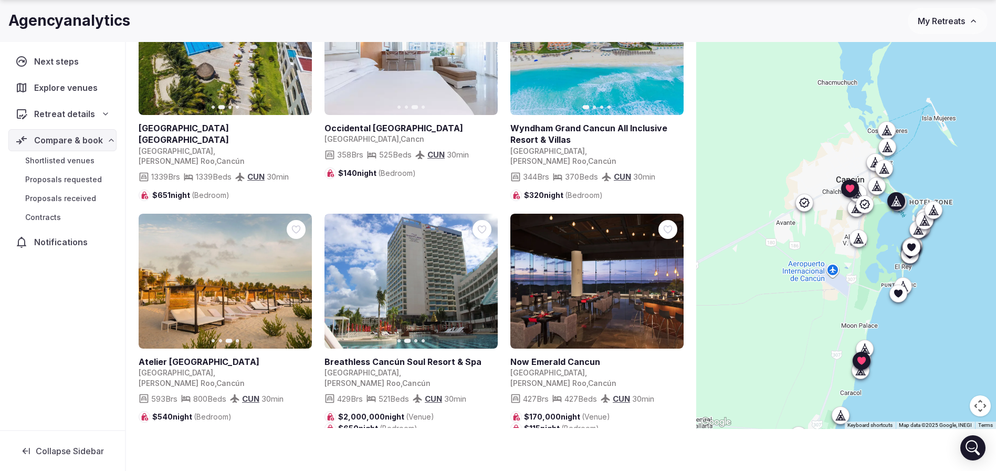
scroll to position [2521, 0]
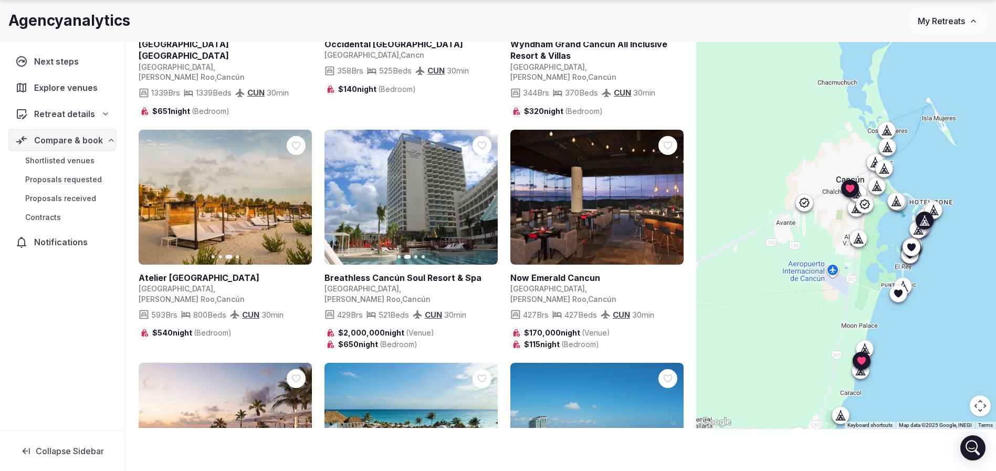
click at [297, 427] on icon "button" at bounding box center [298, 430] width 4 height 7
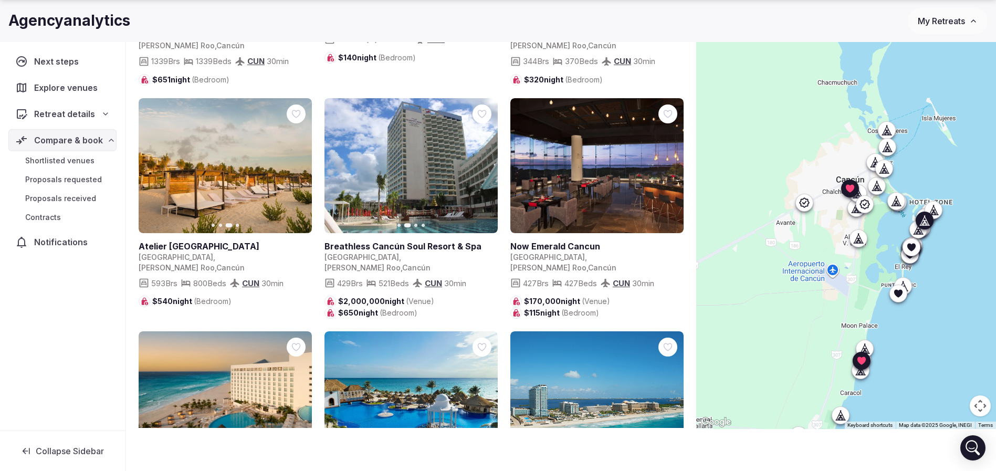
scroll to position [2600, 0]
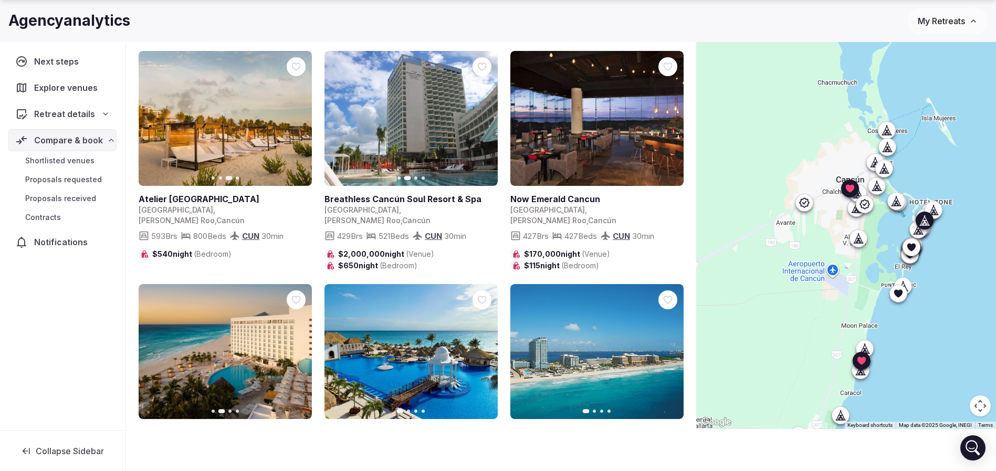
click at [297, 347] on icon "button" at bounding box center [297, 351] width 8 height 8
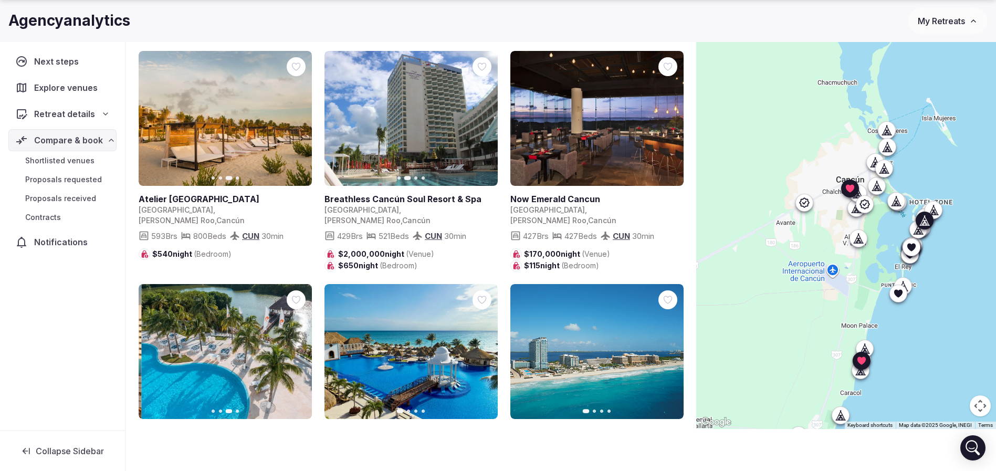
click at [297, 347] on icon "button" at bounding box center [297, 351] width 8 height 8
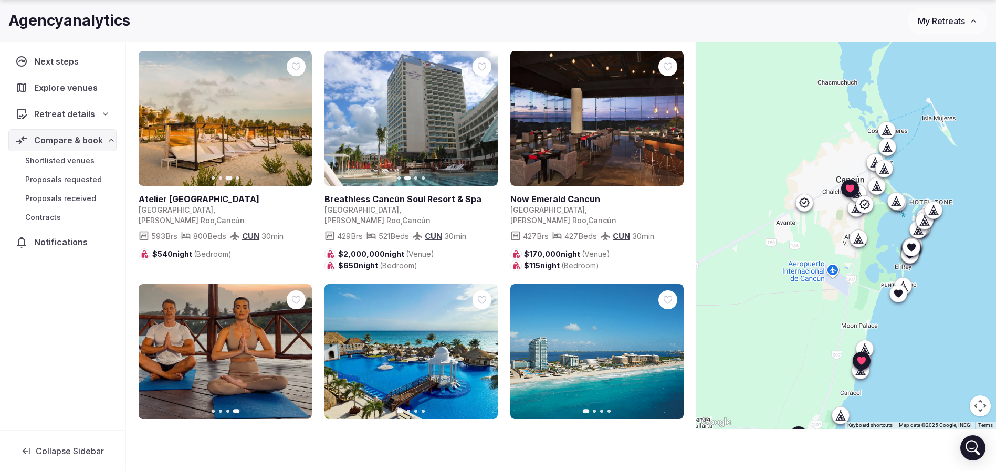
click at [486, 347] on icon "button" at bounding box center [483, 351] width 8 height 8
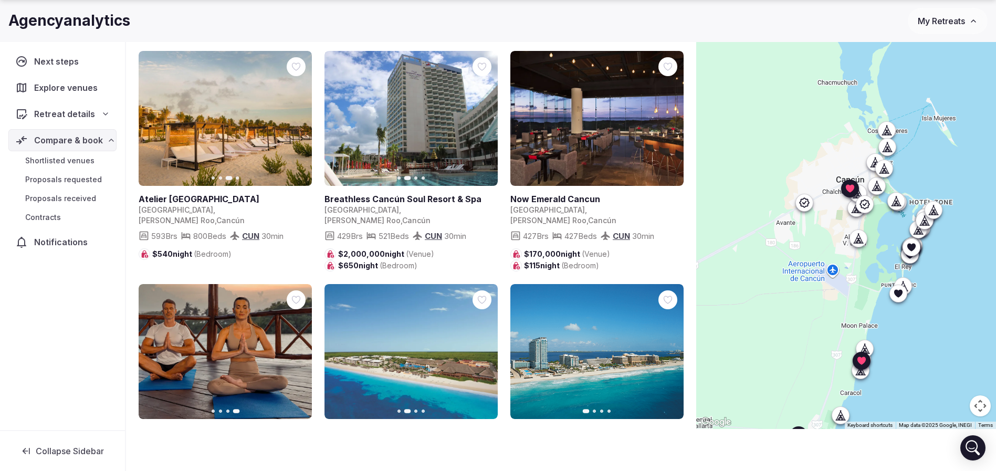
click at [486, 347] on icon "button" at bounding box center [483, 351] width 8 height 8
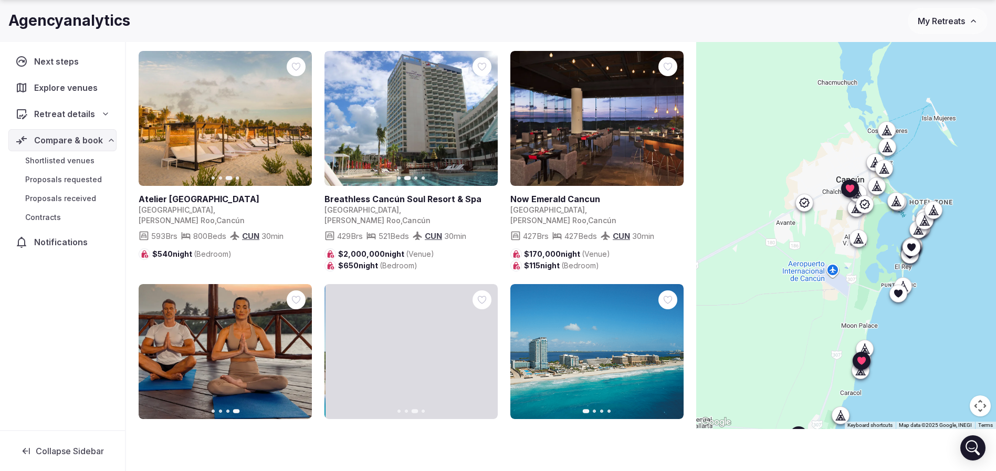
click at [486, 347] on icon "button" at bounding box center [483, 351] width 8 height 8
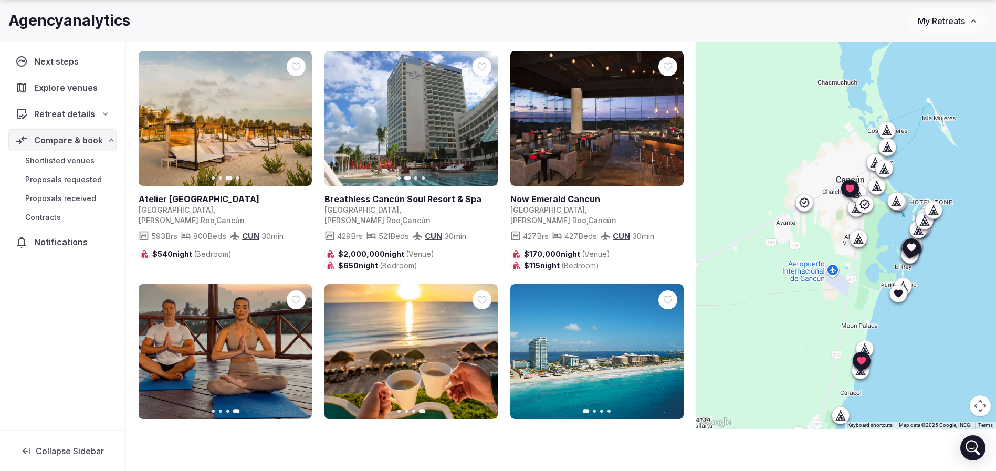
click at [669, 347] on icon "button" at bounding box center [669, 351] width 8 height 8
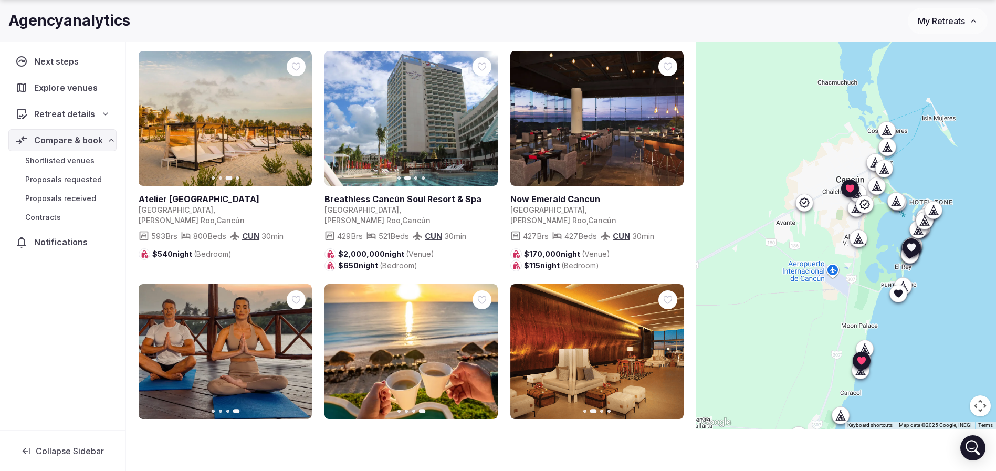
click at [669, 347] on icon "button" at bounding box center [669, 351] width 8 height 8
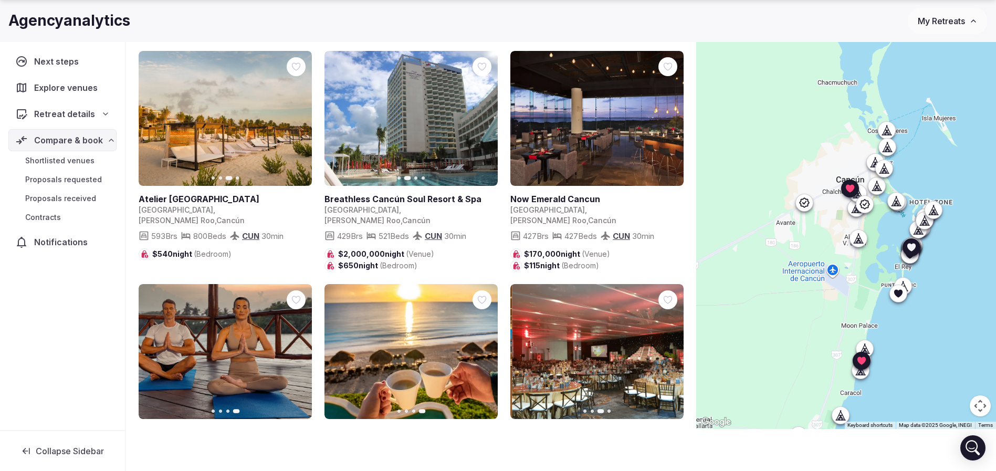
click at [669, 347] on icon "button" at bounding box center [669, 351] width 8 height 8
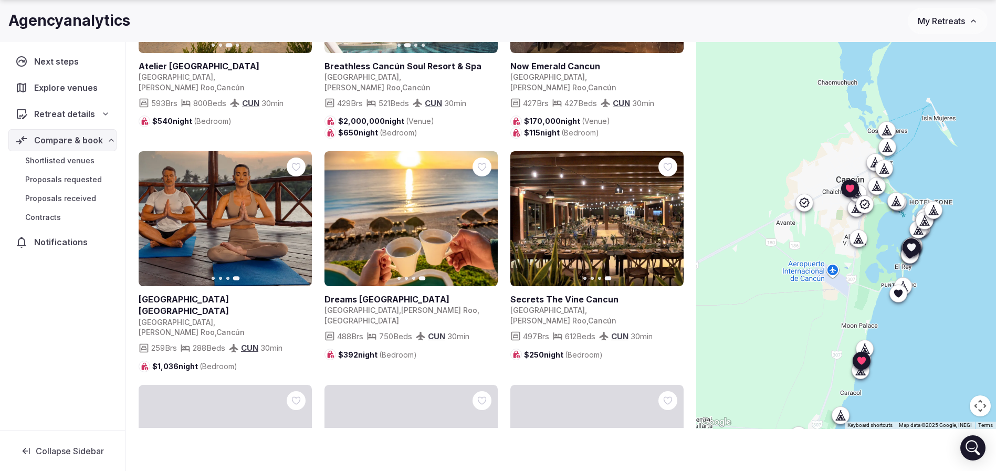
scroll to position [2758, 0]
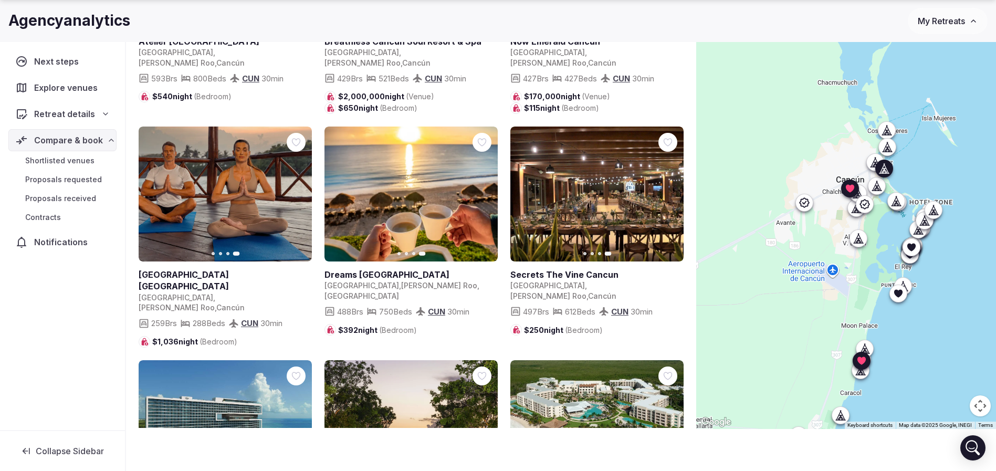
click at [295, 423] on icon "button" at bounding box center [297, 427] width 8 height 8
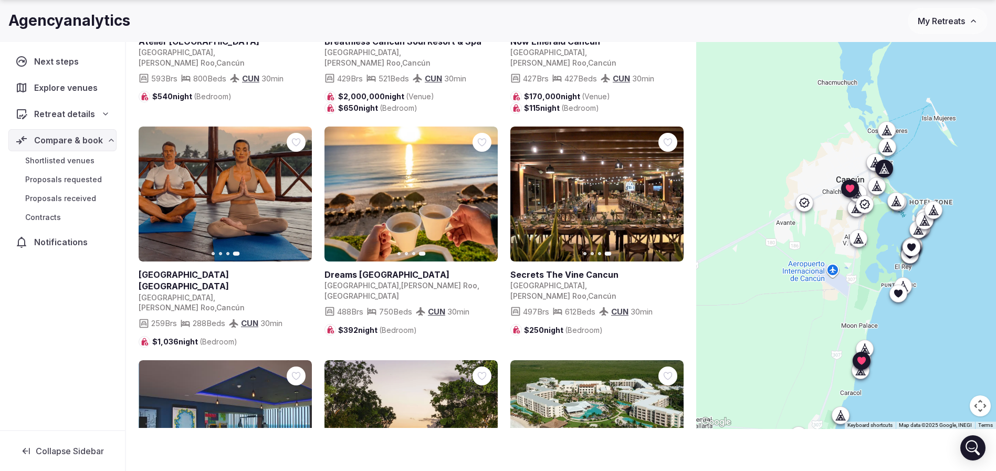
click at [296, 423] on icon "button" at bounding box center [297, 427] width 8 height 8
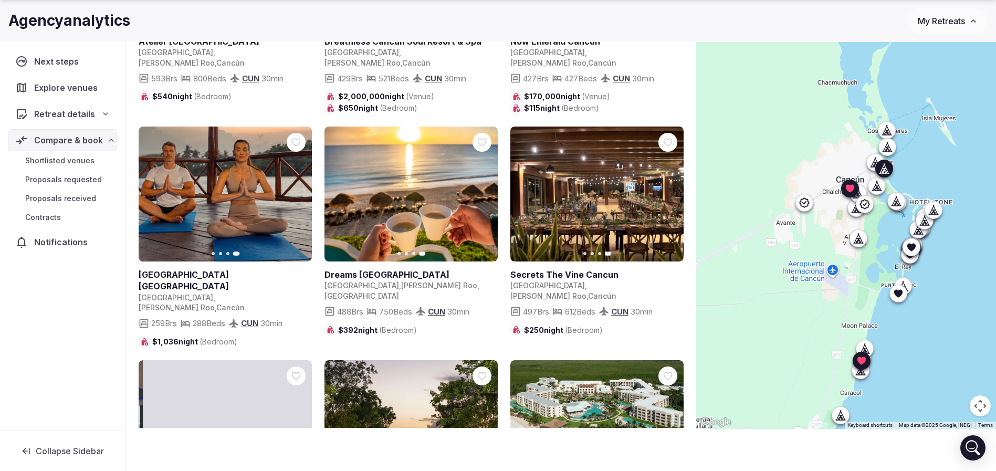
click at [296, 423] on icon "button" at bounding box center [297, 427] width 8 height 8
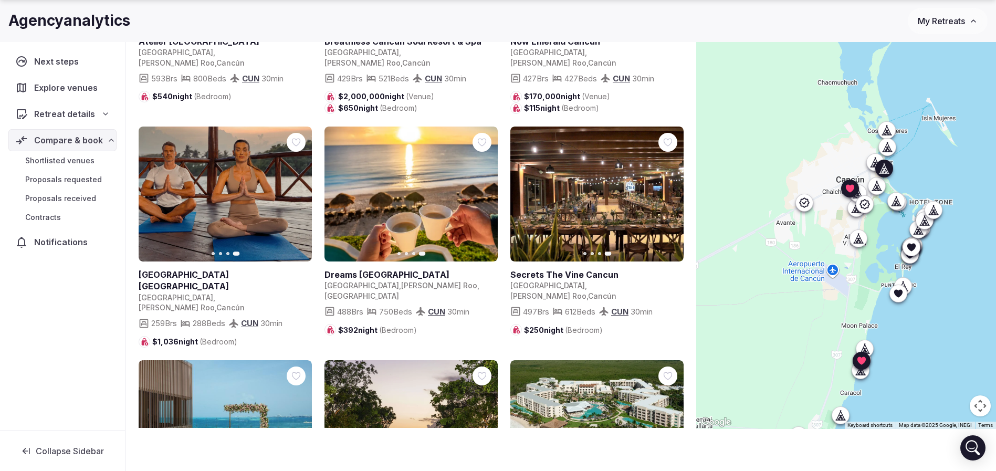
click at [0, 0] on icon at bounding box center [0, 0] width 0 height 0
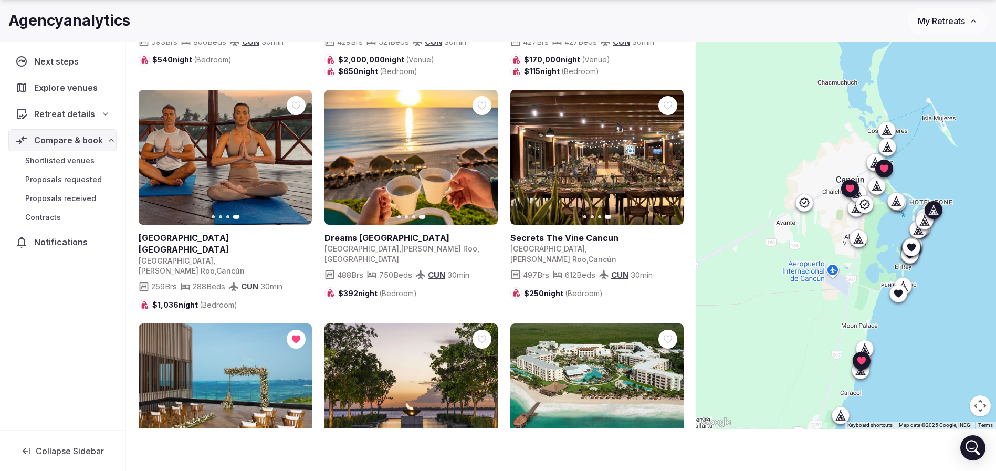
scroll to position [2805, 0]
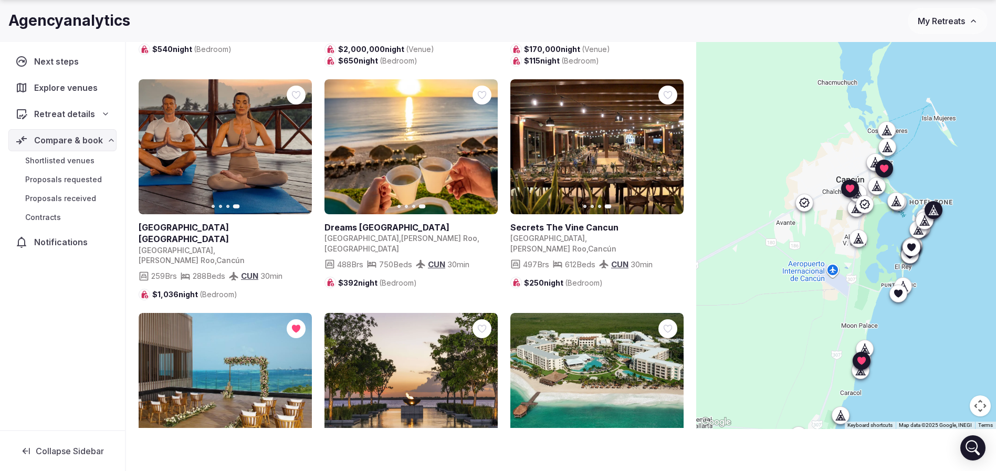
click at [669, 377] on icon "button" at bounding box center [670, 380] width 4 height 7
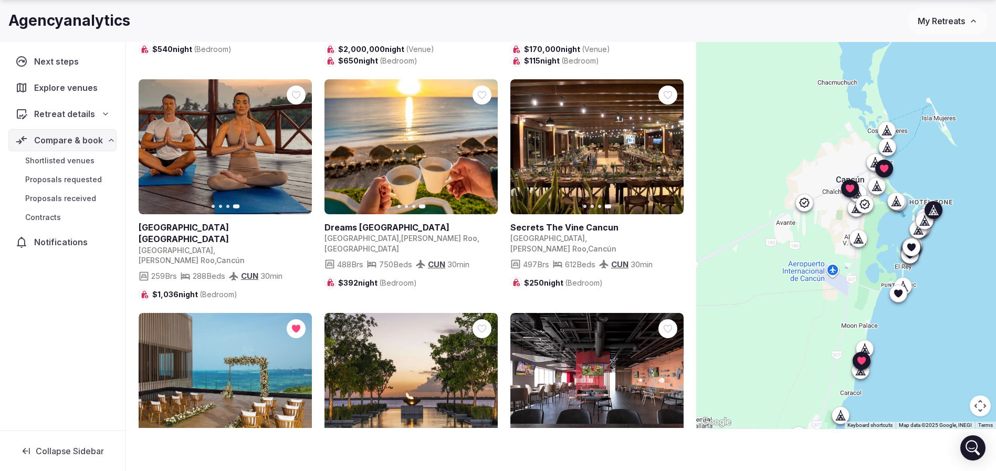
click at [669, 376] on icon "button" at bounding box center [669, 380] width 8 height 8
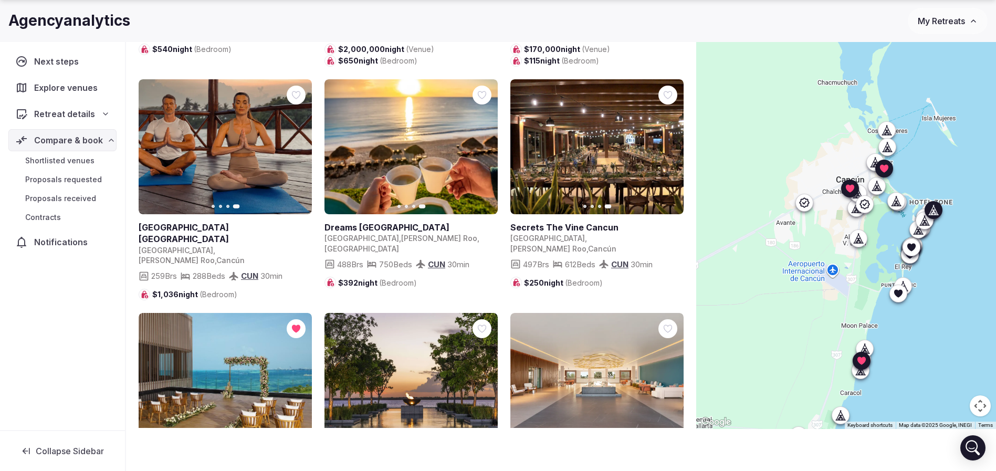
click at [669, 376] on icon "button" at bounding box center [669, 380] width 8 height 8
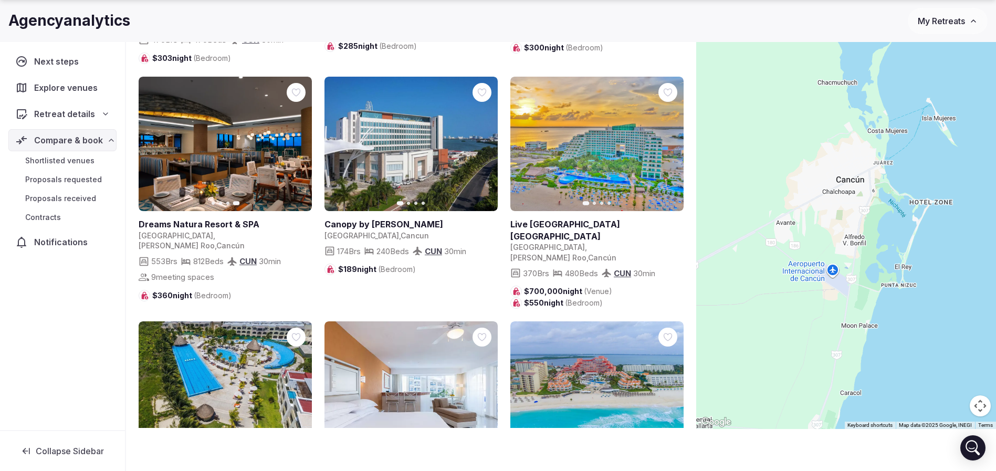
scroll to position [1466, 0]
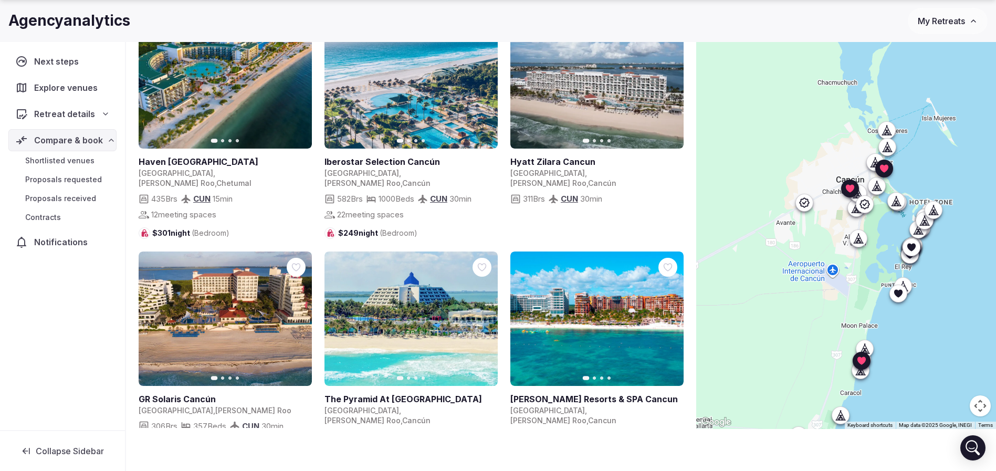
click at [75, 161] on span "Shortlisted venues" at bounding box center [59, 160] width 69 height 11
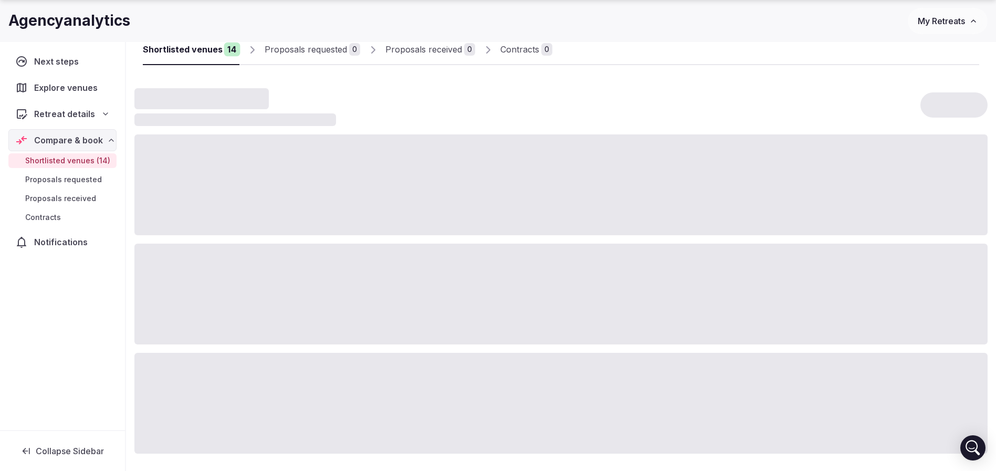
click at [84, 161] on span "Shortlisted venues (14)" at bounding box center [67, 160] width 85 height 11
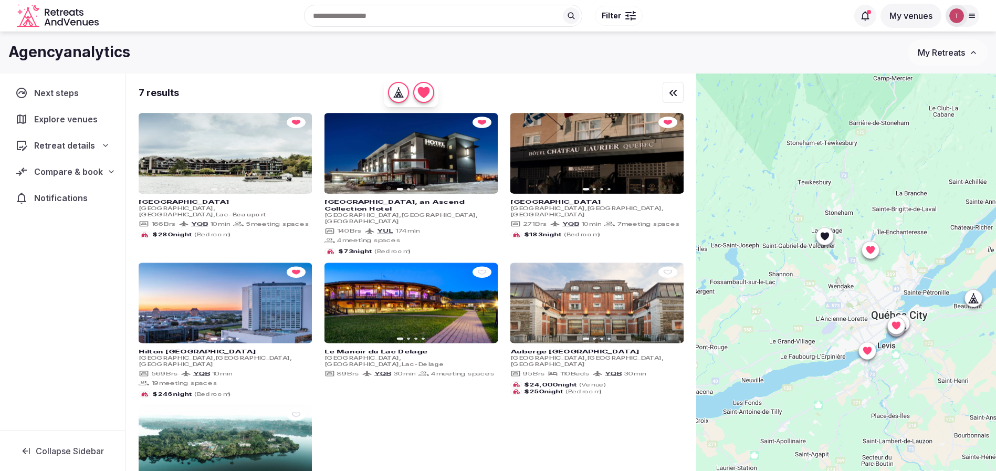
click at [968, 18] on icon at bounding box center [972, 16] width 8 height 8
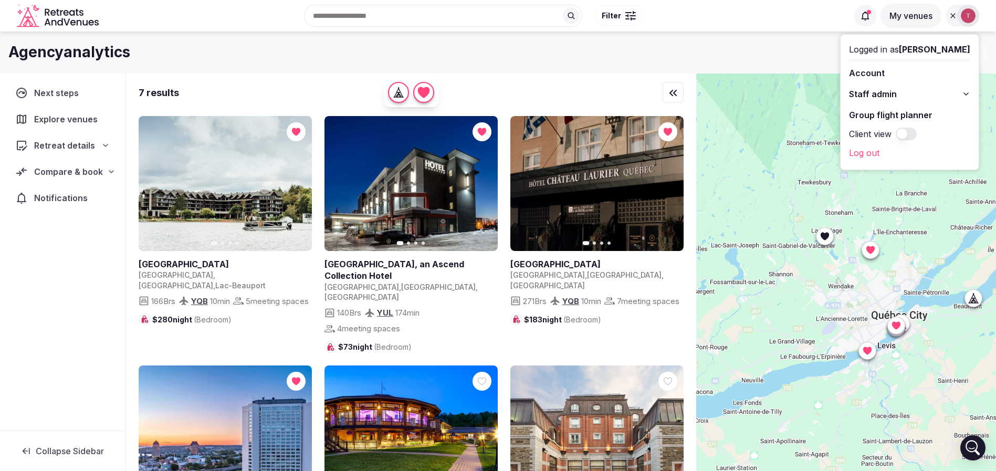
click at [901, 119] on link "Group flight planner" at bounding box center [909, 115] width 121 height 17
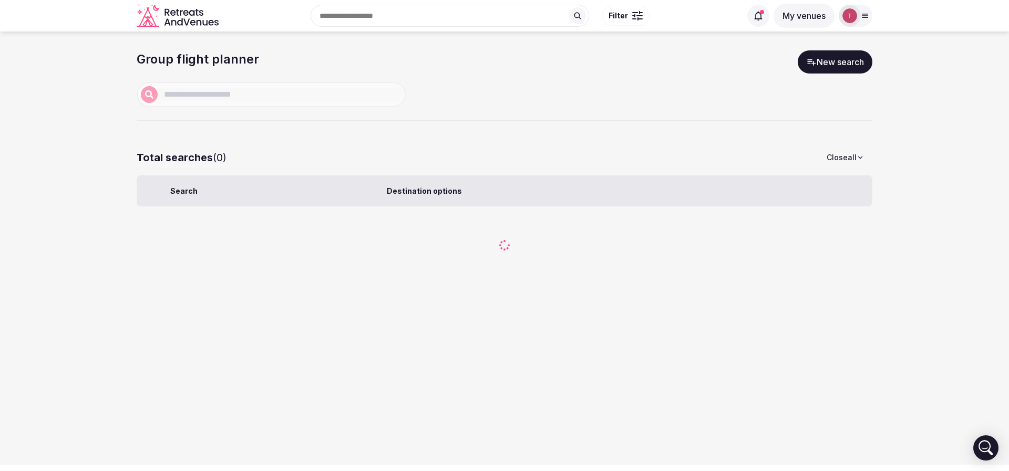
click at [601, 101] on div "Group flight planner New search" at bounding box center [504, 85] width 735 height 70
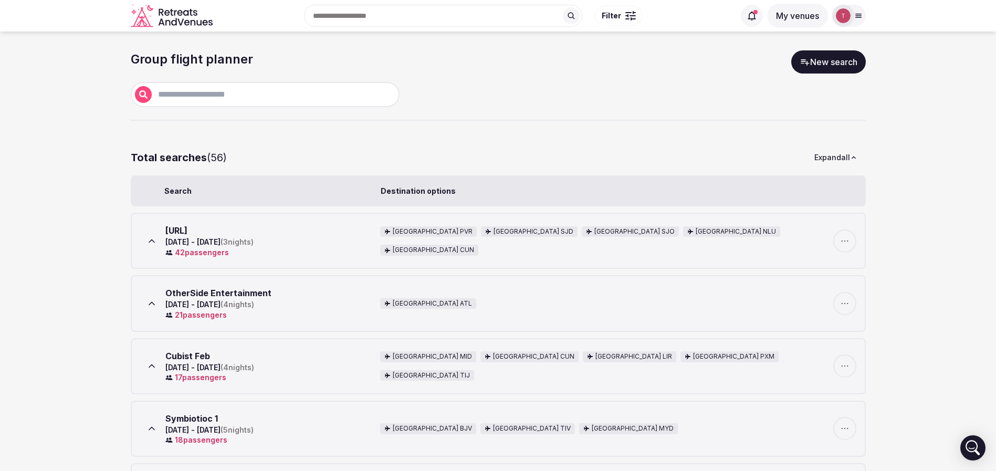
click at [857, 66] on link "New search" at bounding box center [829, 61] width 75 height 23
click at [821, 65] on link "New search" at bounding box center [829, 61] width 75 height 23
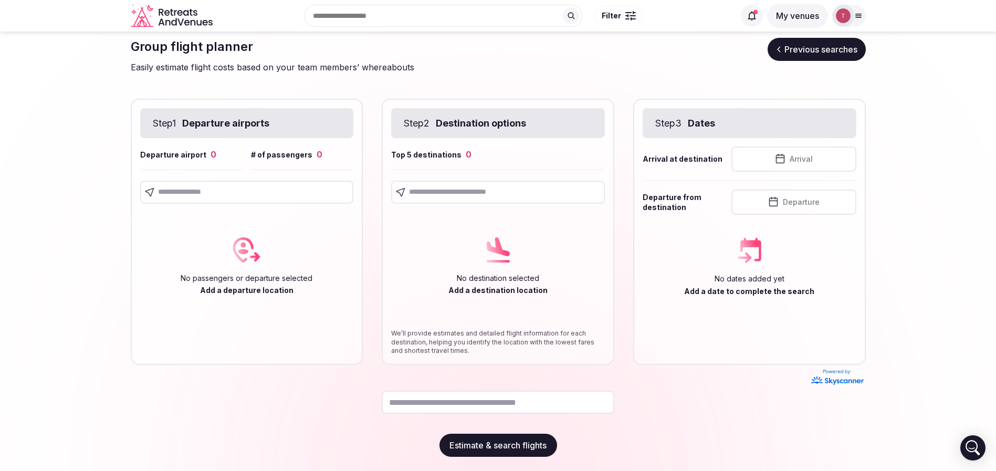
scroll to position [13, 0]
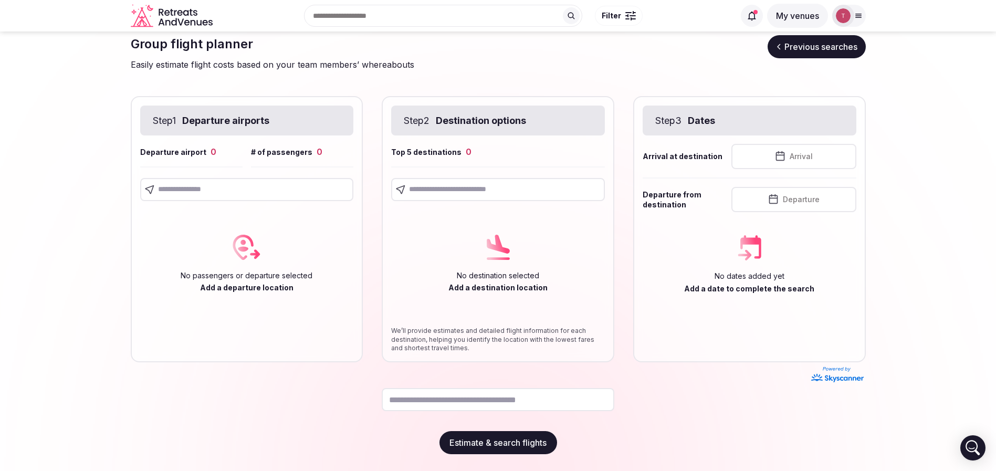
click at [477, 391] on input "text" at bounding box center [498, 399] width 233 height 23
paste input "**********"
type input "**********"
click at [246, 174] on div at bounding box center [247, 187] width 214 height 27
click at [245, 187] on input "text" at bounding box center [247, 189] width 214 height 23
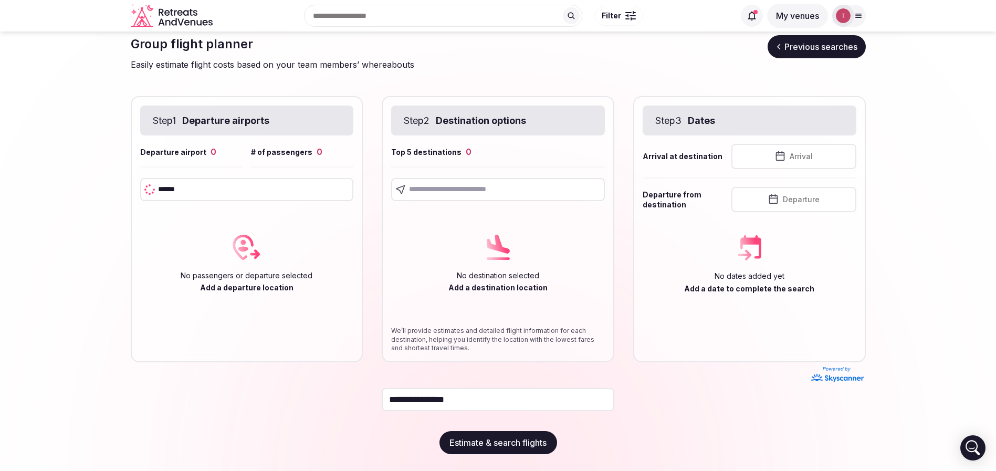
type input "*******"
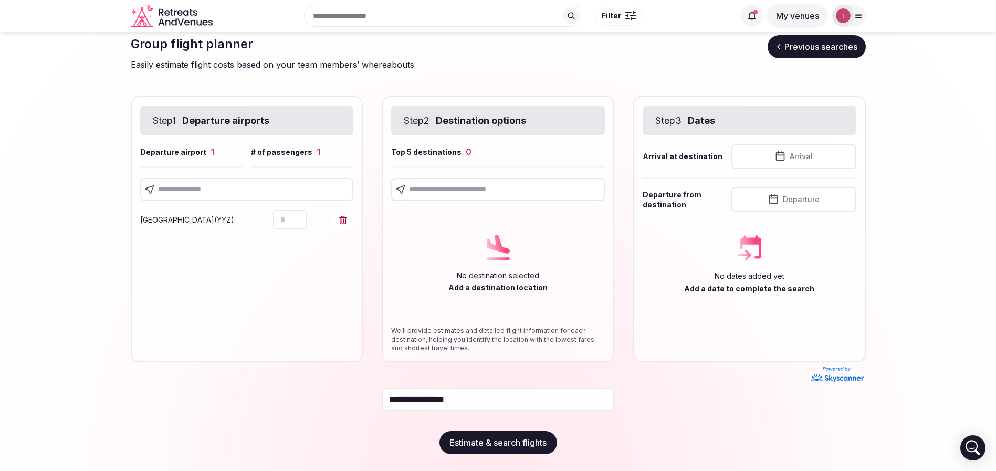
click at [444, 192] on input "text" at bounding box center [498, 189] width 214 height 23
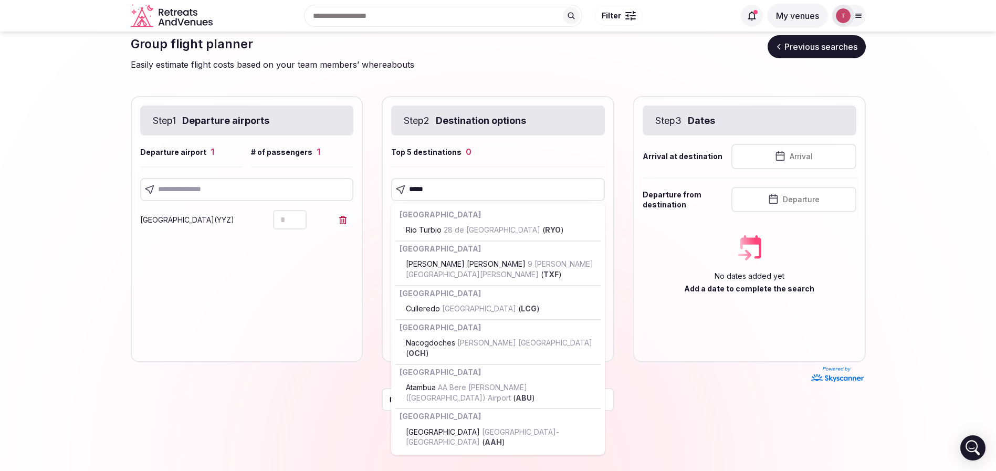
type input "******"
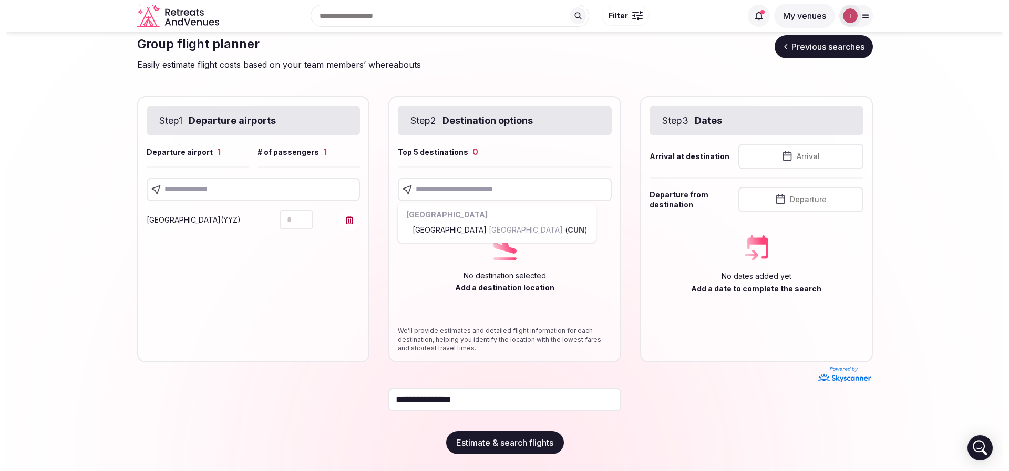
scroll to position [0, 0]
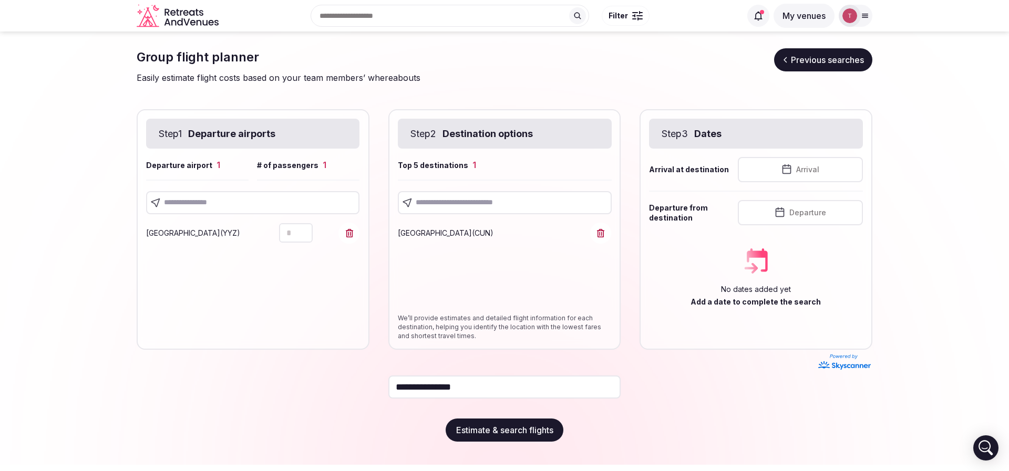
click at [480, 193] on input "text" at bounding box center [505, 202] width 214 height 23
click at [479, 200] on input "text" at bounding box center [505, 202] width 214 height 23
type input "*"
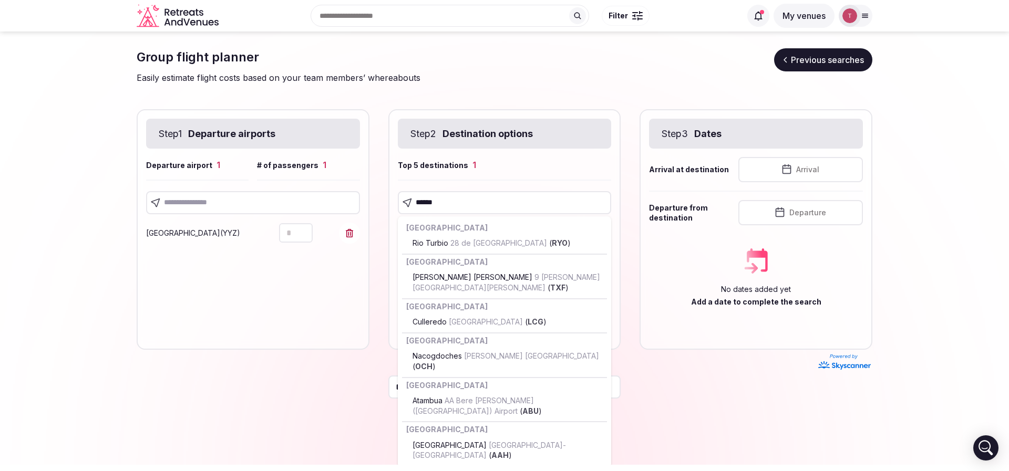
type input "******"
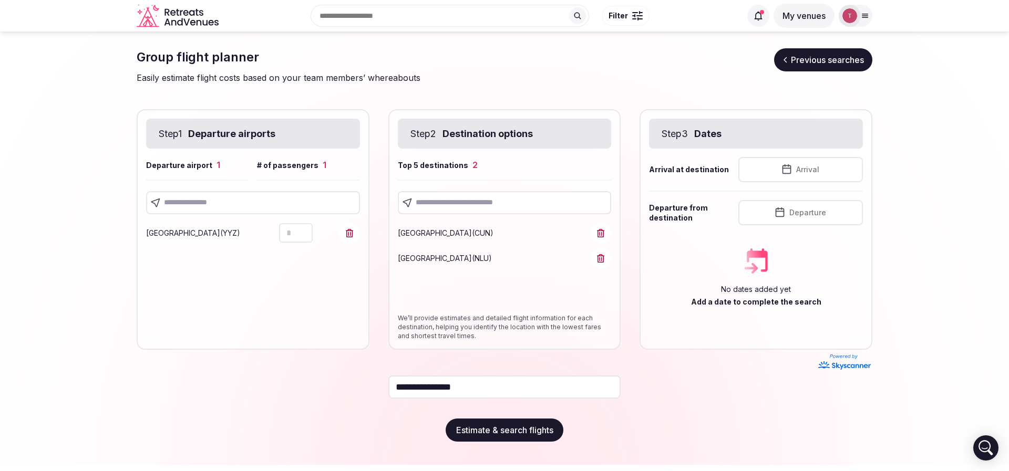
click at [795, 174] on button "Arrival" at bounding box center [800, 169] width 124 height 25
click at [879, 198] on icon "Go to the Next Month" at bounding box center [877, 196] width 13 height 13
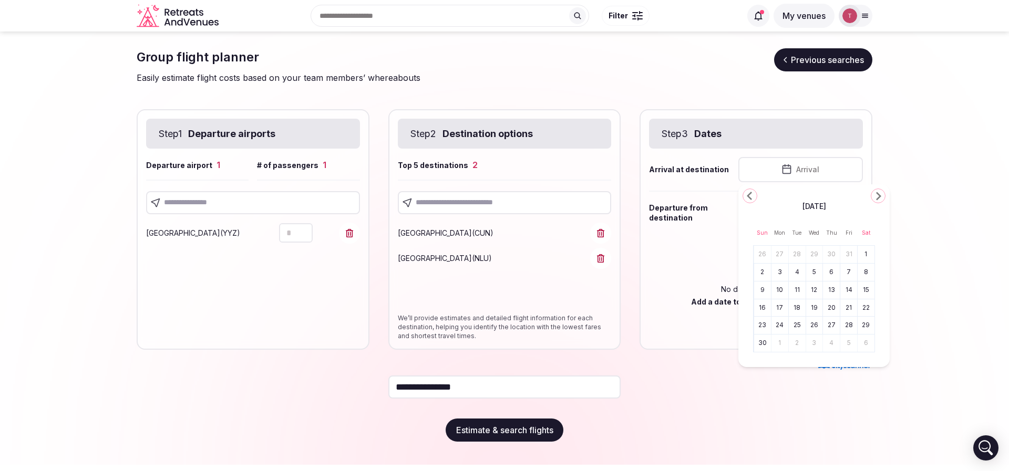
click at [879, 198] on icon "Go to the Next Month" at bounding box center [877, 196] width 13 height 13
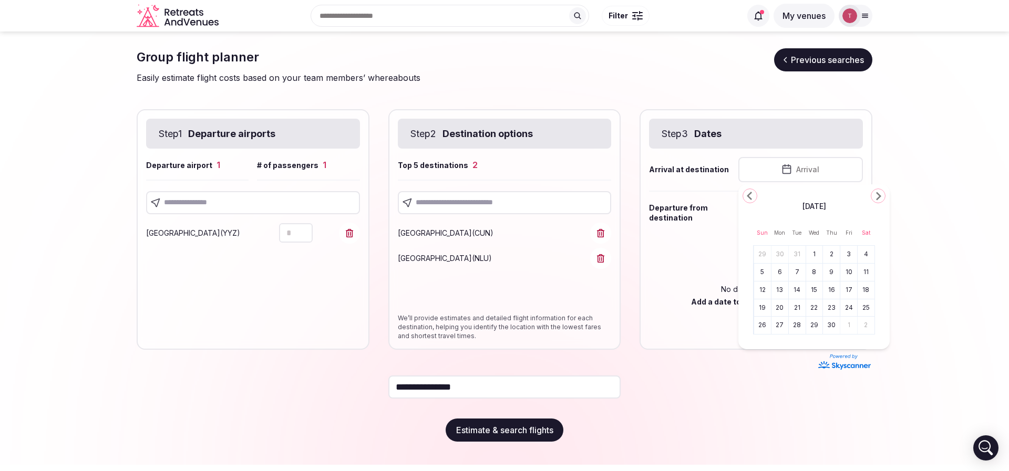
click at [879, 198] on icon "Go to the Next Month" at bounding box center [877, 196] width 13 height 13
click at [781, 292] on button "11" at bounding box center [779, 290] width 15 height 15
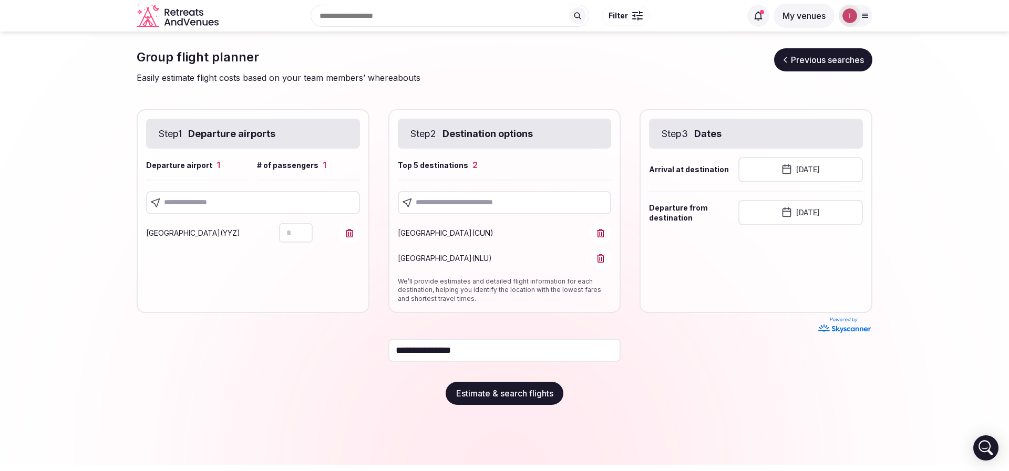
click at [805, 207] on button "[DATE]" at bounding box center [800, 212] width 124 height 25
click at [830, 333] on button "14" at bounding box center [831, 333] width 15 height 15
click at [931, 269] on section "**********" at bounding box center [504, 227] width 1009 height 390
click at [544, 398] on button "Estimate & search flights" at bounding box center [504, 393] width 118 height 23
